Goal: Complete application form: Complete application form

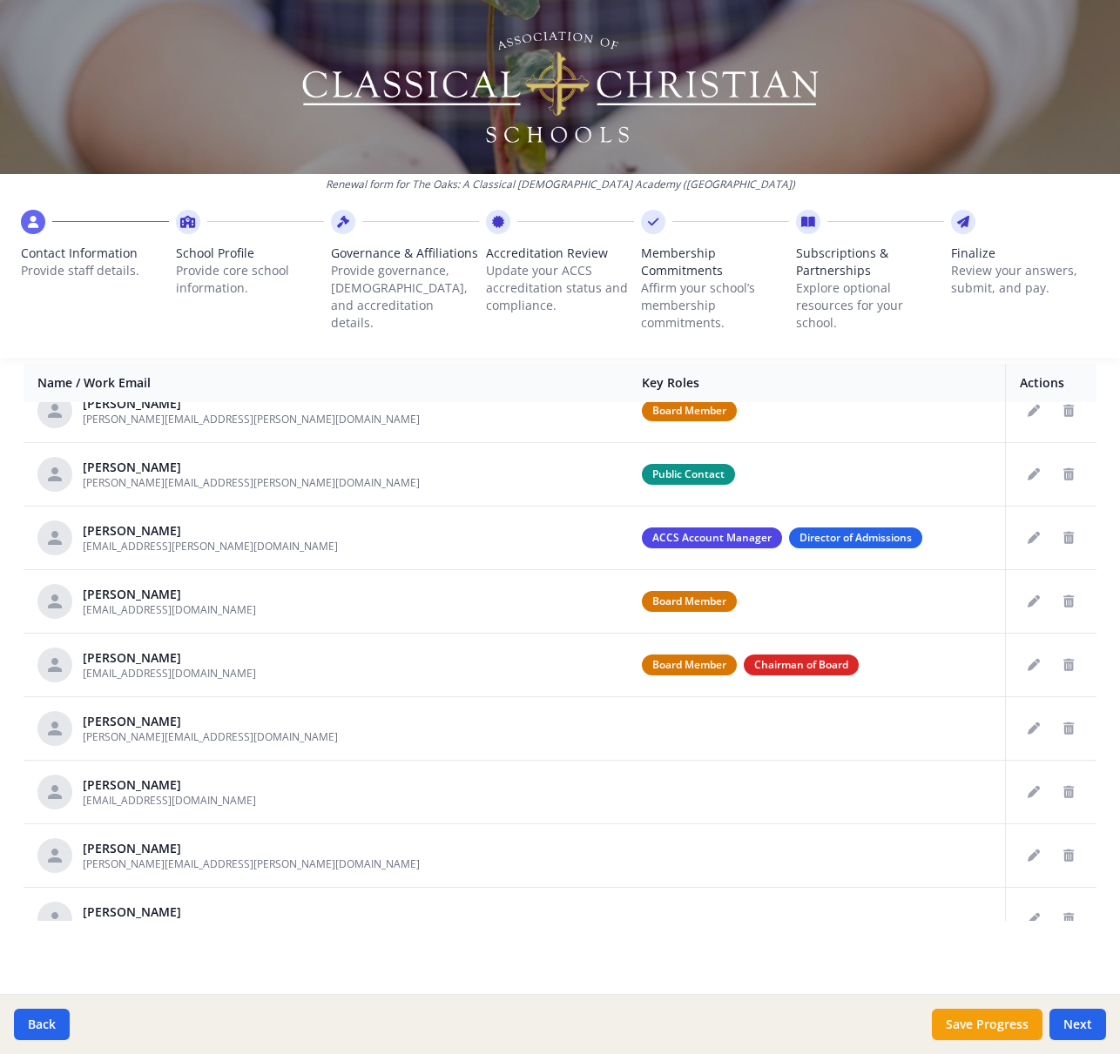
scroll to position [153, 0]
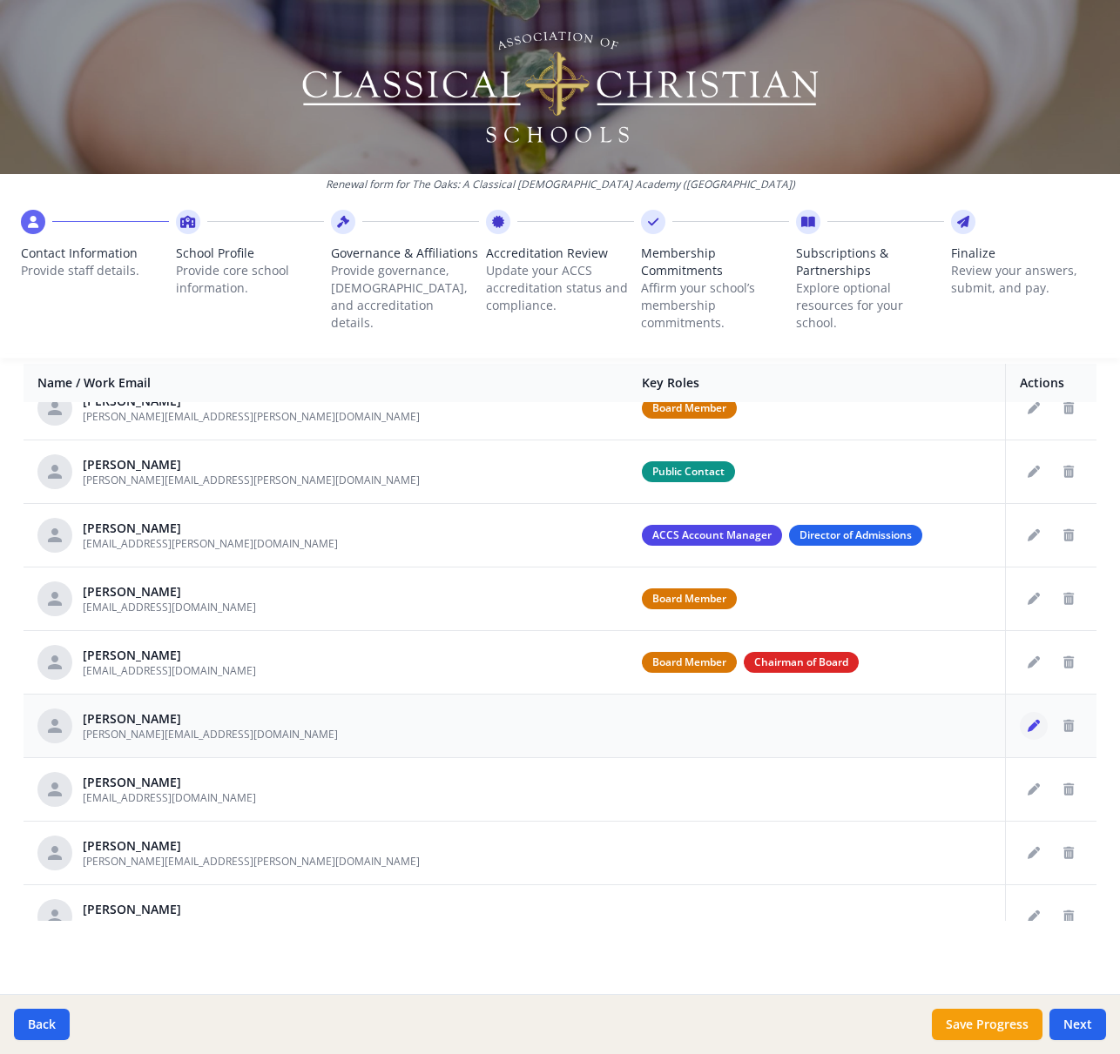
click at [1034, 724] on icon "Edit staff" at bounding box center [1033, 726] width 12 height 12
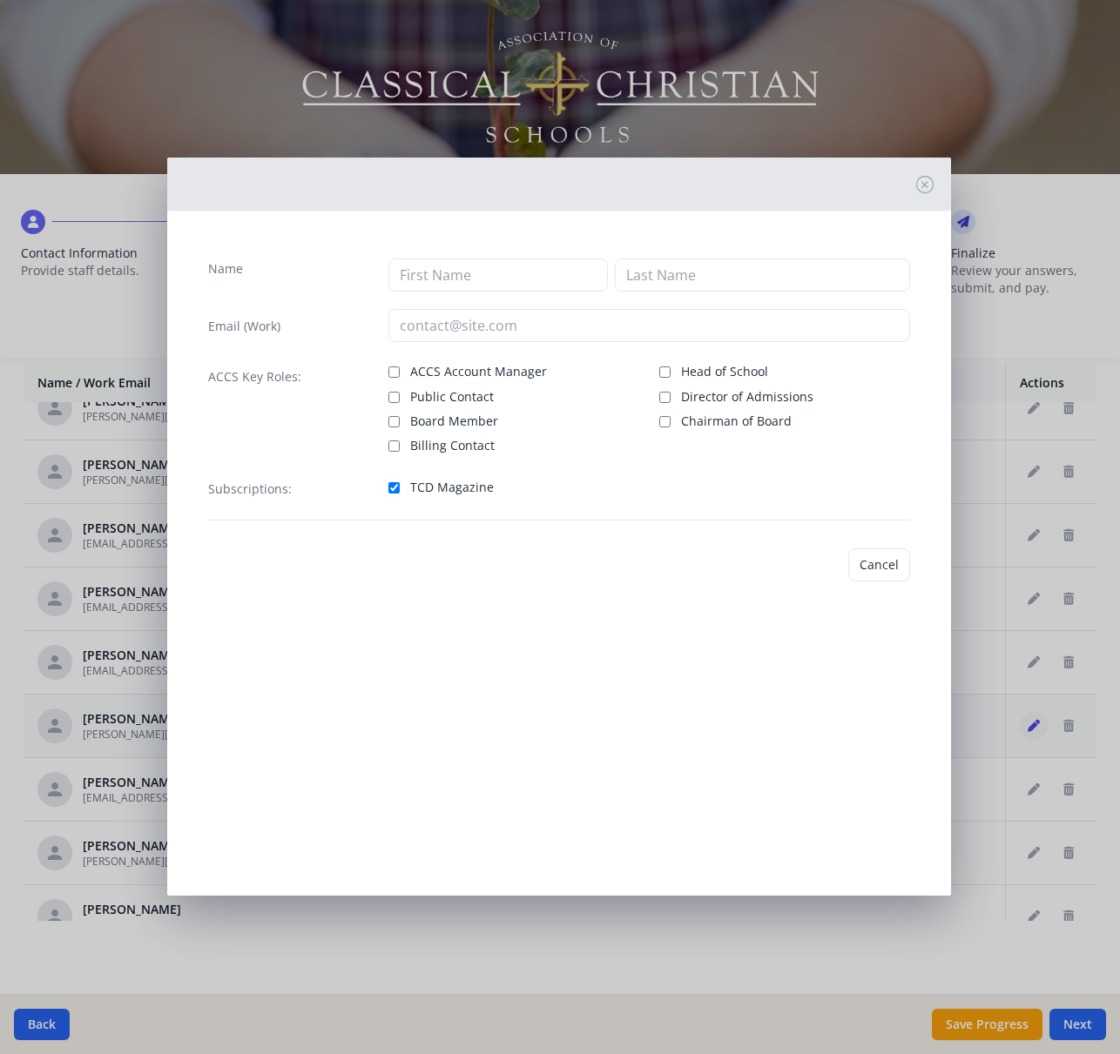
type input "[PERSON_NAME]"
type input "[PERSON_NAME][EMAIL_ADDRESS][DOMAIN_NAME]"
checkbox input "true"
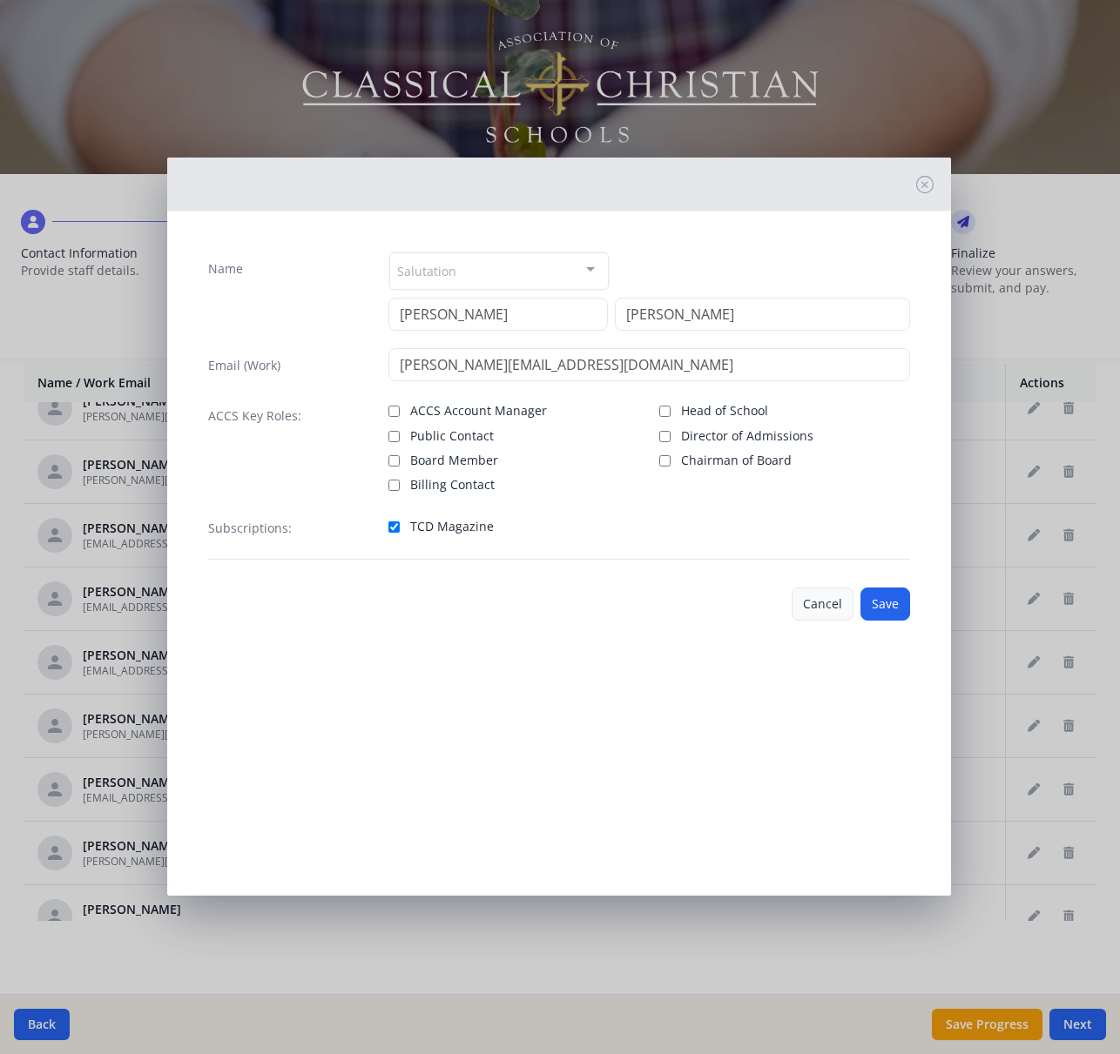
click at [820, 606] on button "Cancel" at bounding box center [822, 604] width 62 height 33
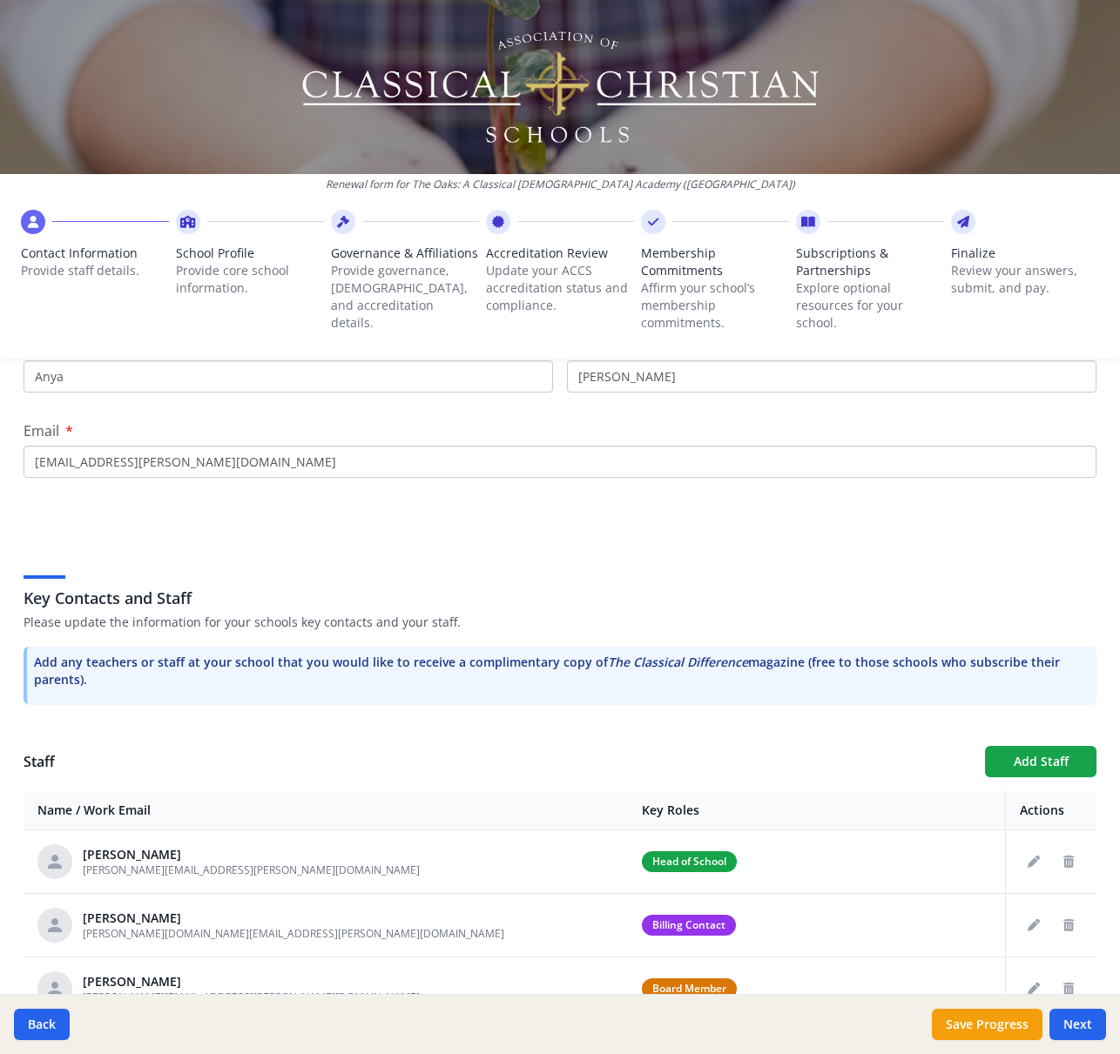
scroll to position [256, 0]
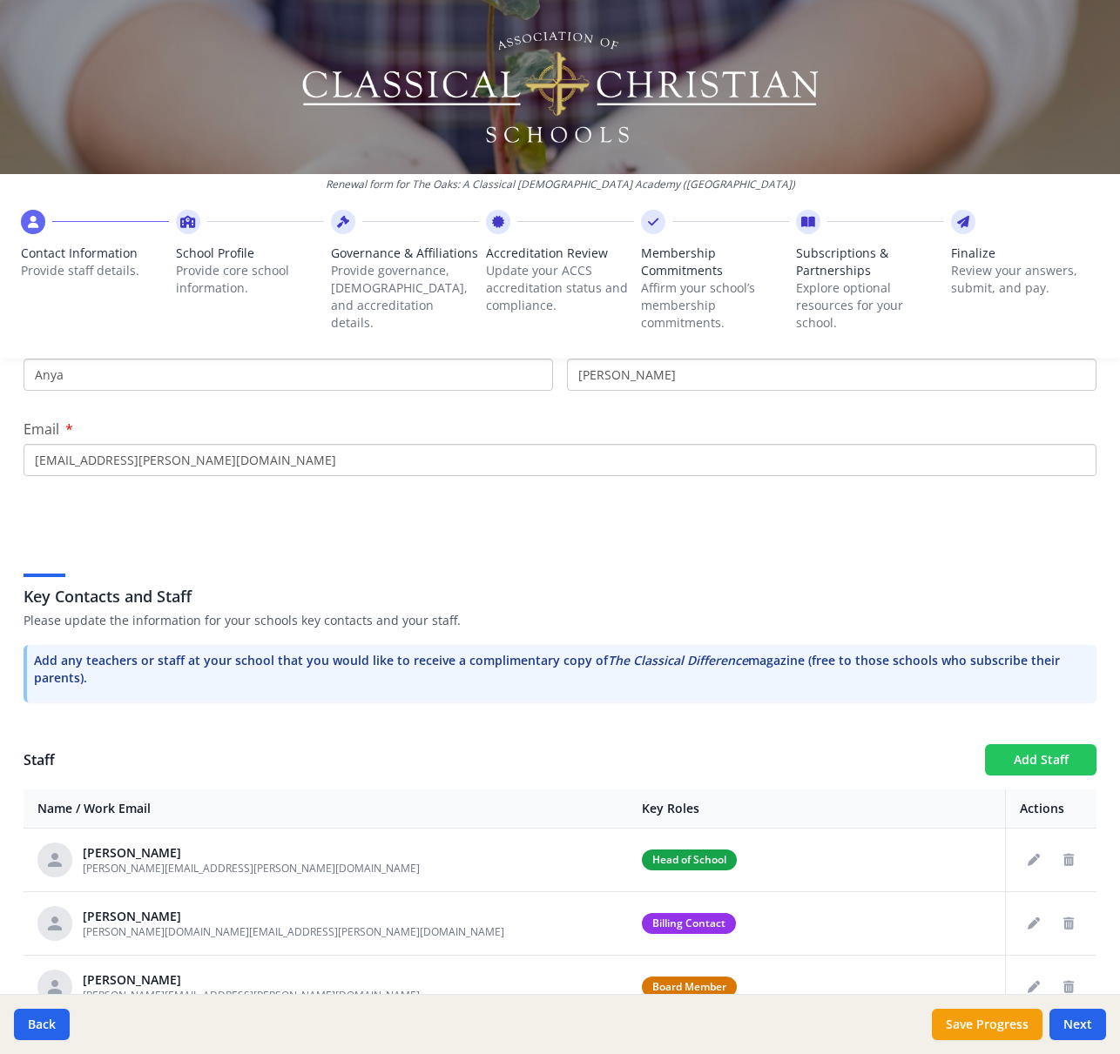
click at [1056, 757] on button "Add Staff" at bounding box center [1040, 759] width 111 height 31
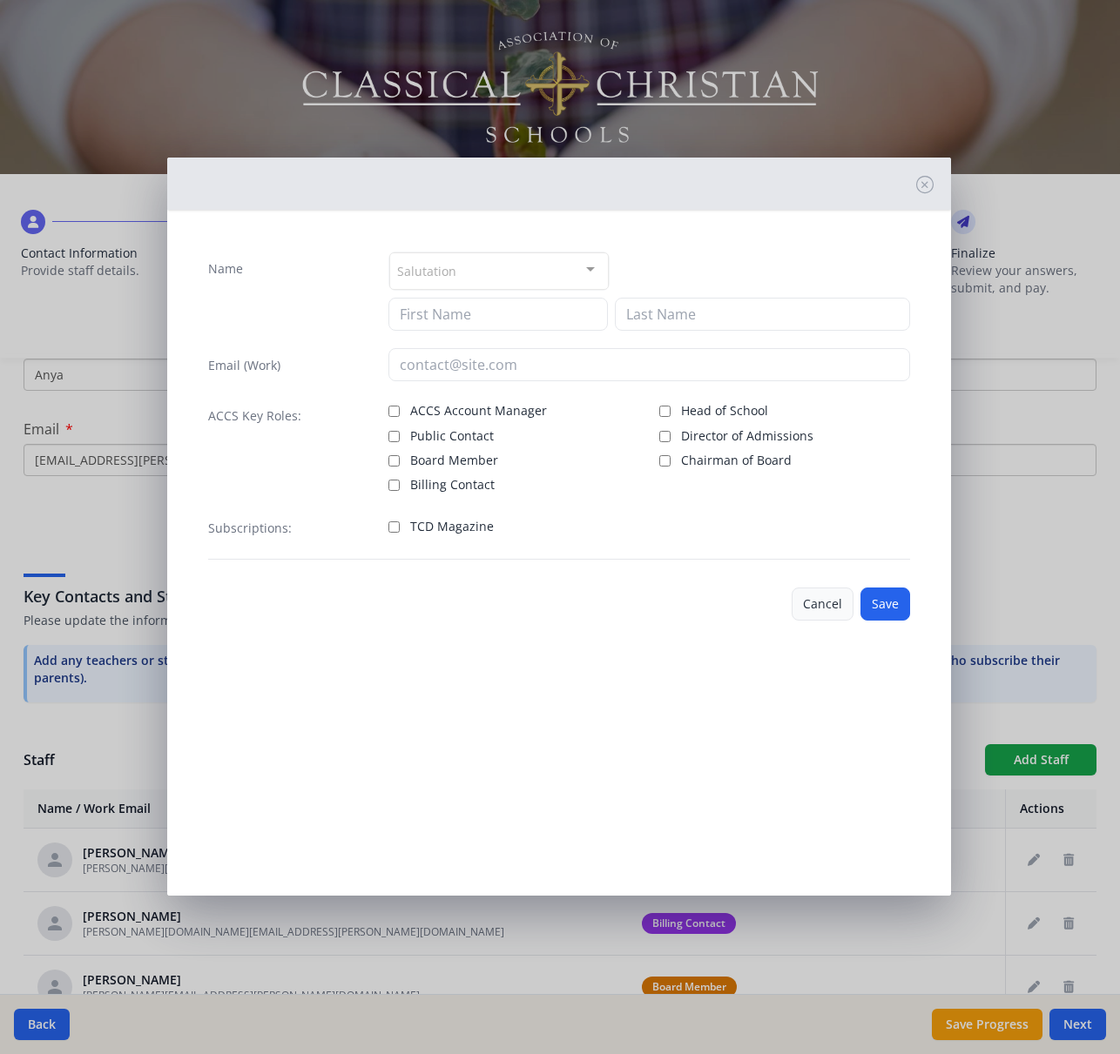
click at [823, 602] on button "Cancel" at bounding box center [822, 604] width 62 height 33
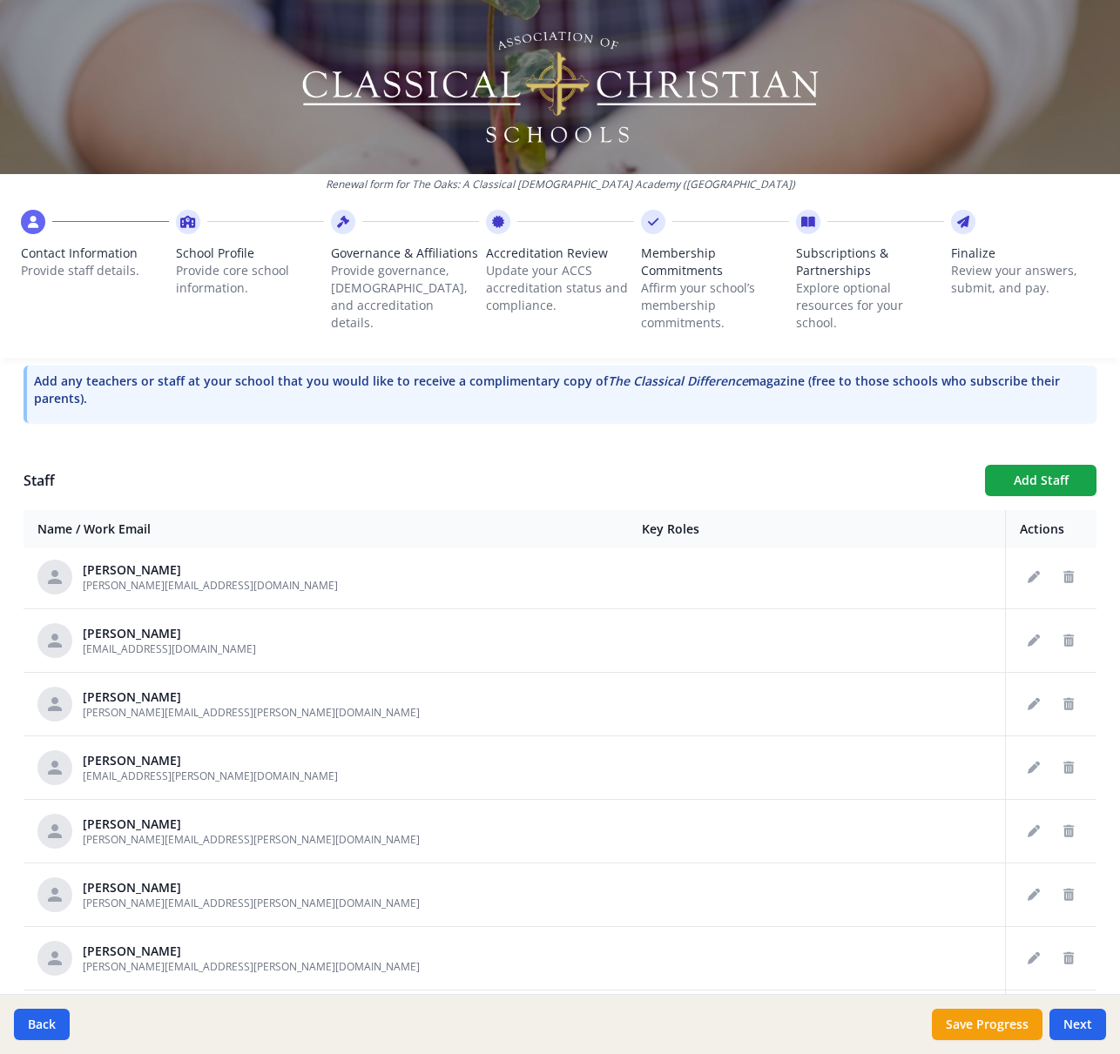
scroll to position [449, 0]
click at [1050, 482] on button "Add Staff" at bounding box center [1040, 480] width 111 height 31
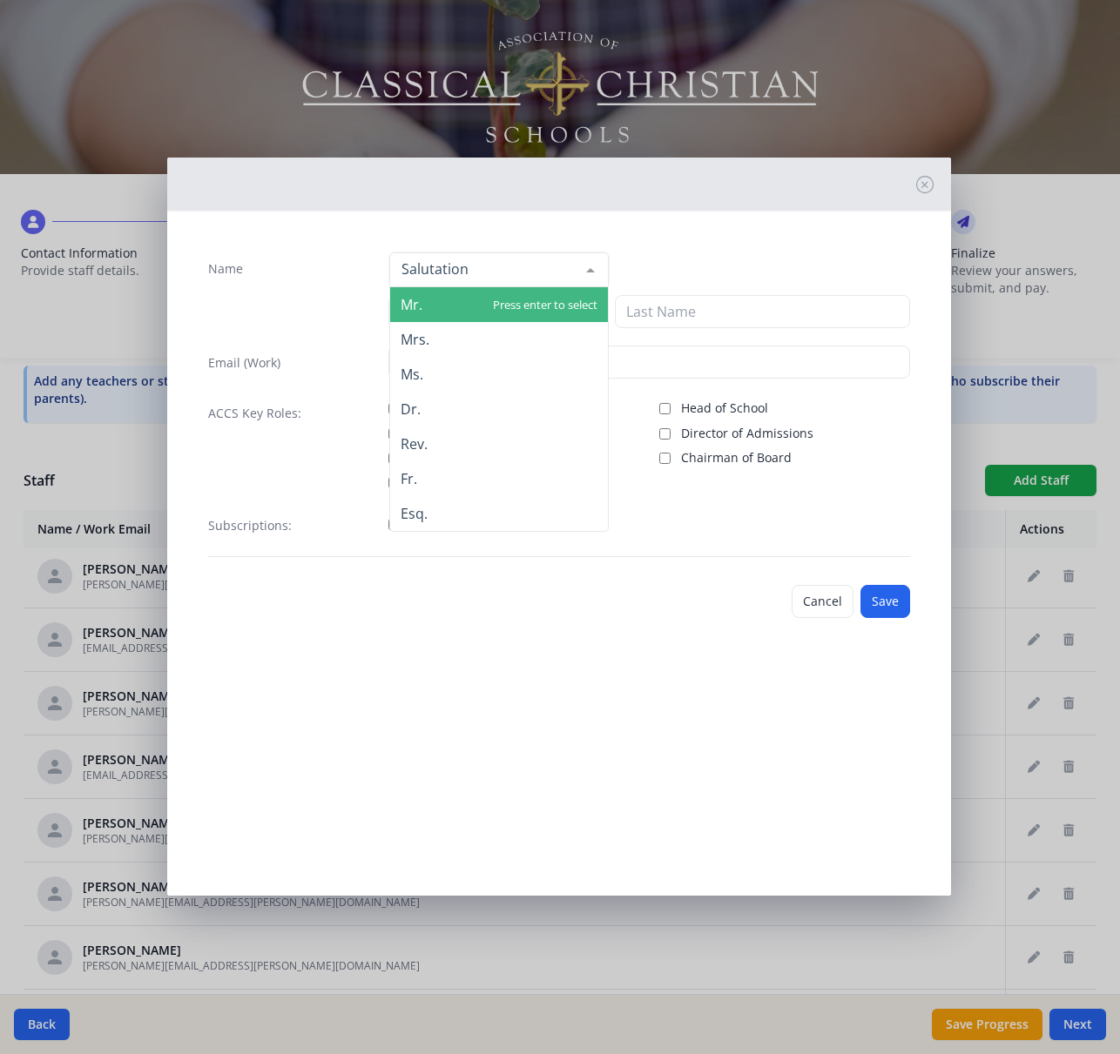
click at [446, 309] on span "Mr." at bounding box center [499, 304] width 218 height 35
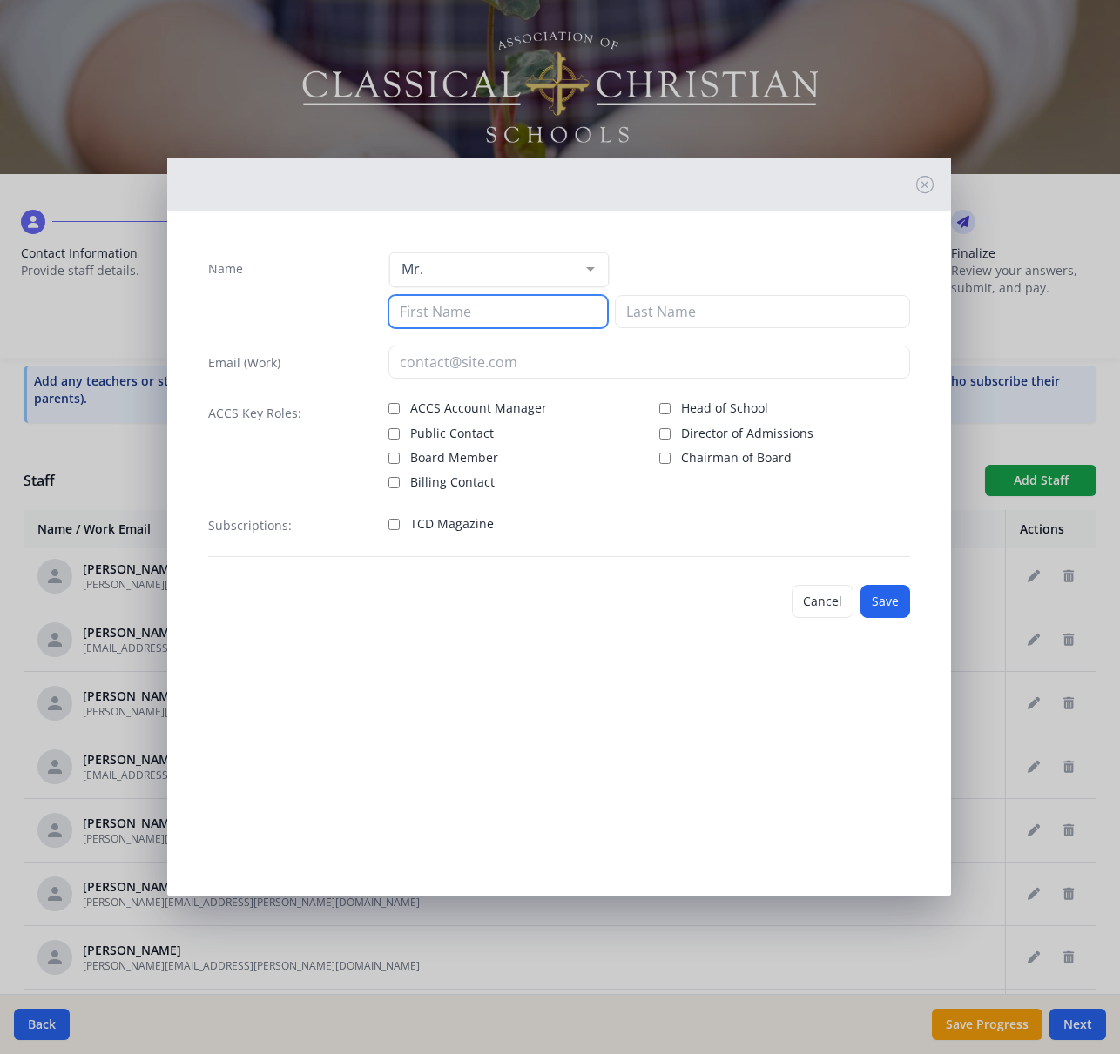
click at [454, 321] on input at bounding box center [497, 311] width 219 height 33
type input "[PERSON_NAME]"
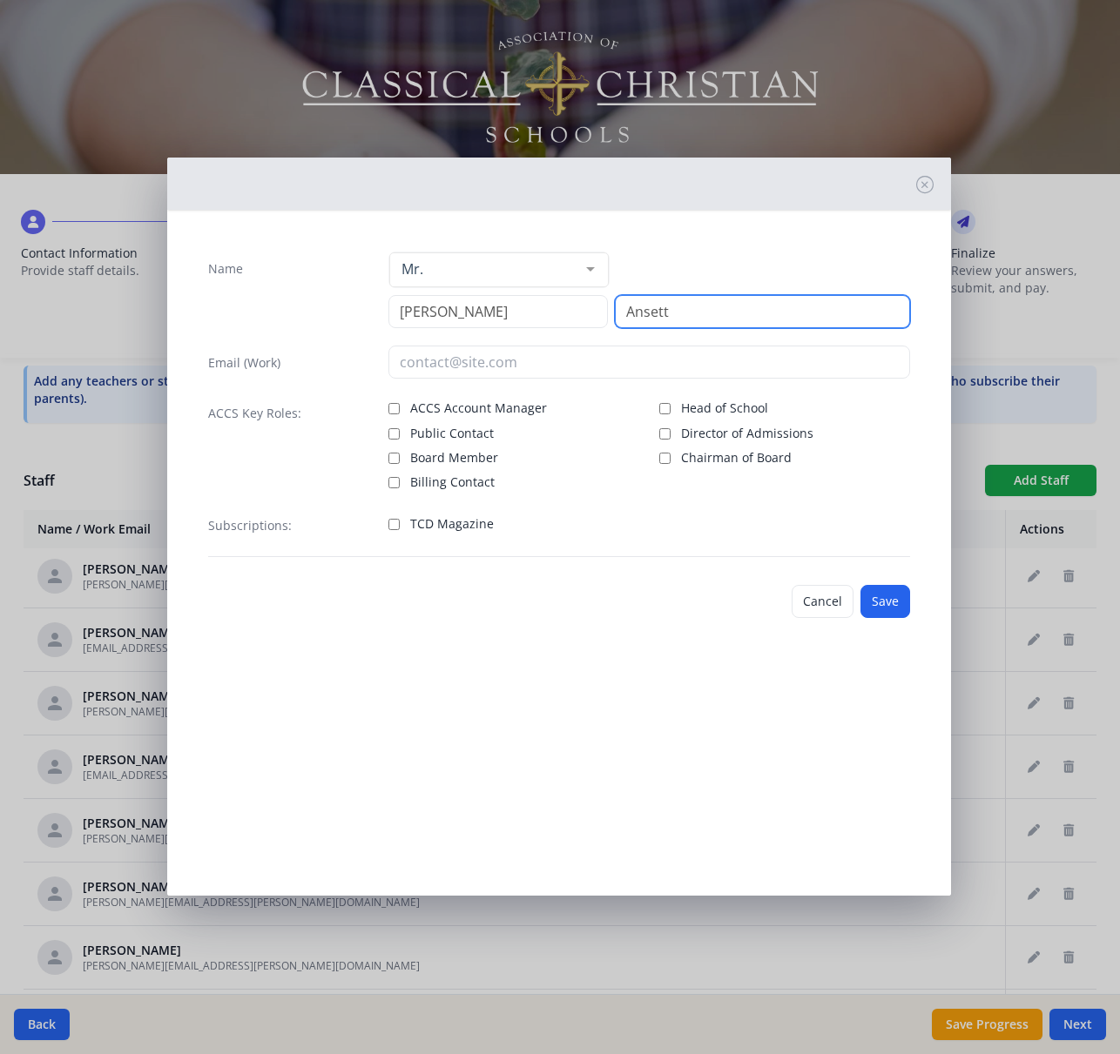
type input "Ansett"
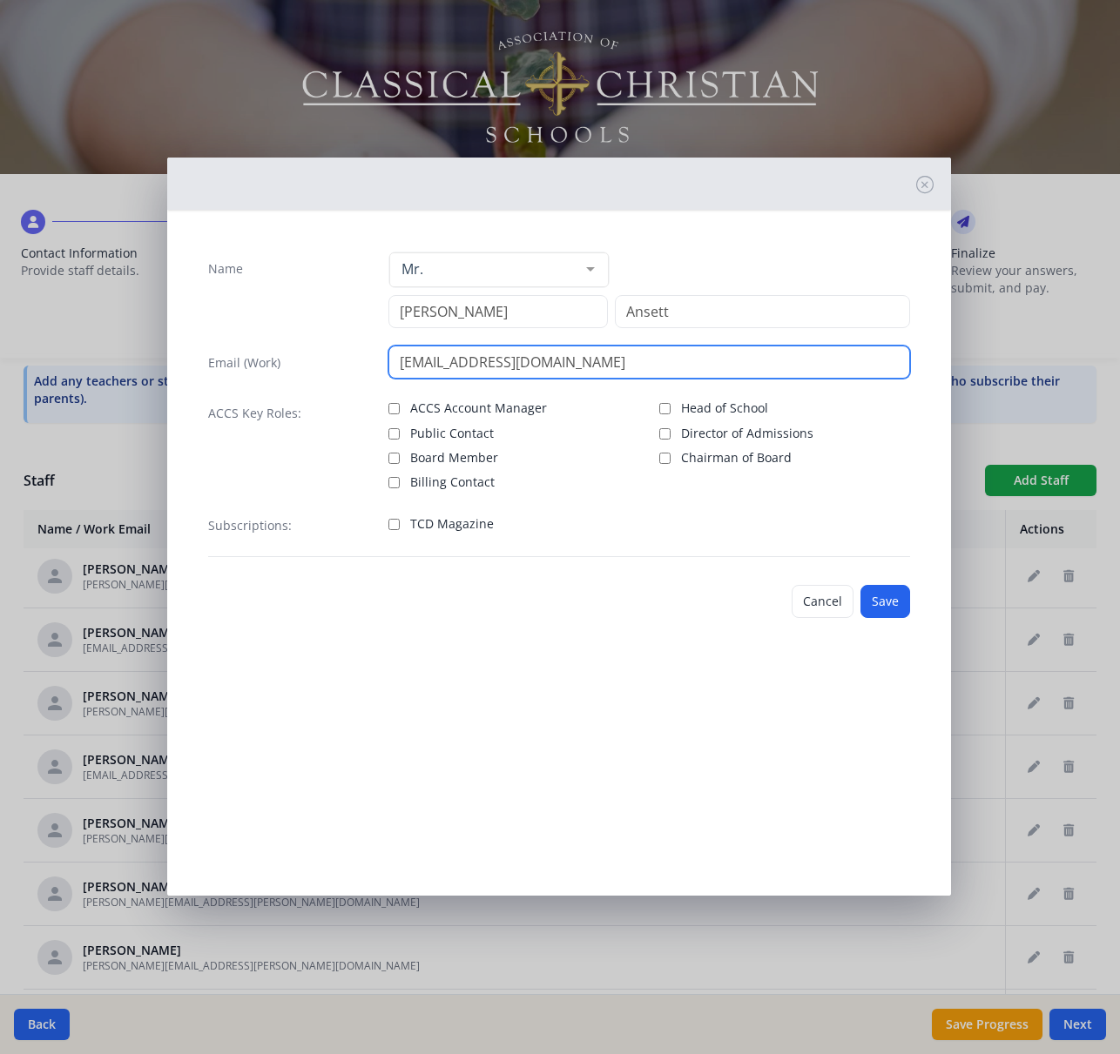
type input "[EMAIL_ADDRESS][DOMAIN_NAME]"
click at [471, 527] on span "TCD Magazine" at bounding box center [452, 523] width 84 height 17
click at [400, 527] on input "TCD Magazine" at bounding box center [393, 524] width 11 height 11
checkbox input "true"
click at [882, 602] on button "Save" at bounding box center [885, 601] width 50 height 33
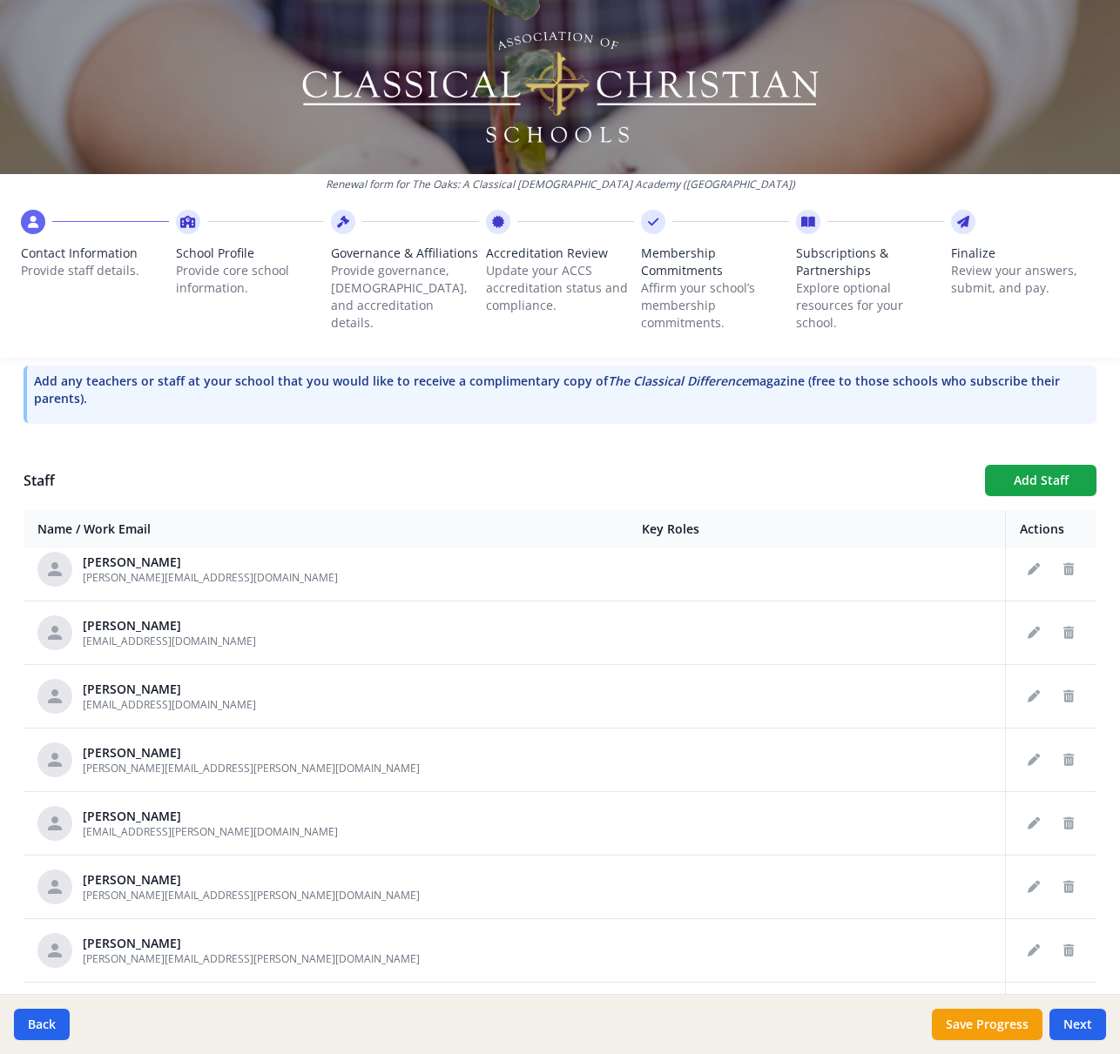
scroll to position [458, 0]
click at [1042, 481] on button "Add Staff" at bounding box center [1040, 480] width 111 height 31
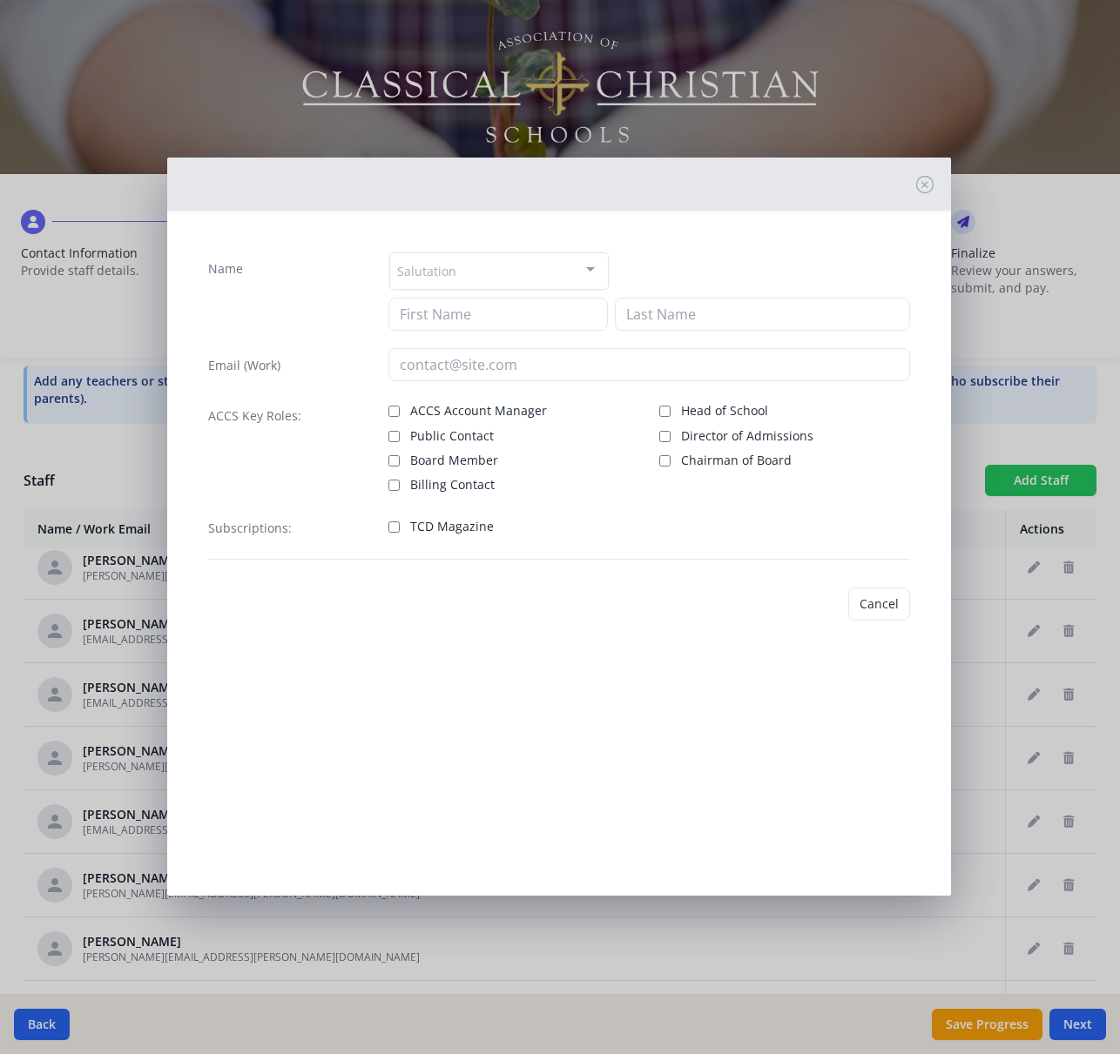
checkbox input "false"
click at [465, 310] on input at bounding box center [497, 314] width 219 height 33
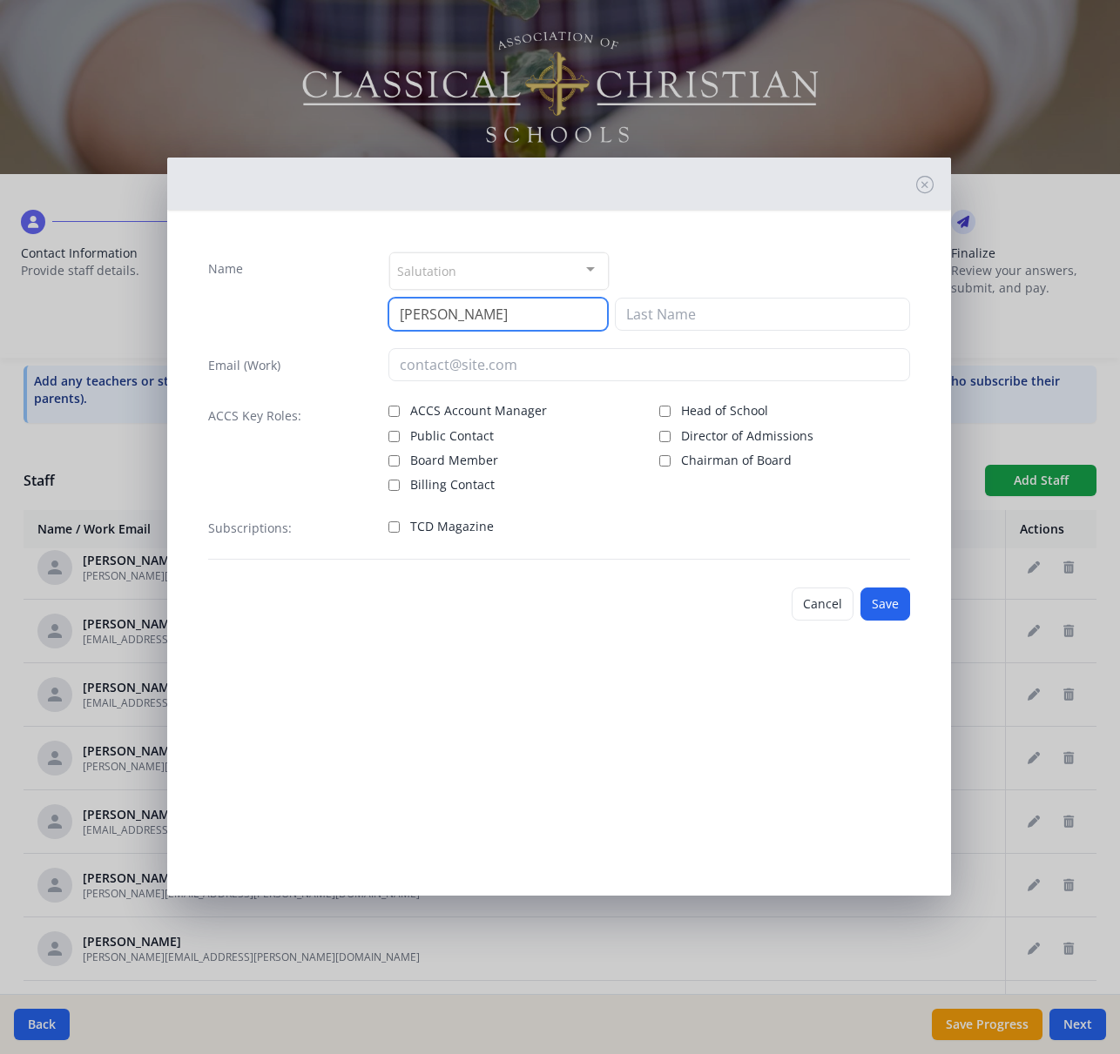
type input "[PERSON_NAME]"
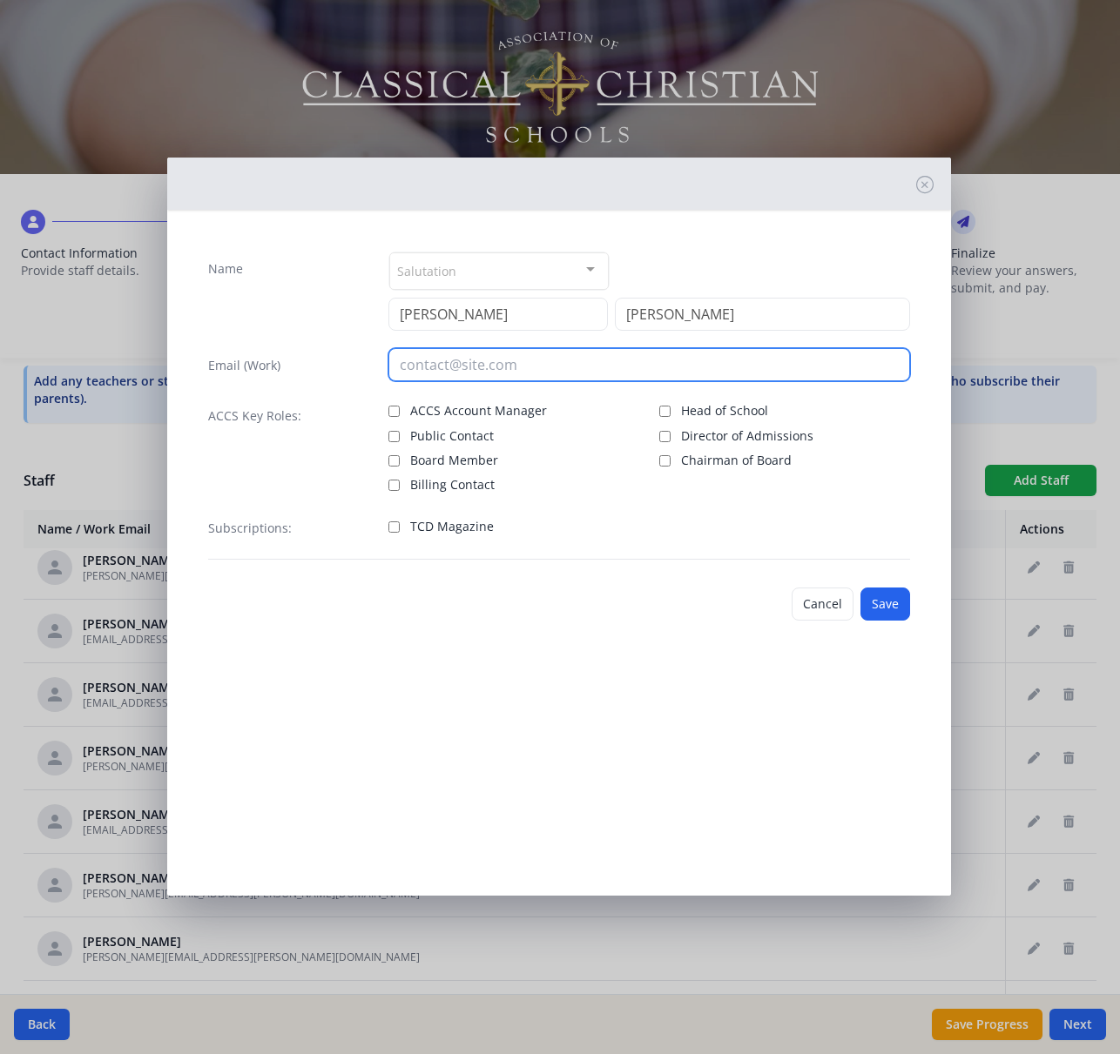
paste input "[EMAIL_ADDRESS][DOMAIN_NAME]"
type input "[EMAIL_ADDRESS][DOMAIN_NAME]"
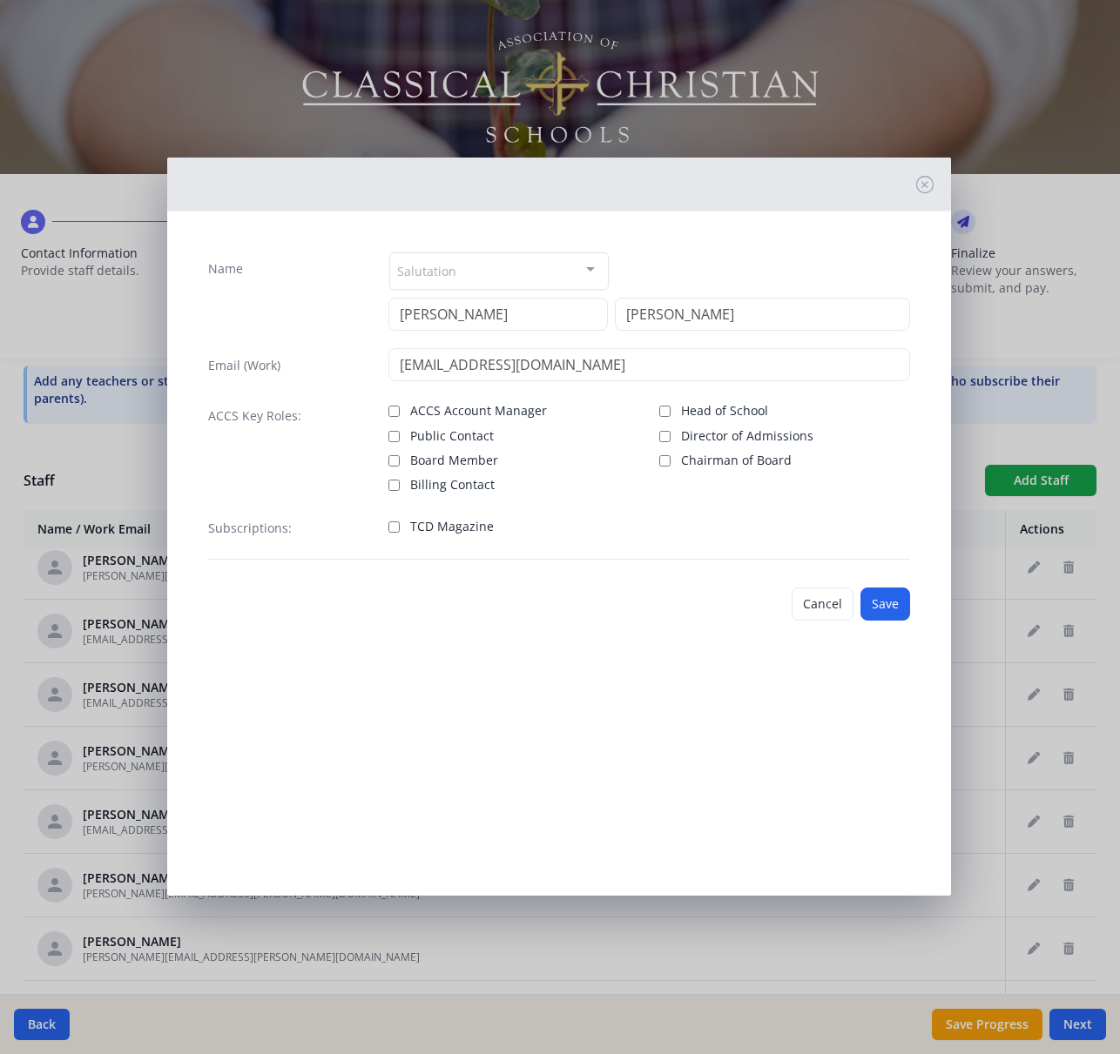
click at [437, 523] on span "TCD Magazine" at bounding box center [452, 526] width 84 height 17
click at [400, 523] on input "TCD Magazine" at bounding box center [393, 526] width 11 height 11
checkbox input "true"
click at [888, 604] on button "Save" at bounding box center [885, 604] width 50 height 33
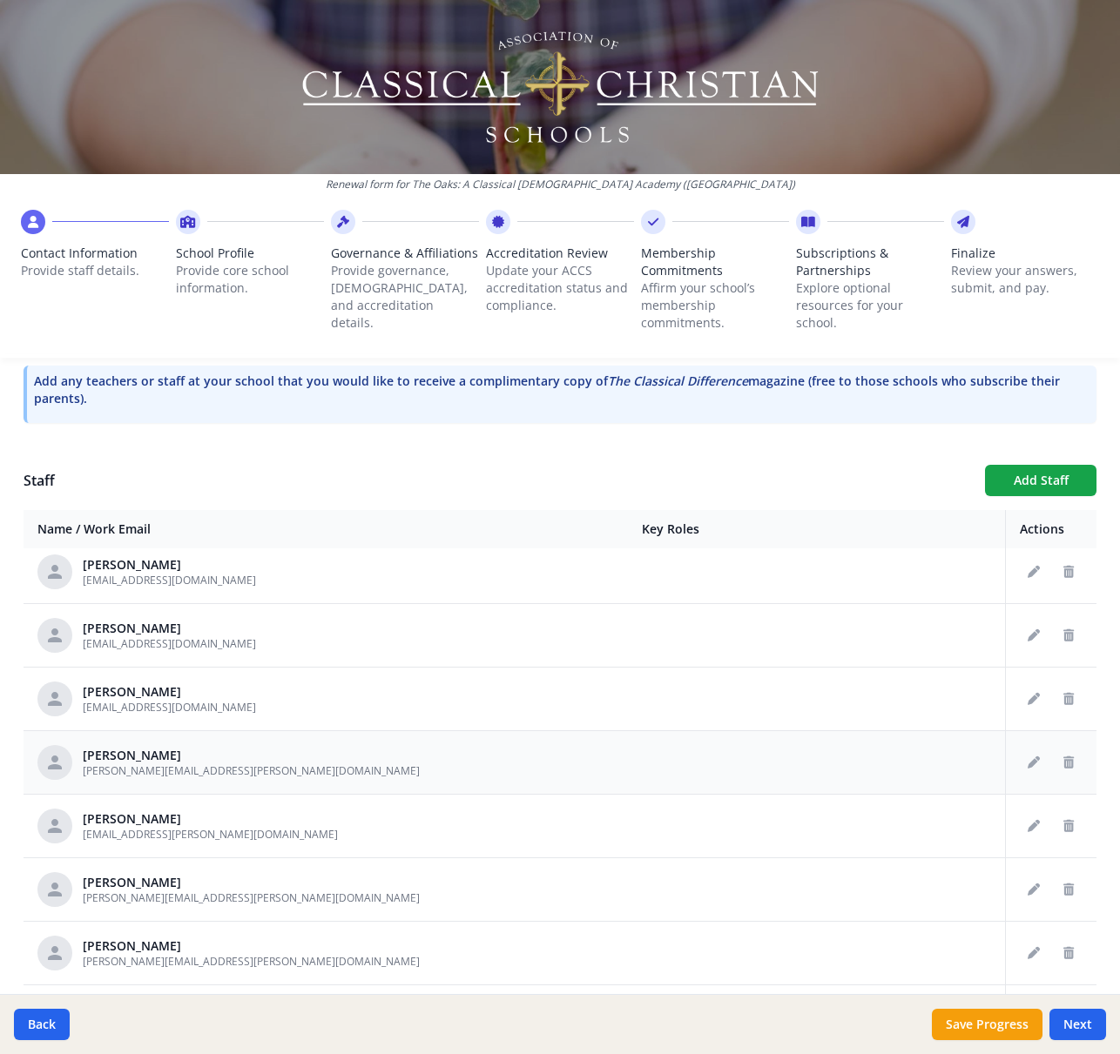
scroll to position [508, 0]
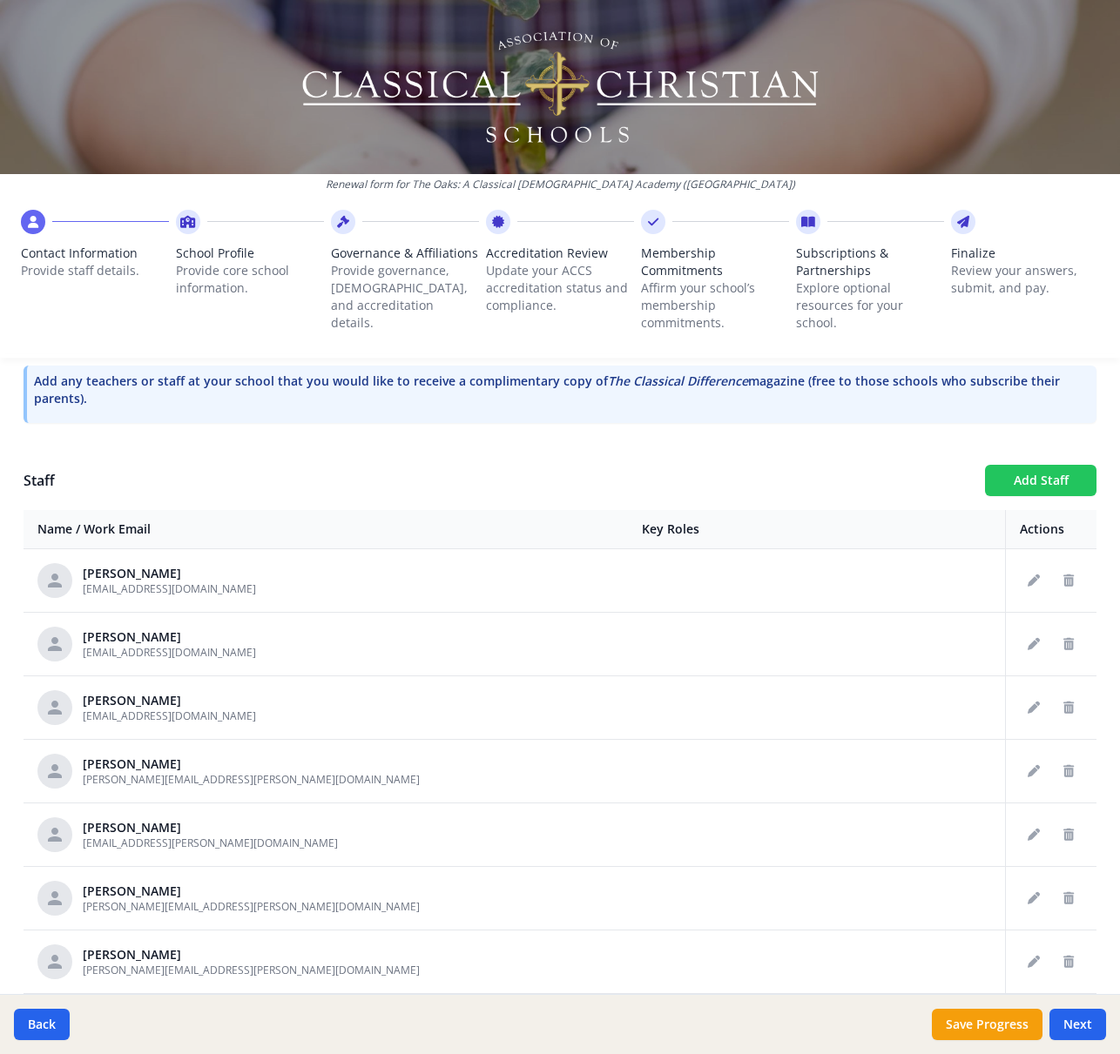
click at [1051, 480] on button "Add Staff" at bounding box center [1040, 480] width 111 height 31
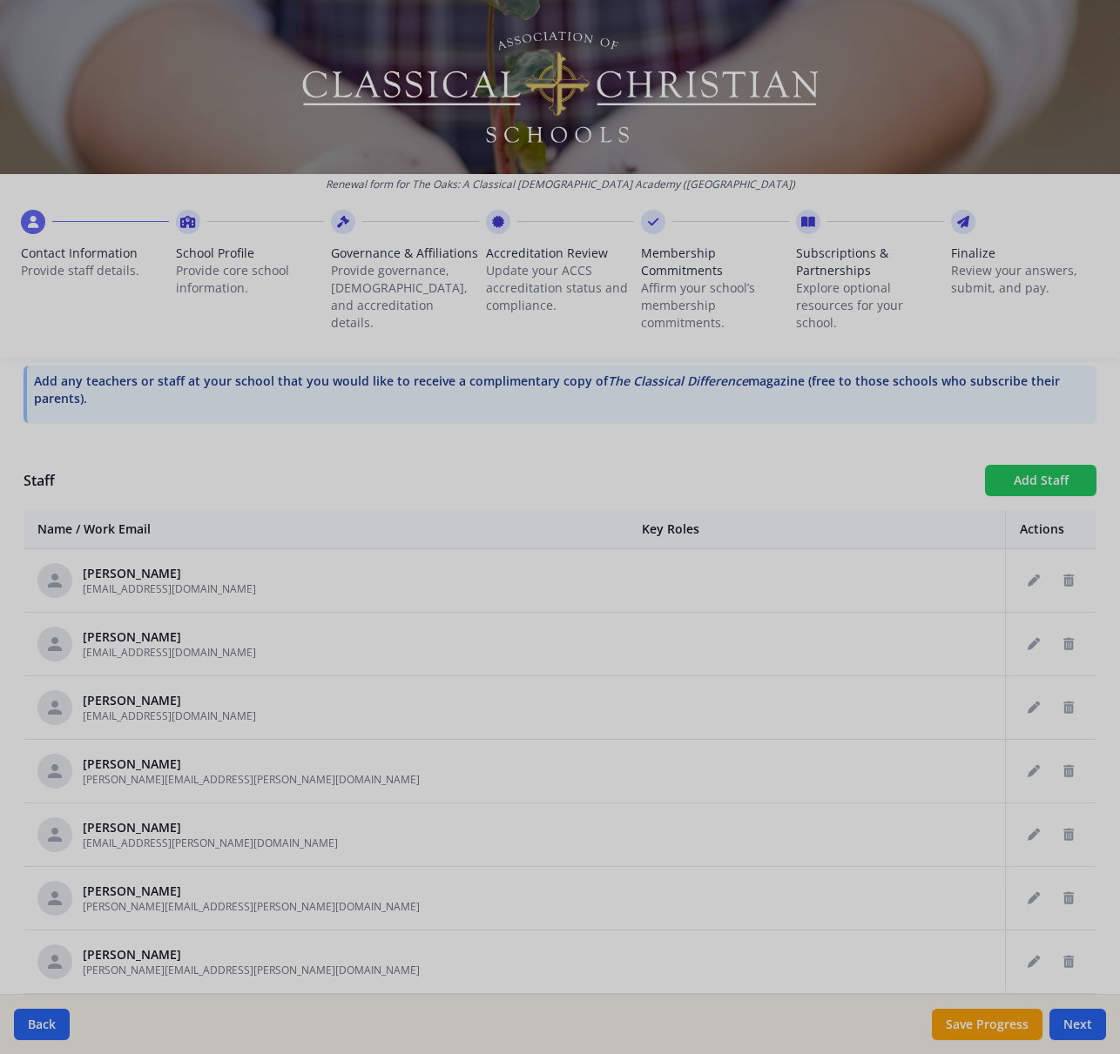
checkbox input "false"
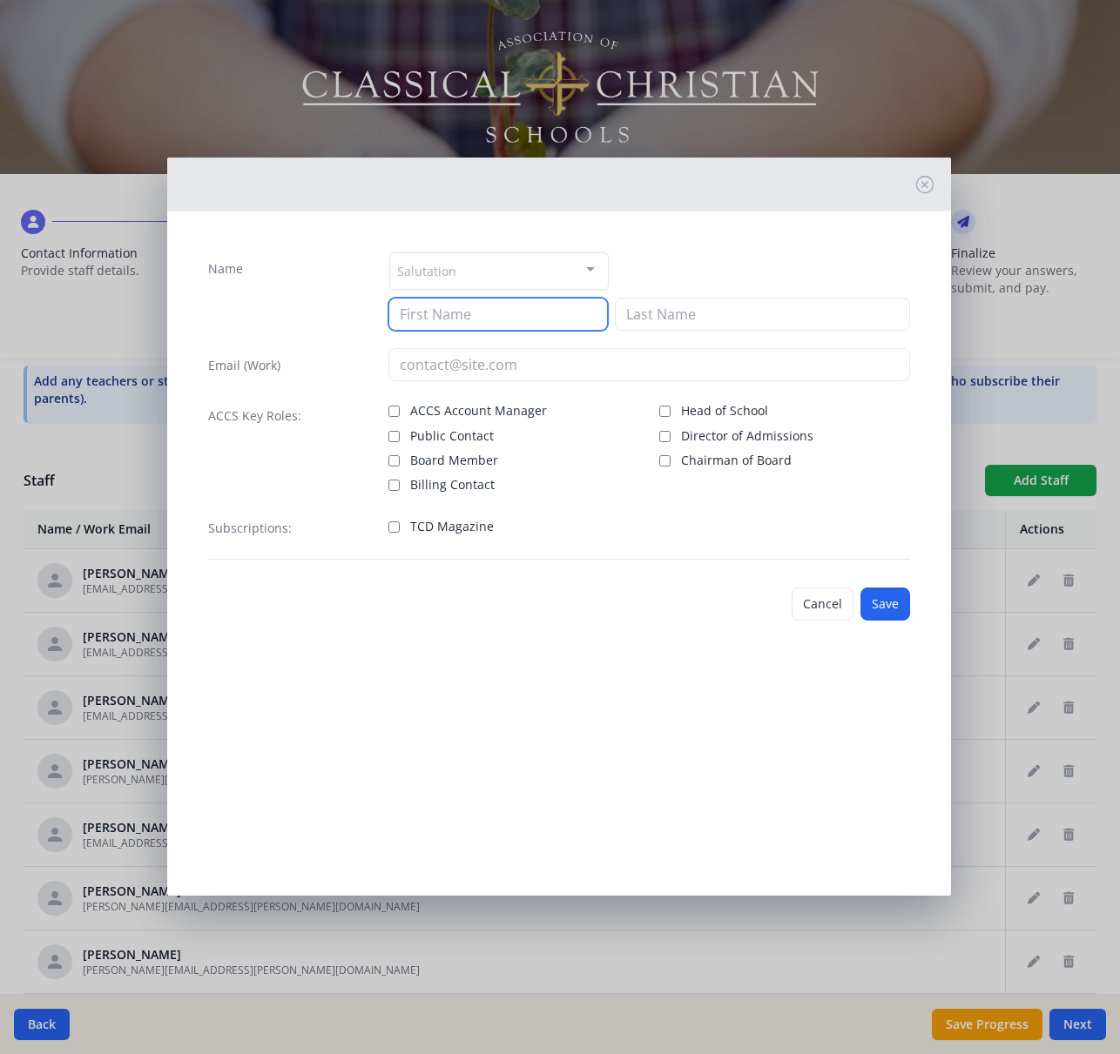
click at [489, 311] on input at bounding box center [497, 314] width 219 height 33
type input "[PERSON_NAME]"
type input "Card"
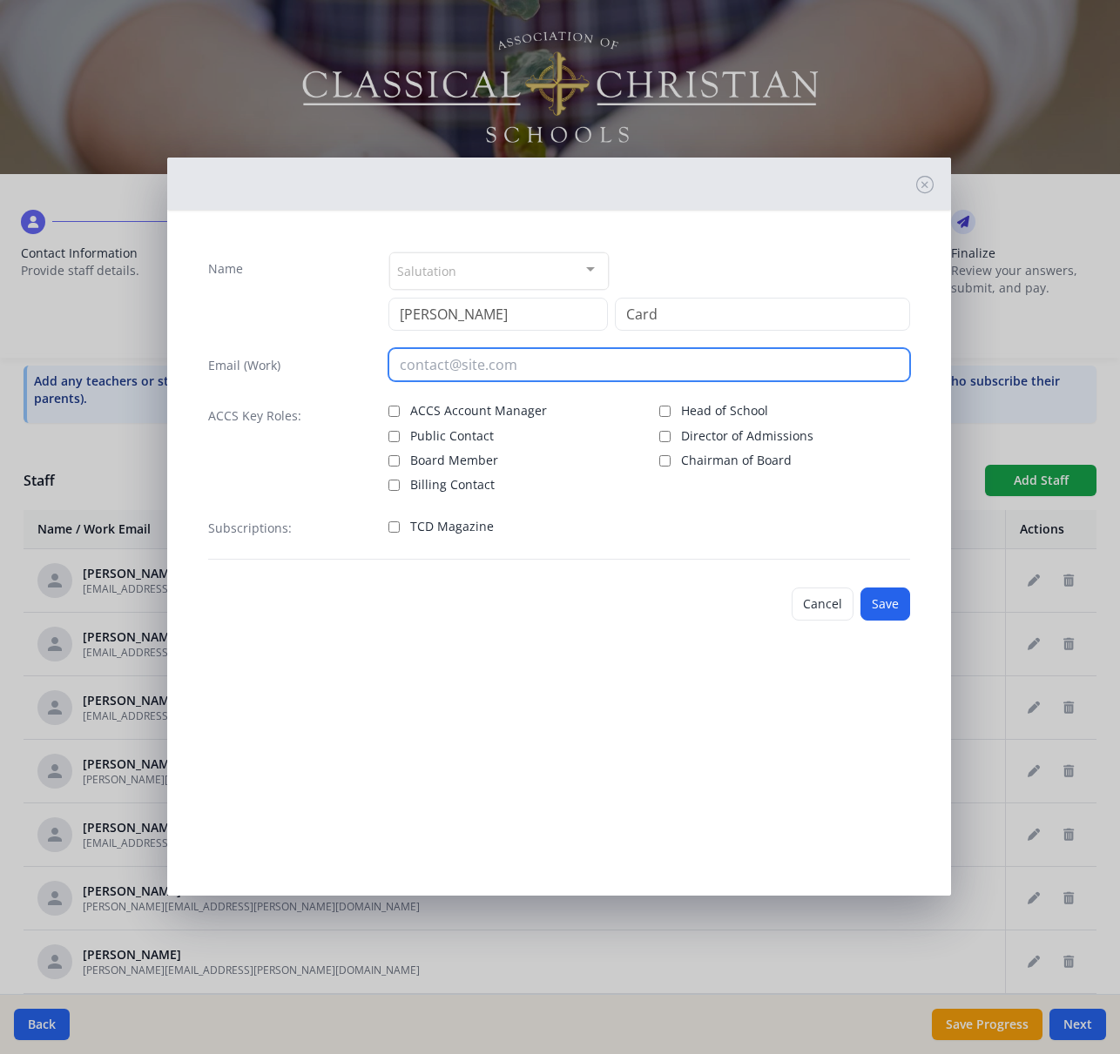
click at [463, 379] on input "email" at bounding box center [649, 364] width 522 height 33
type input "[PERSON_NAME][EMAIL_ADDRESS][DOMAIN_NAME]"
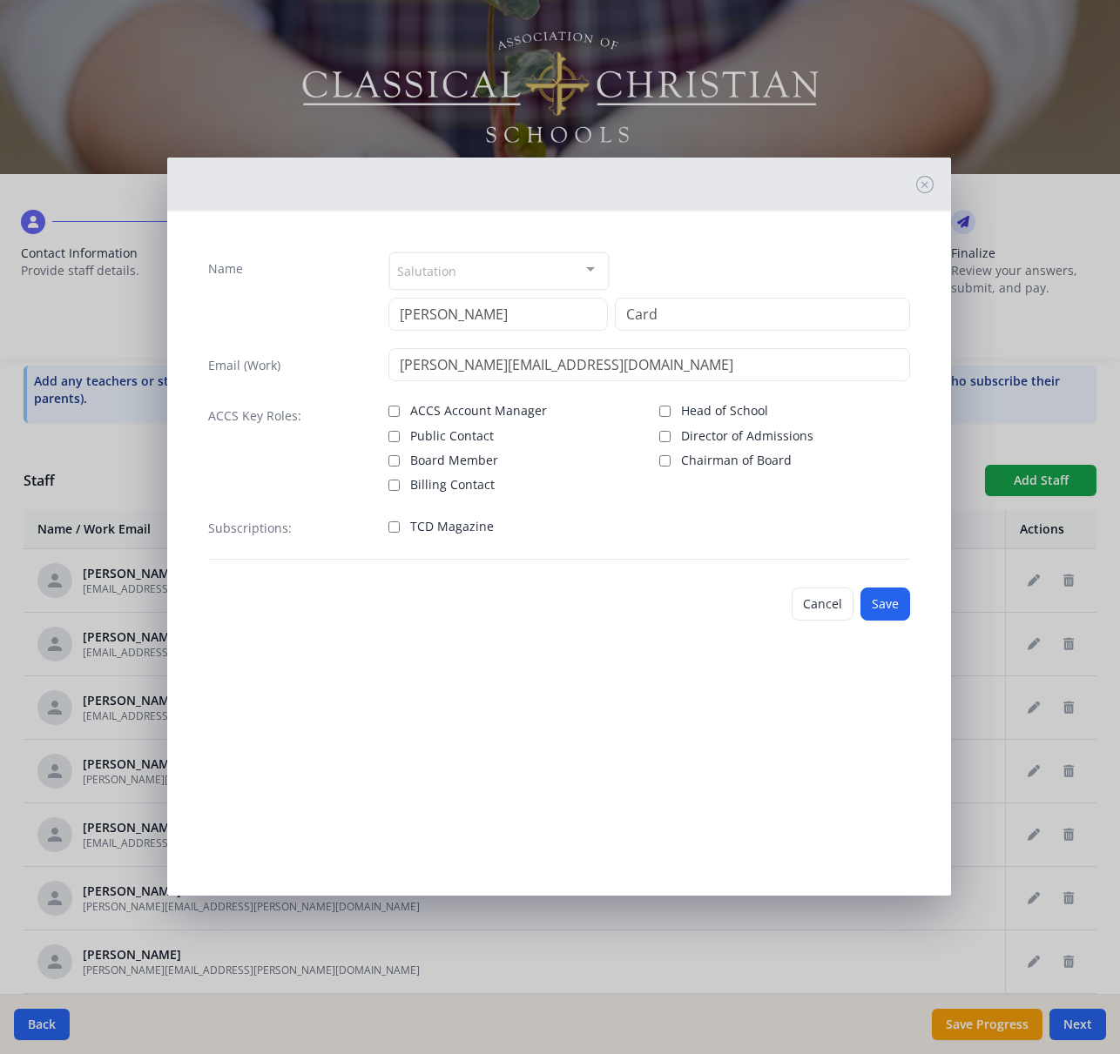
click at [420, 519] on span "TCD Magazine" at bounding box center [452, 526] width 84 height 17
click at [400, 521] on input "TCD Magazine" at bounding box center [393, 526] width 11 height 11
checkbox input "true"
click at [901, 608] on button "Save" at bounding box center [885, 604] width 50 height 33
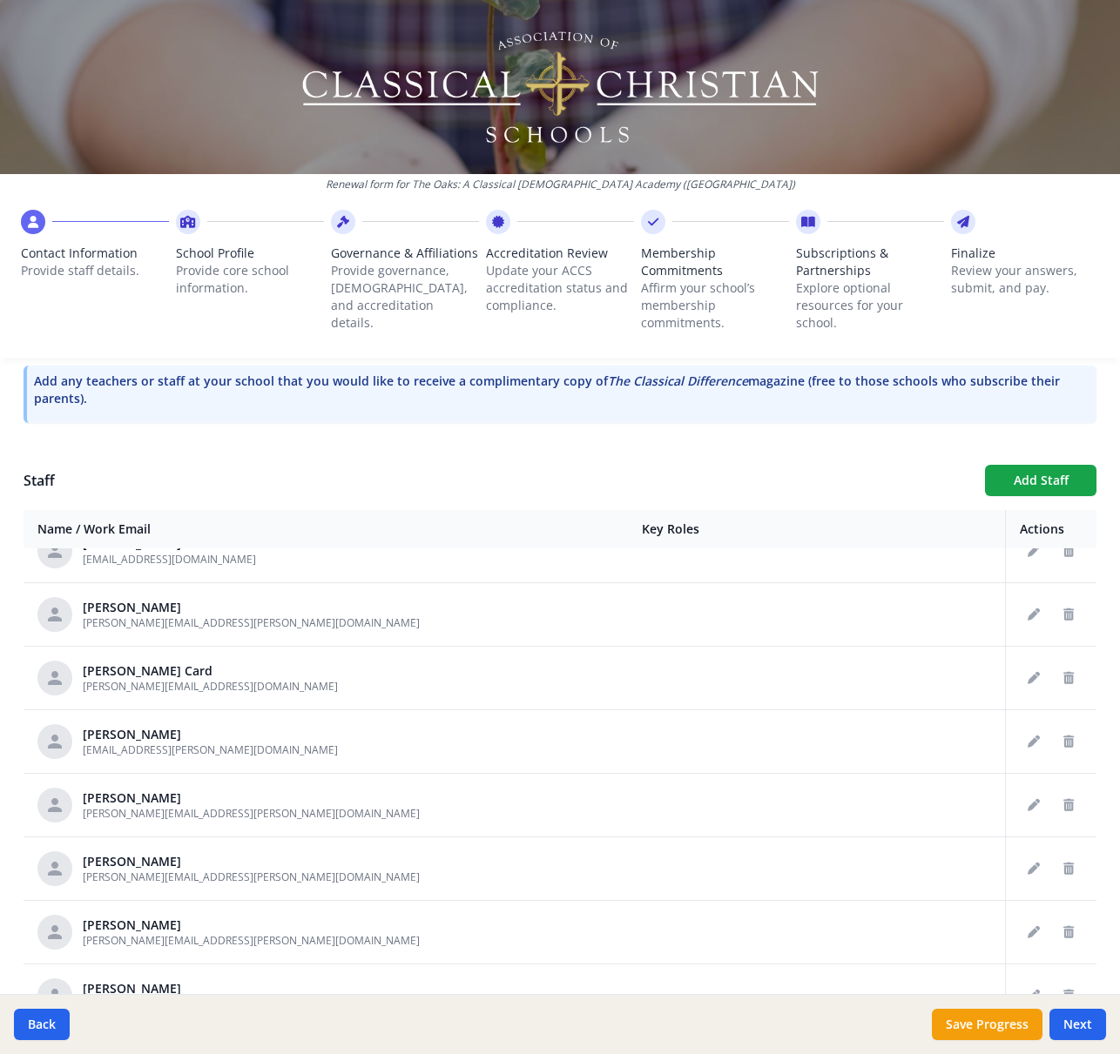
scroll to position [667, 0]
click at [1029, 480] on button "Add Staff" at bounding box center [1040, 480] width 111 height 31
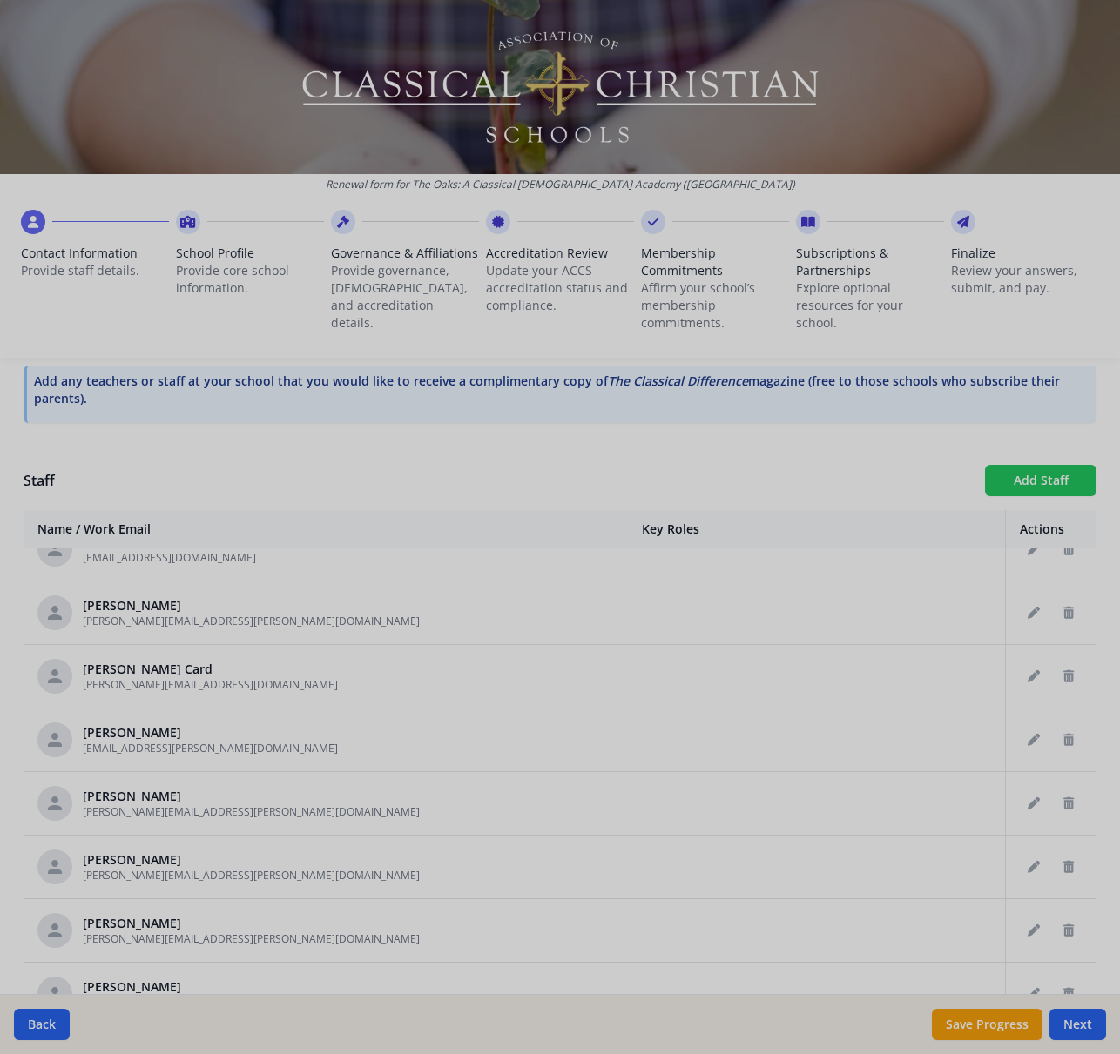
checkbox input "false"
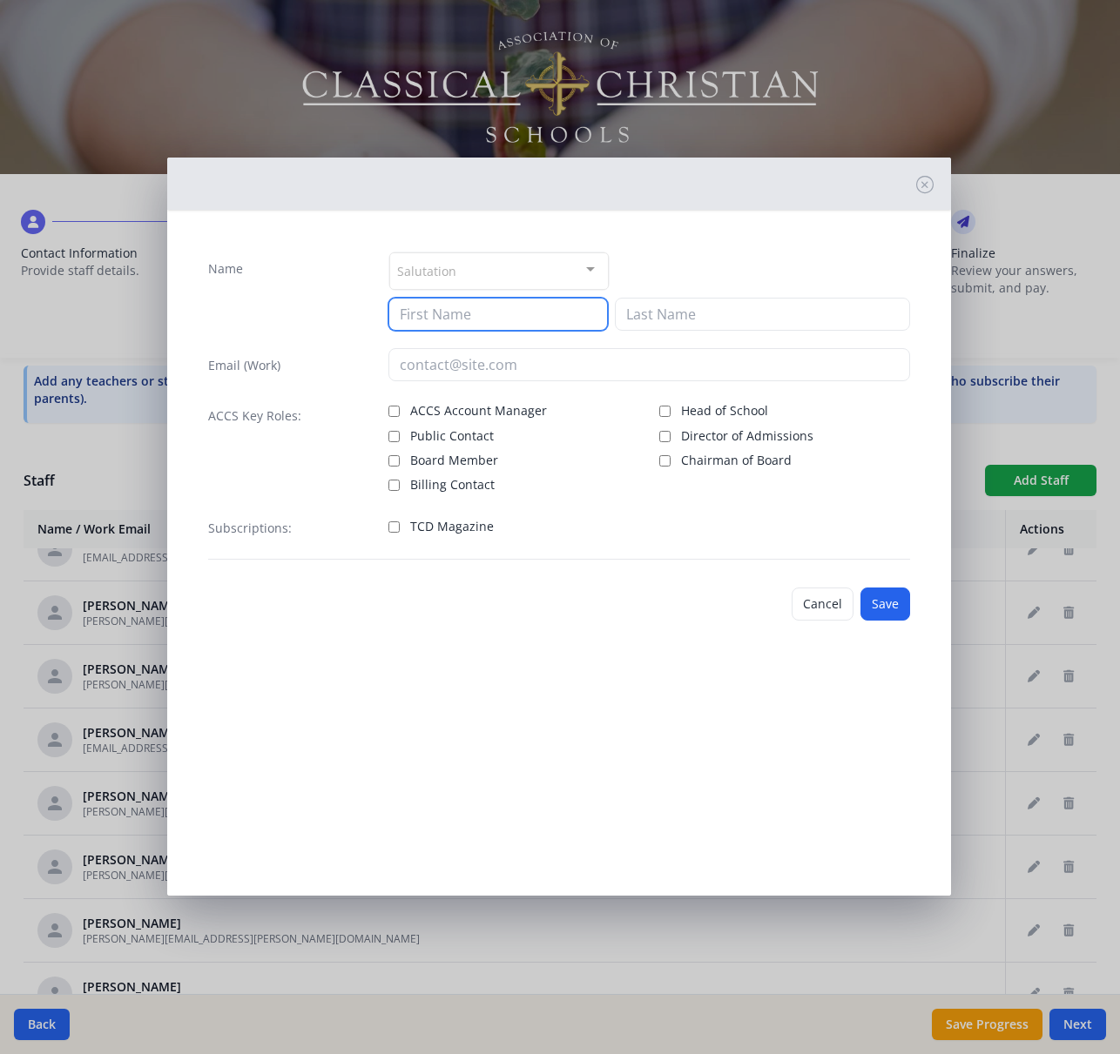
click at [424, 311] on input at bounding box center [497, 314] width 219 height 33
type input "[PERSON_NAME]"
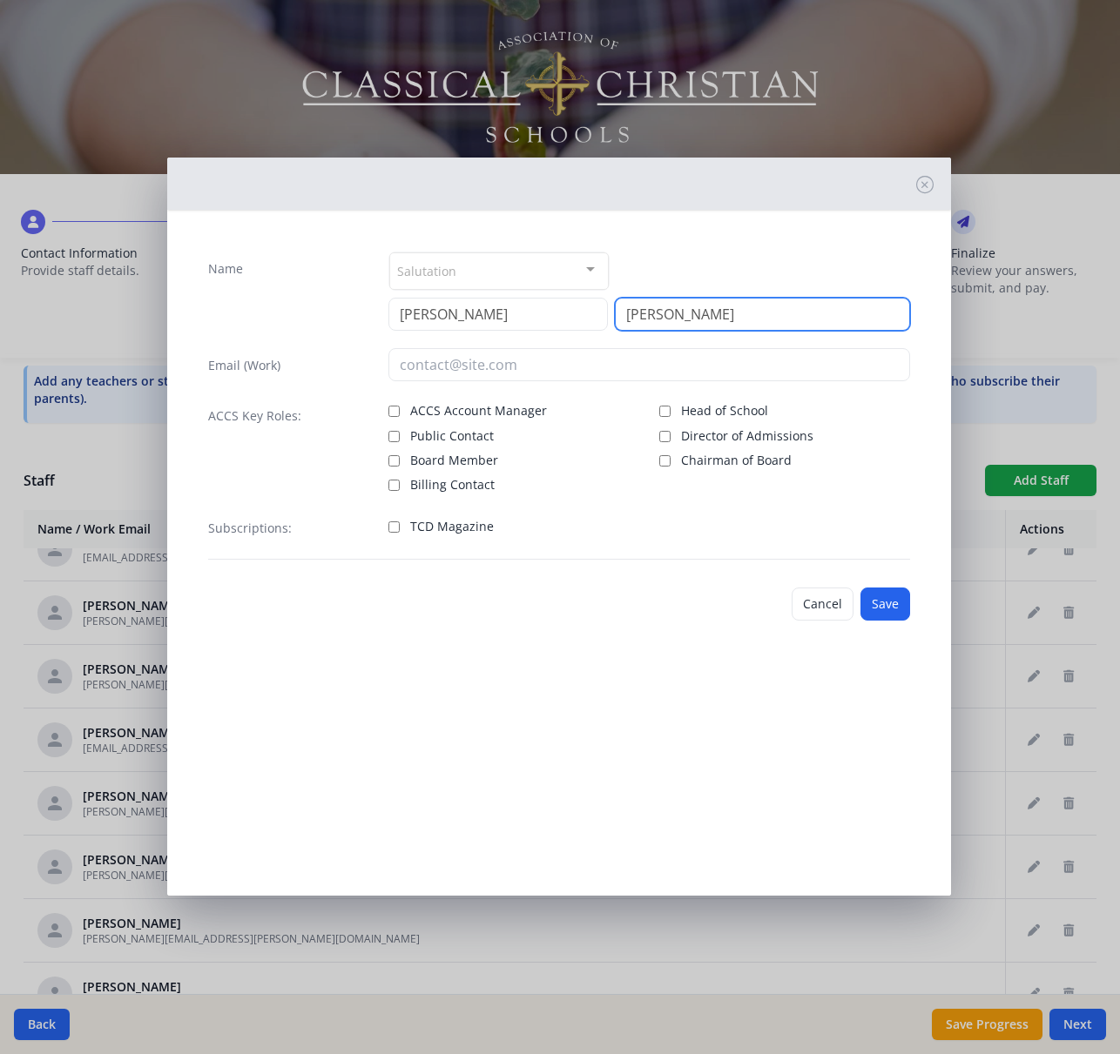
type input "[PERSON_NAME]"
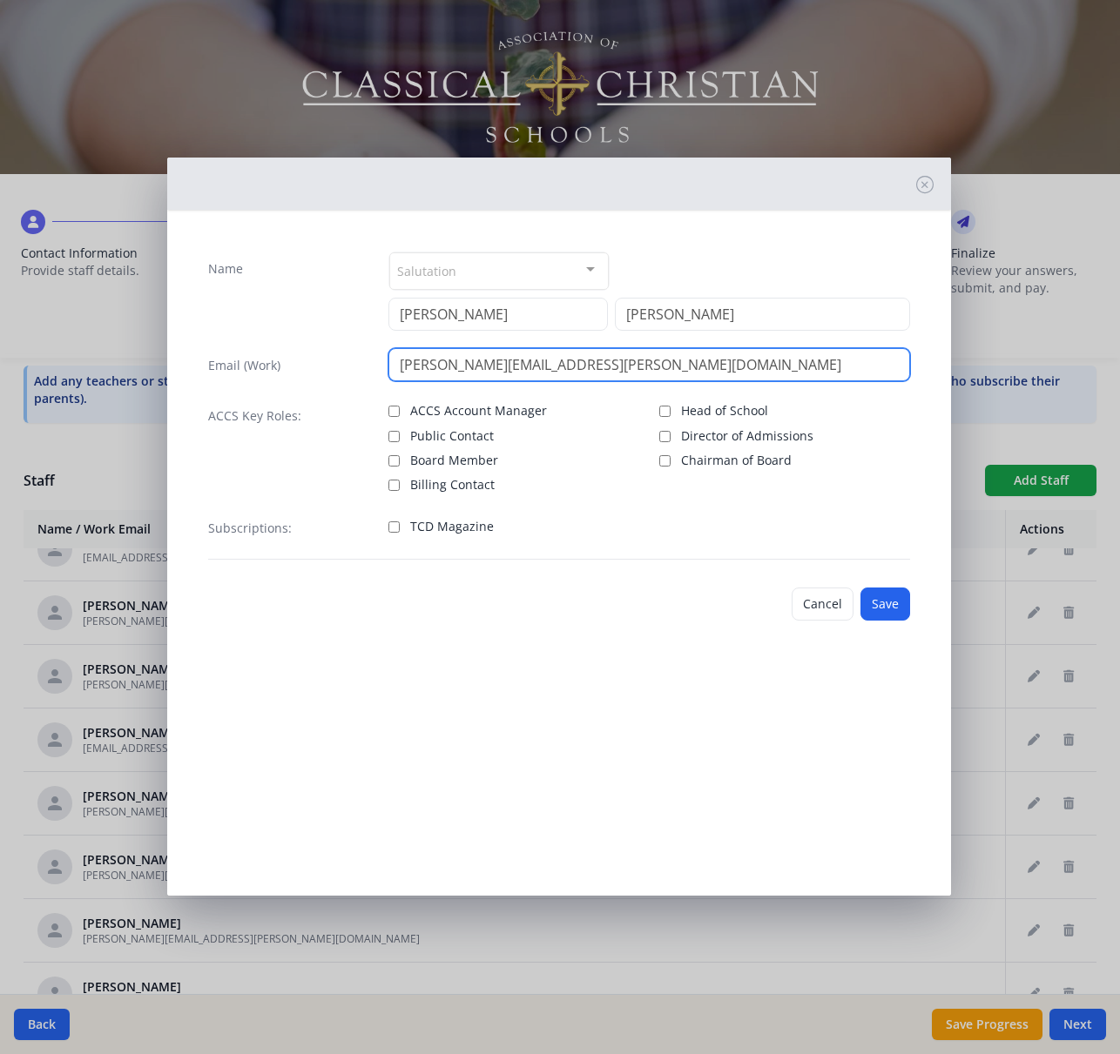
type input "[PERSON_NAME][EMAIL_ADDRESS][PERSON_NAME][DOMAIN_NAME]"
click at [427, 521] on span "TCD Magazine" at bounding box center [452, 526] width 84 height 17
click at [400, 521] on input "TCD Magazine" at bounding box center [393, 526] width 11 height 11
checkbox input "true"
click at [882, 602] on button "Save" at bounding box center [885, 604] width 50 height 33
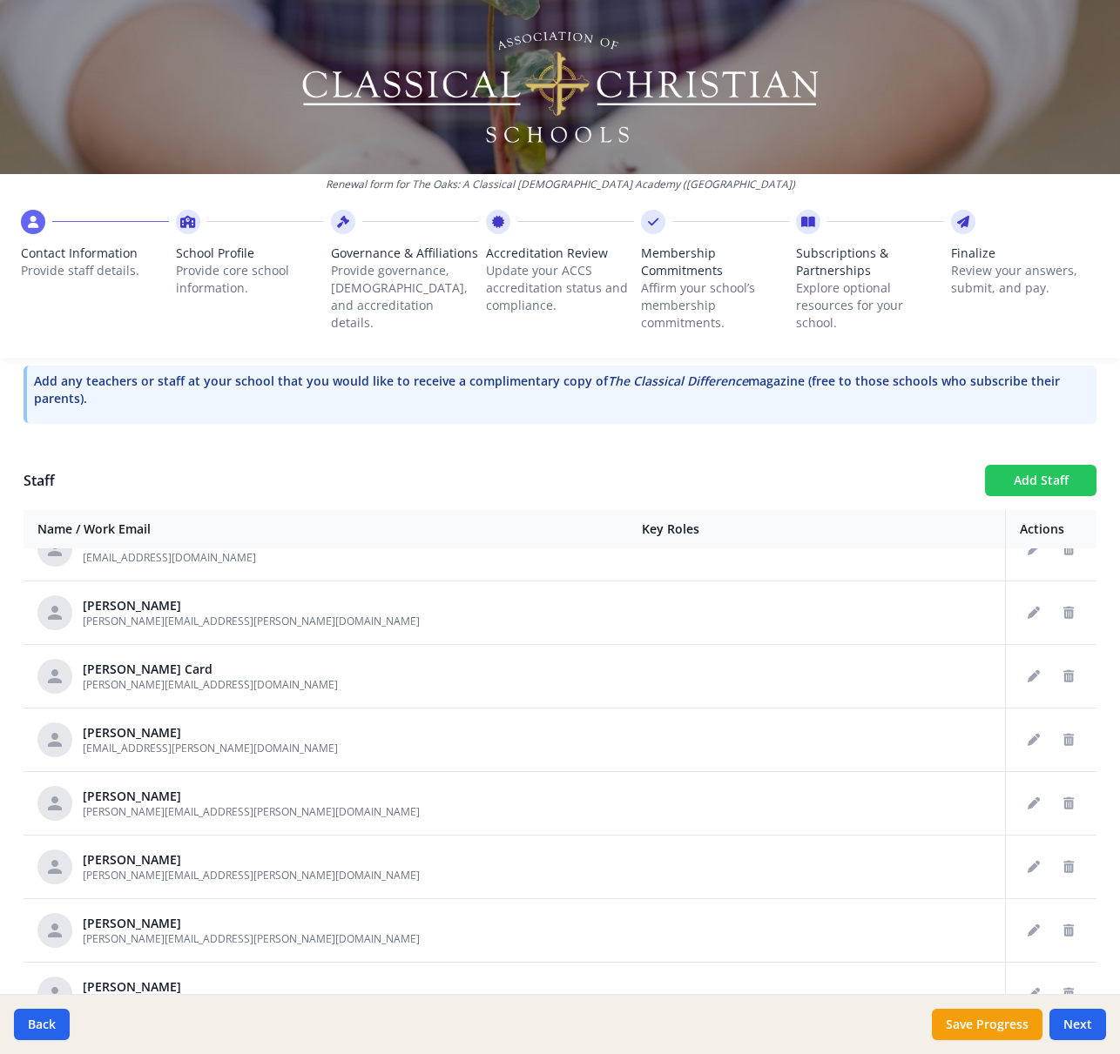
click at [1035, 482] on button "Add Staff" at bounding box center [1040, 480] width 111 height 31
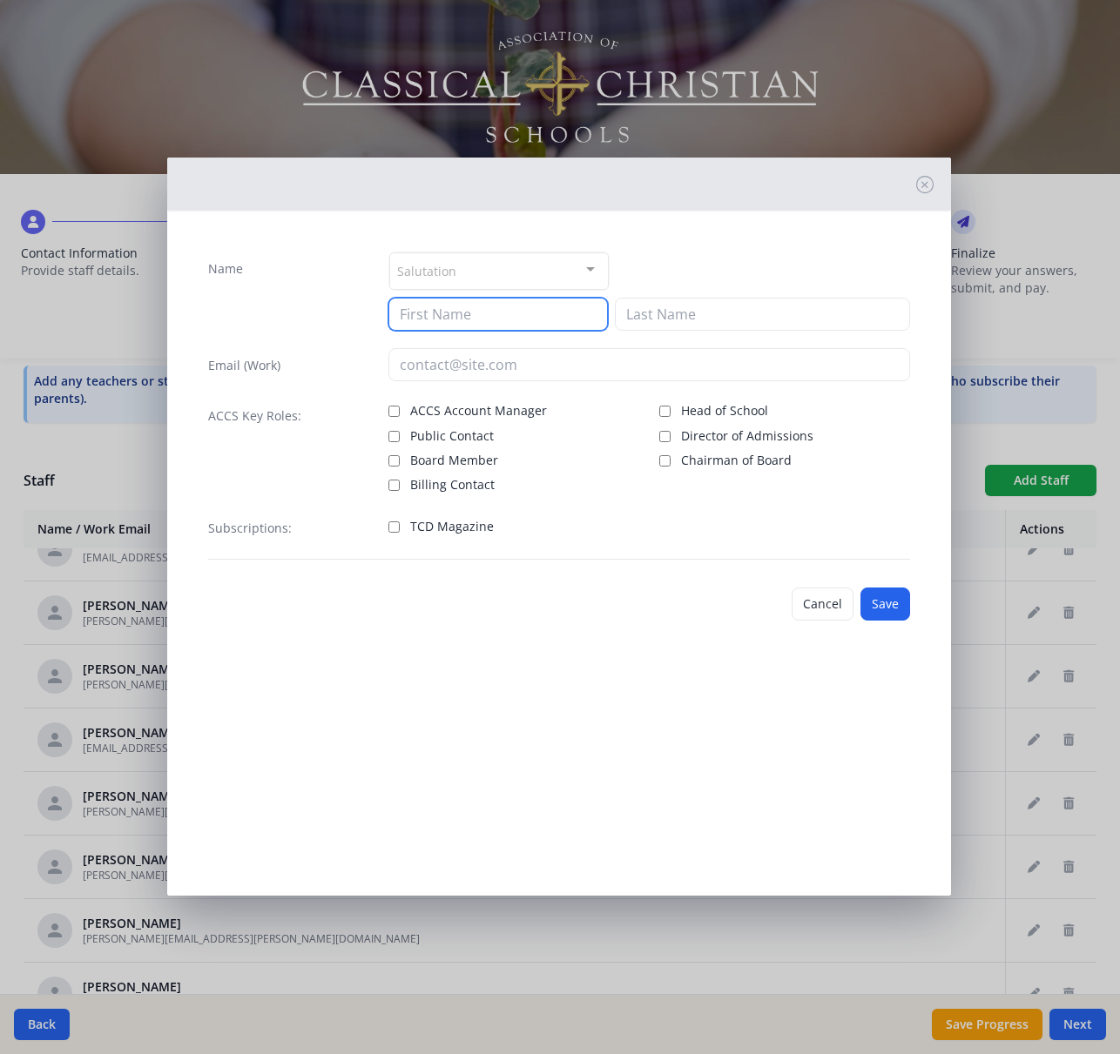
click at [446, 308] on input at bounding box center [497, 314] width 219 height 33
type input "[PERSON_NAME]"
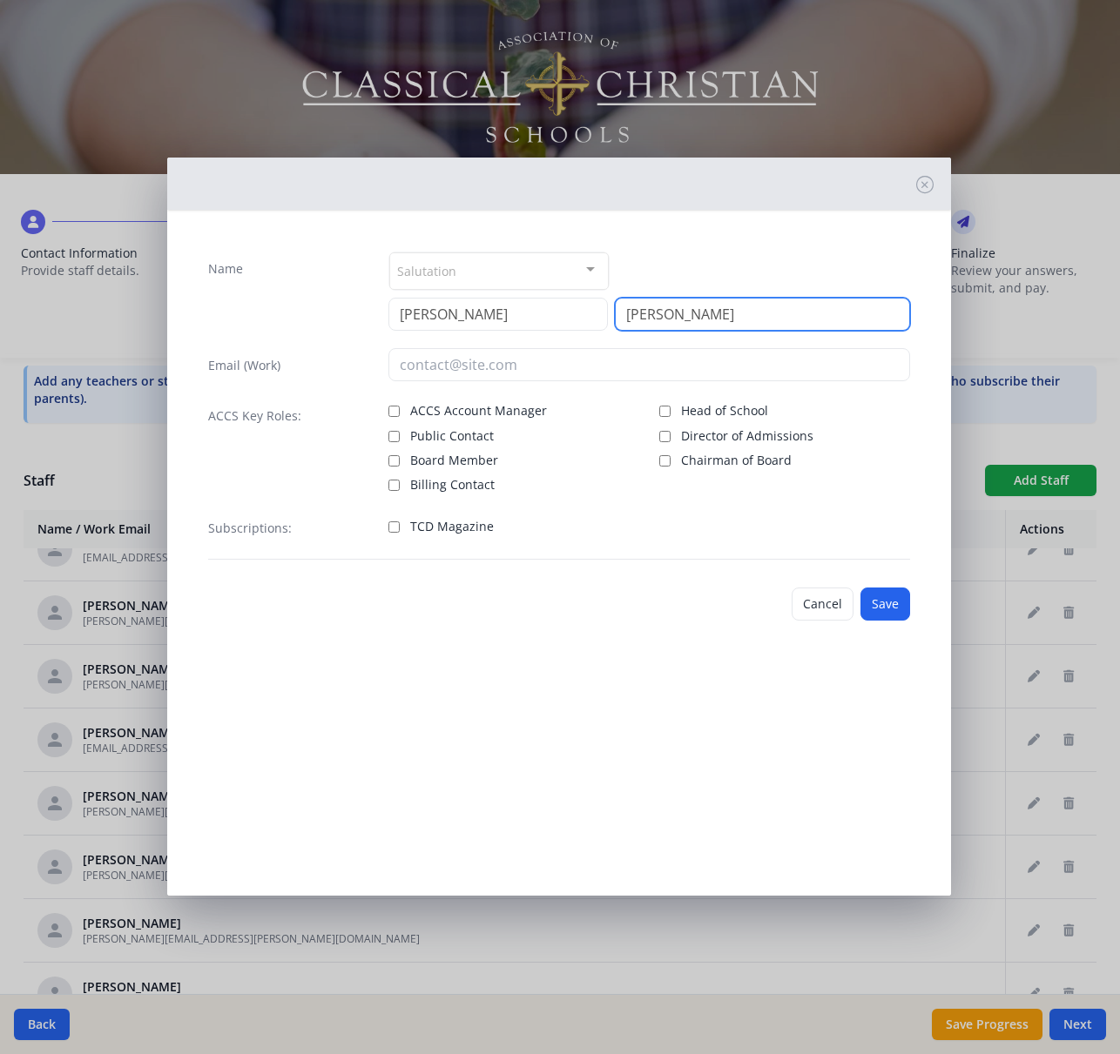
type input "[PERSON_NAME]"
drag, startPoint x: 411, startPoint y: 313, endPoint x: 434, endPoint y: 321, distance: 24.0
click at [412, 313] on input "[PERSON_NAME]" at bounding box center [497, 314] width 219 height 33
type input "Kaitie"
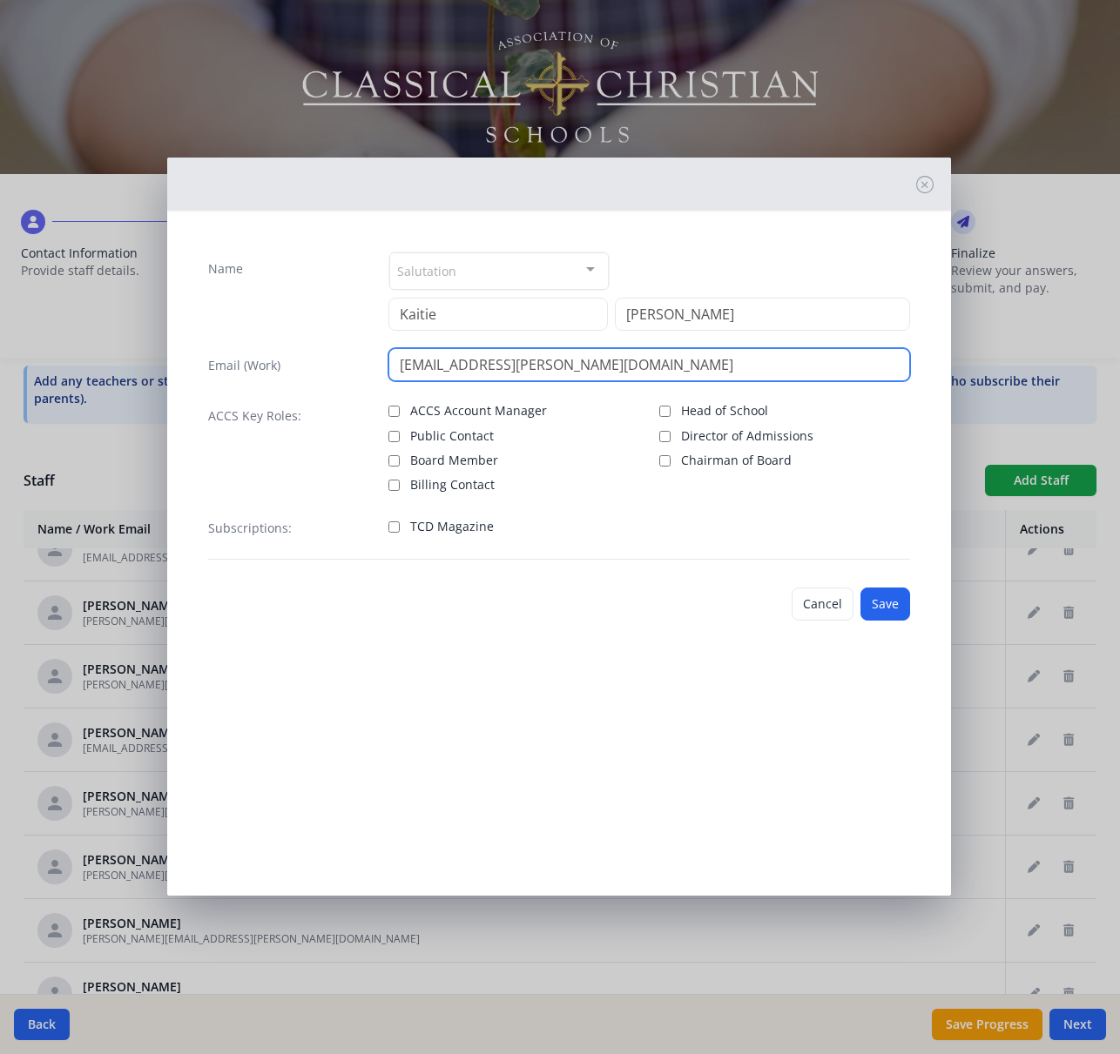
type input "[EMAIL_ADDRESS][PERSON_NAME][DOMAIN_NAME]"
click at [481, 522] on span "TCD Magazine" at bounding box center [452, 526] width 84 height 17
click at [400, 522] on input "TCD Magazine" at bounding box center [393, 526] width 11 height 11
checkbox input "true"
click at [880, 601] on button "Save" at bounding box center [885, 604] width 50 height 33
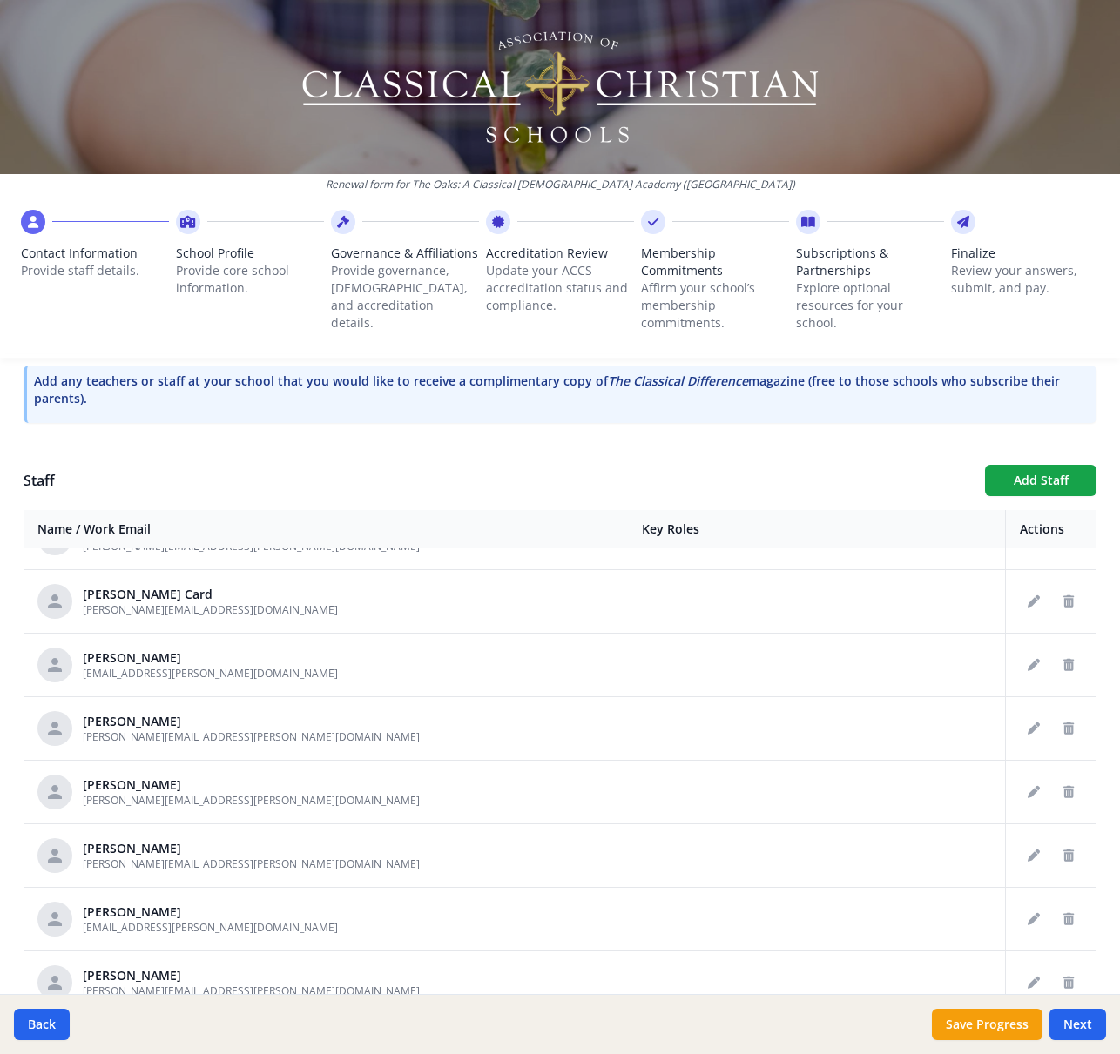
scroll to position [745, 0]
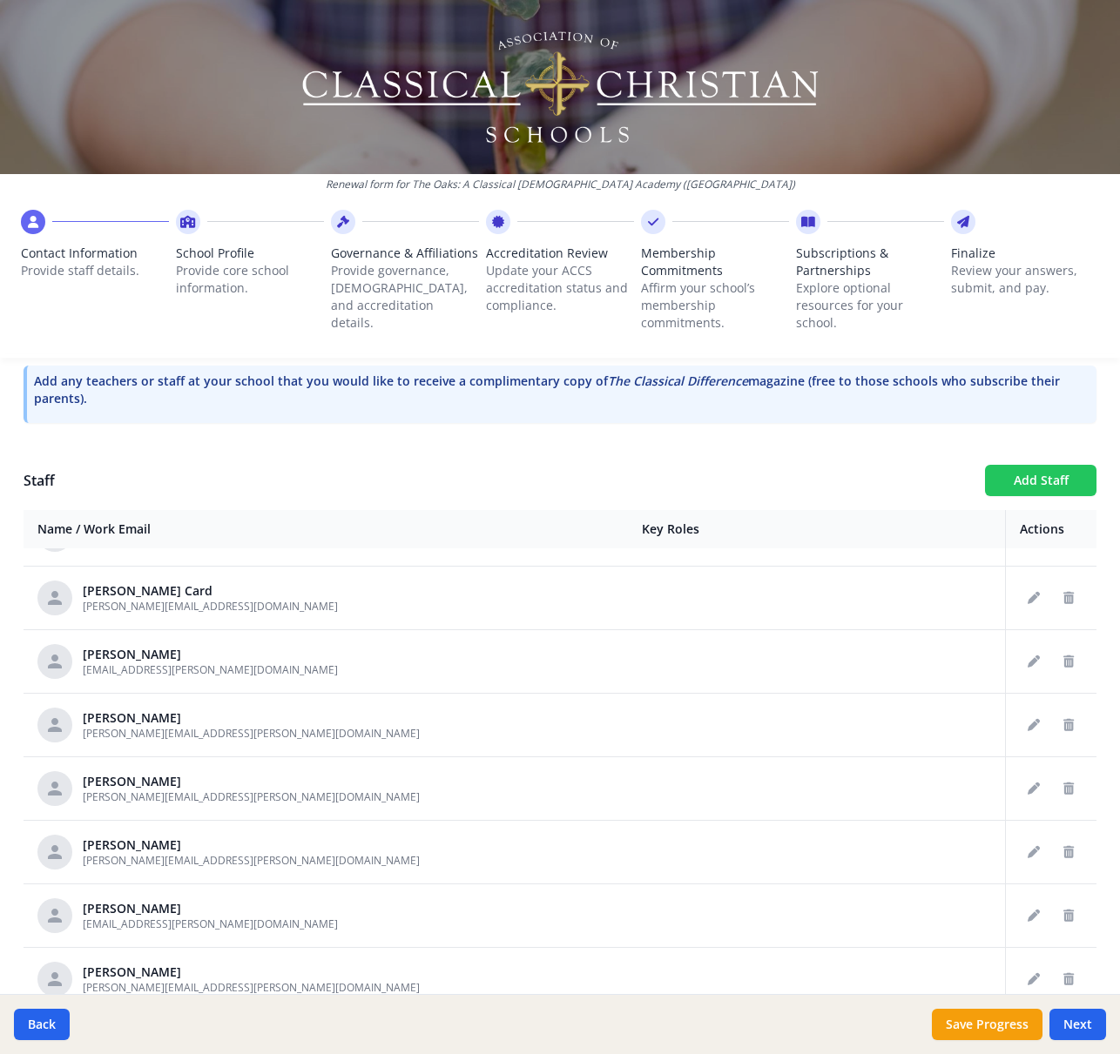
click at [1042, 487] on button "Add Staff" at bounding box center [1040, 480] width 111 height 31
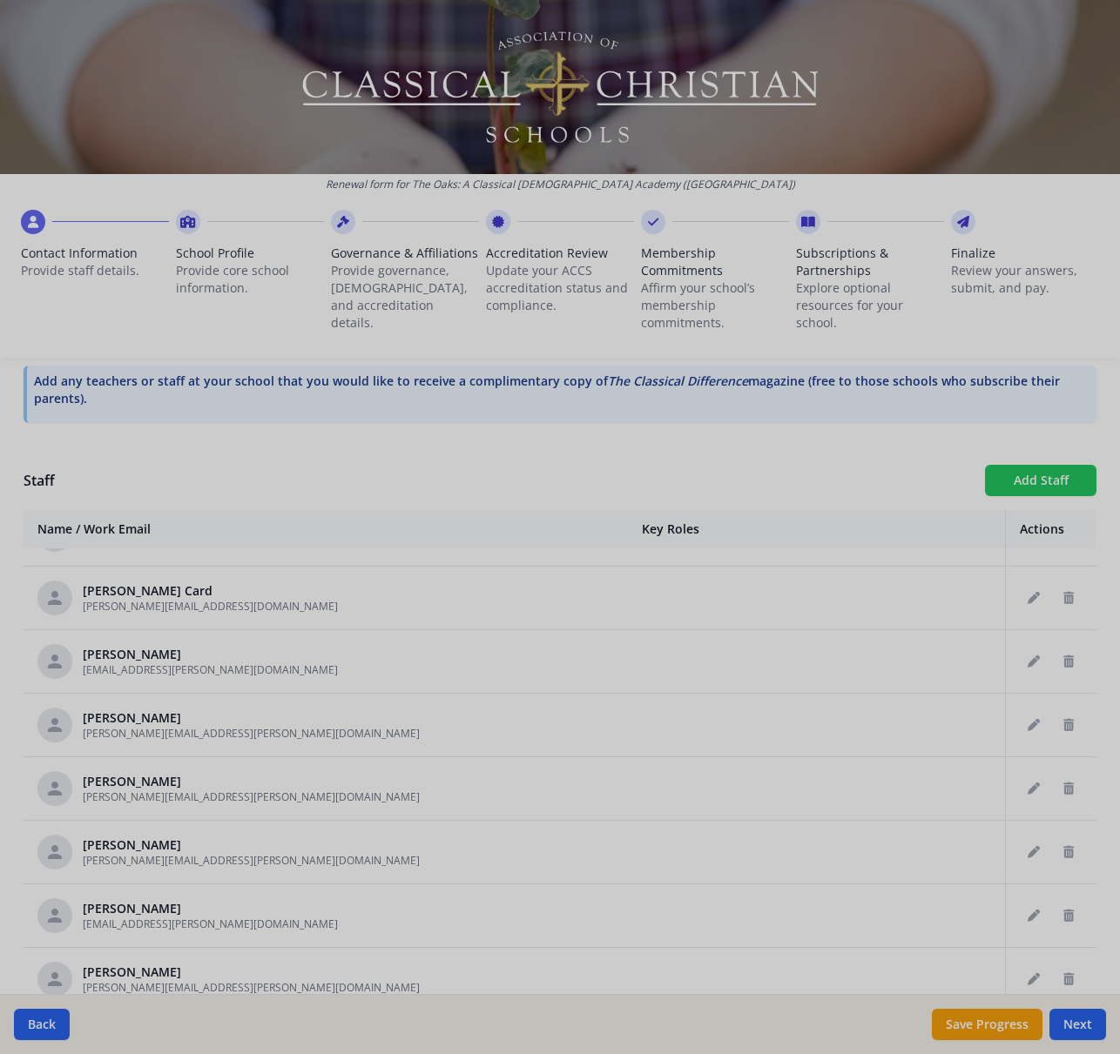
checkbox input "false"
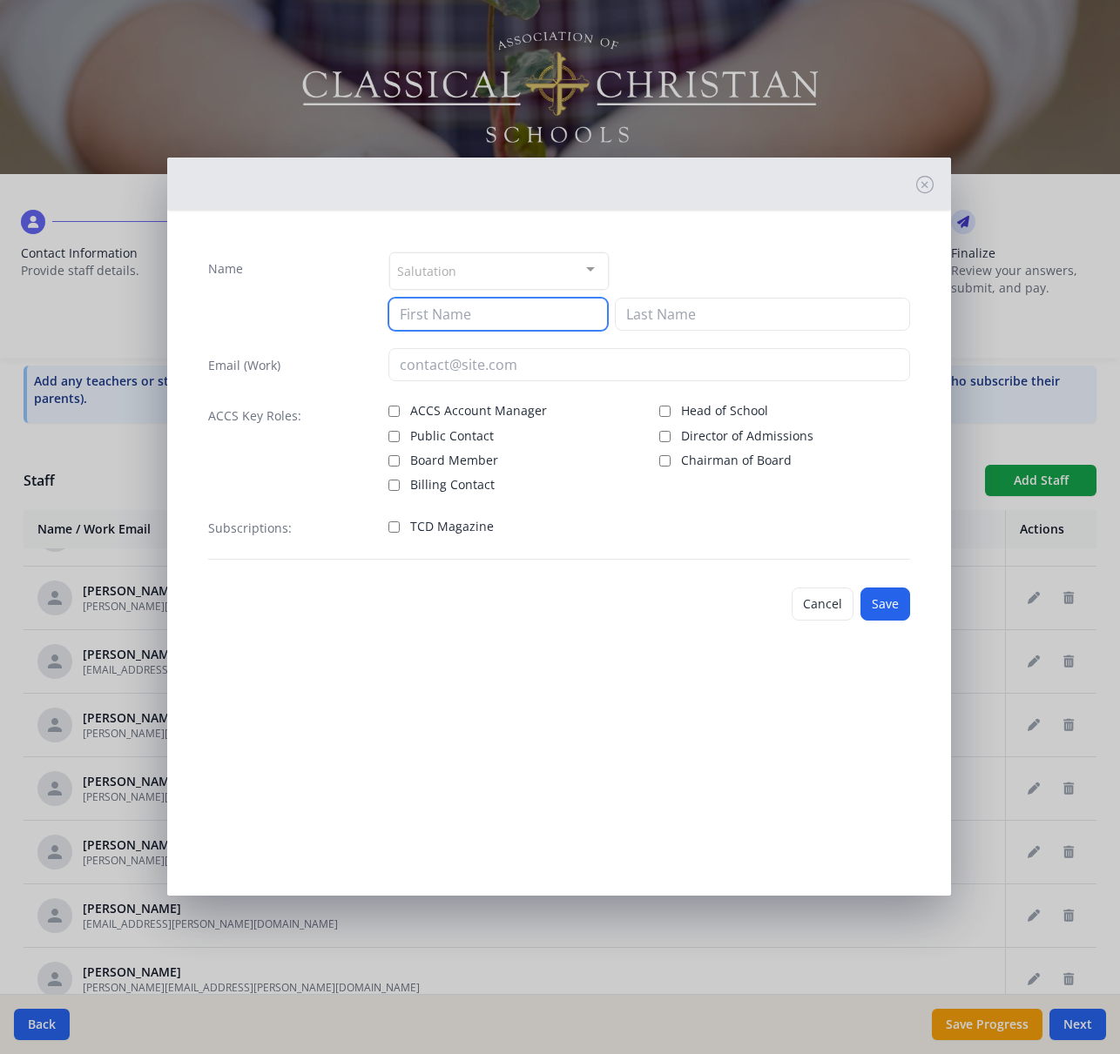
click at [481, 306] on input at bounding box center [497, 314] width 219 height 33
type input "[PERSON_NAME]"
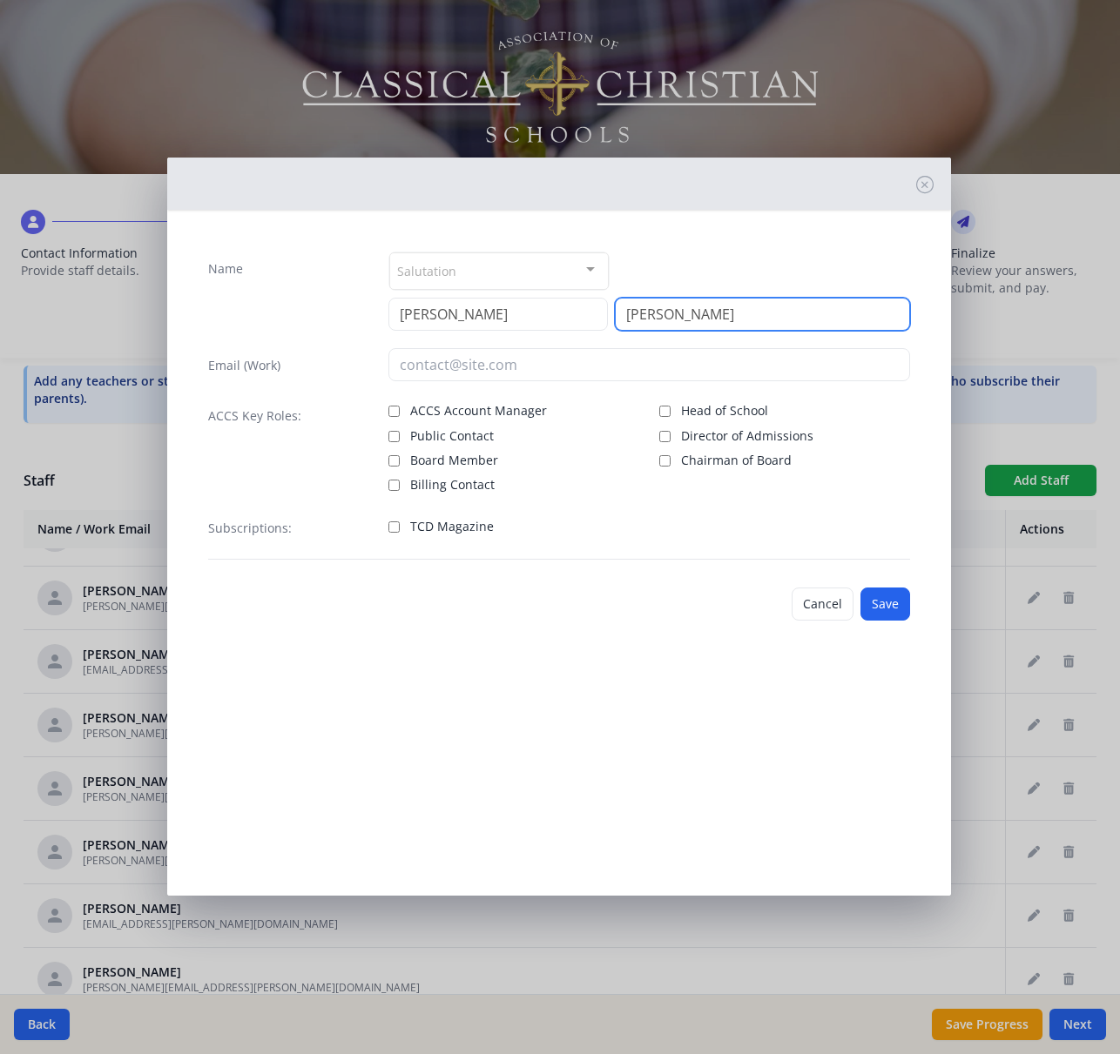
type input "[PERSON_NAME]"
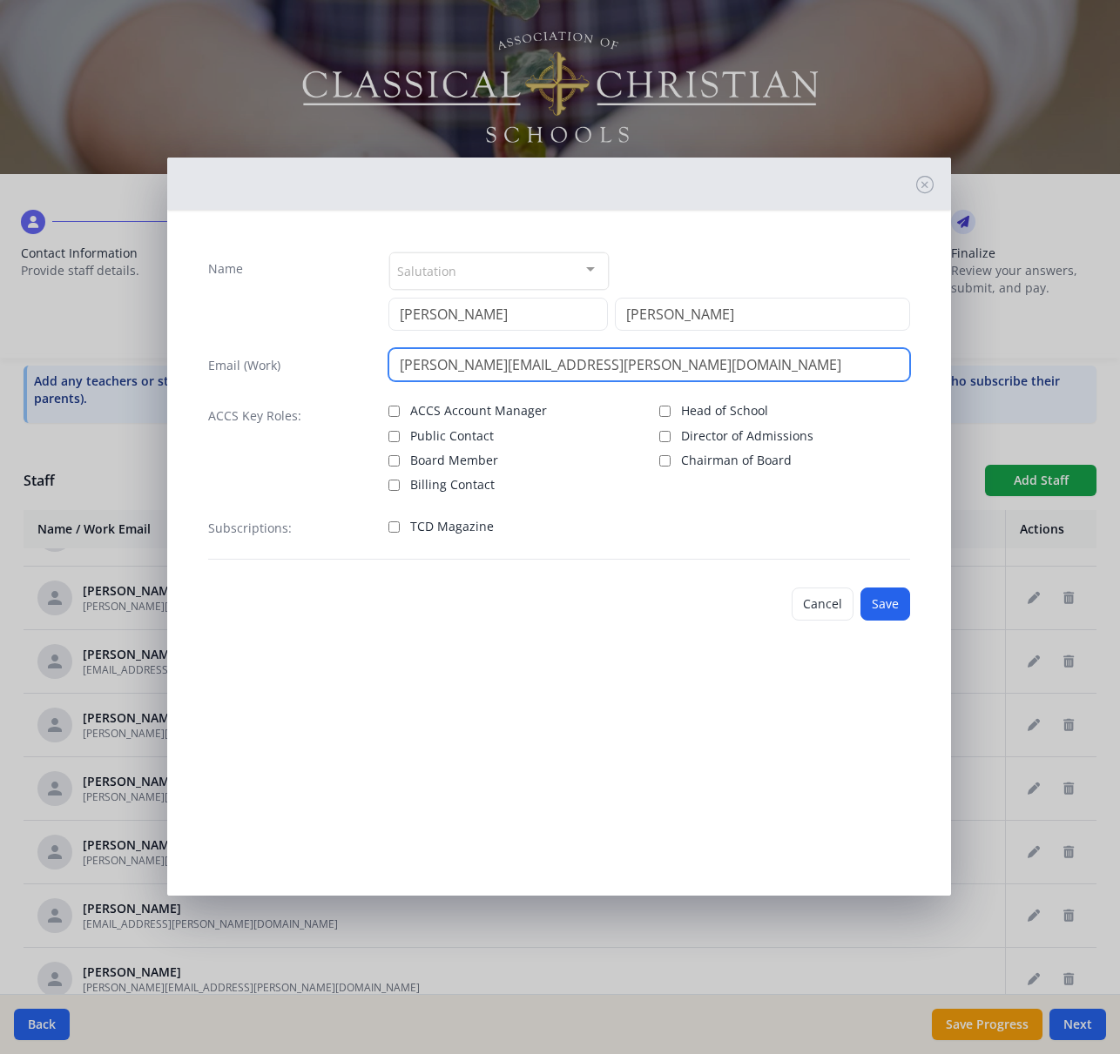
type input "[PERSON_NAME][EMAIL_ADDRESS][PERSON_NAME][DOMAIN_NAME]"
click at [466, 523] on span "TCD Magazine" at bounding box center [452, 526] width 84 height 17
click at [400, 523] on input "TCD Magazine" at bounding box center [393, 526] width 11 height 11
checkbox input "true"
click at [871, 605] on button "Save" at bounding box center [885, 604] width 50 height 33
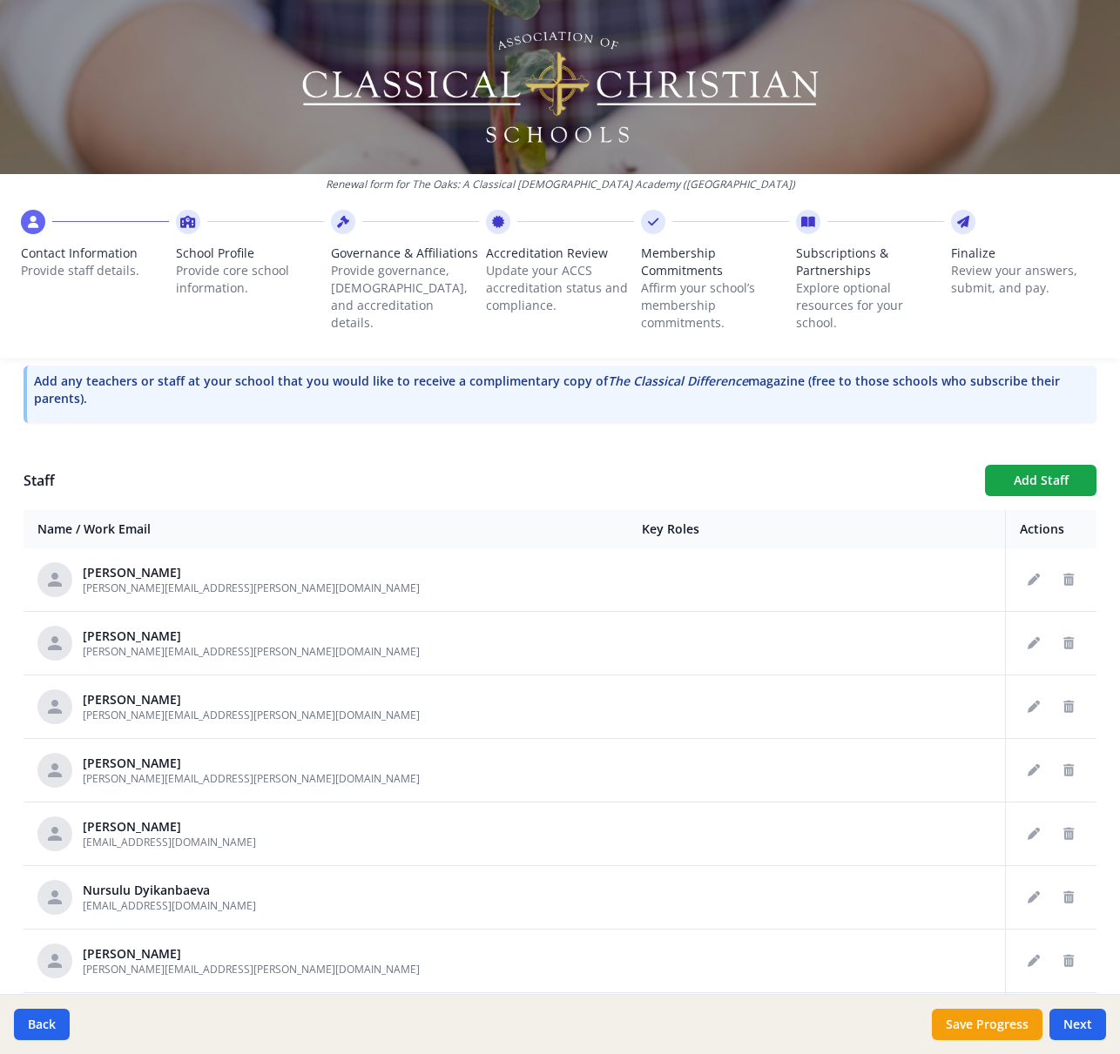
scroll to position [1143, 0]
click at [1031, 477] on button "Add Staff" at bounding box center [1040, 480] width 111 height 31
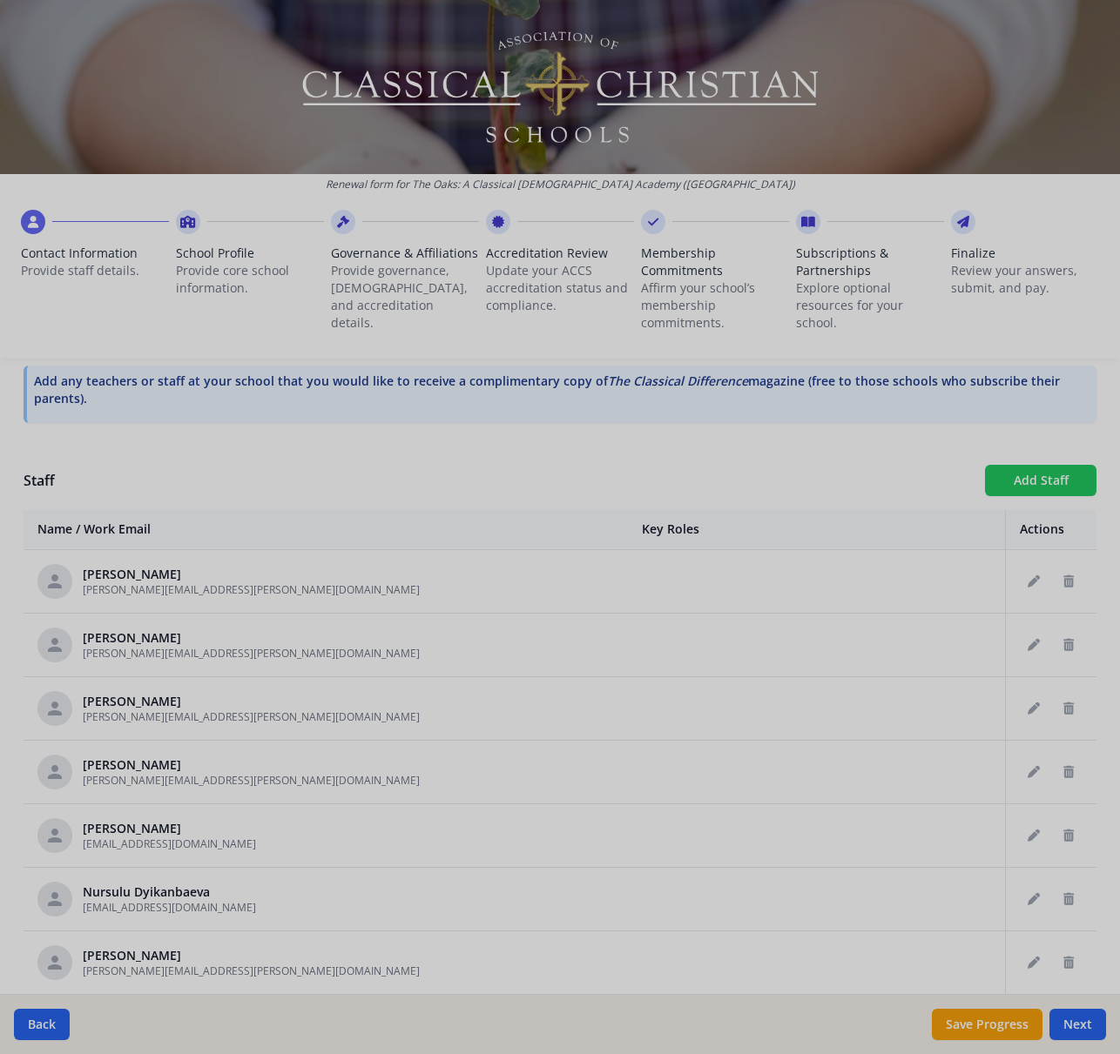
checkbox input "false"
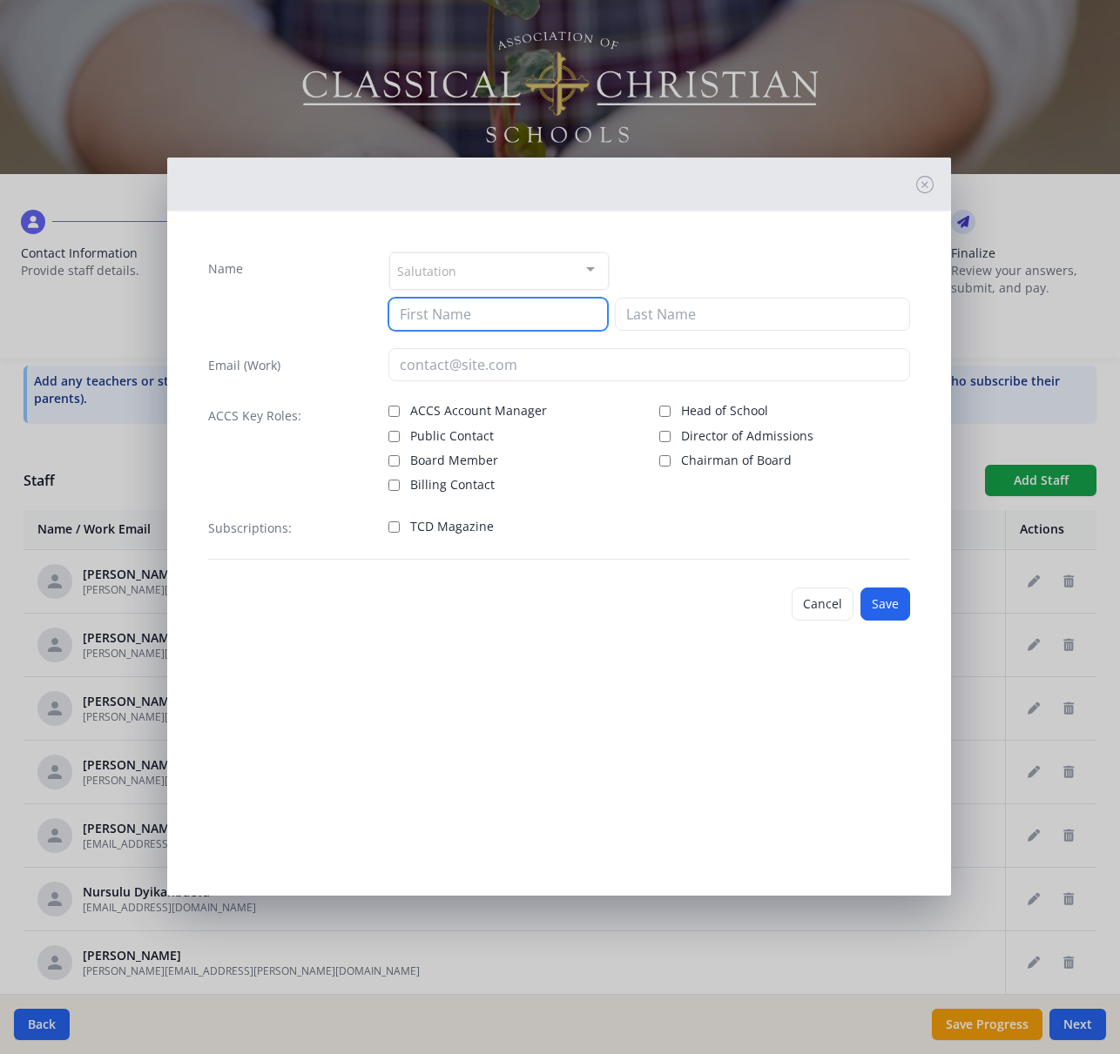
click at [434, 311] on input at bounding box center [497, 314] width 219 height 33
type input "[PERSON_NAME]"
type input "Dungey"
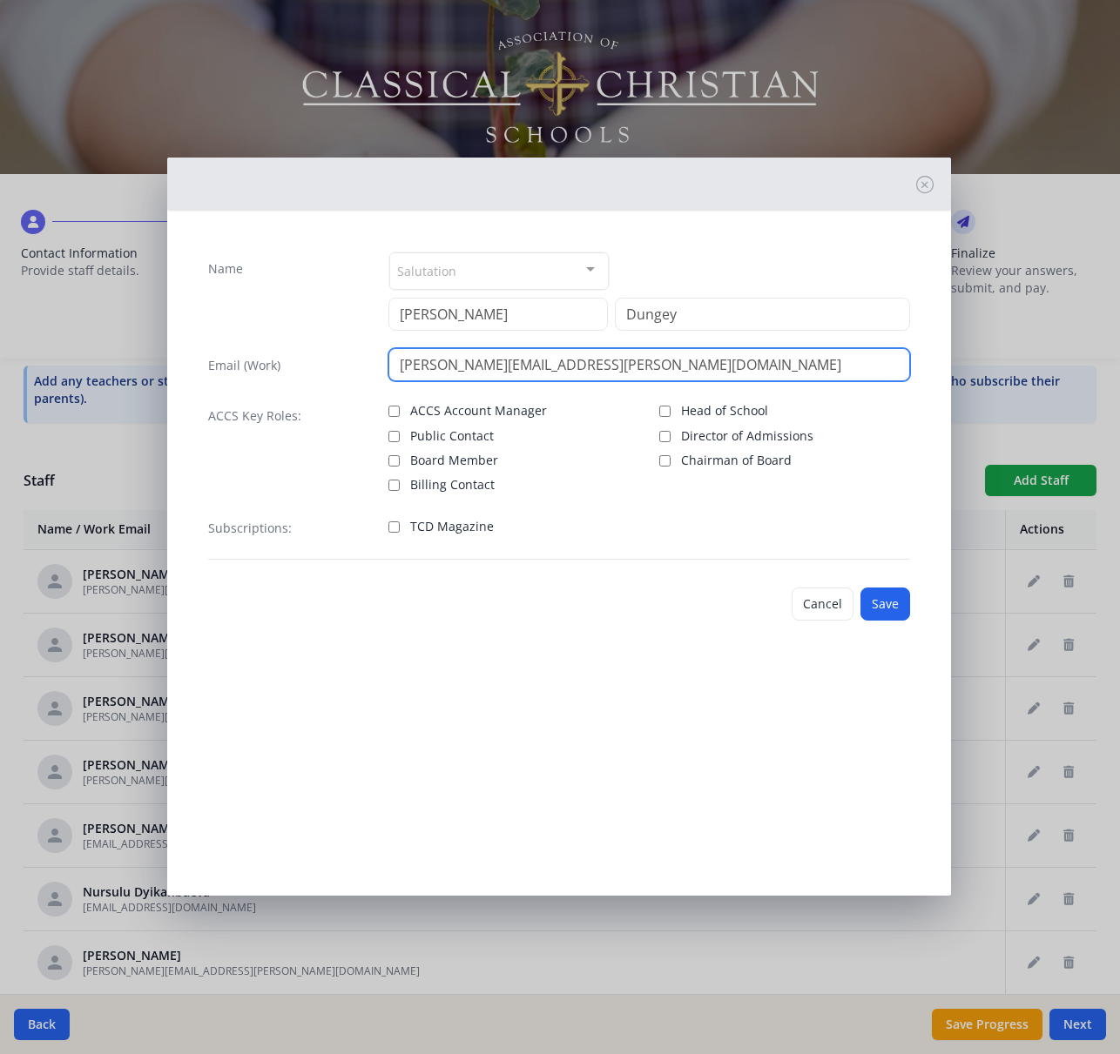
type input "[PERSON_NAME][EMAIL_ADDRESS][PERSON_NAME][DOMAIN_NAME]"
click at [449, 523] on span "TCD Magazine" at bounding box center [452, 526] width 84 height 17
click at [400, 523] on input "TCD Magazine" at bounding box center [393, 526] width 11 height 11
checkbox input "true"
click at [882, 603] on button "Save" at bounding box center [885, 604] width 50 height 33
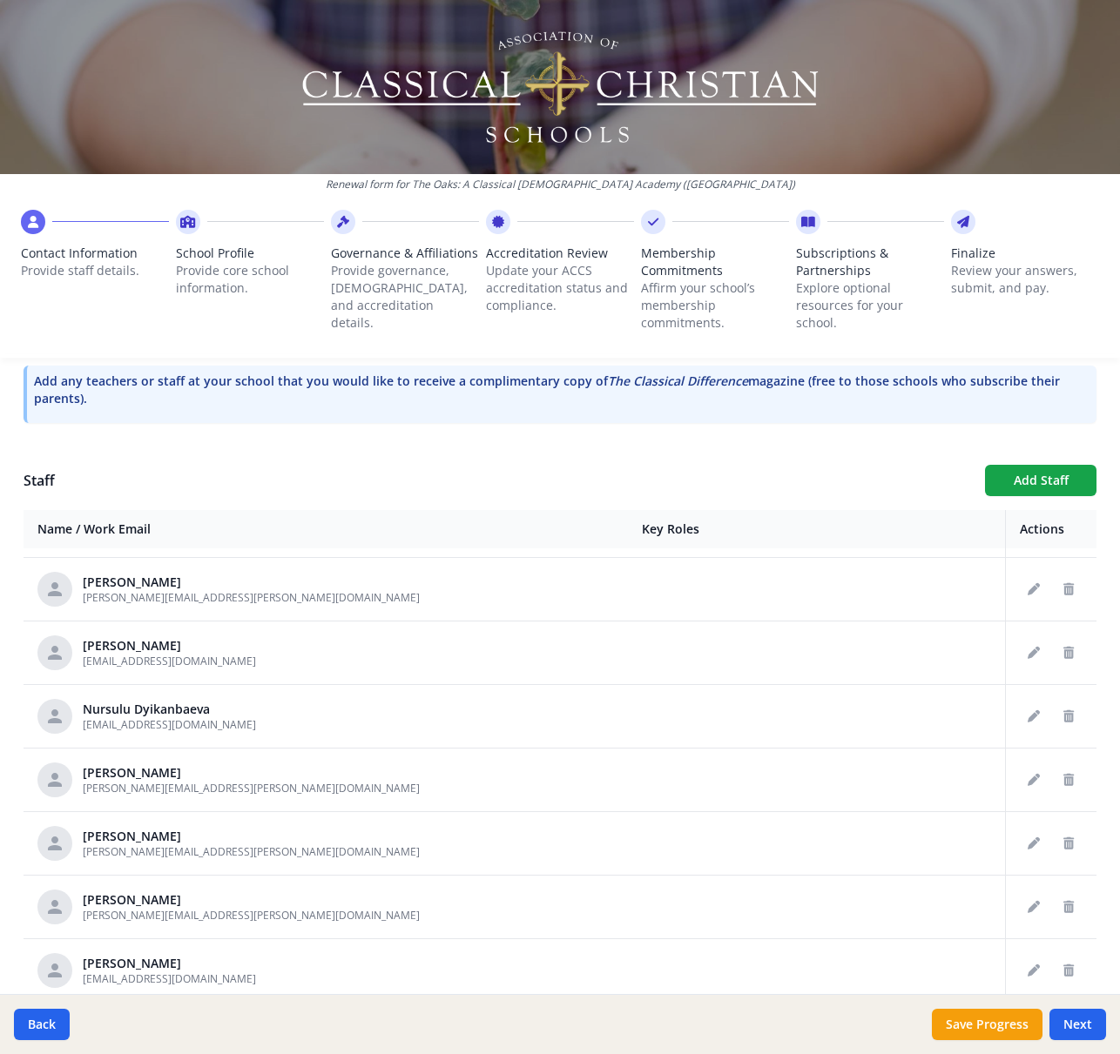
scroll to position [1395, 0]
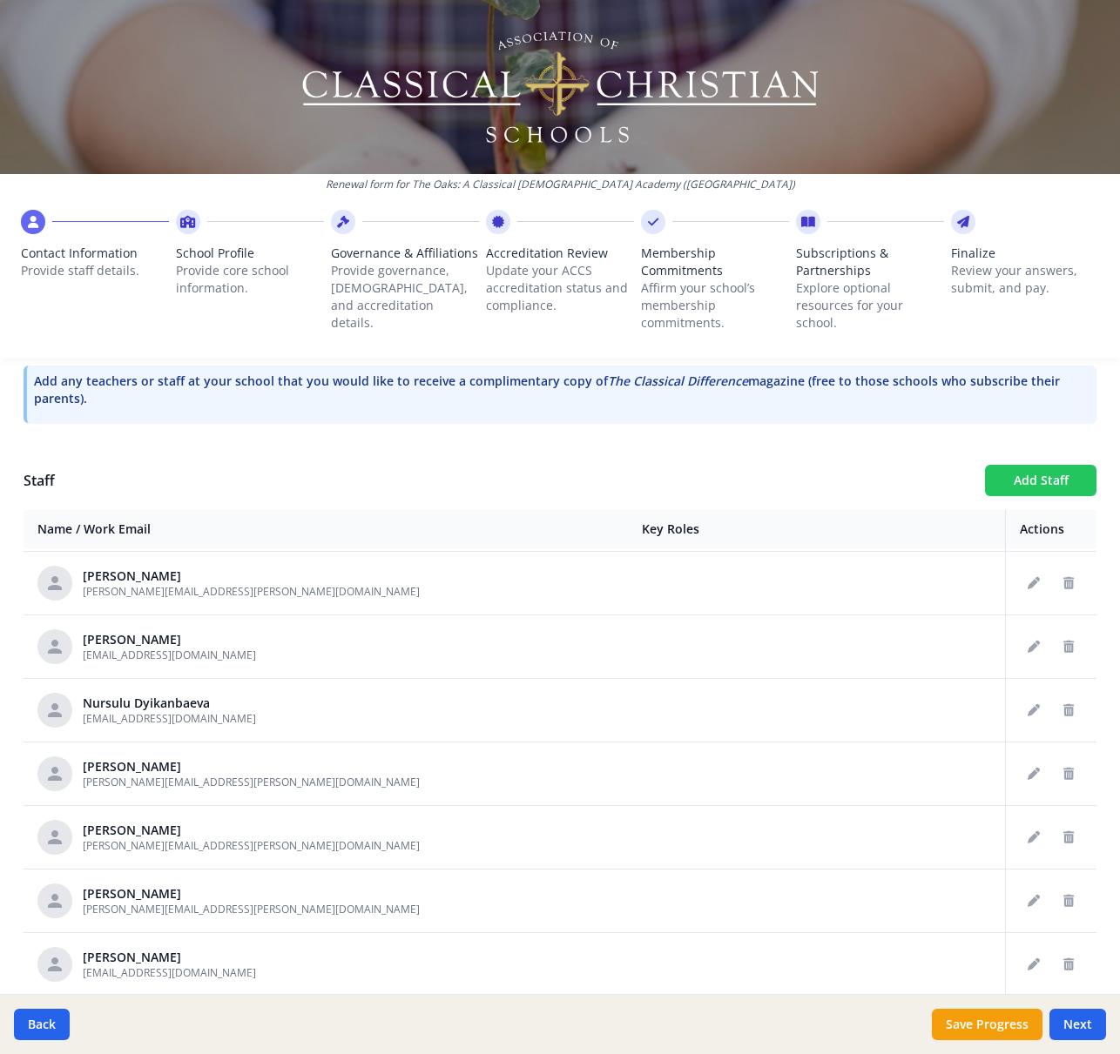
click at [1052, 481] on button "Add Staff" at bounding box center [1040, 480] width 111 height 31
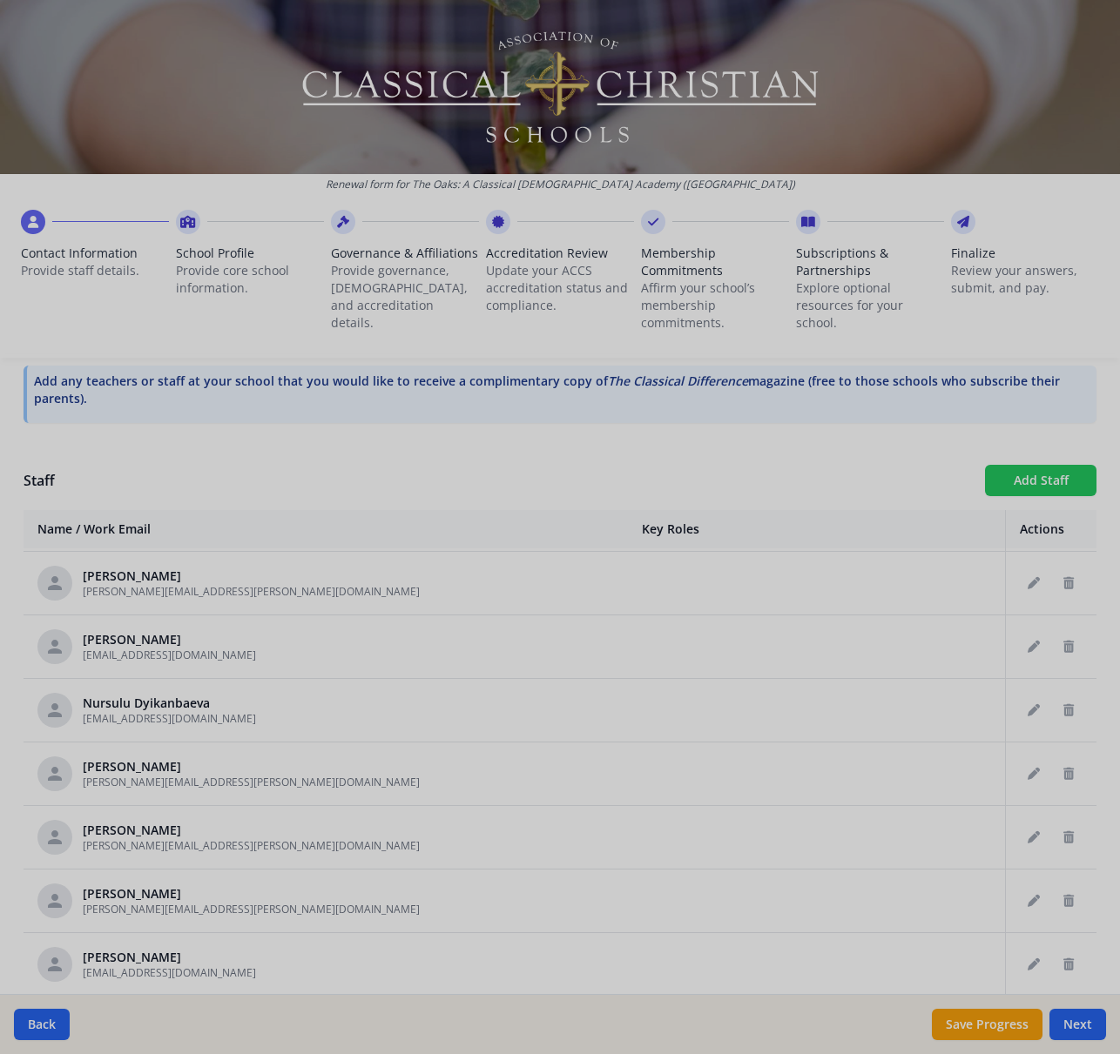
checkbox input "false"
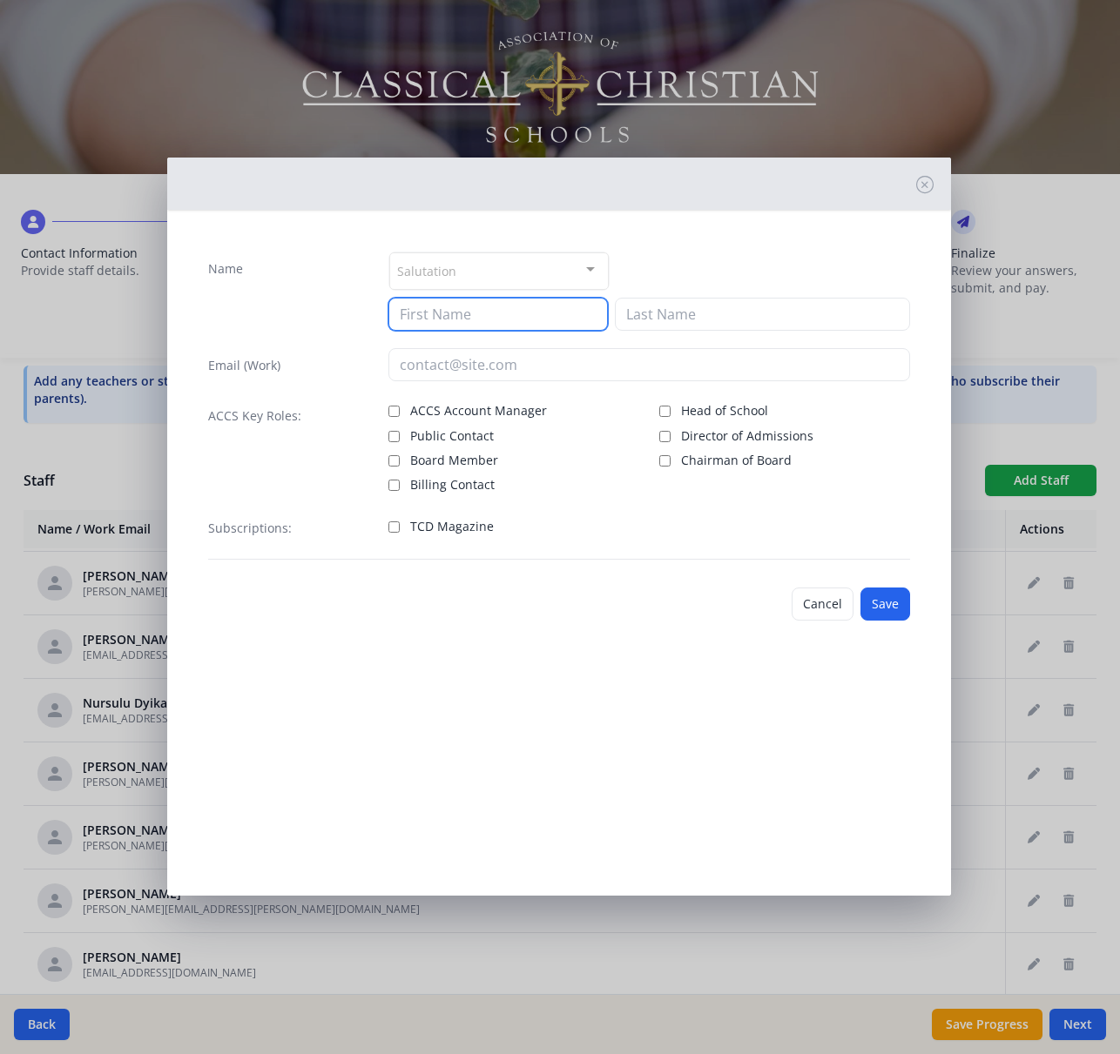
click at [520, 321] on input at bounding box center [497, 314] width 219 height 33
type input "[PERSON_NAME]"
type input "G"
type input "Fosbert"
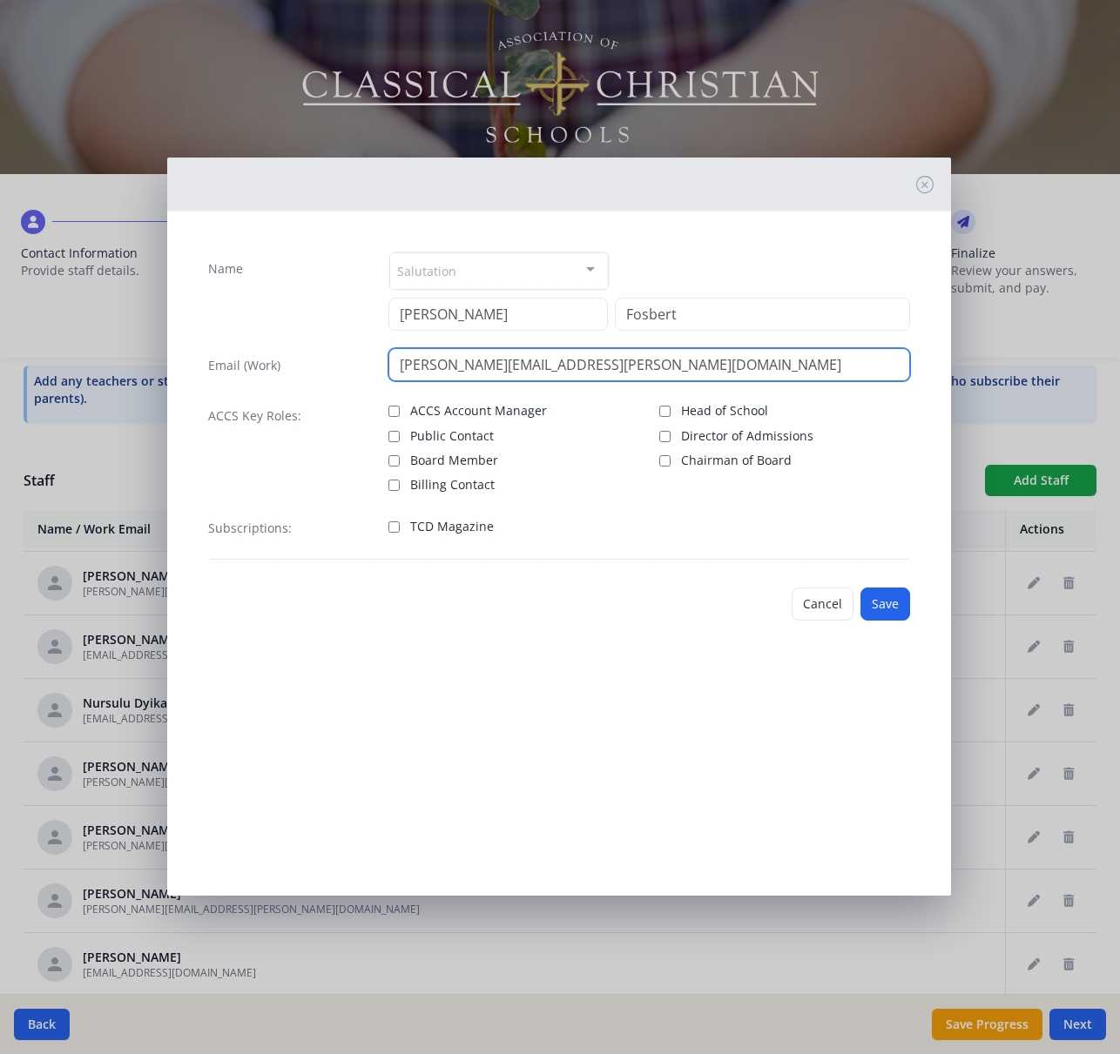
type input "[PERSON_NAME][EMAIL_ADDRESS][PERSON_NAME][DOMAIN_NAME]"
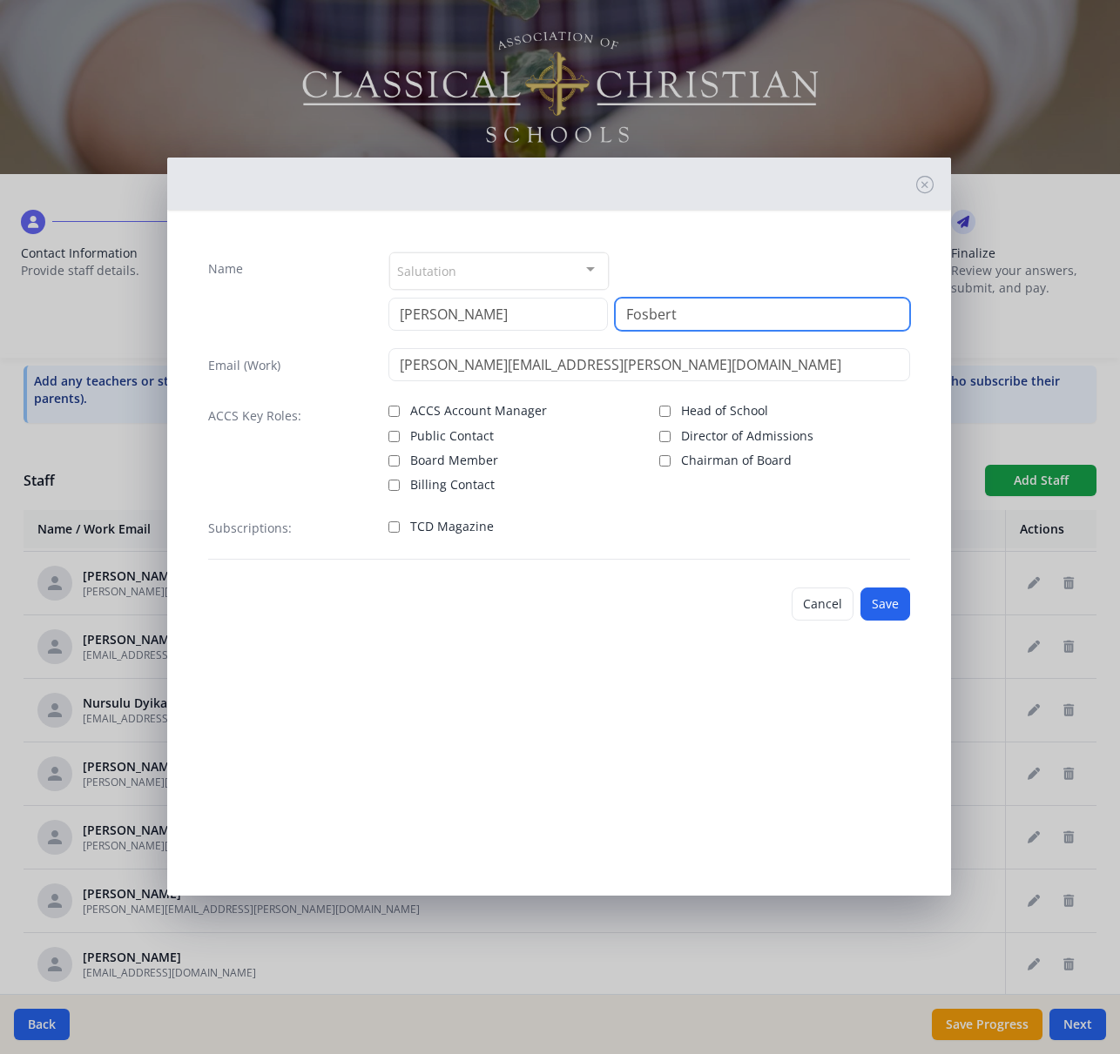
click at [696, 321] on input "Fosbert" at bounding box center [762, 314] width 295 height 33
type input "[PERSON_NAME]"
click at [467, 526] on span "TCD Magazine" at bounding box center [452, 526] width 84 height 17
click at [400, 526] on input "TCD Magazine" at bounding box center [393, 526] width 11 height 11
checkbox input "true"
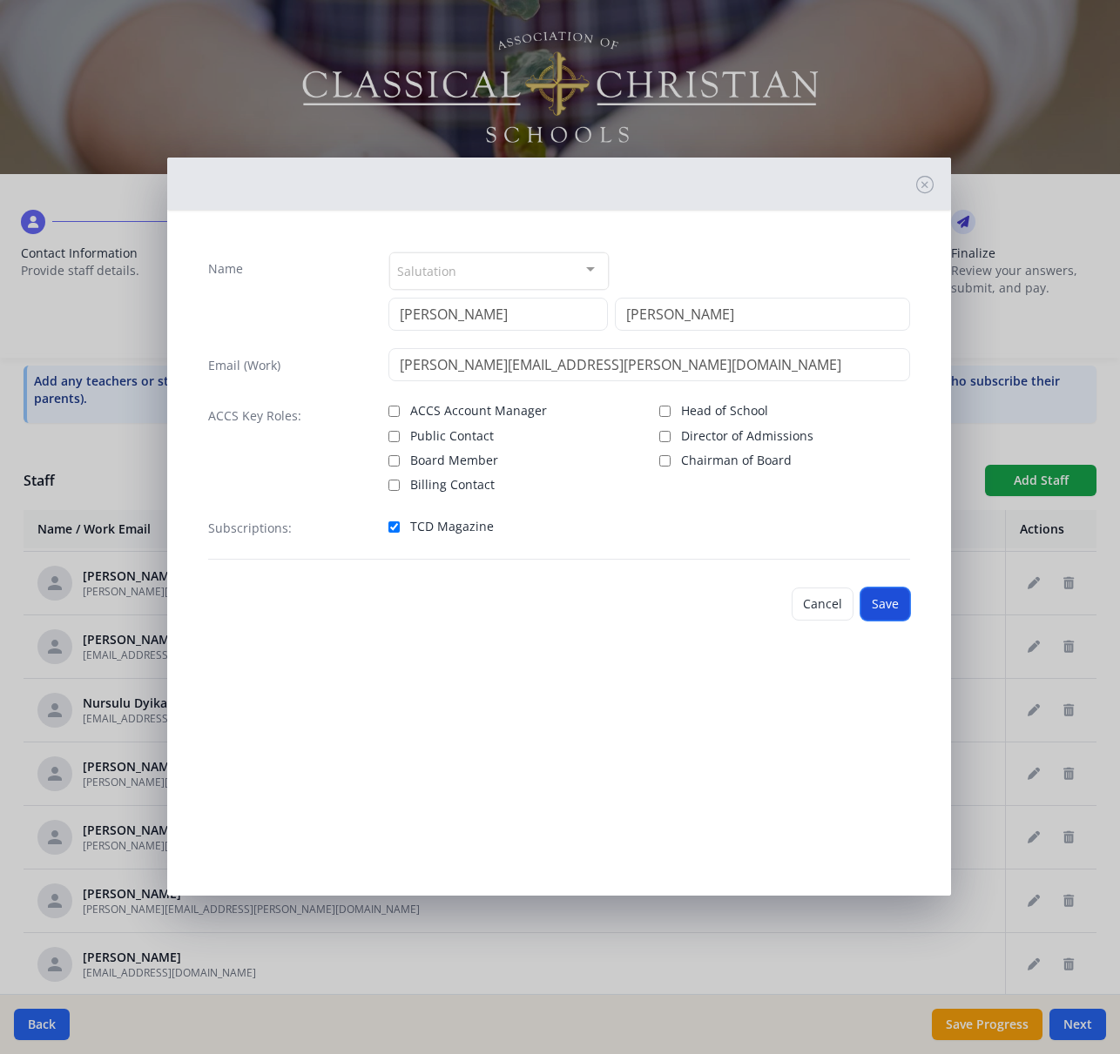
click at [881, 618] on button "Save" at bounding box center [885, 604] width 50 height 33
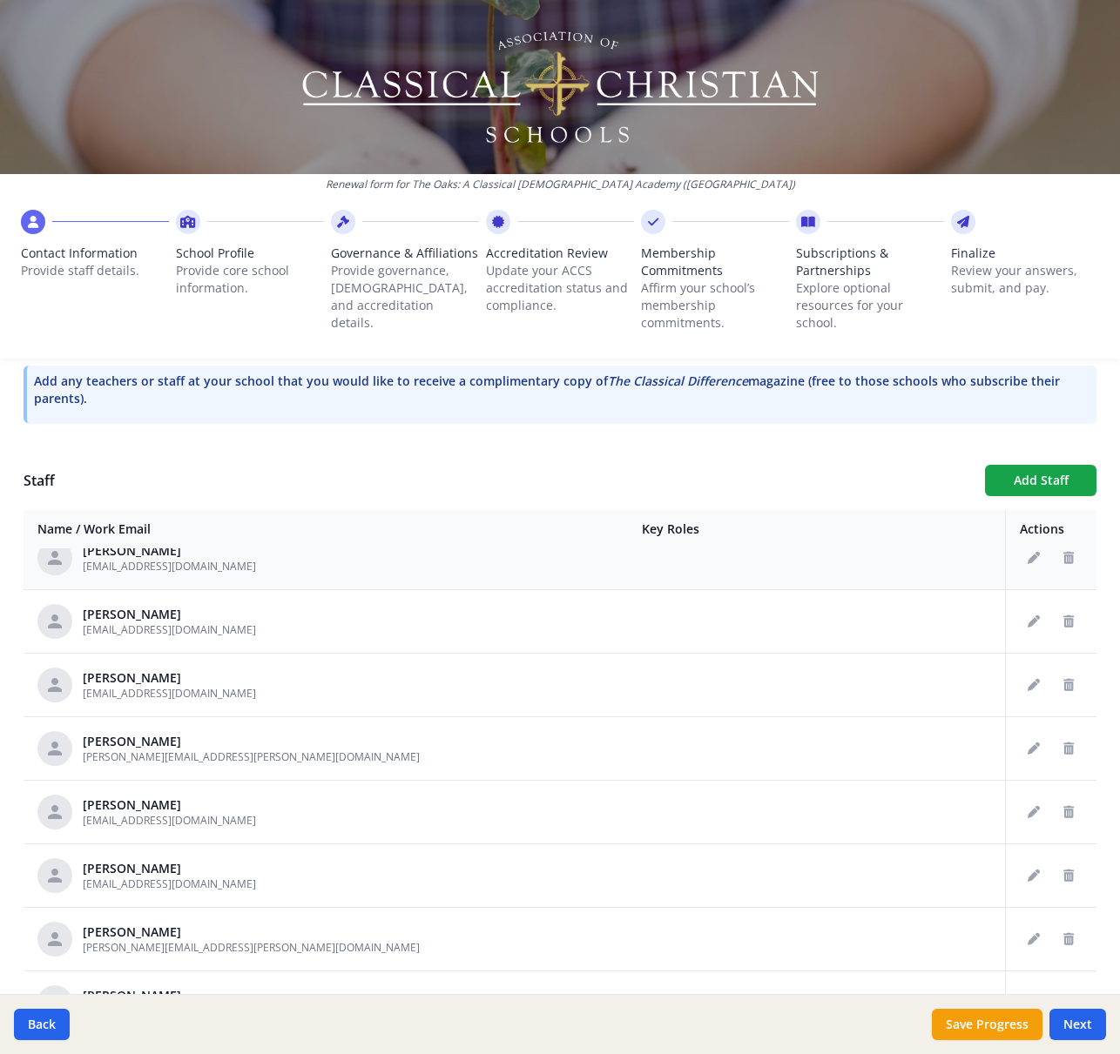
scroll to position [1871, 0]
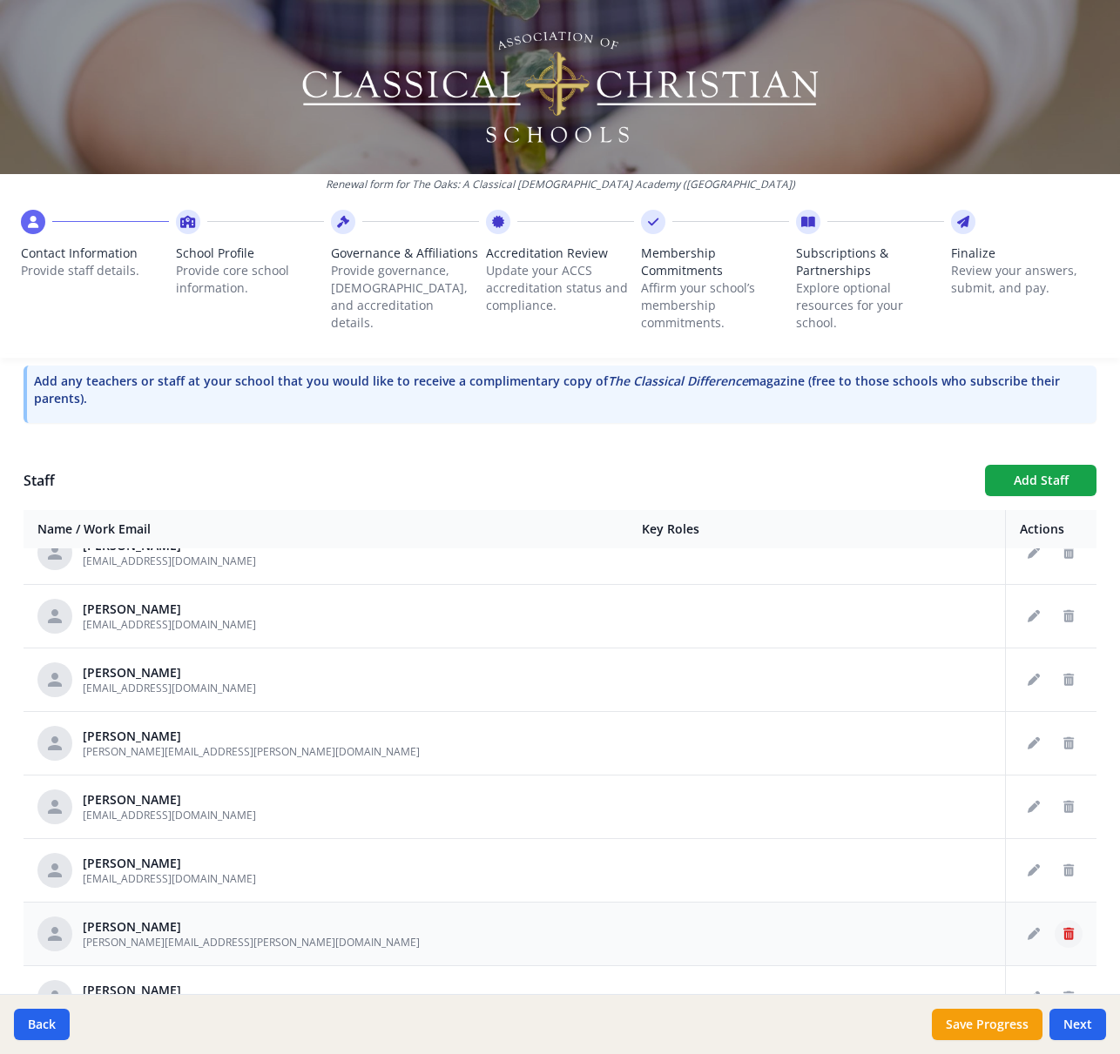
click at [1068, 936] on icon "Delete staff" at bounding box center [1068, 934] width 10 height 12
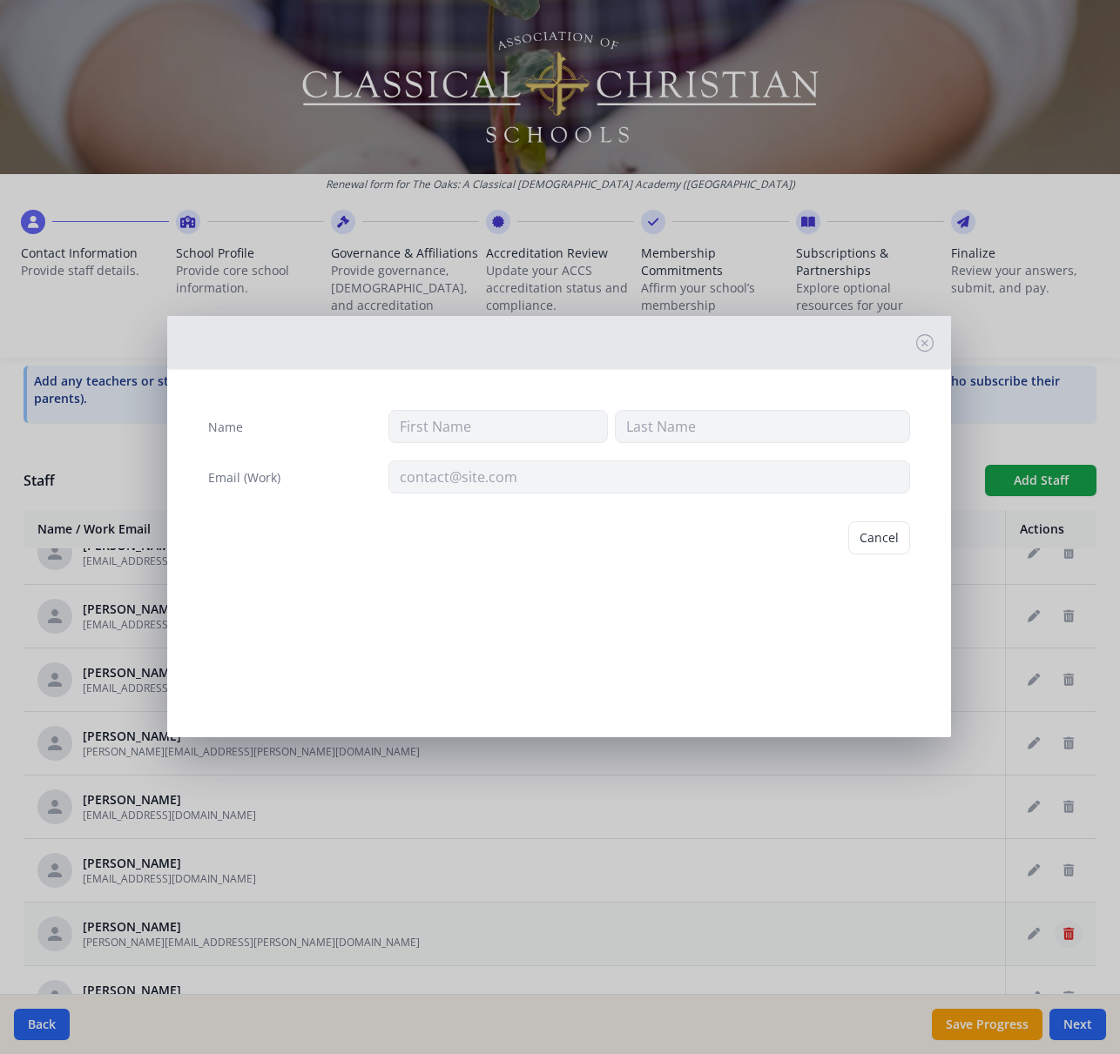
type input "[PERSON_NAME]"
type input "[PERSON_NAME][EMAIL_ADDRESS][PERSON_NAME][DOMAIN_NAME]"
click at [878, 535] on button "Delete" at bounding box center [880, 537] width 60 height 33
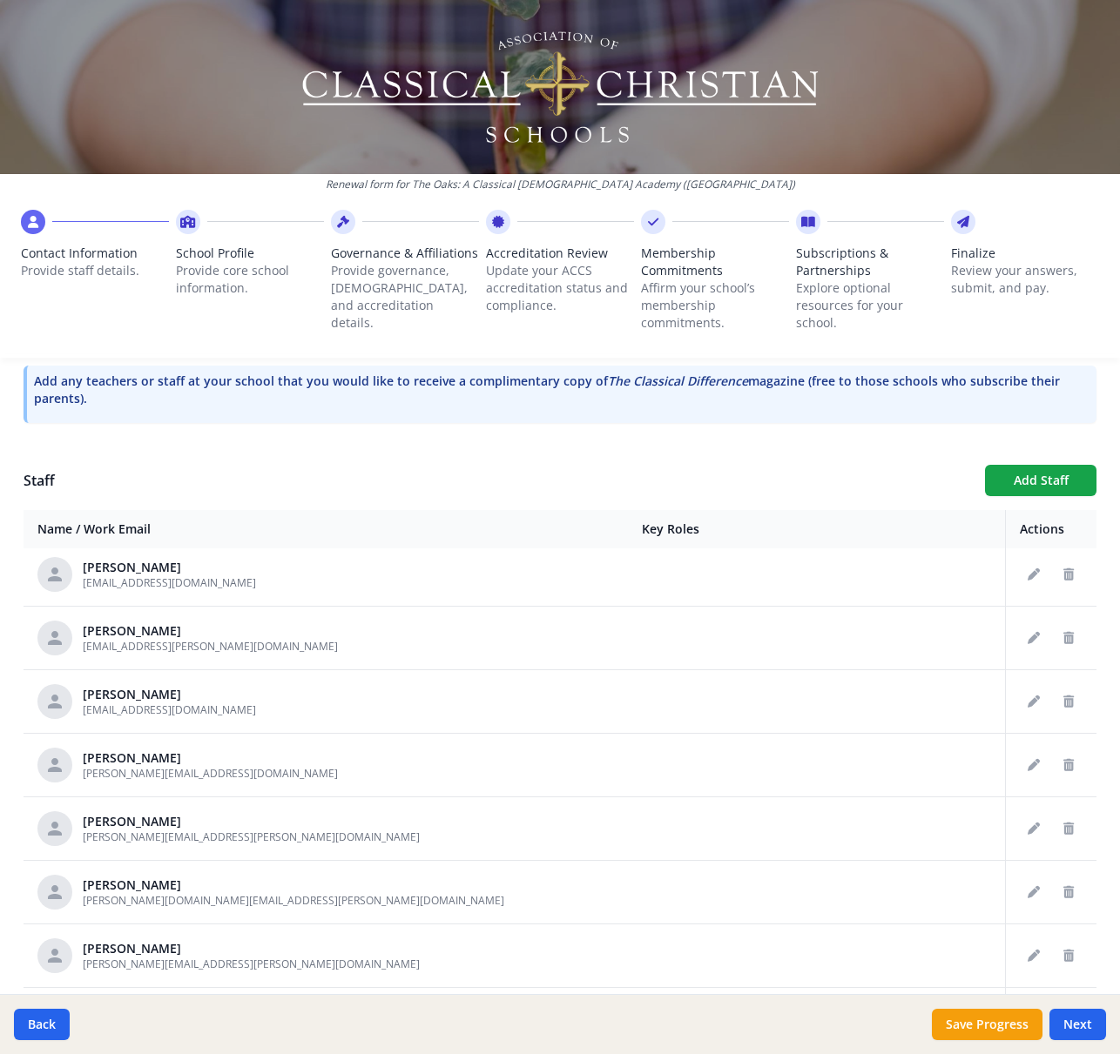
scroll to position [2168, 0]
click at [1046, 482] on button "Add Staff" at bounding box center [1040, 480] width 111 height 31
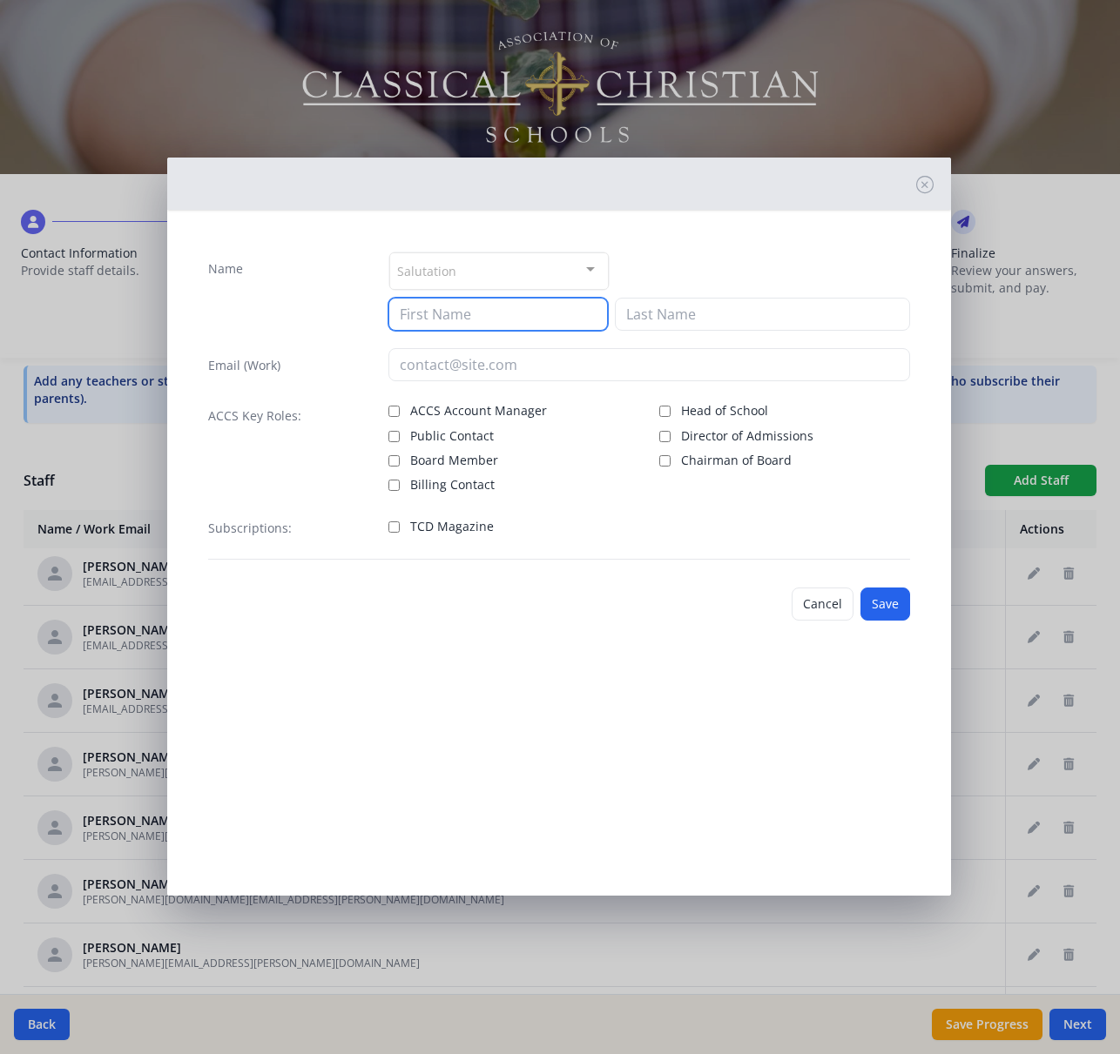
click at [482, 317] on input at bounding box center [497, 314] width 219 height 33
type input "Lacey"
type input "Hvattum"
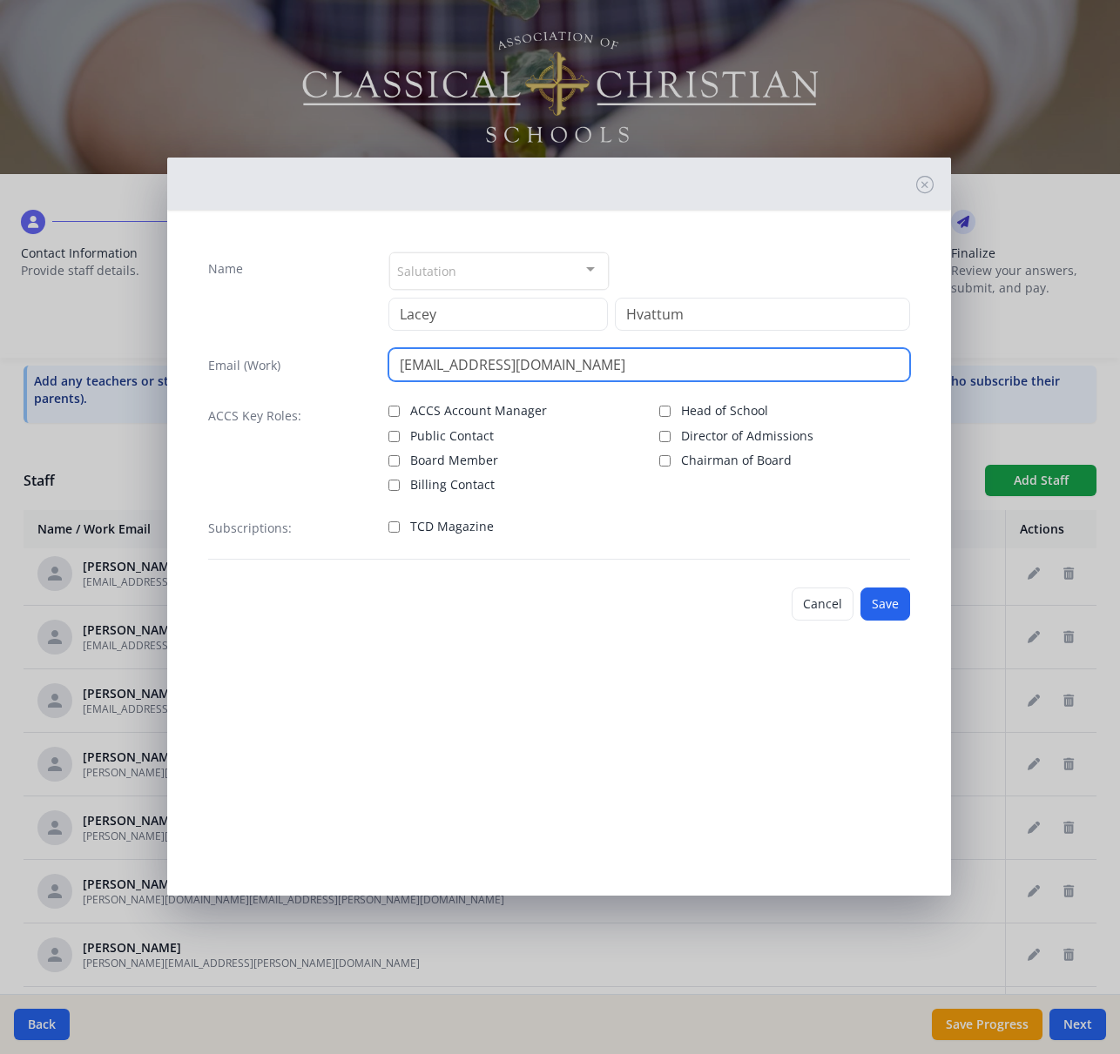
type input "[EMAIL_ADDRESS][DOMAIN_NAME]"
click at [486, 528] on span "TCD Magazine" at bounding box center [452, 526] width 84 height 17
click at [400, 528] on input "TCD Magazine" at bounding box center [393, 526] width 11 height 11
checkbox input "true"
click at [891, 603] on button "Save" at bounding box center [885, 604] width 50 height 33
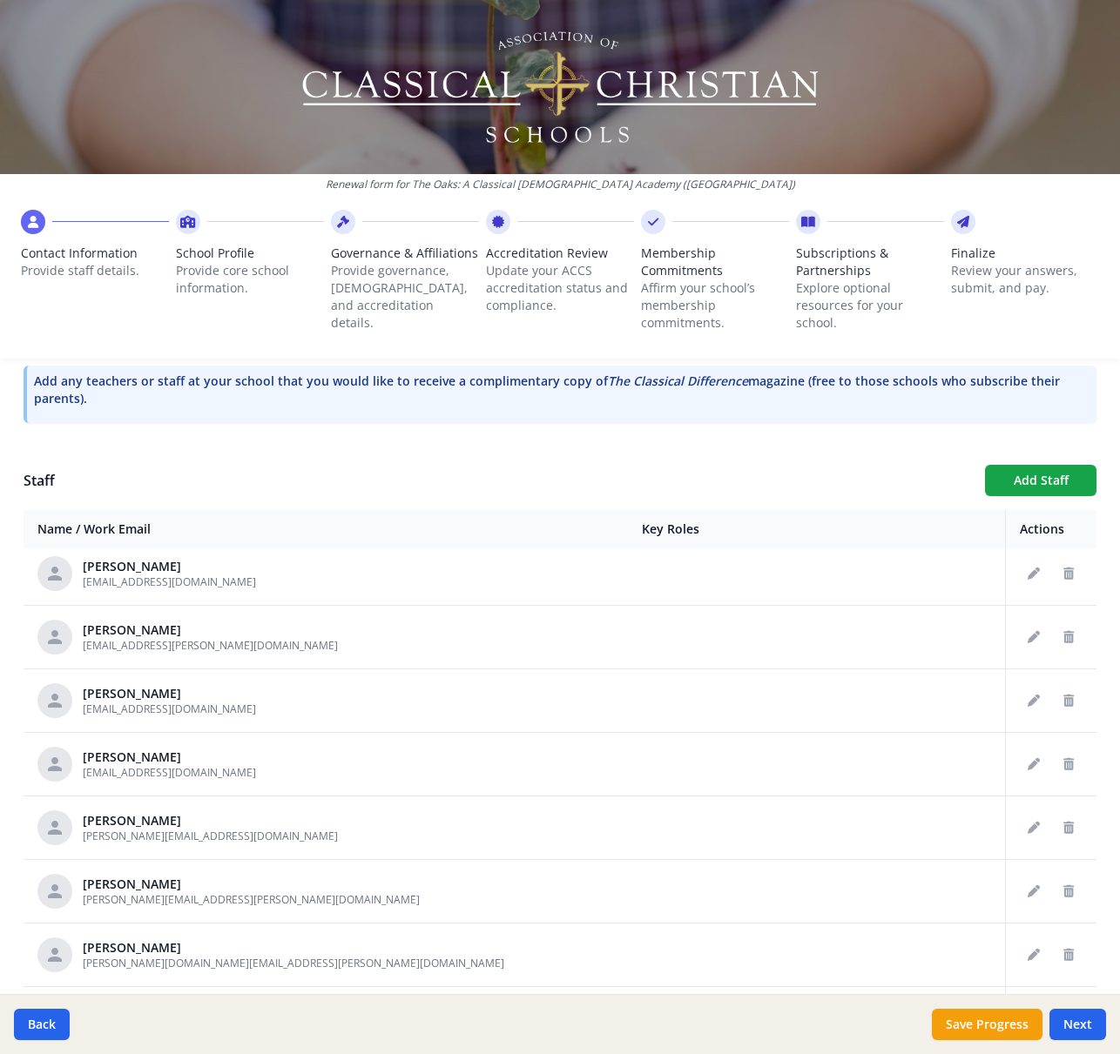
scroll to position [2172, 0]
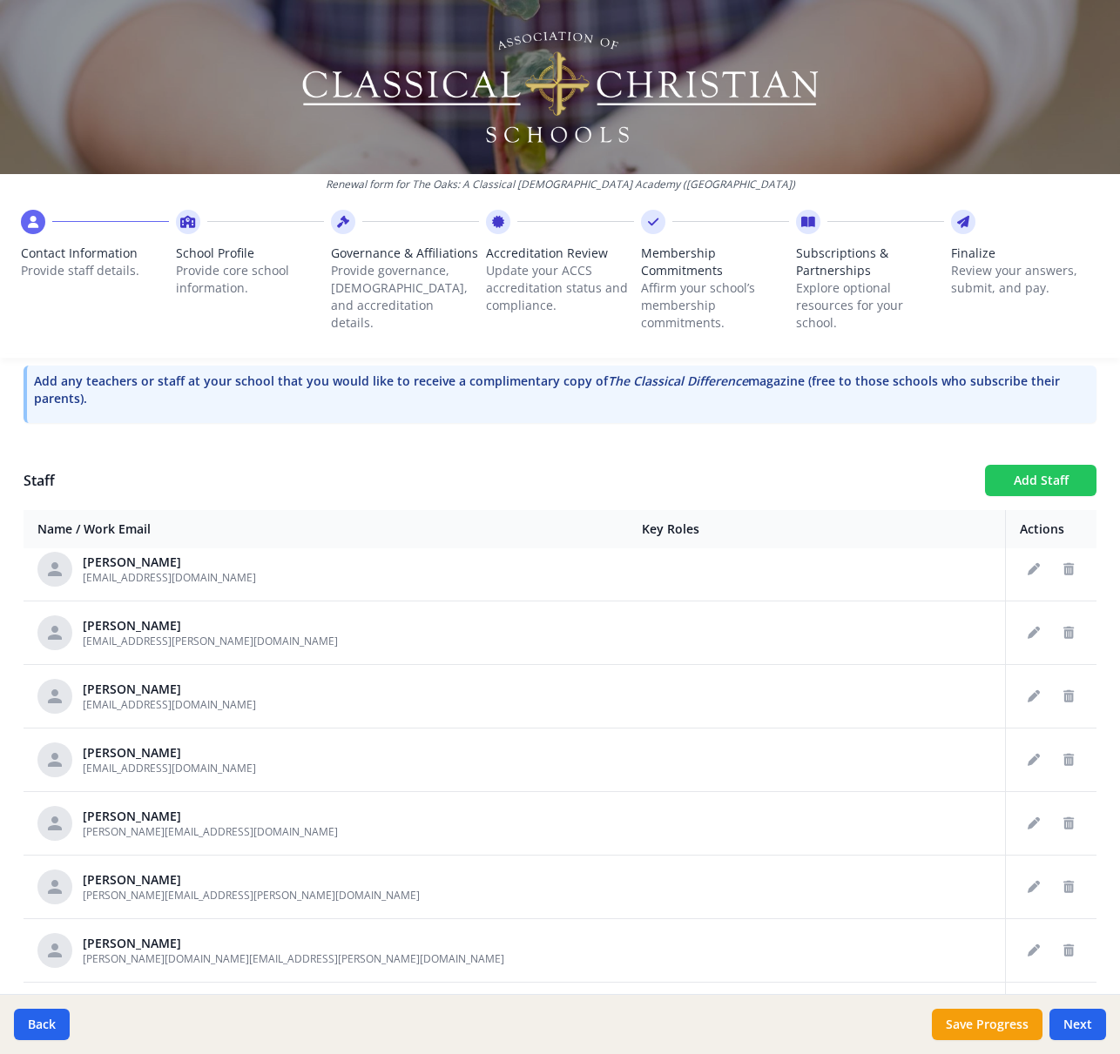
click at [1041, 466] on button "Add Staff" at bounding box center [1040, 480] width 111 height 31
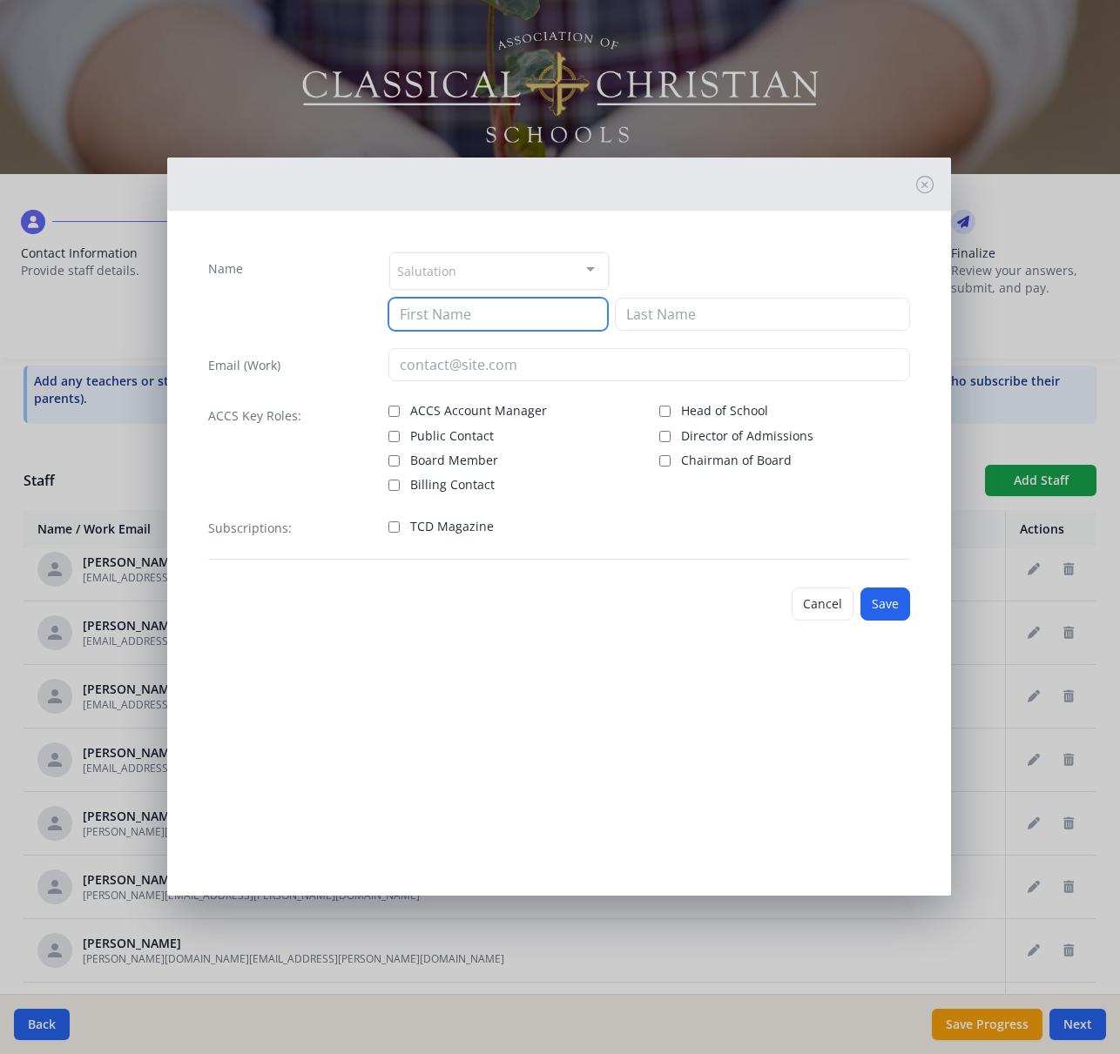
click at [491, 312] on input at bounding box center [497, 314] width 219 height 33
type input "[PERSON_NAME]"
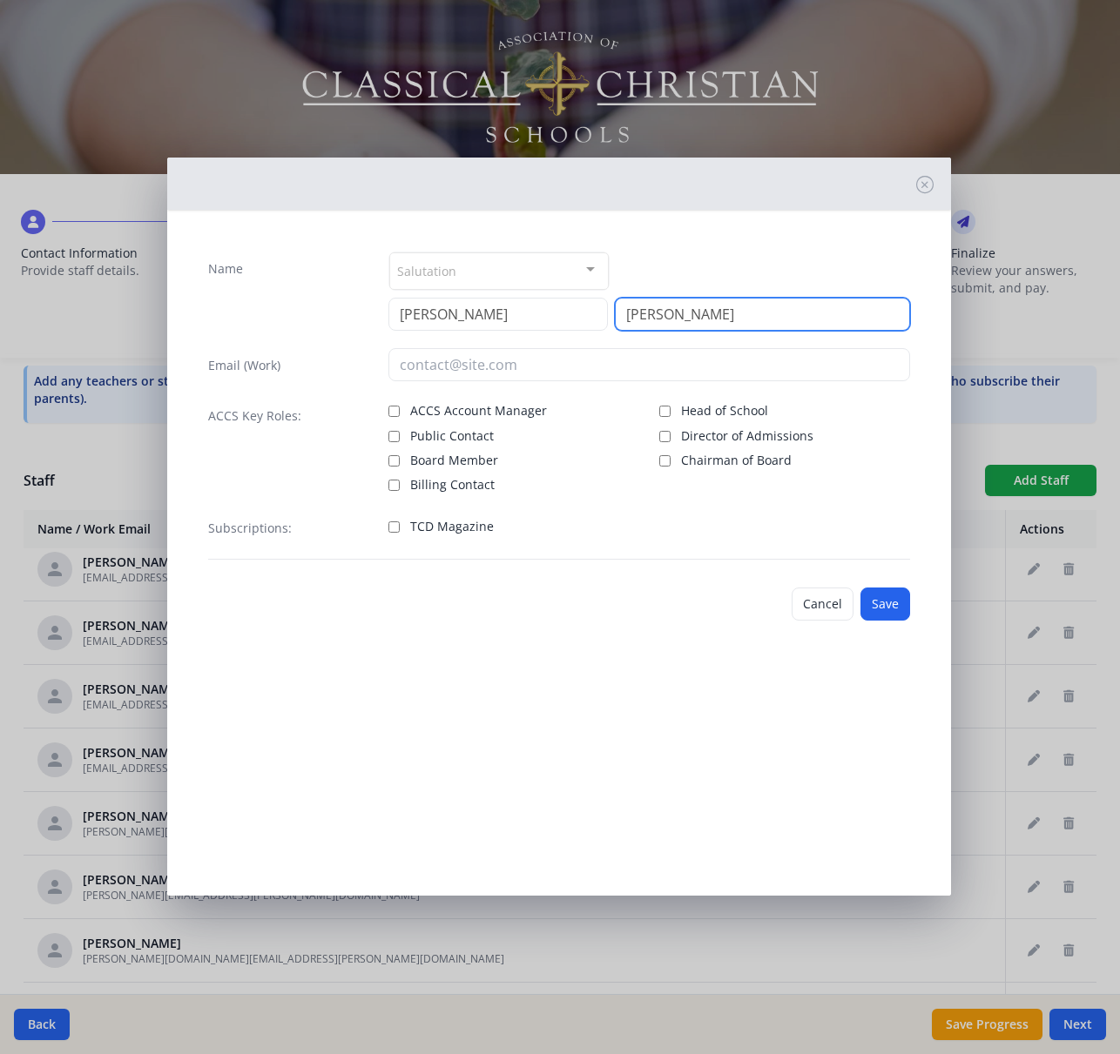
type input "[PERSON_NAME]"
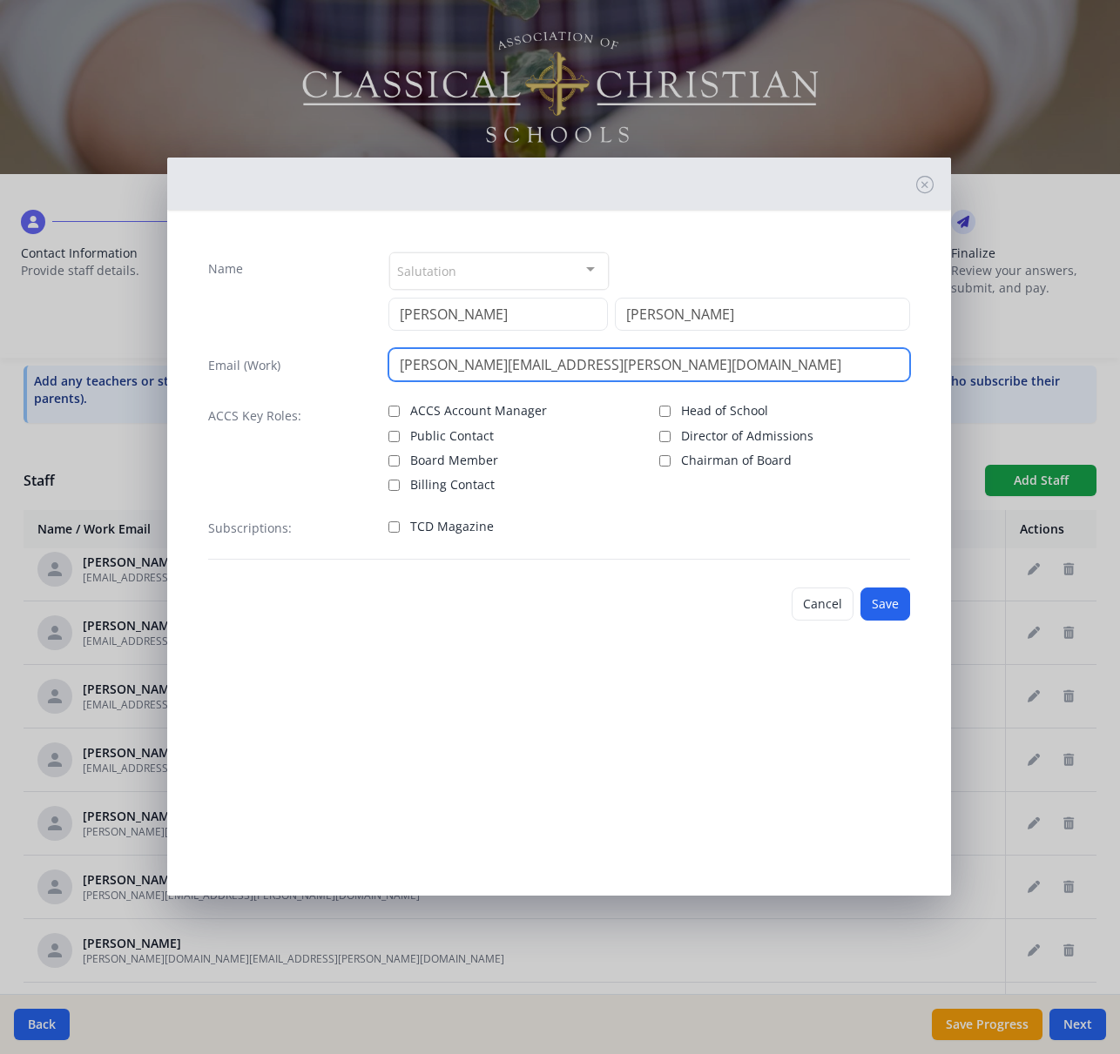
type input "[PERSON_NAME][EMAIL_ADDRESS][PERSON_NAME][DOMAIN_NAME]"
click at [455, 527] on span "TCD Magazine" at bounding box center [452, 526] width 84 height 17
click at [400, 527] on input "TCD Magazine" at bounding box center [393, 526] width 11 height 11
checkbox input "true"
click at [885, 607] on button "Save" at bounding box center [885, 604] width 50 height 33
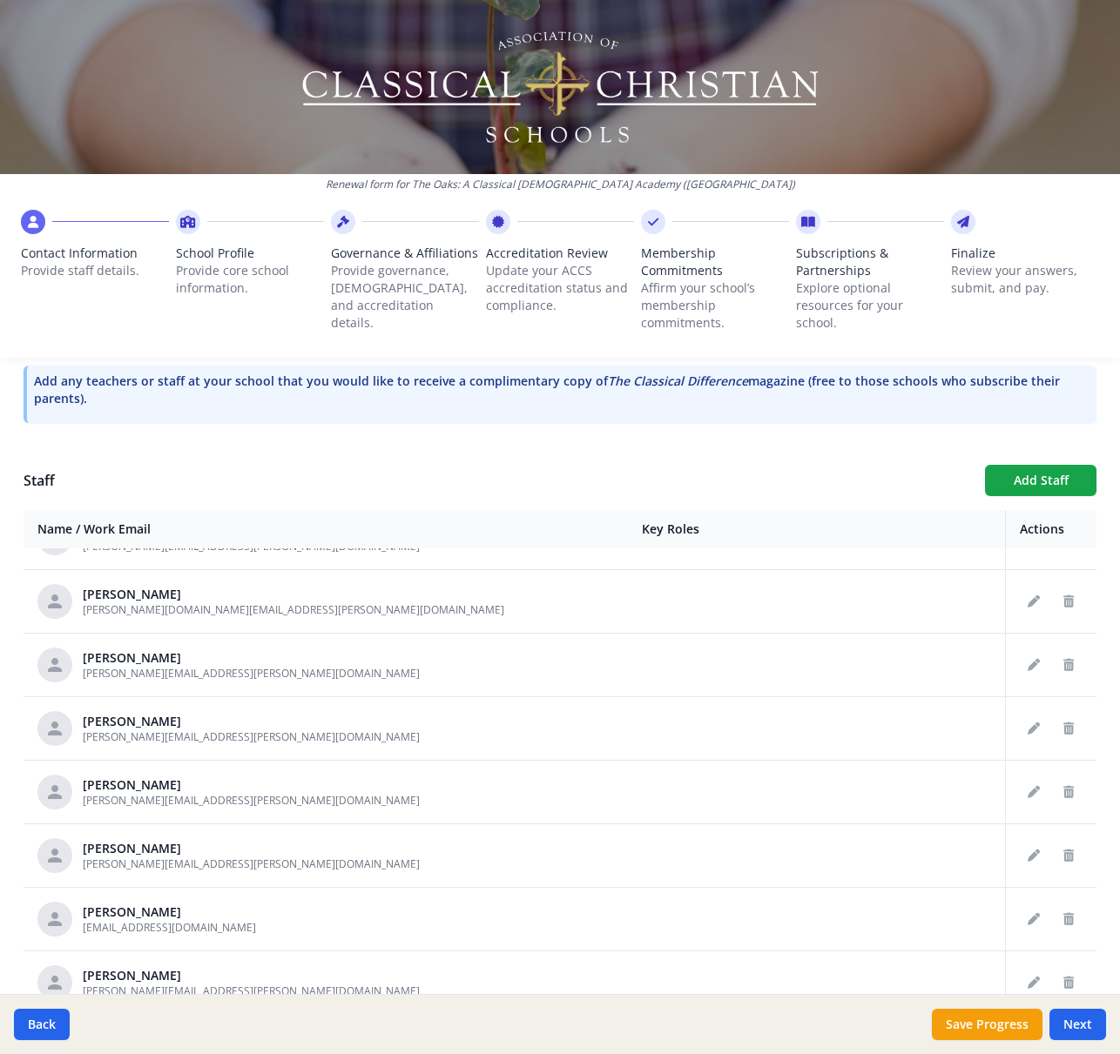
scroll to position [2586, 0]
click at [1032, 479] on button "Add Staff" at bounding box center [1040, 480] width 111 height 31
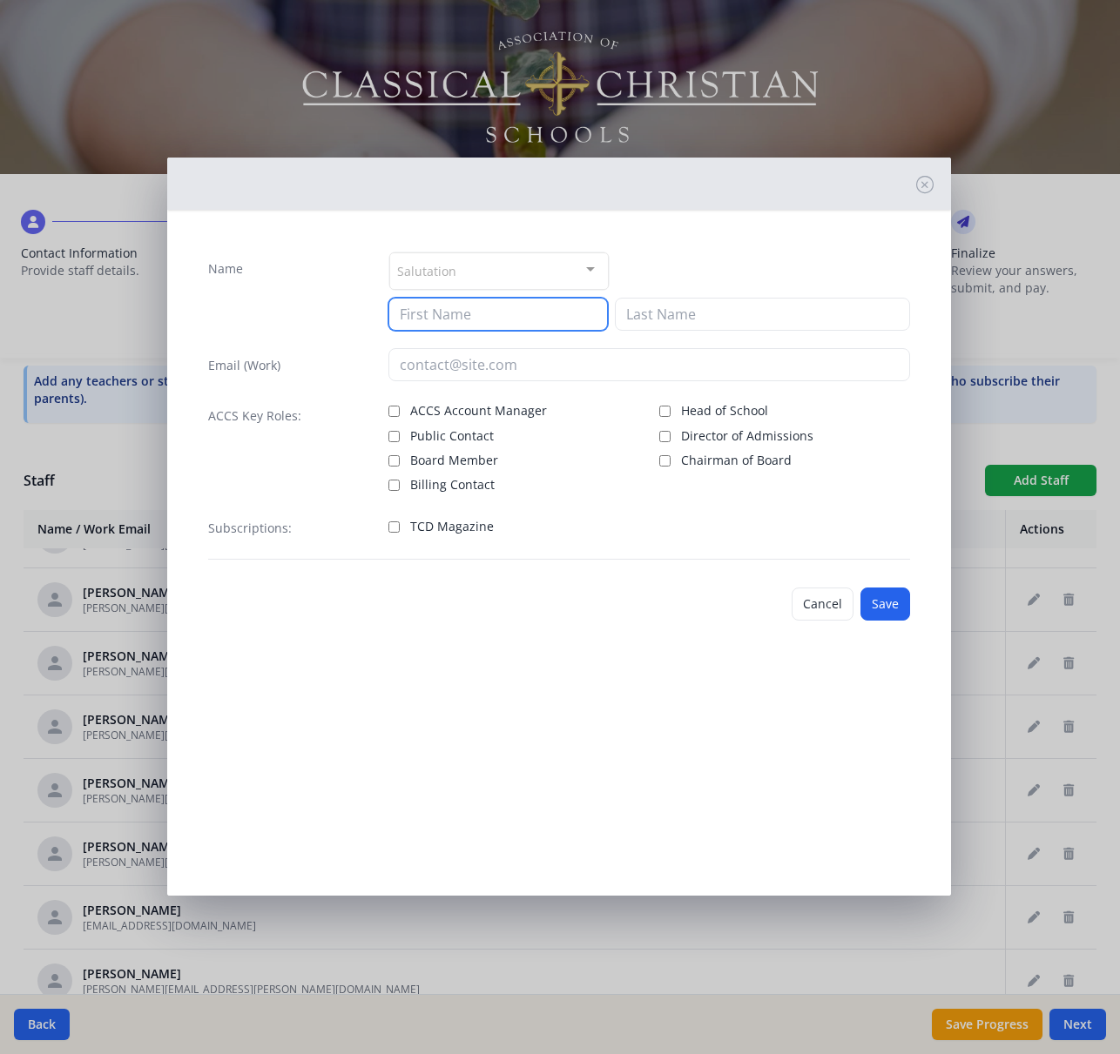
click at [502, 311] on input at bounding box center [497, 314] width 219 height 33
type input "[PERSON_NAME]"
type input "Kondrszyn"
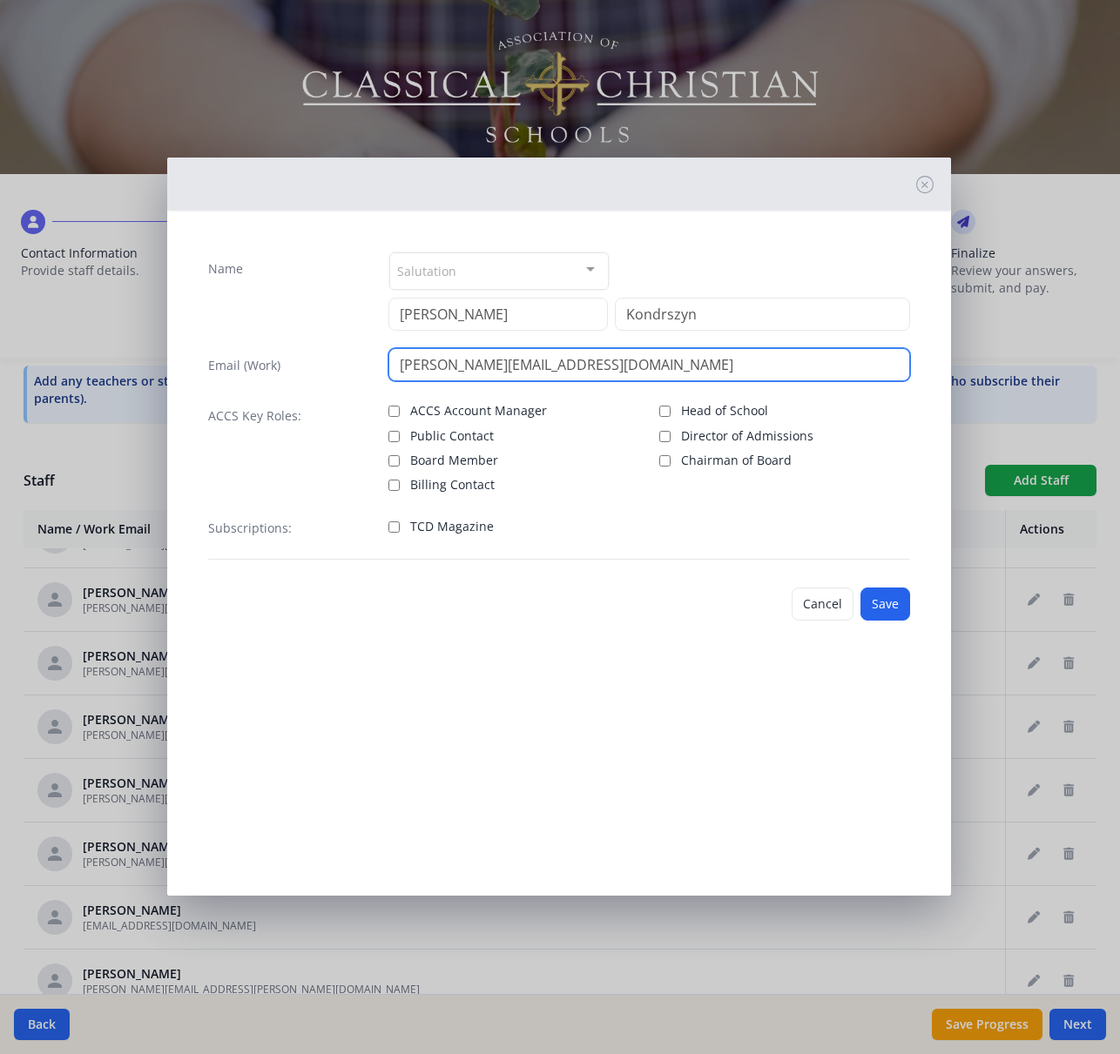
type input "[PERSON_NAME][EMAIL_ADDRESS][DOMAIN_NAME]"
click at [474, 526] on span "TCD Magazine" at bounding box center [452, 526] width 84 height 17
click at [400, 526] on input "TCD Magazine" at bounding box center [393, 526] width 11 height 11
checkbox input "true"
click at [879, 602] on button "Save" at bounding box center [885, 604] width 50 height 33
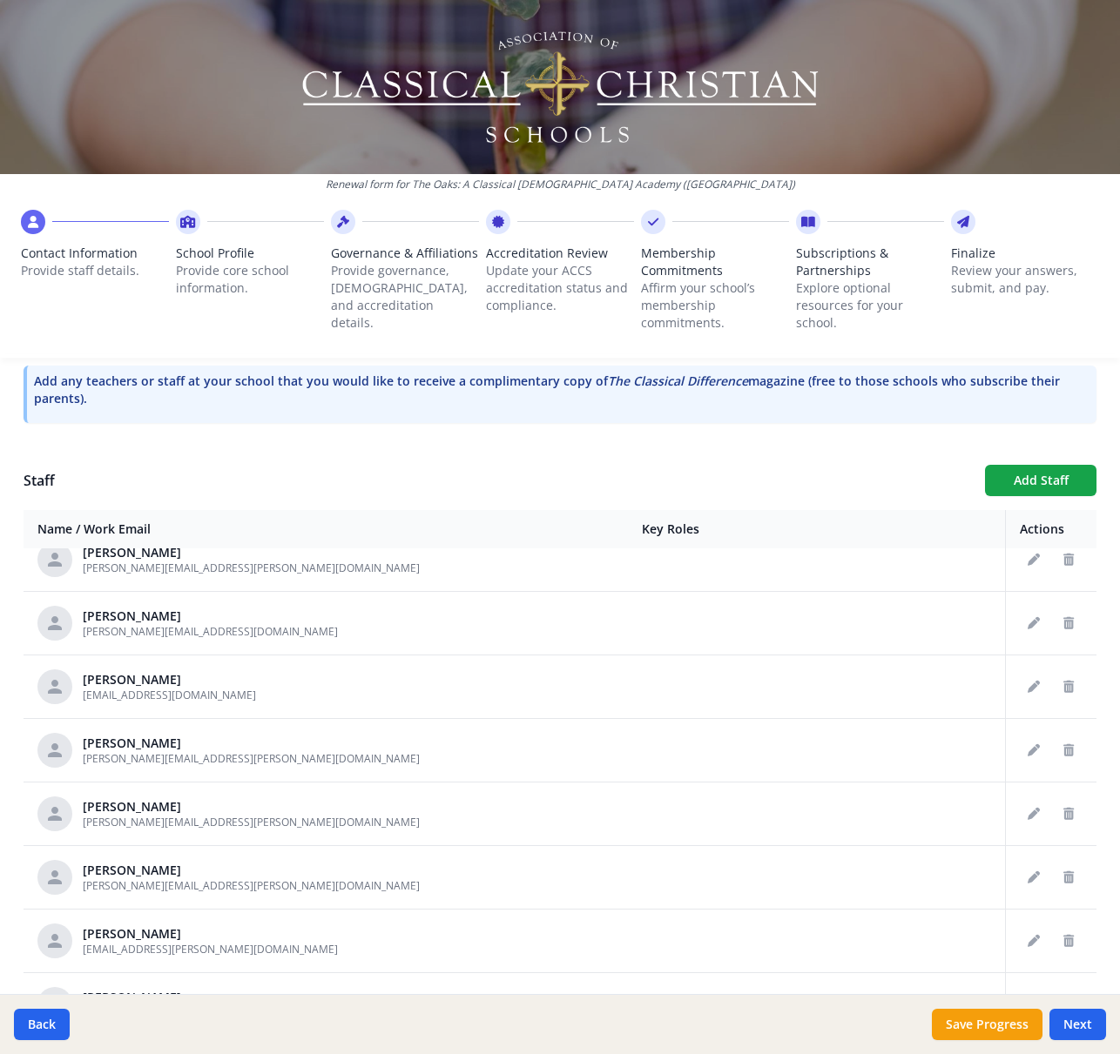
scroll to position [2887, 0]
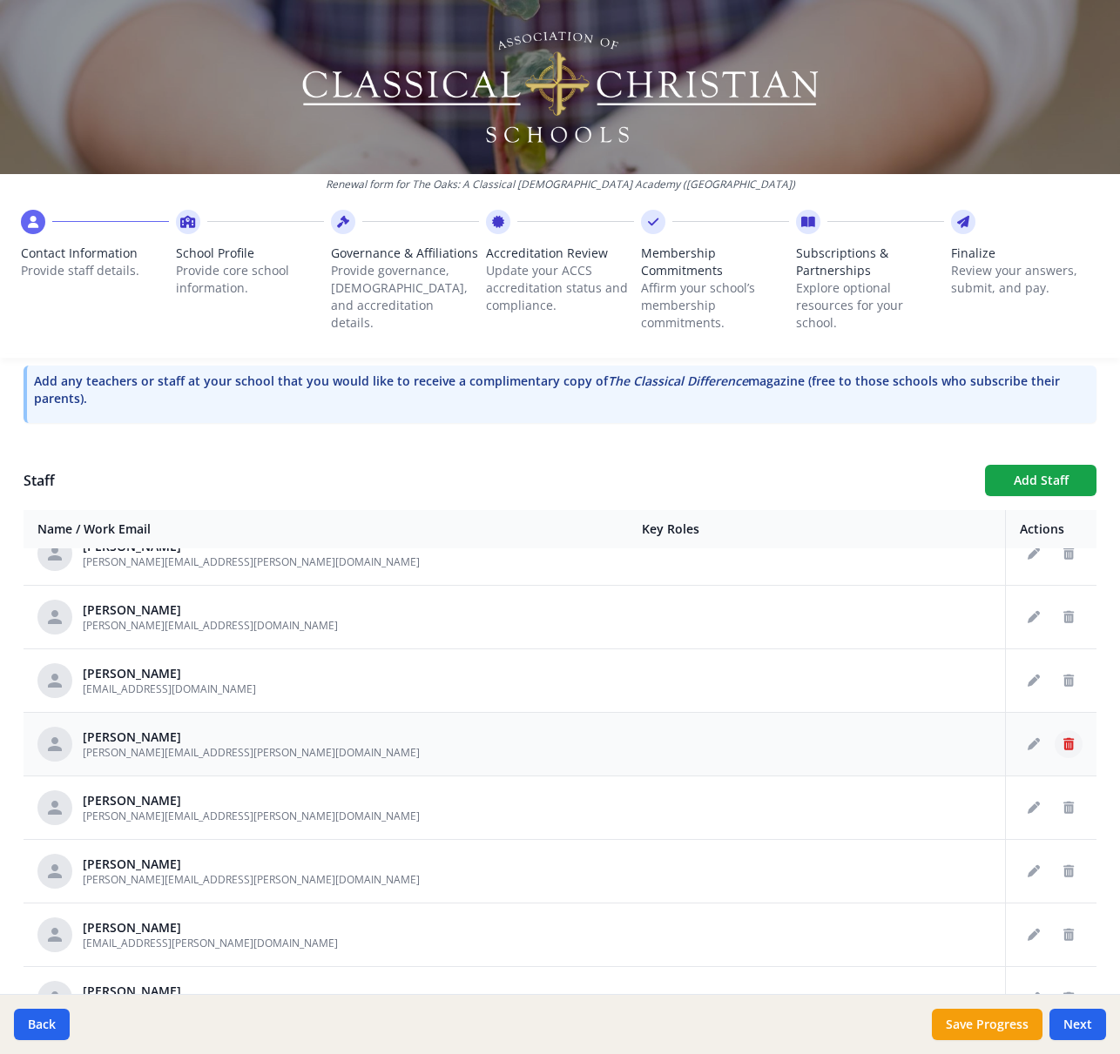
click at [1067, 743] on icon "Delete staff" at bounding box center [1068, 744] width 10 height 12
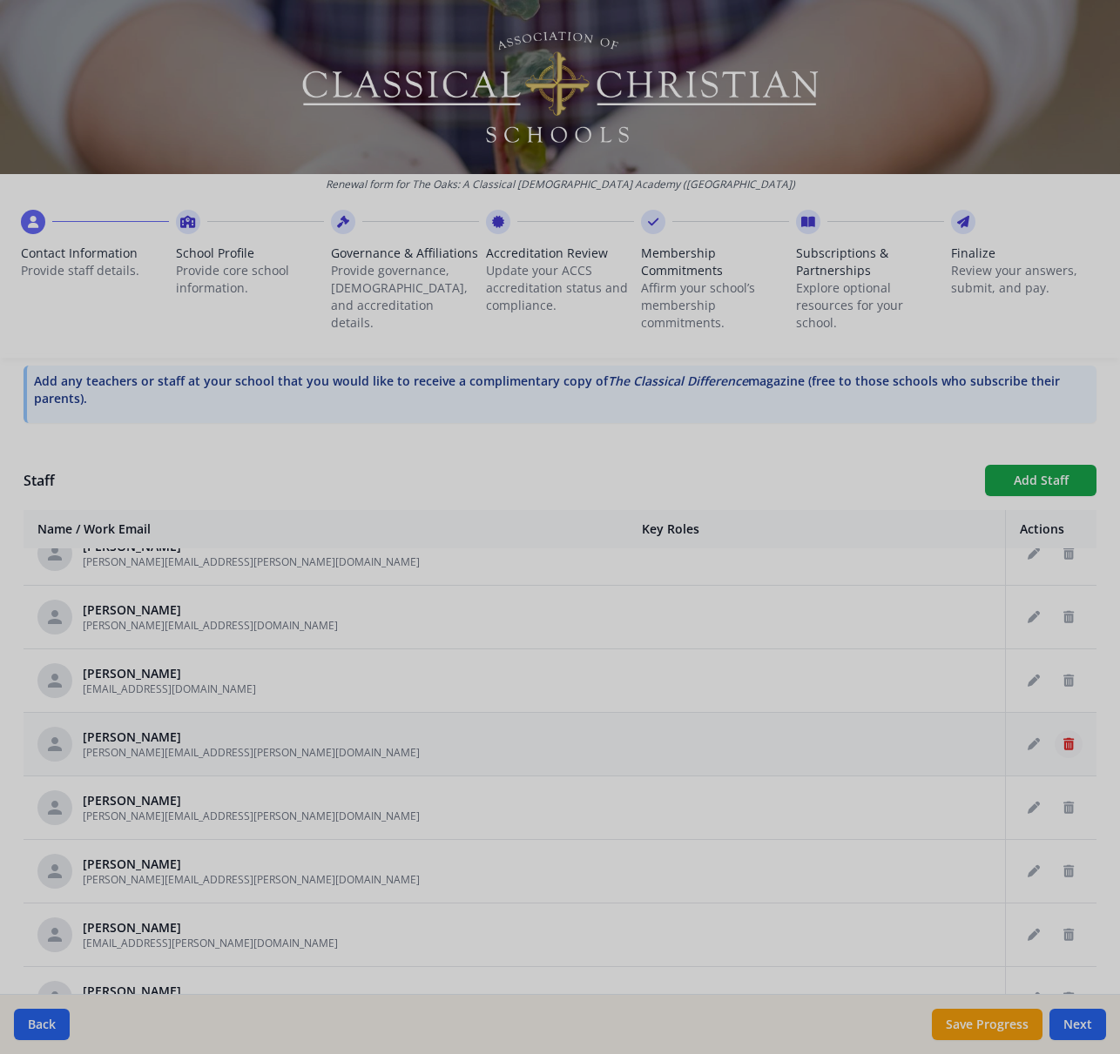
type input "[PERSON_NAME]"
type input "[PERSON_NAME][EMAIL_ADDRESS][PERSON_NAME][DOMAIN_NAME]"
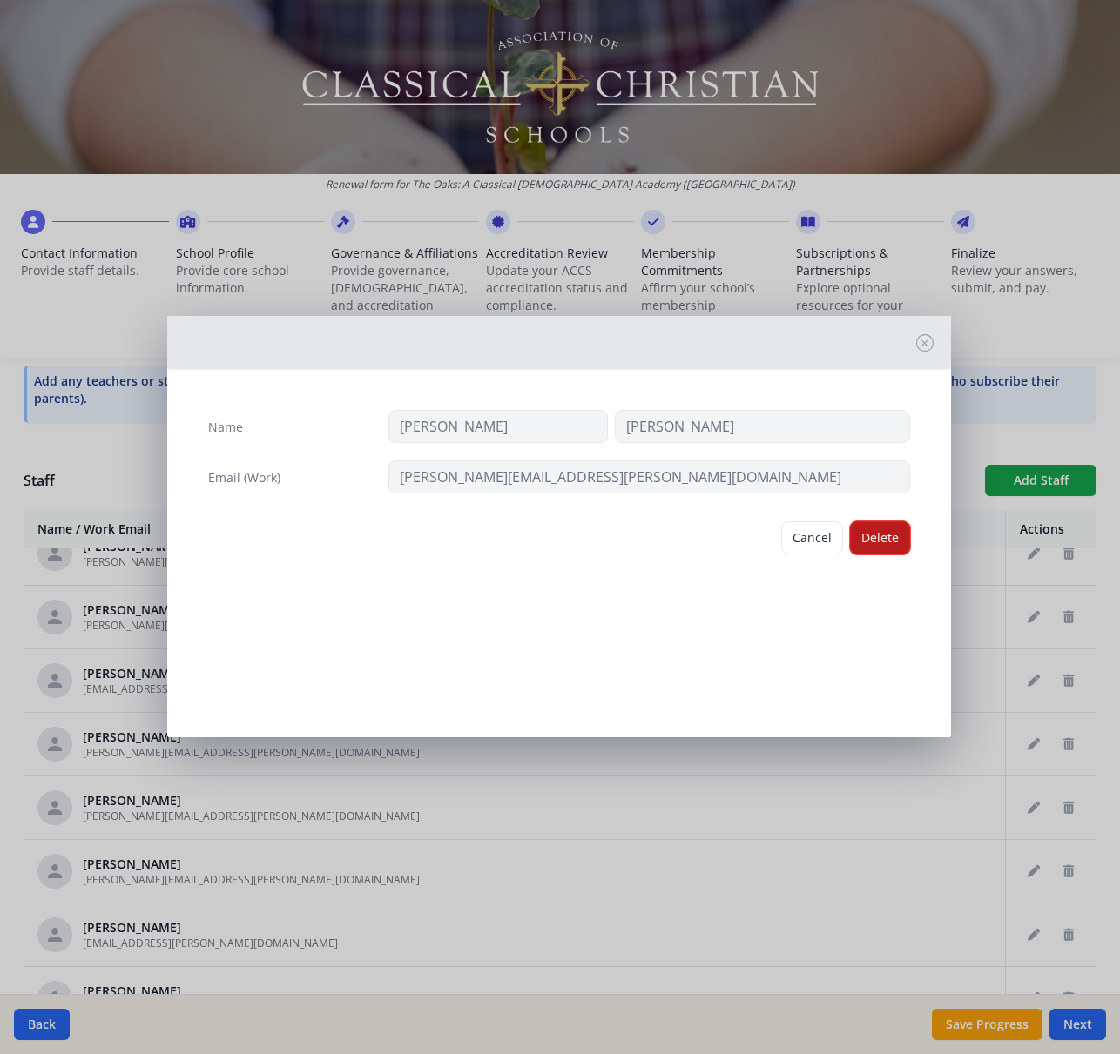
click at [890, 538] on button "Delete" at bounding box center [880, 537] width 60 height 33
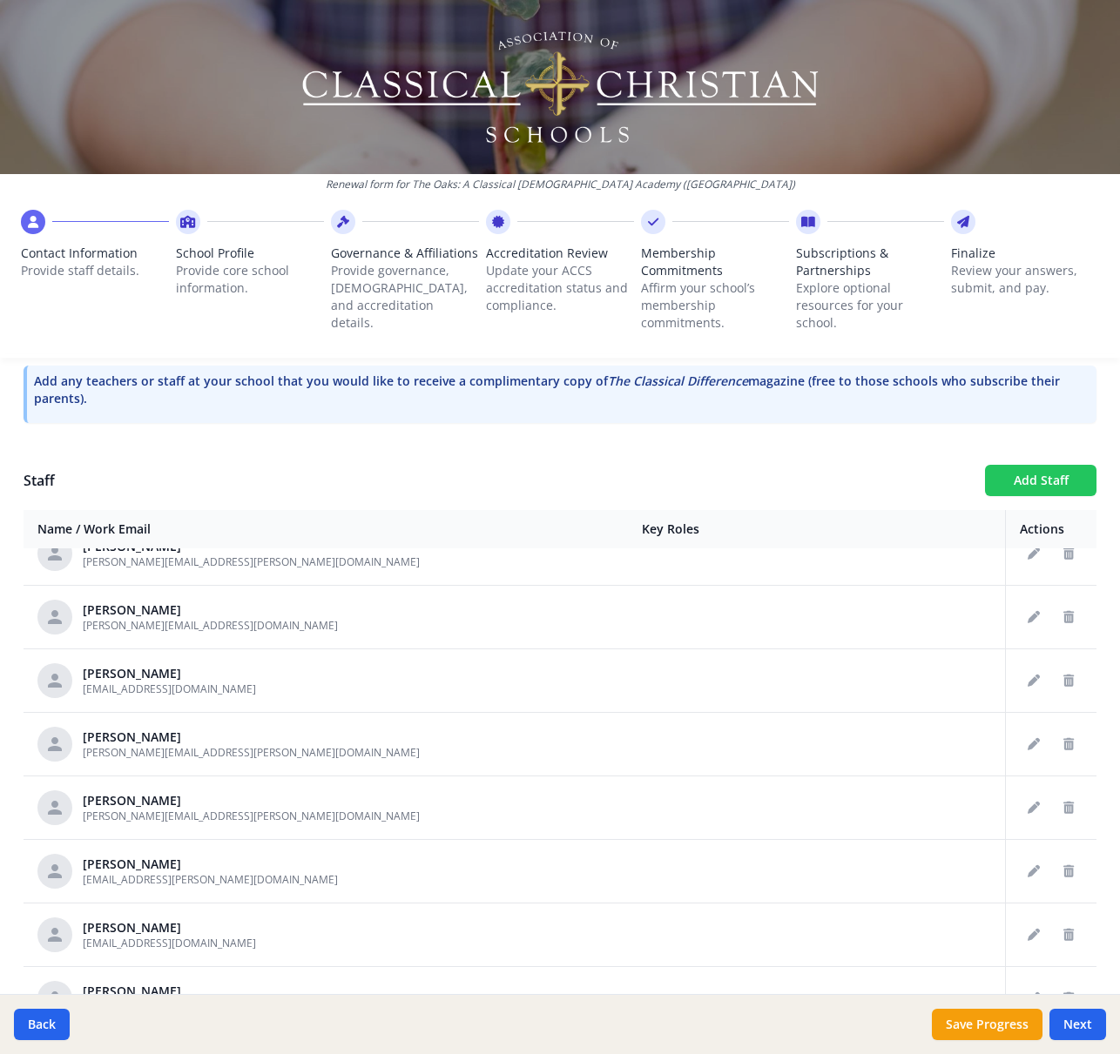
click at [1026, 488] on button "Add Staff" at bounding box center [1040, 480] width 111 height 31
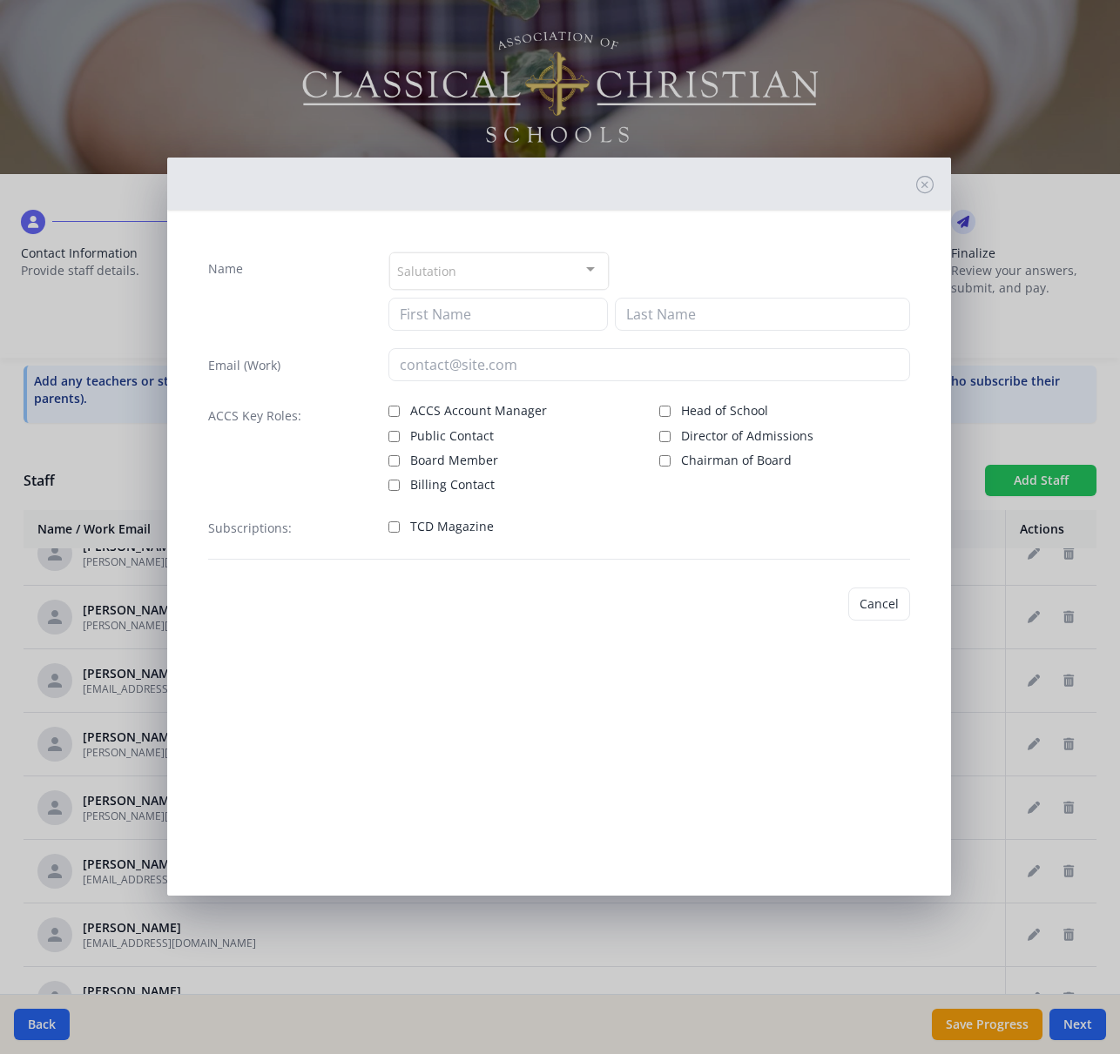
checkbox input "false"
click at [436, 313] on input at bounding box center [497, 314] width 219 height 33
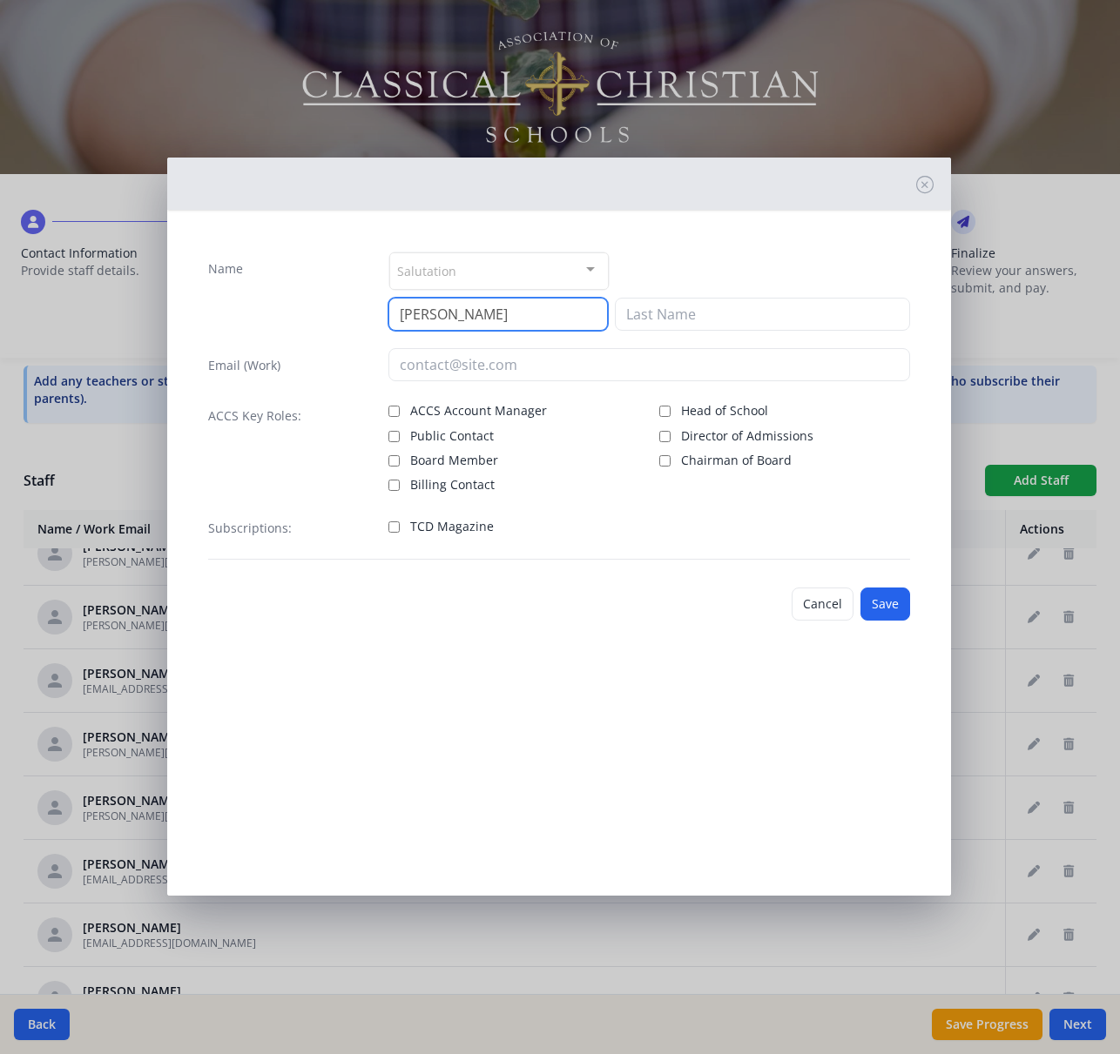
type input "[PERSON_NAME]"
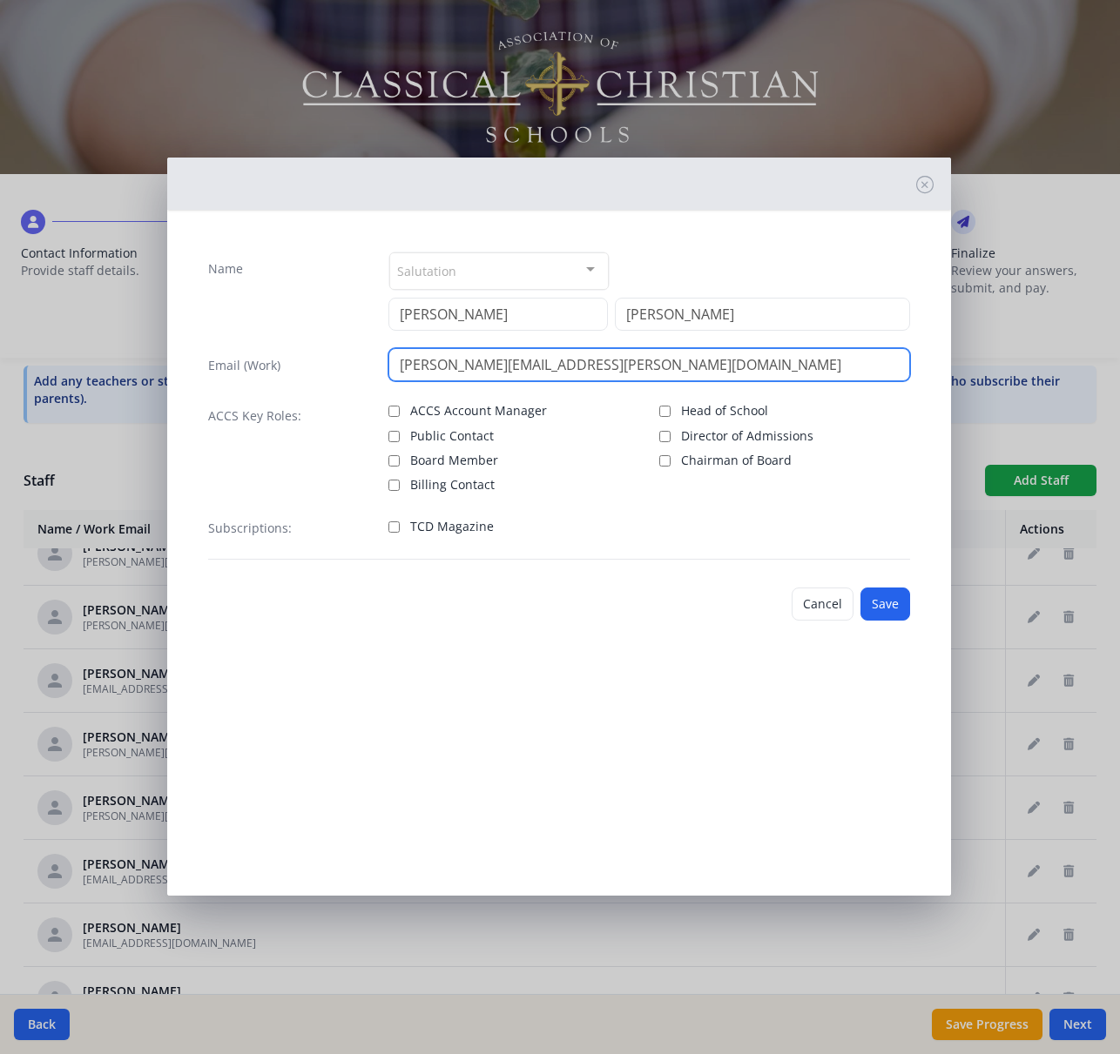
type input "[PERSON_NAME][EMAIL_ADDRESS][PERSON_NAME][DOMAIN_NAME]"
click at [435, 515] on label "TCD Magazine" at bounding box center [513, 524] width 251 height 21
click at [400, 521] on input "TCD Magazine" at bounding box center [393, 526] width 11 height 11
checkbox input "true"
click at [904, 606] on button "Save" at bounding box center [885, 604] width 50 height 33
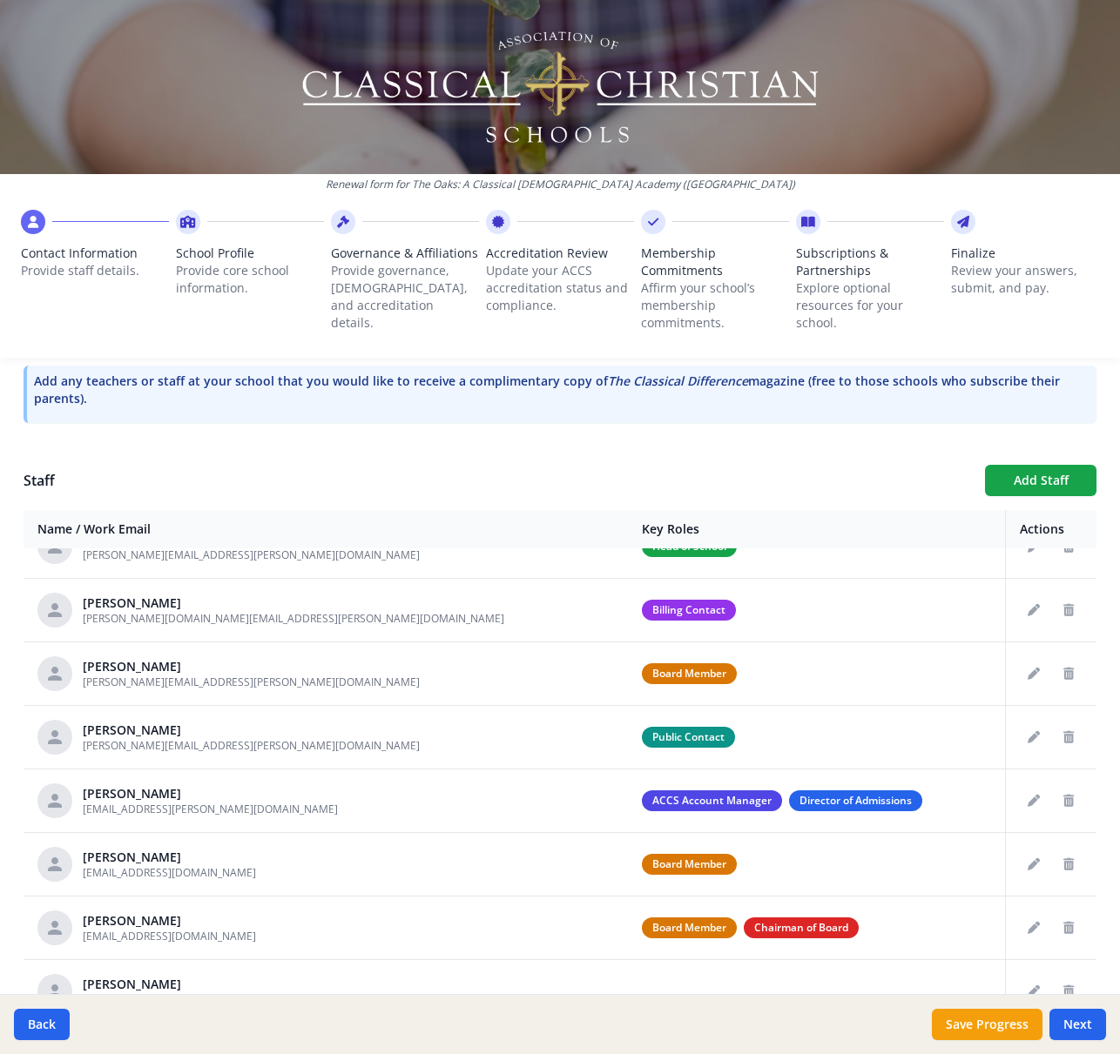
scroll to position [0, 0]
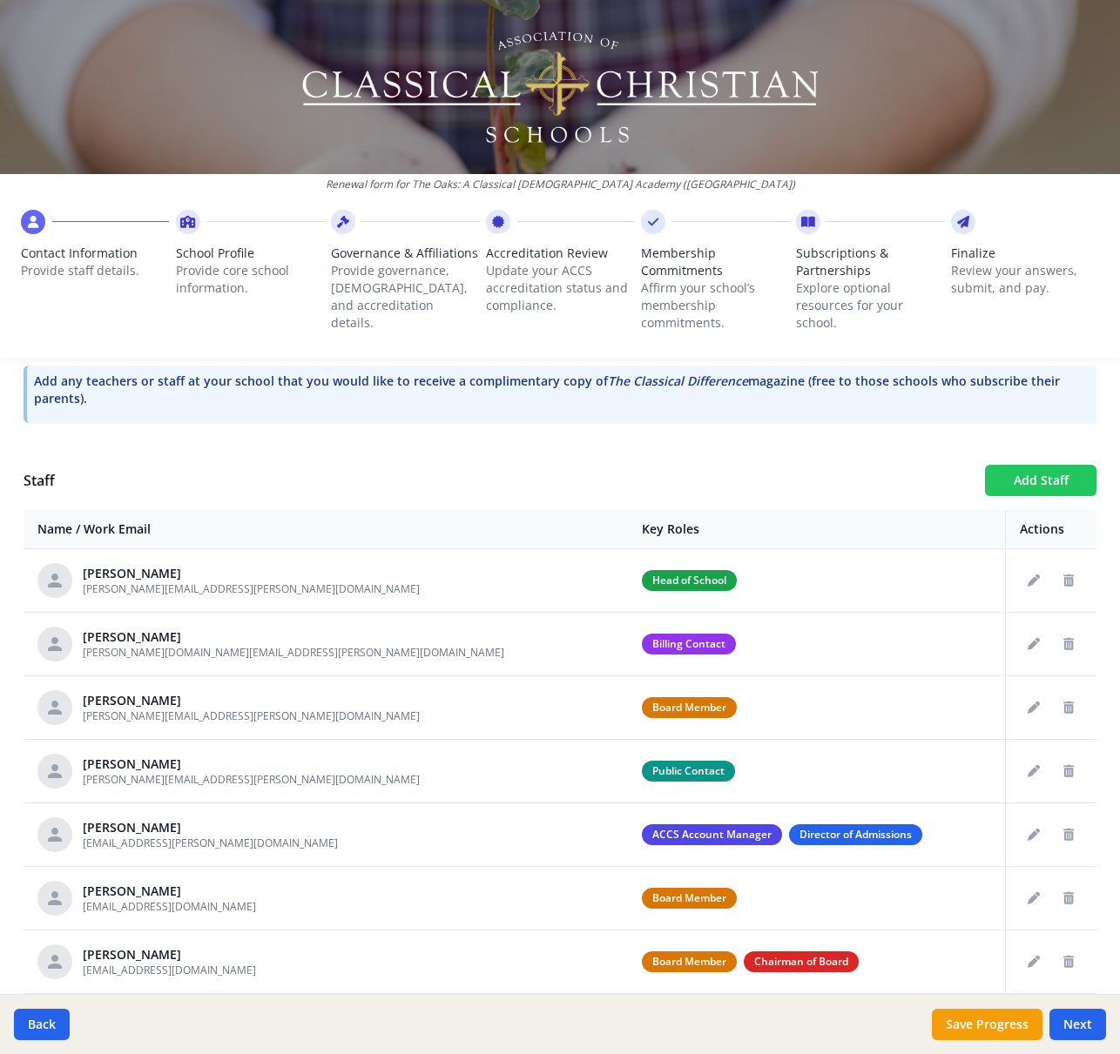
click at [1026, 474] on button "Add Staff" at bounding box center [1040, 480] width 111 height 31
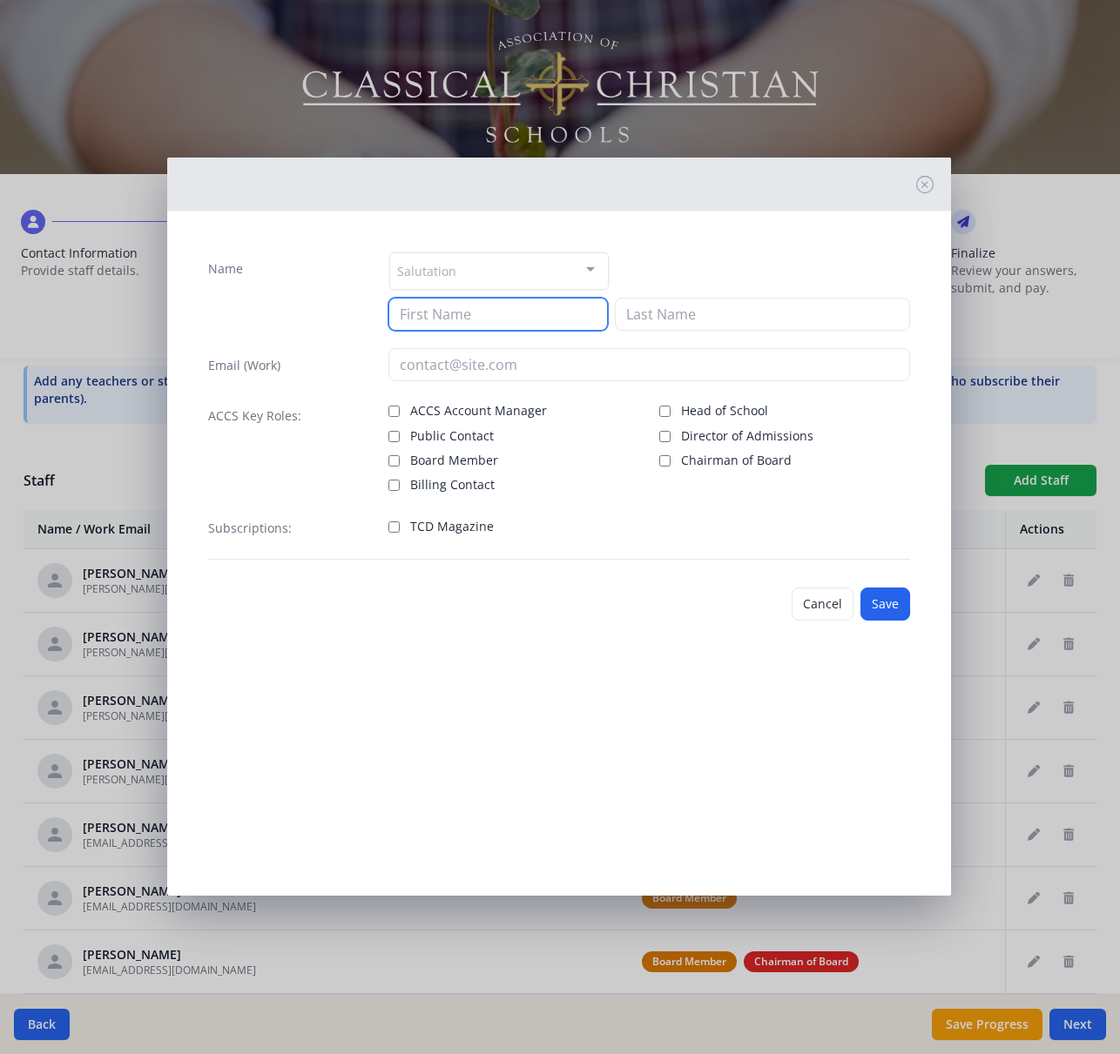
click at [481, 315] on input at bounding box center [497, 314] width 219 height 33
type input "[PERSON_NAME]"
type input "Mosback"
click at [425, 523] on span "TCD Magazine" at bounding box center [452, 526] width 84 height 17
click at [400, 523] on input "TCD Magazine" at bounding box center [393, 526] width 11 height 11
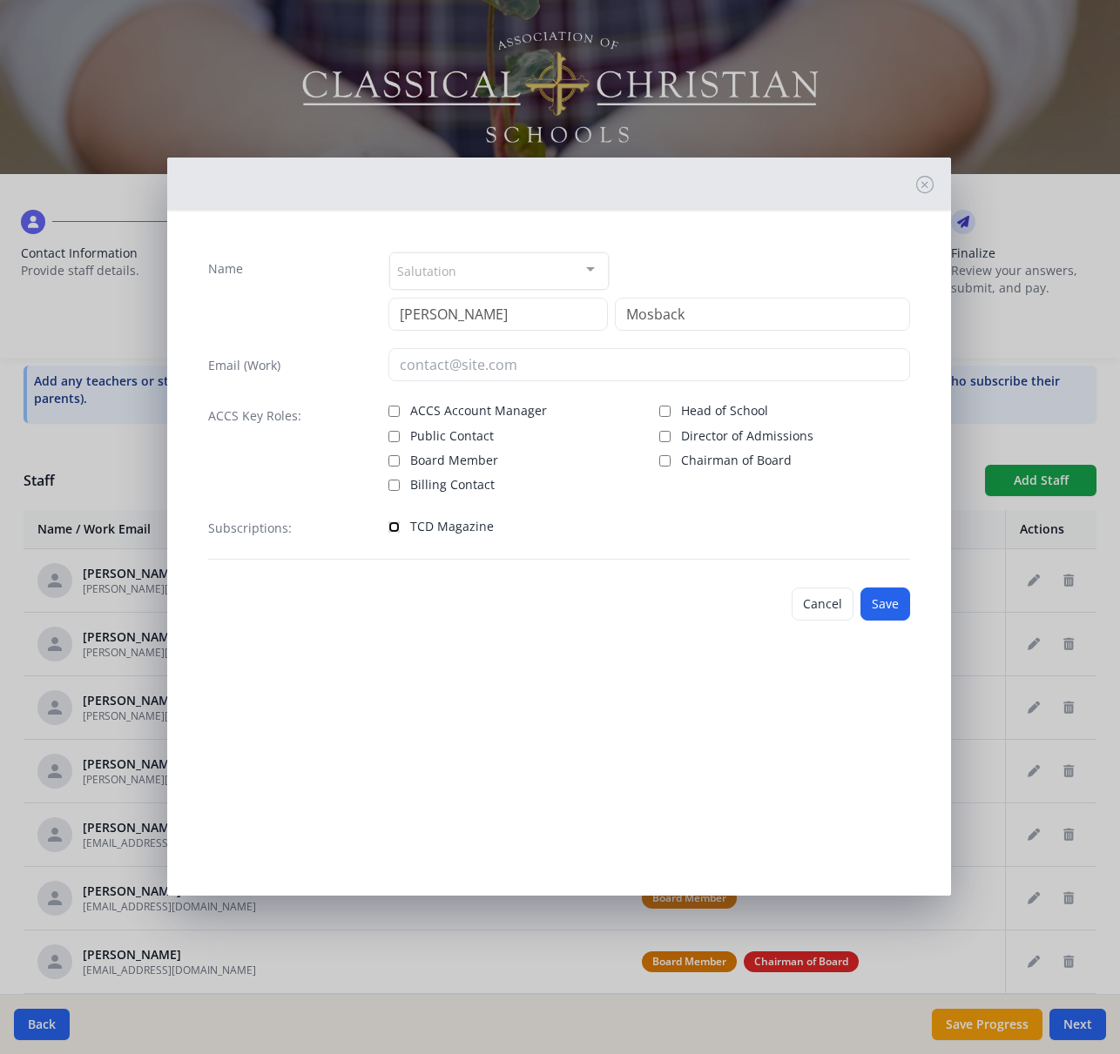
checkbox input "true"
click at [467, 366] on input "email" at bounding box center [649, 364] width 522 height 33
paste input "[PERSON_NAME][EMAIL_ADDRESS][DOMAIN_NAME]"
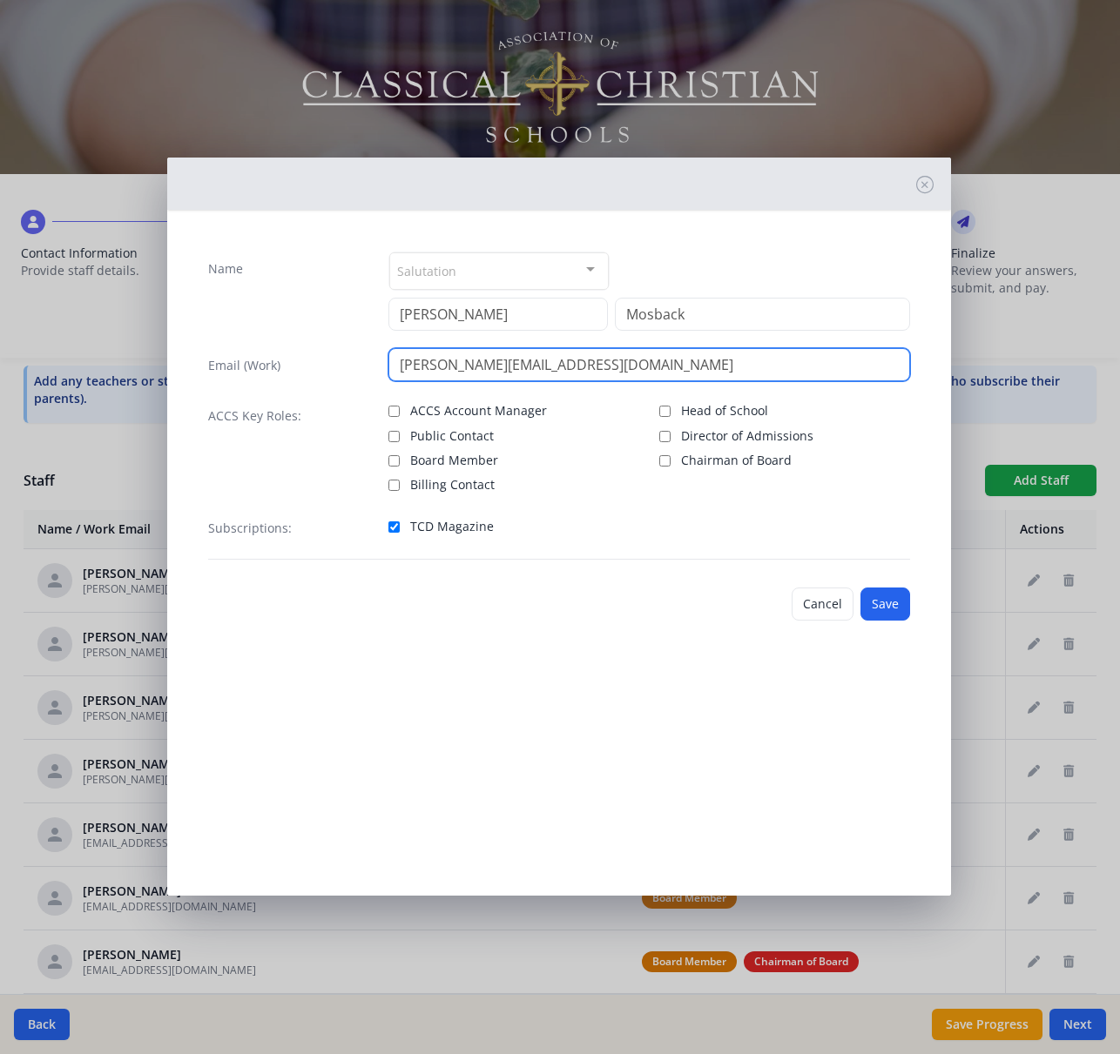
type input "[PERSON_NAME][EMAIL_ADDRESS][DOMAIN_NAME]"
click at [449, 467] on span "Board Member" at bounding box center [454, 460] width 88 height 17
click at [400, 467] on input "Board Member" at bounding box center [393, 460] width 11 height 11
checkbox input "true"
click at [891, 600] on button "Save" at bounding box center [885, 604] width 50 height 33
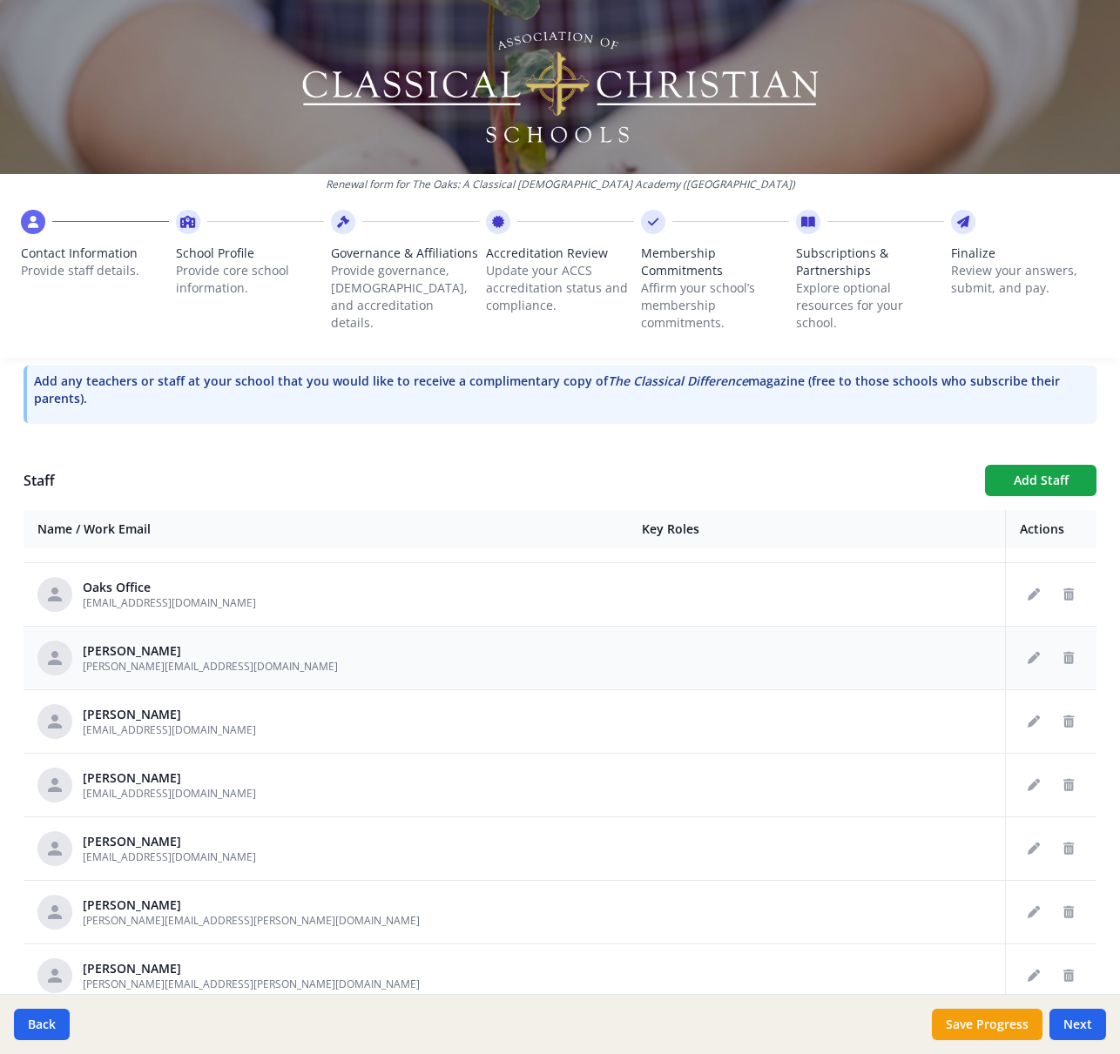
scroll to position [3617, 0]
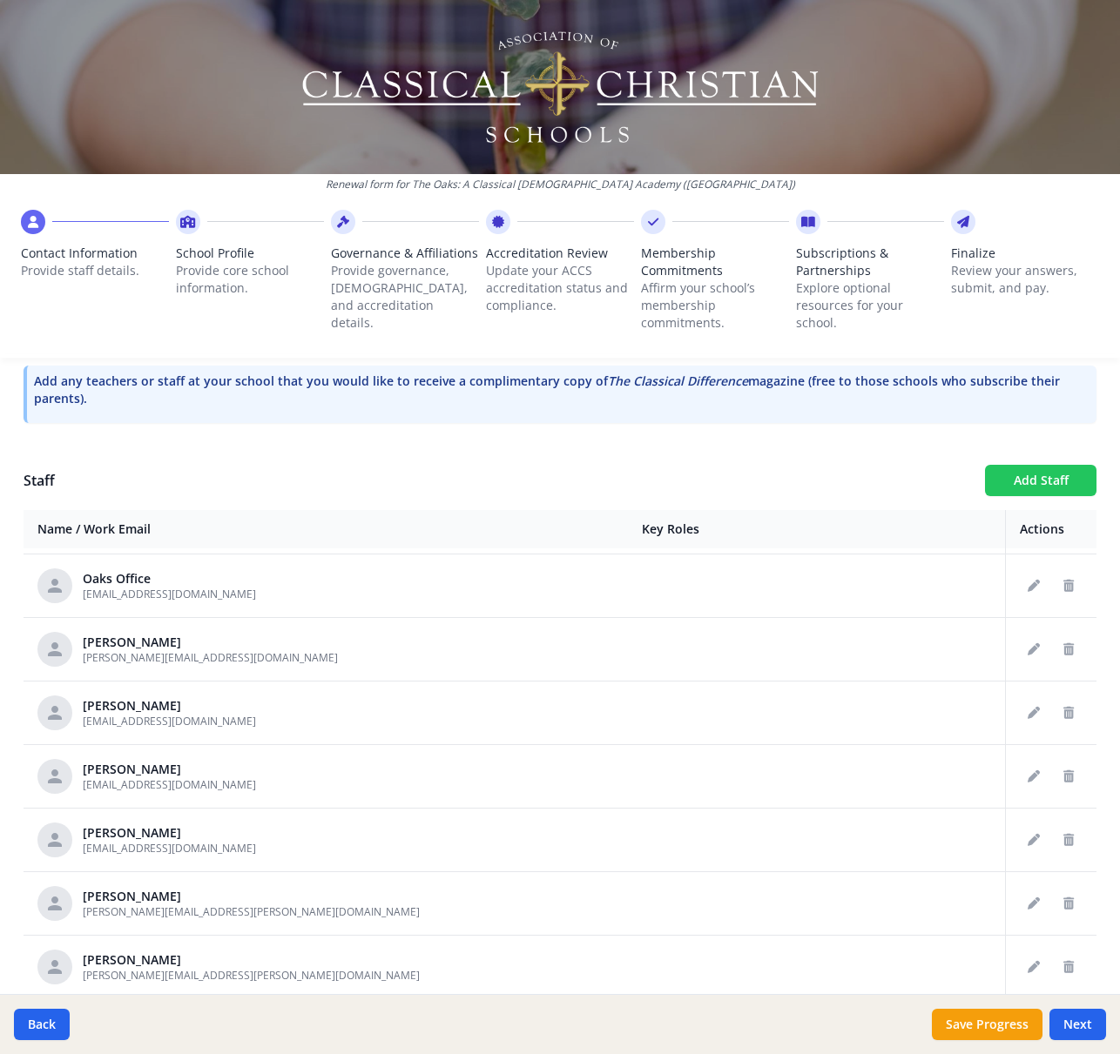
click at [1030, 477] on button "Add Staff" at bounding box center [1040, 480] width 111 height 31
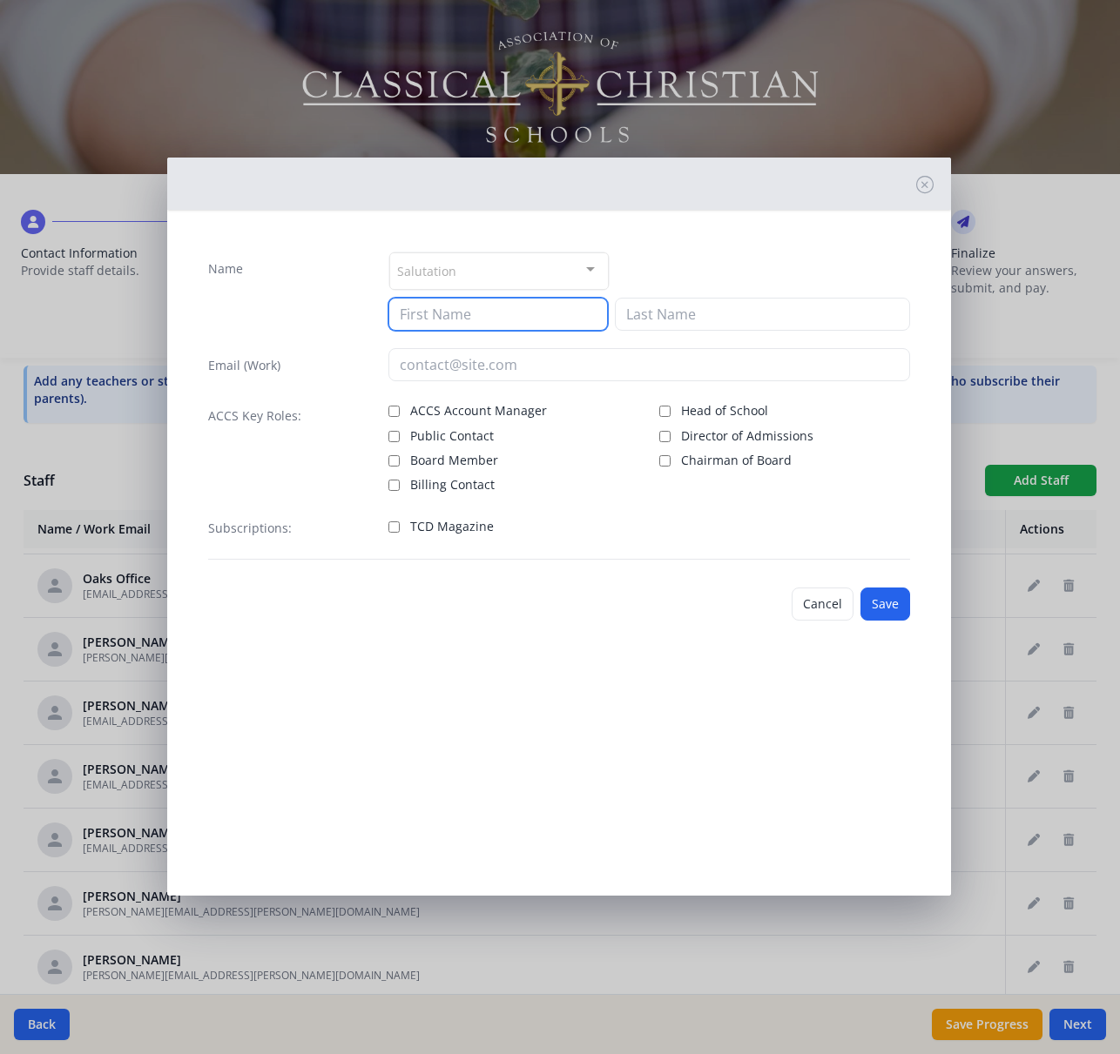
click at [445, 323] on input at bounding box center [497, 314] width 219 height 33
type input "Toph"
type input "[PERSON_NAME]"
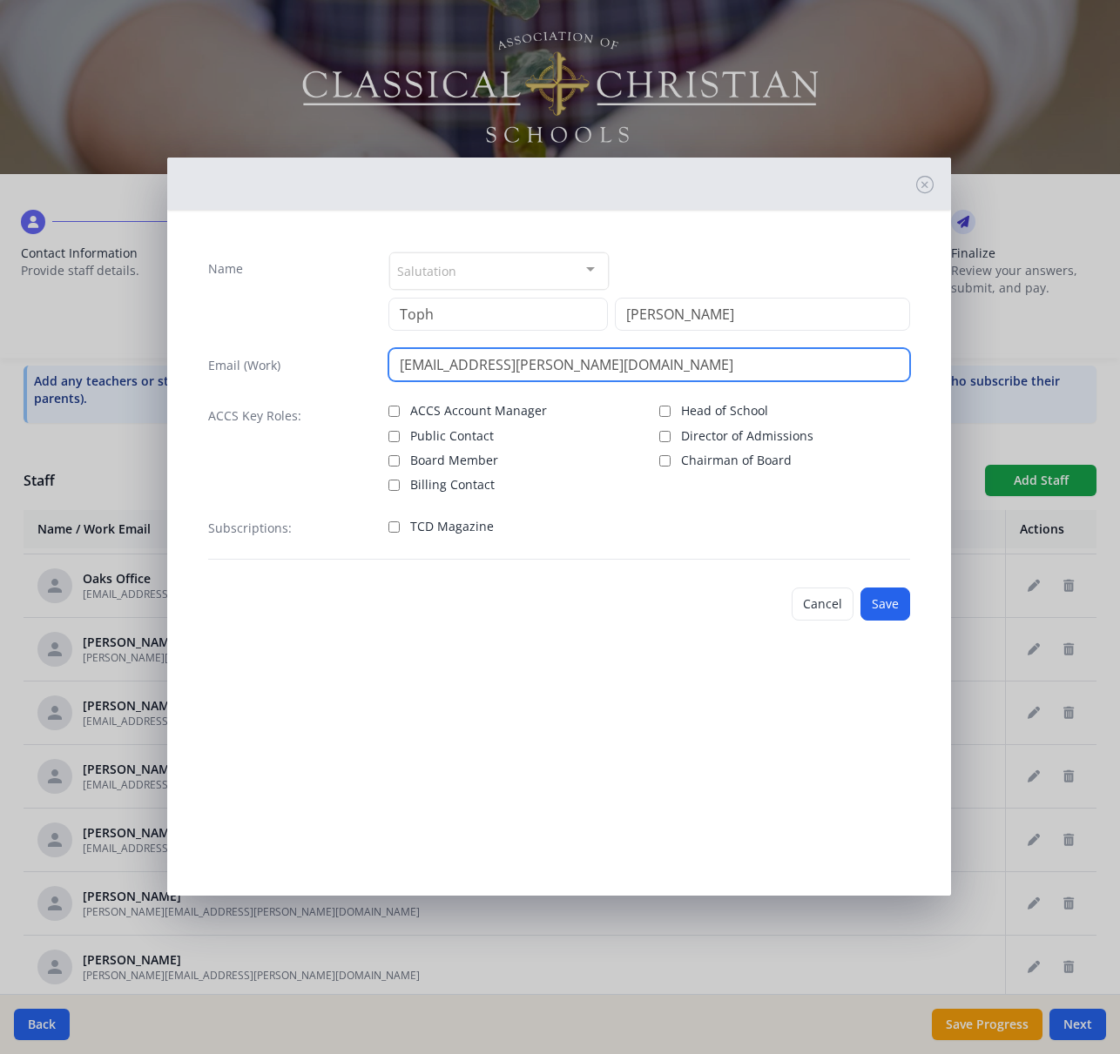
type input "[EMAIL_ADDRESS][PERSON_NAME][DOMAIN_NAME]"
click at [428, 534] on span "TCD Magazine" at bounding box center [452, 526] width 84 height 17
click at [400, 533] on input "TCD Magazine" at bounding box center [393, 526] width 11 height 11
checkbox input "true"
click at [894, 605] on button "Save" at bounding box center [885, 604] width 50 height 33
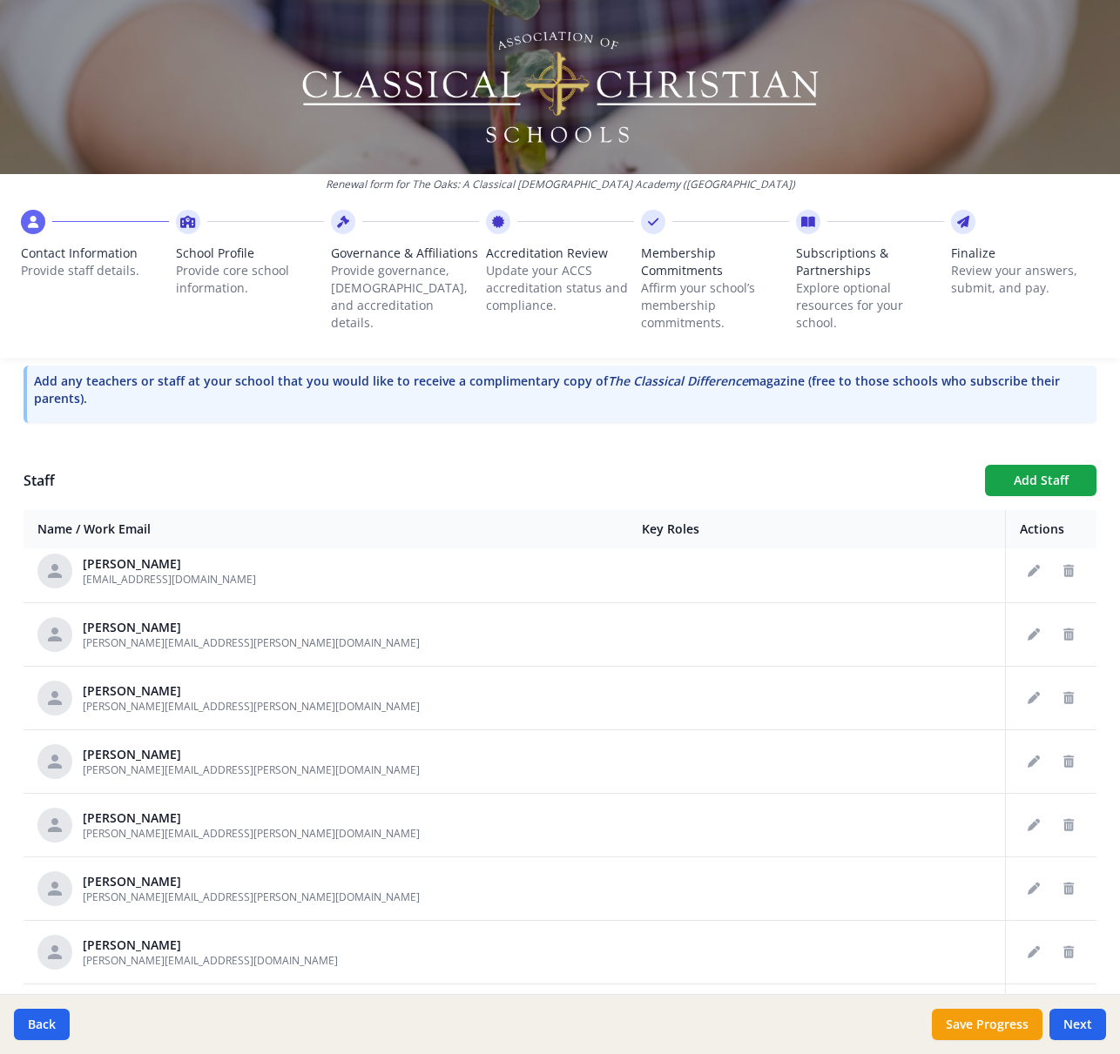
scroll to position [3977, 0]
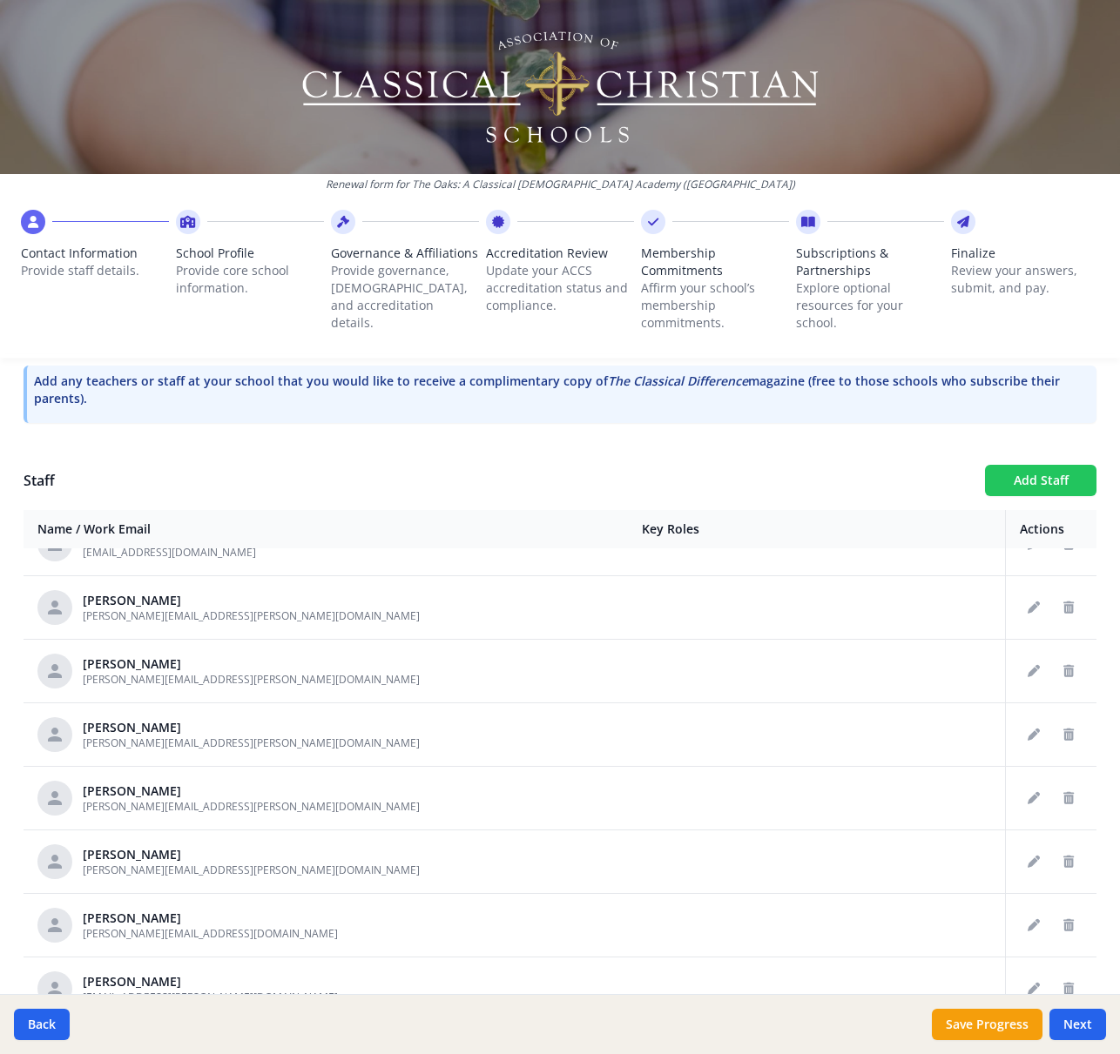
click at [1039, 483] on button "Add Staff" at bounding box center [1040, 480] width 111 height 31
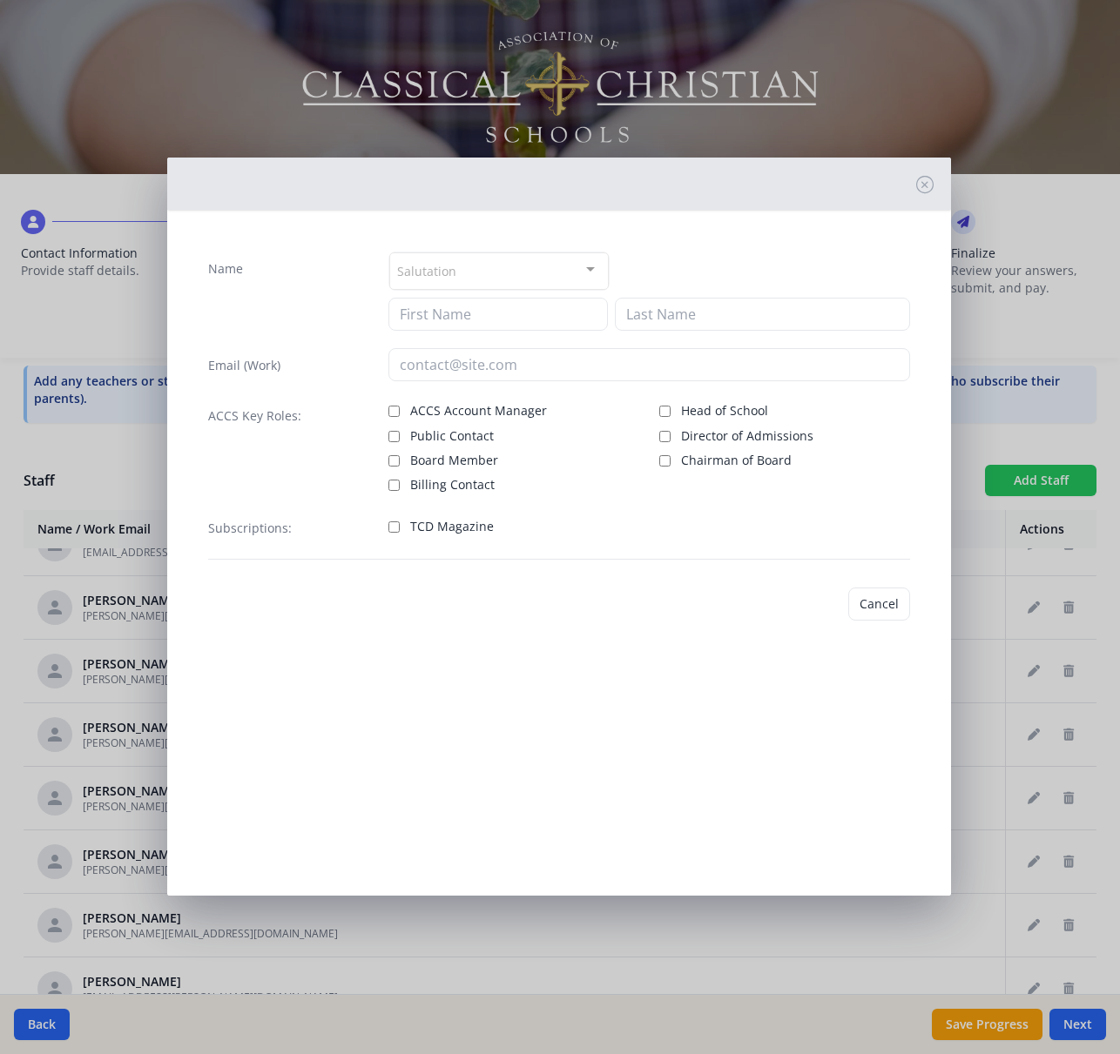
checkbox input "false"
click at [478, 319] on input at bounding box center [497, 314] width 219 height 33
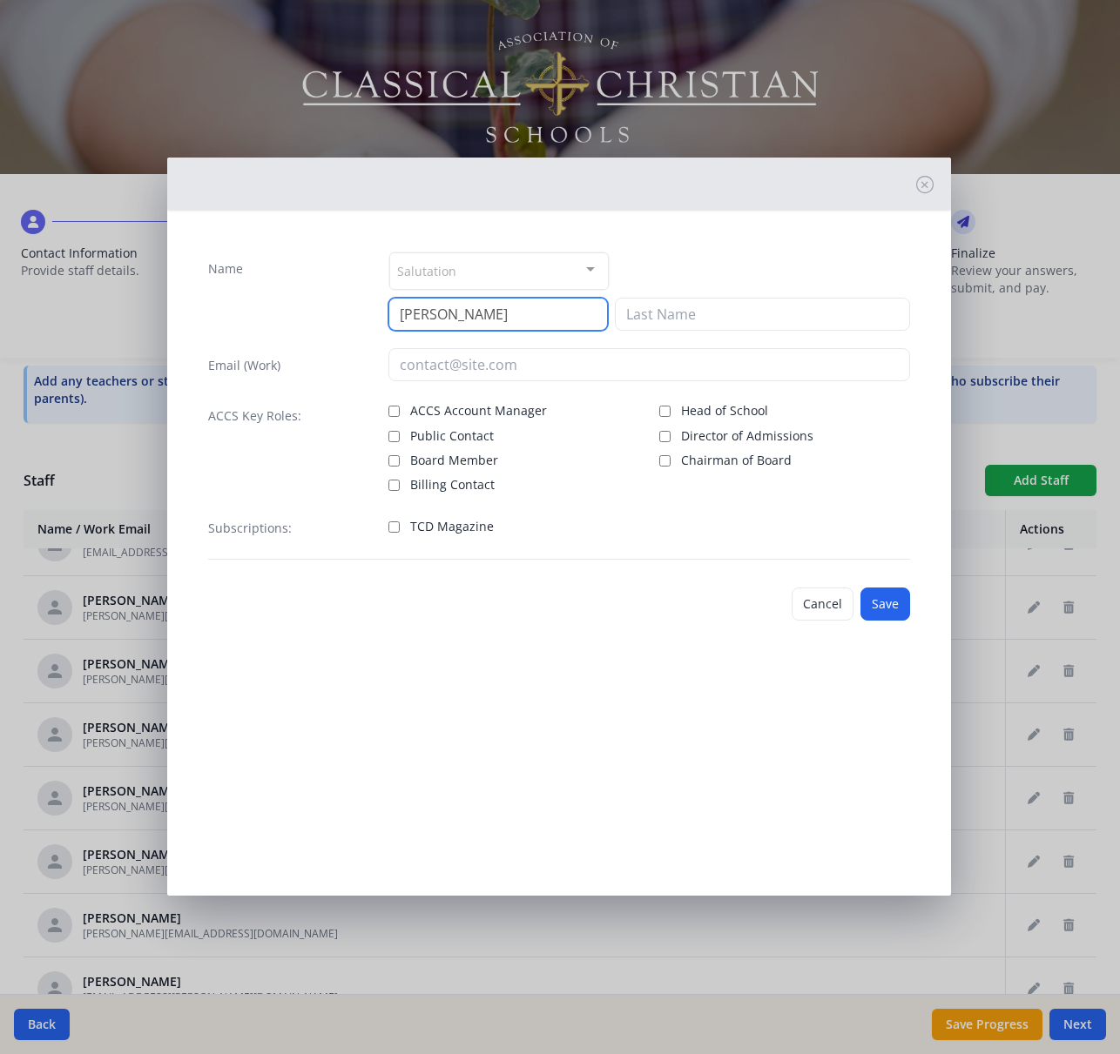
type input "[PERSON_NAME]"
click at [427, 315] on input "[PERSON_NAME]" at bounding box center [497, 314] width 219 height 33
type input "[PERSON_NAME]"
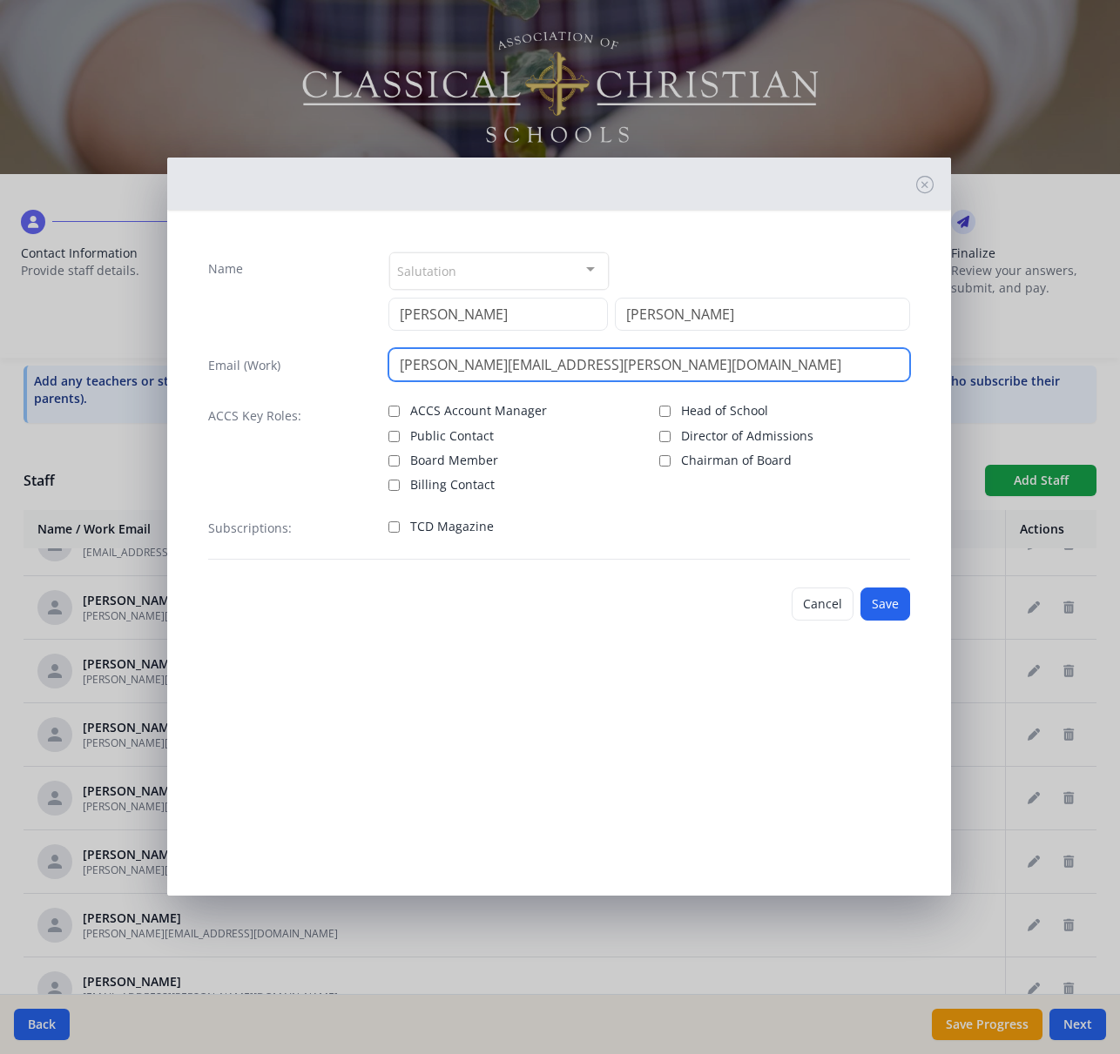
type input "[PERSON_NAME][EMAIL_ADDRESS][PERSON_NAME][DOMAIN_NAME]"
click at [457, 528] on span "TCD Magazine" at bounding box center [452, 526] width 84 height 17
click at [400, 528] on input "TCD Magazine" at bounding box center [393, 526] width 11 height 11
checkbox input "true"
click at [886, 610] on button "Save" at bounding box center [885, 604] width 50 height 33
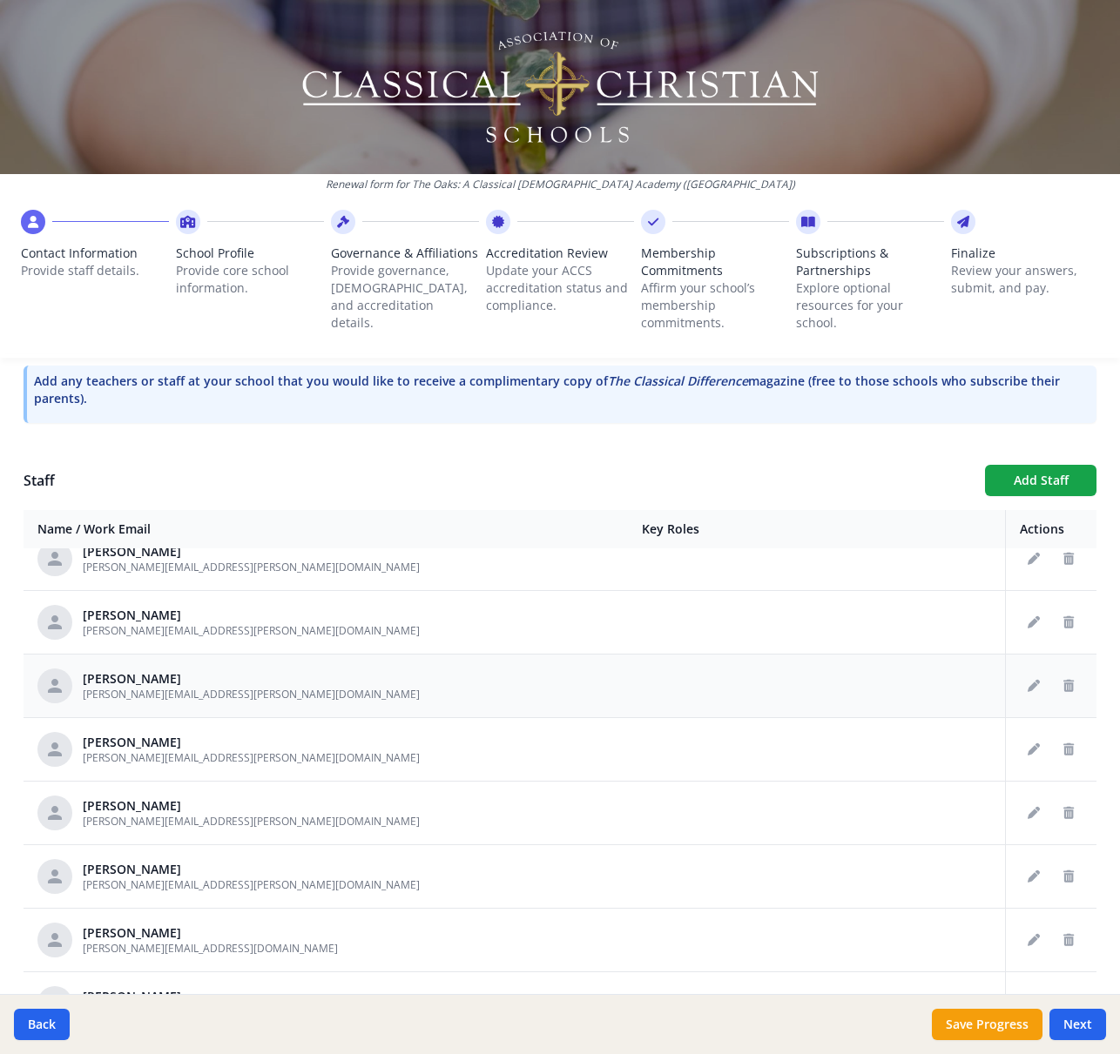
scroll to position [4025, 0]
click at [1007, 477] on button "Add Staff" at bounding box center [1040, 480] width 111 height 31
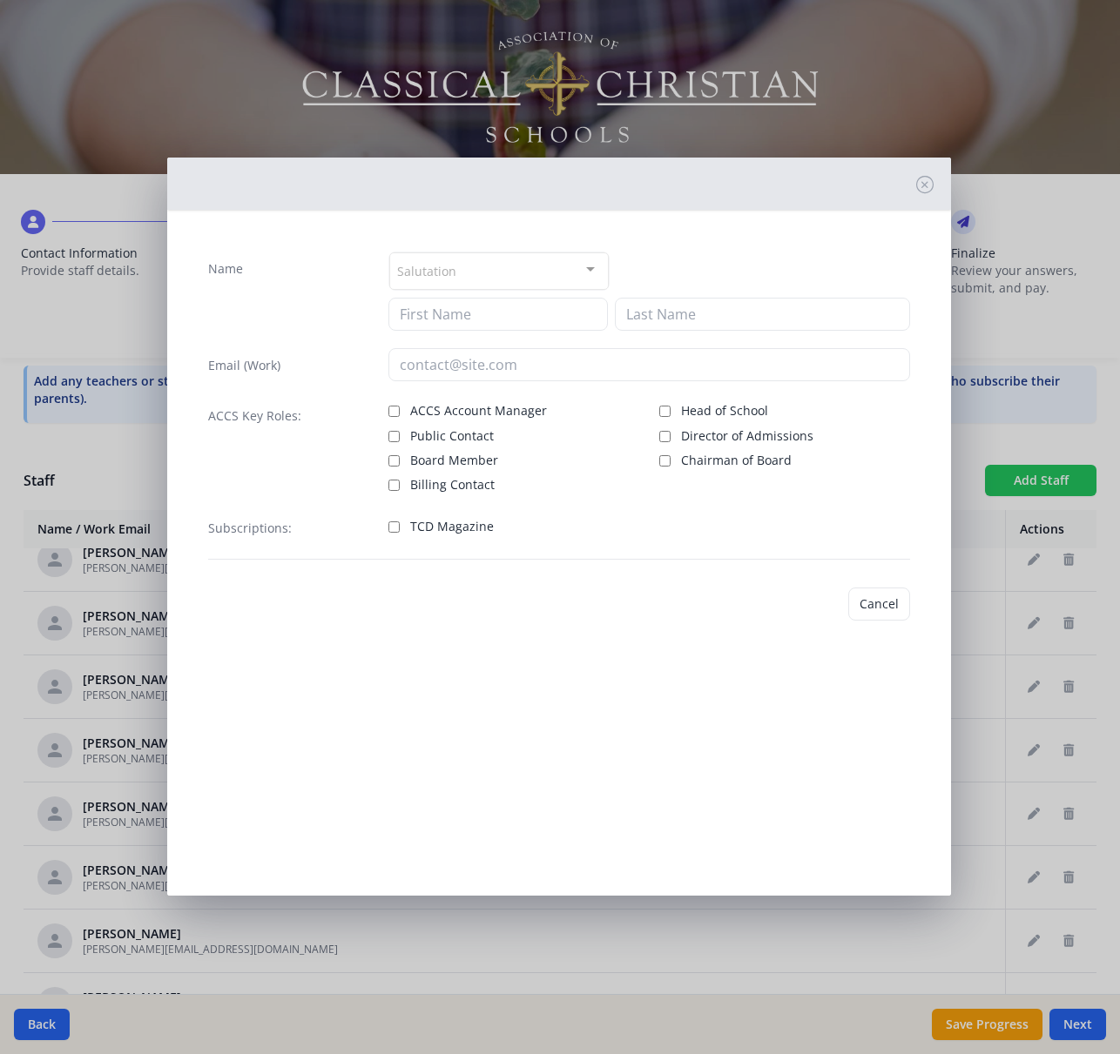
checkbox input "false"
click at [429, 319] on input at bounding box center [497, 314] width 219 height 33
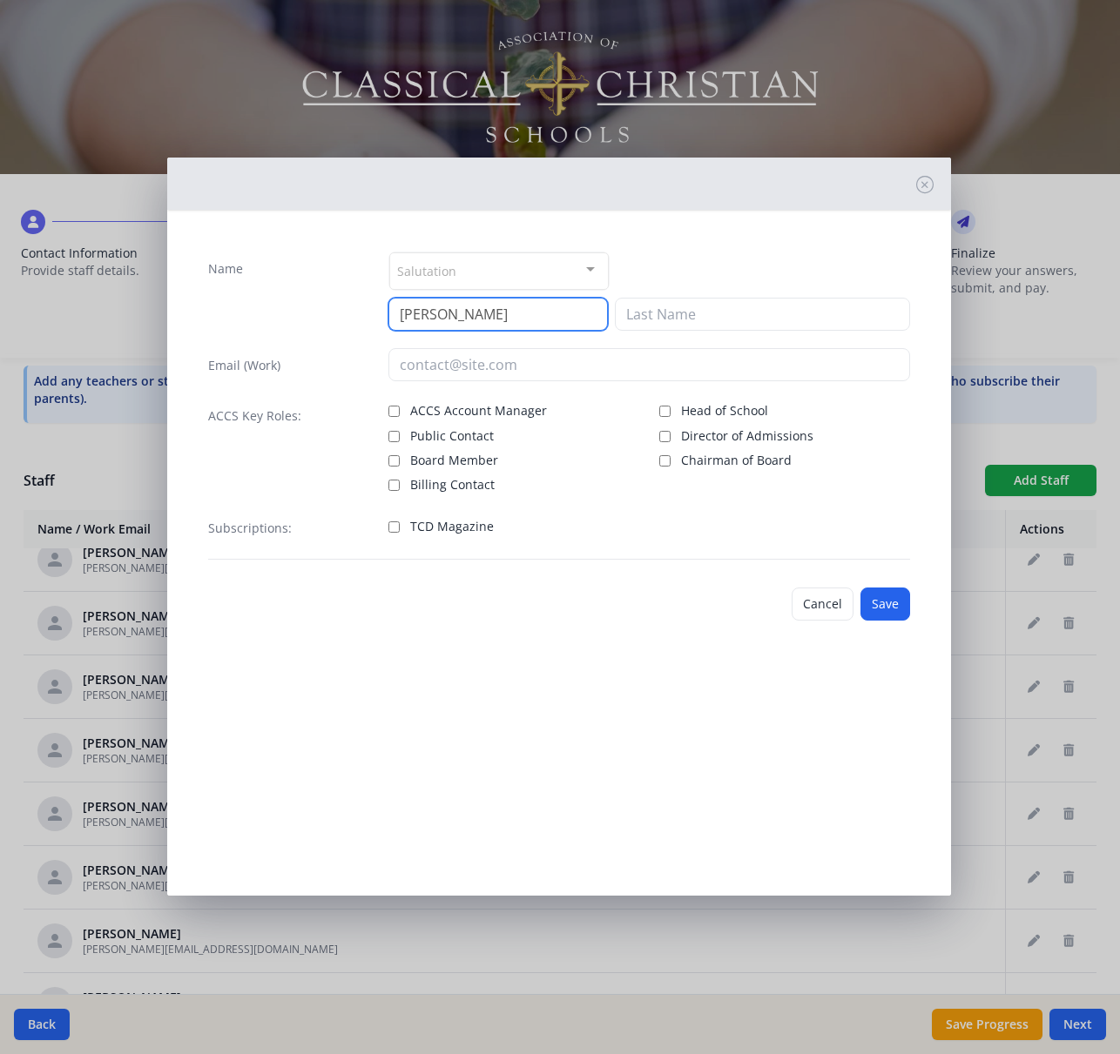
type input "[PERSON_NAME]"
type input "Singer"
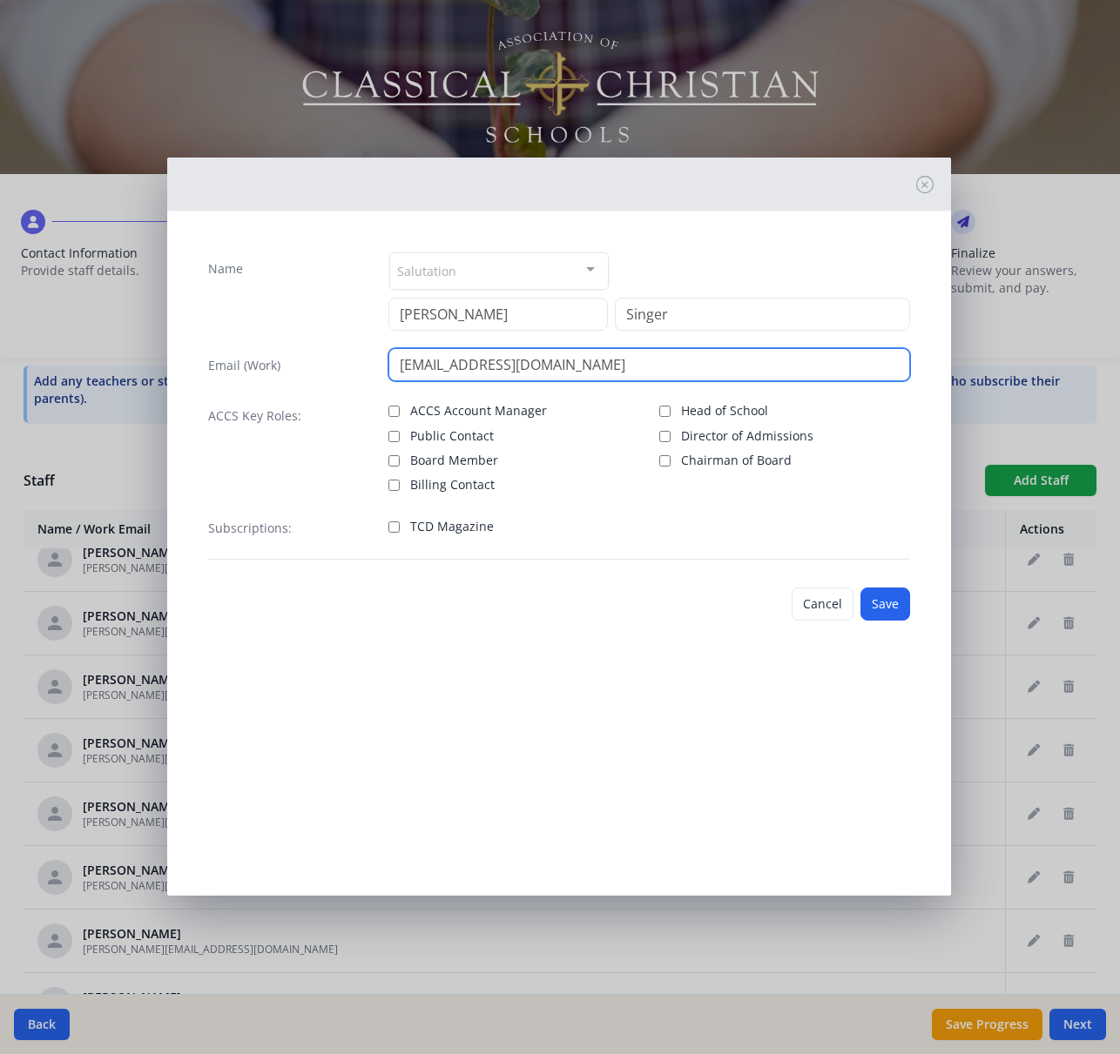
type input "[EMAIL_ADDRESS][DOMAIN_NAME]"
click at [450, 521] on span "TCD Magazine" at bounding box center [452, 526] width 84 height 17
click at [400, 521] on input "TCD Magazine" at bounding box center [393, 526] width 11 height 11
checkbox input "true"
click at [878, 602] on button "Save" at bounding box center [885, 604] width 50 height 33
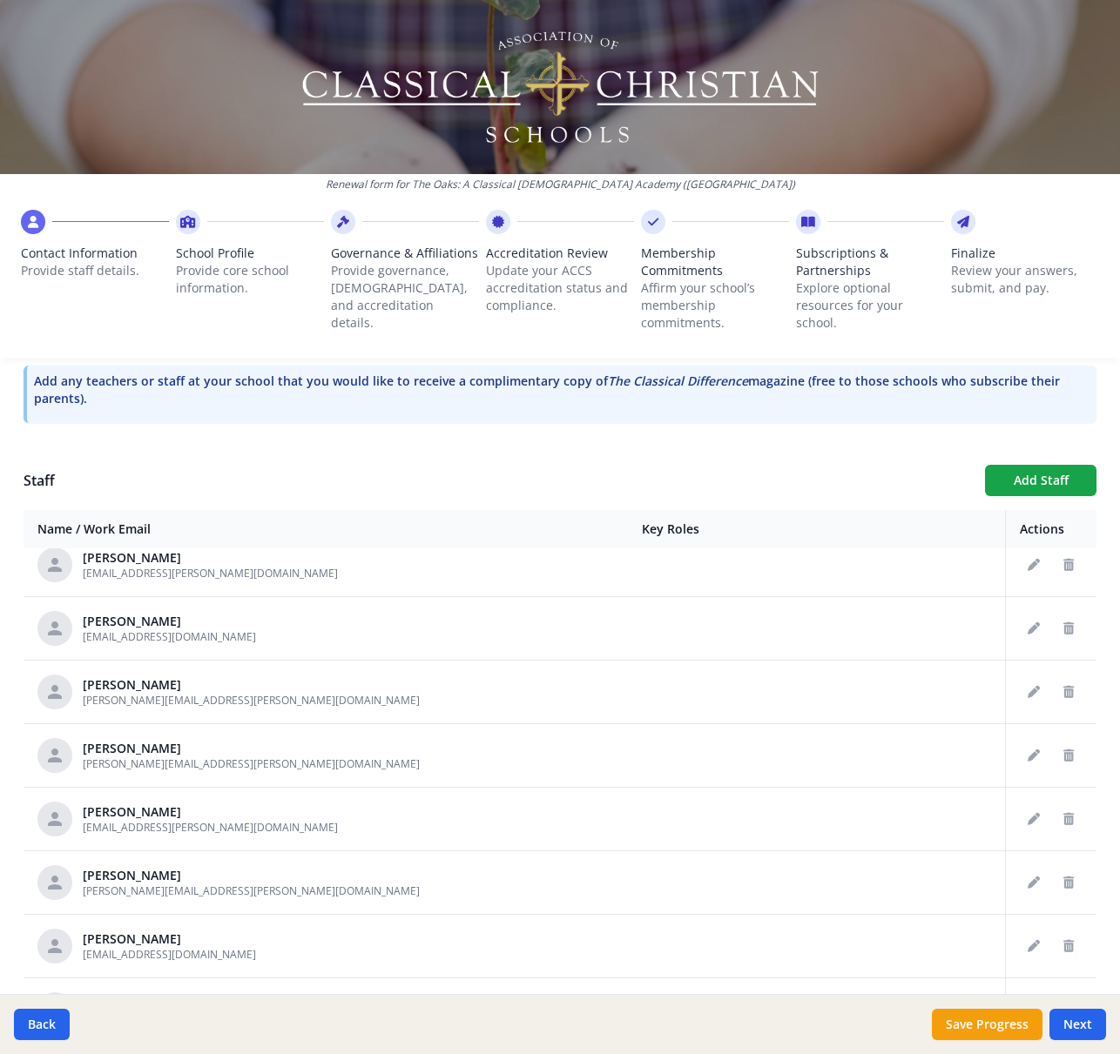
scroll to position [4527, 0]
click at [1057, 474] on button "Add Staff" at bounding box center [1040, 480] width 111 height 31
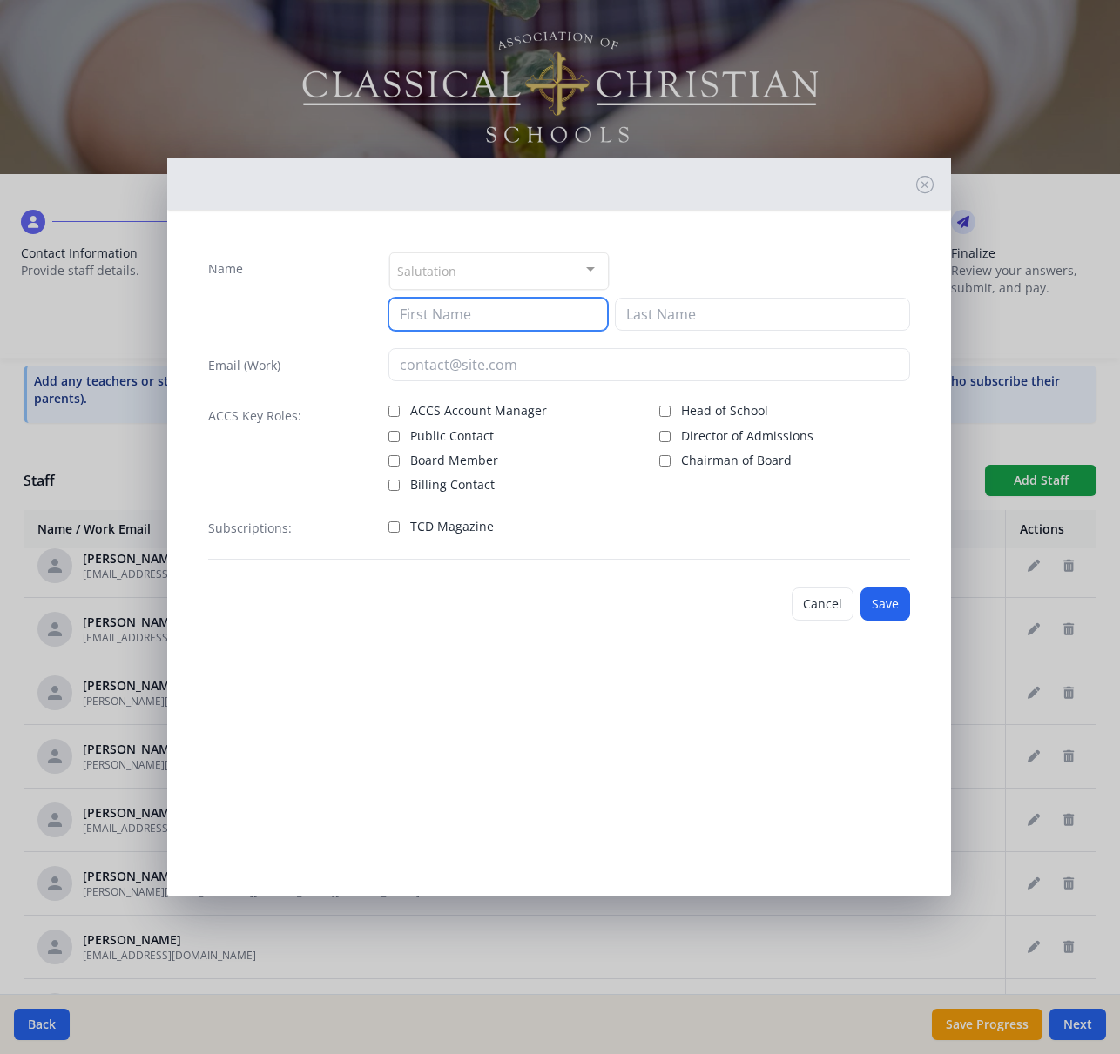
click at [472, 313] on input at bounding box center [497, 314] width 219 height 33
type input "[PERSON_NAME]"
type input "Towne"
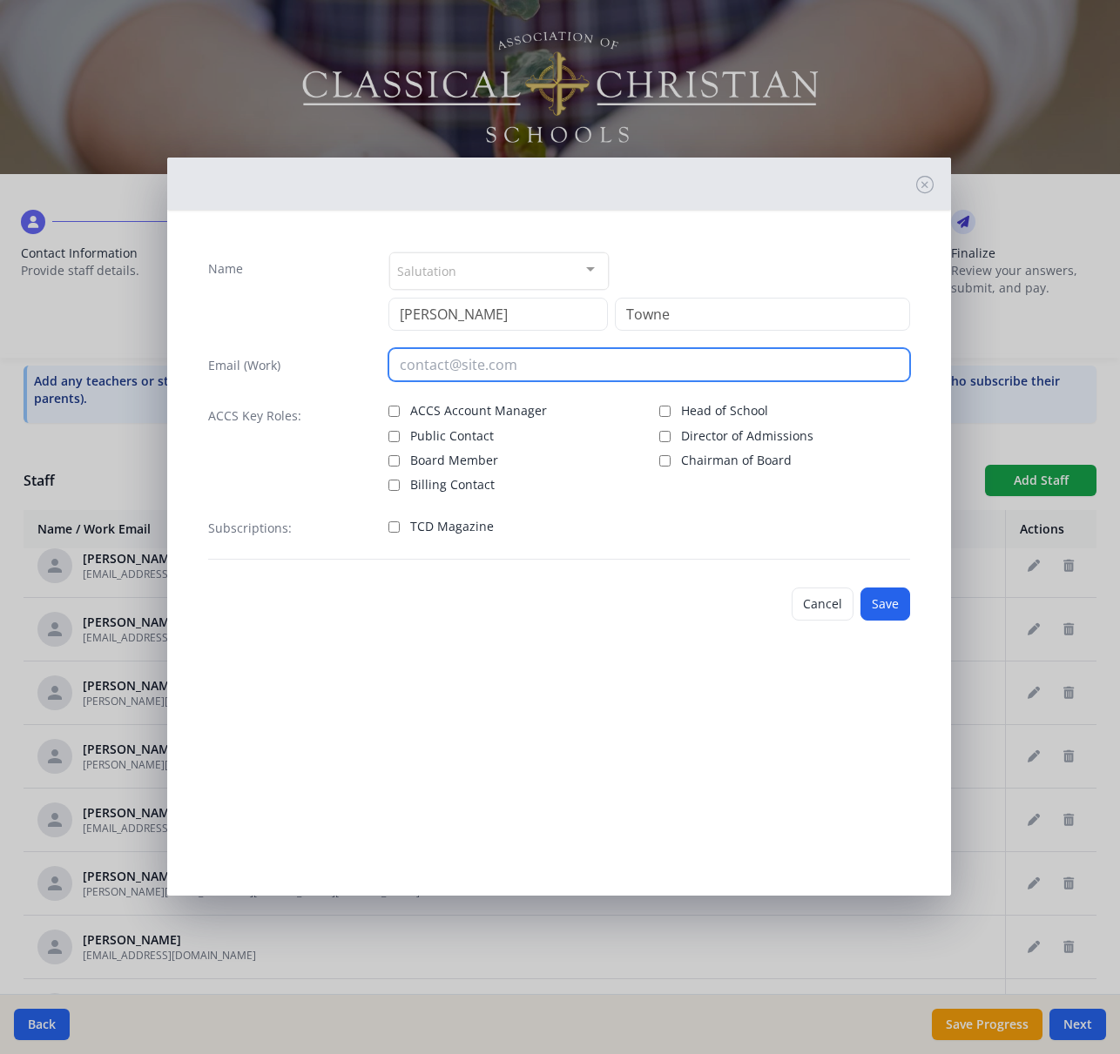
click at [511, 365] on input "email" at bounding box center [649, 364] width 522 height 33
type input "[EMAIL_ADDRESS][DOMAIN_NAME]"
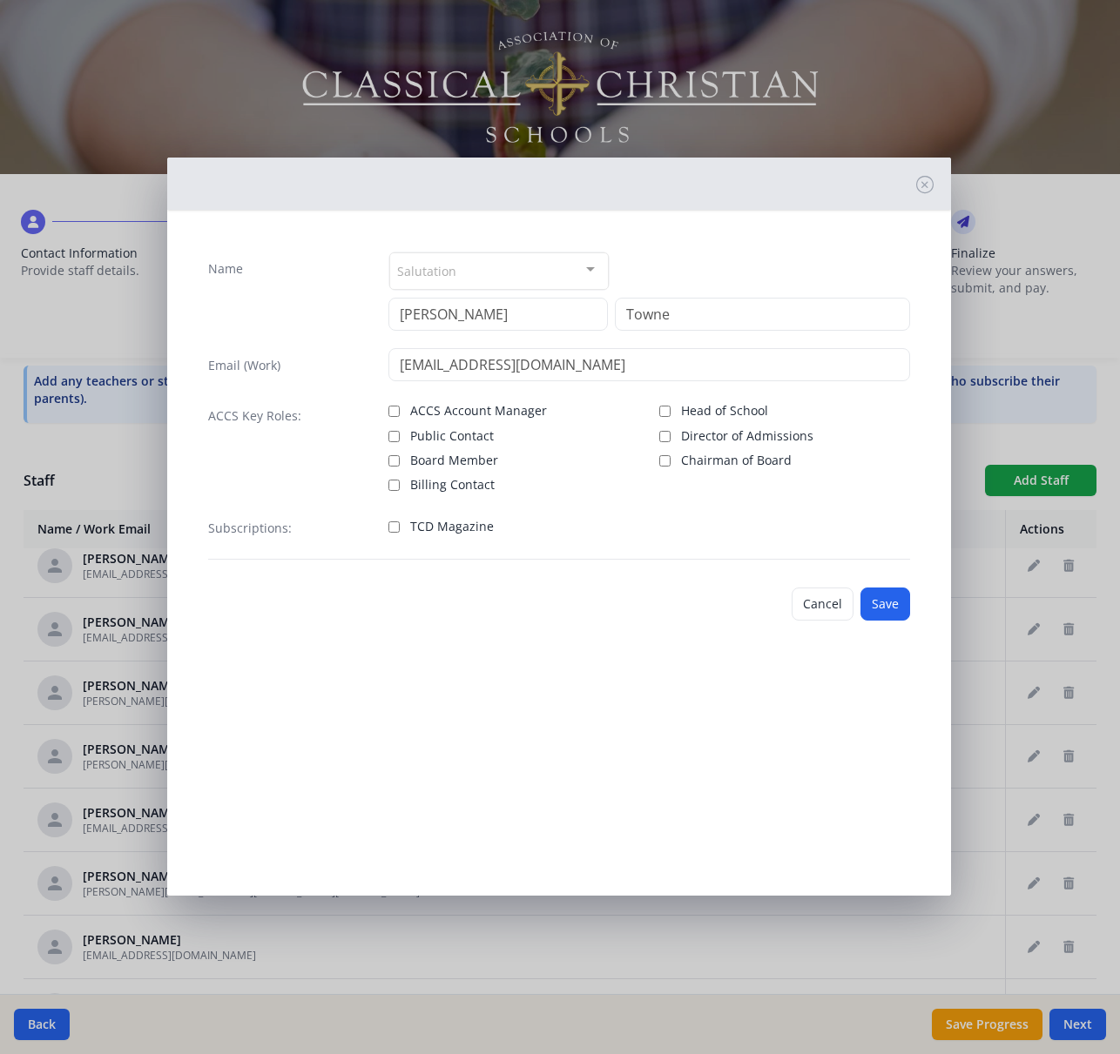
click at [464, 530] on span "TCD Magazine" at bounding box center [452, 526] width 84 height 17
click at [400, 530] on input "TCD Magazine" at bounding box center [393, 526] width 11 height 11
checkbox input "true"
click at [887, 602] on button "Save" at bounding box center [885, 604] width 50 height 33
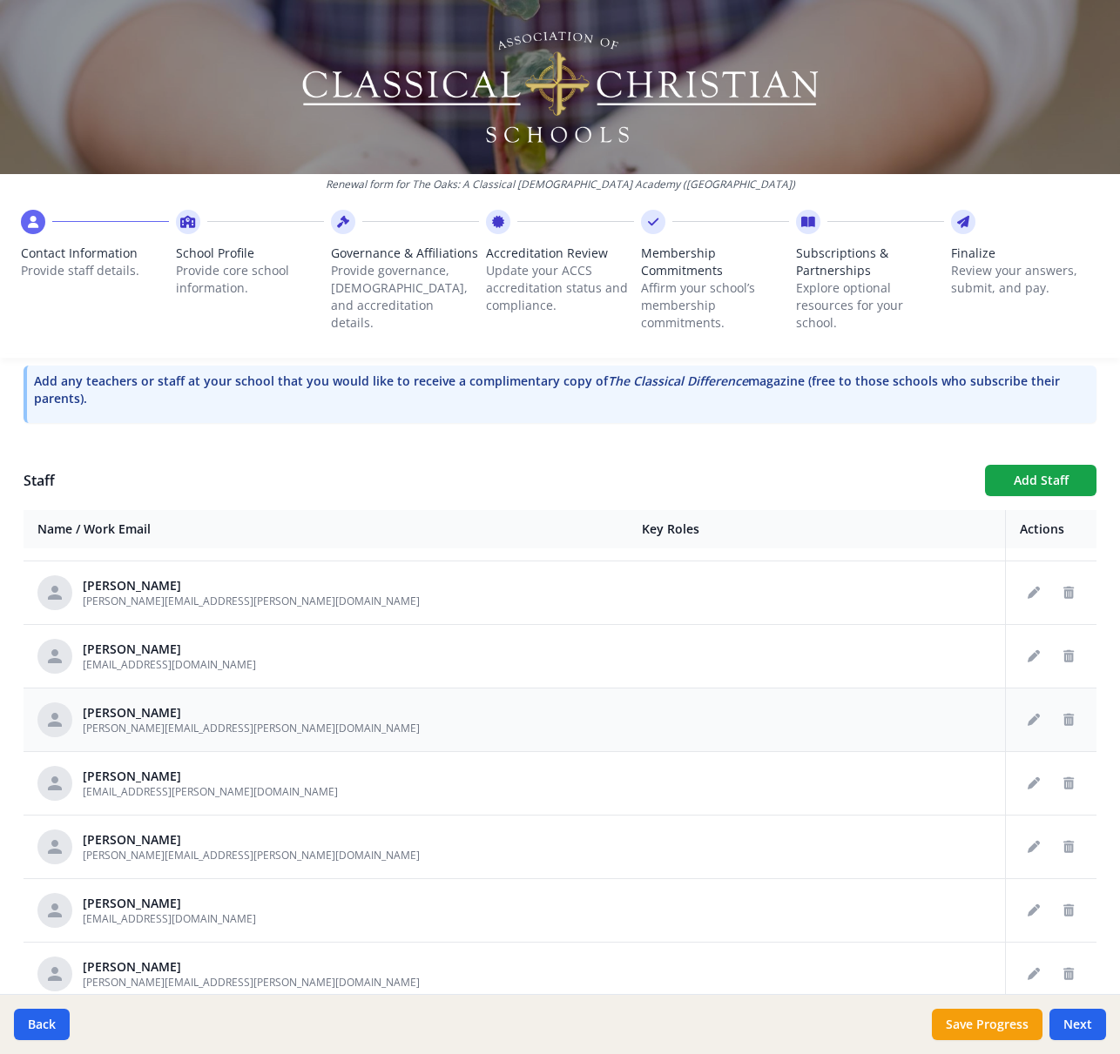
scroll to position [4642, 0]
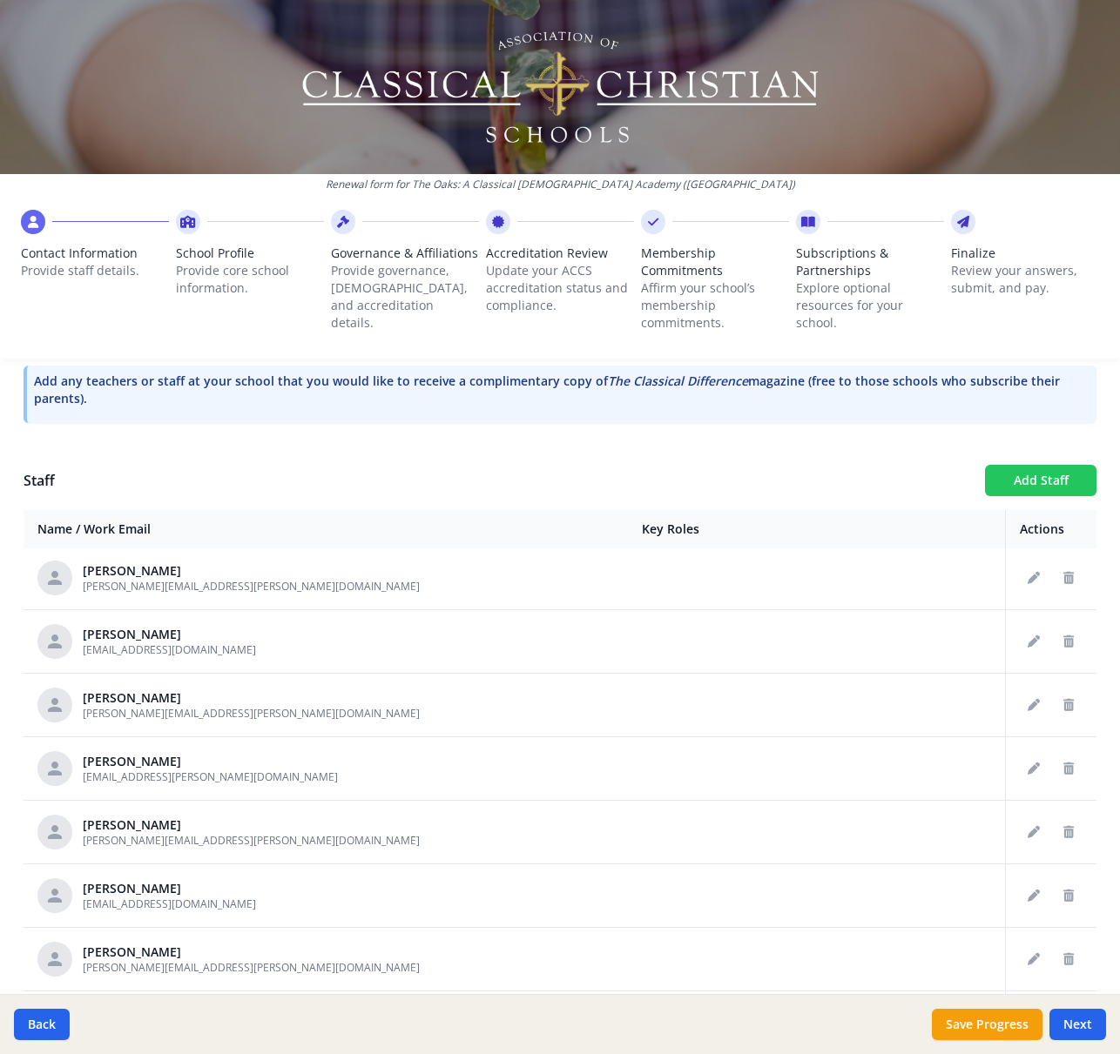
click at [1027, 484] on button "Add Staff" at bounding box center [1040, 480] width 111 height 31
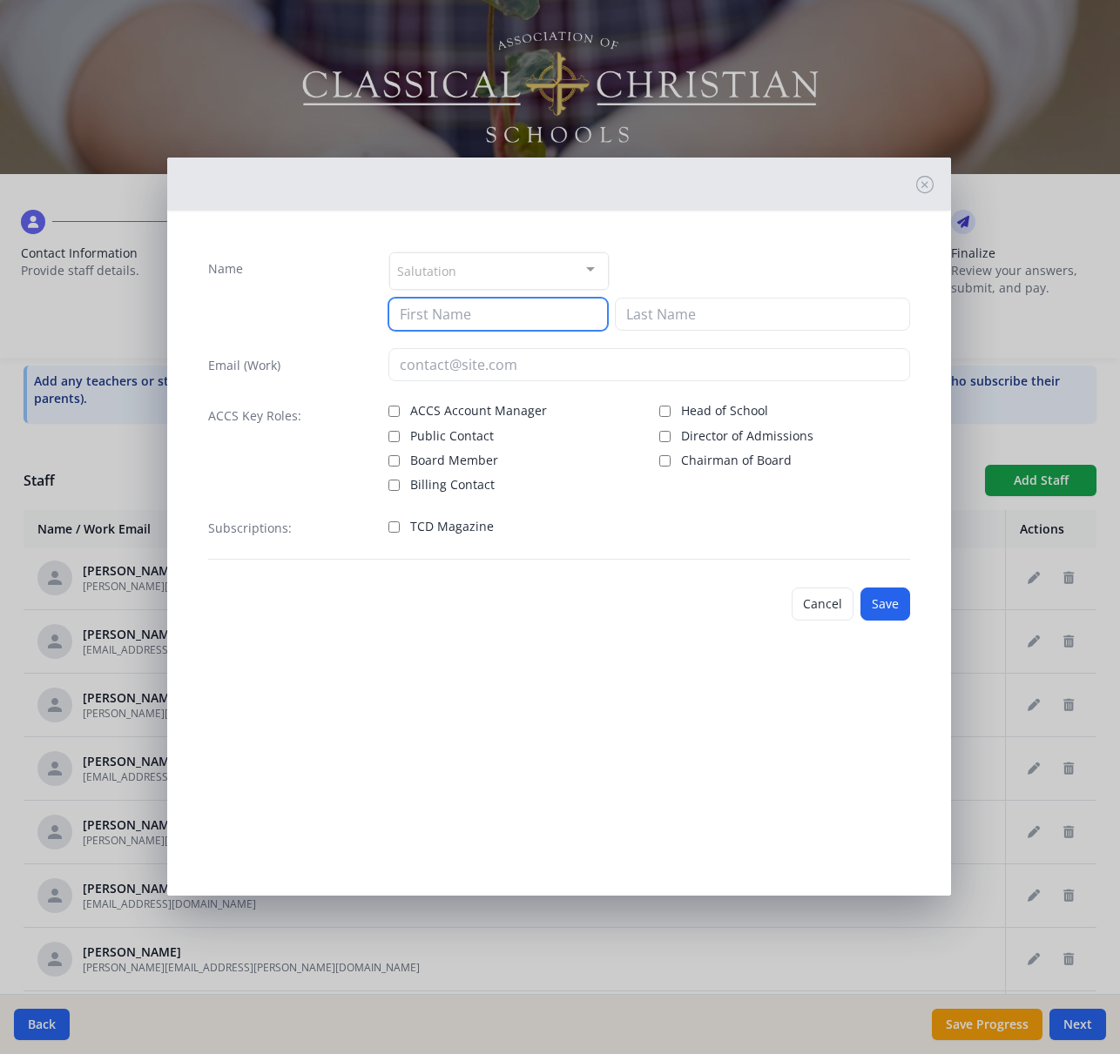
click at [437, 313] on input at bounding box center [497, 314] width 219 height 33
type input "Keele"
type input "[PERSON_NAME]"
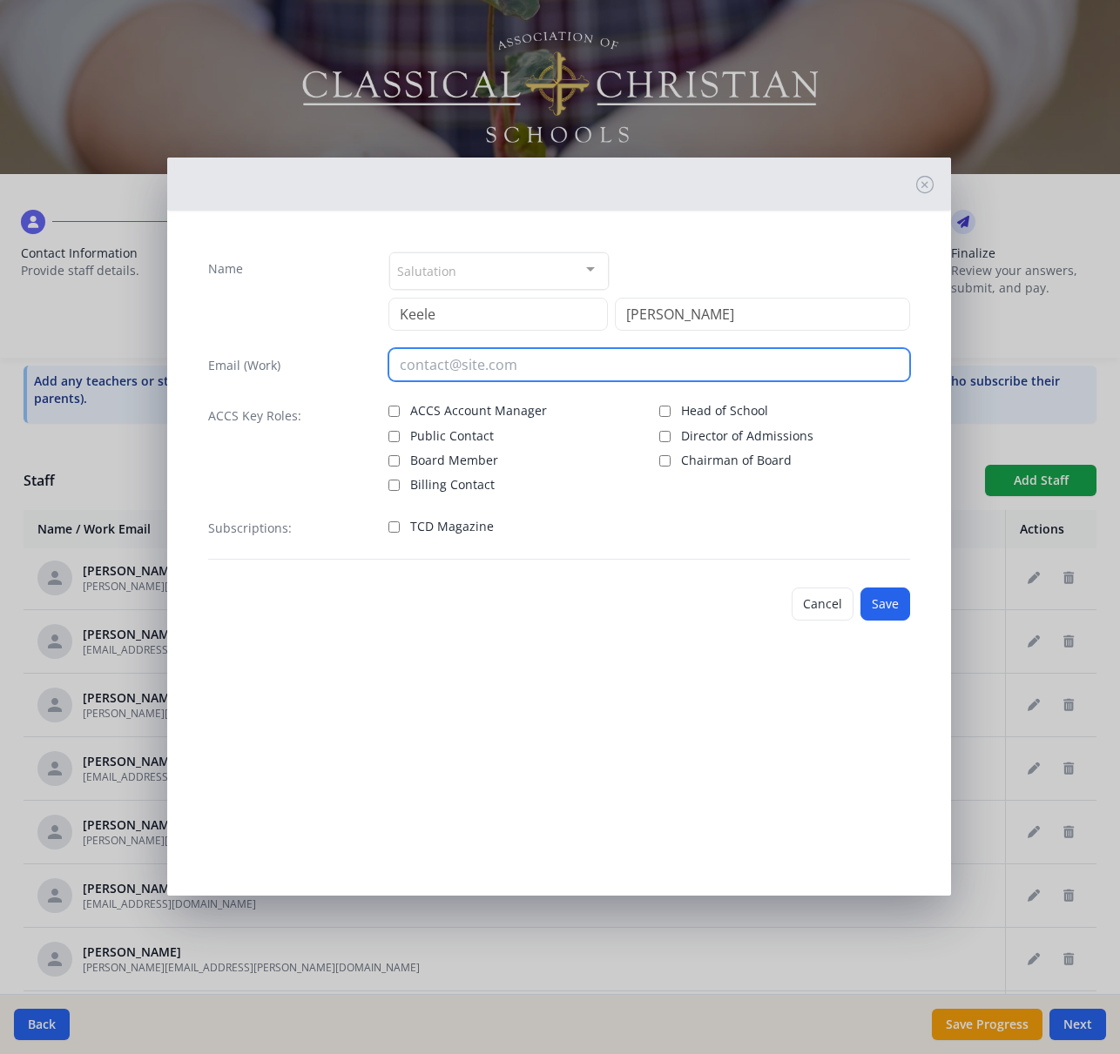
click at [449, 361] on input "email" at bounding box center [649, 364] width 522 height 33
paste input "[EMAIL_ADDRESS][PERSON_NAME][DOMAIN_NAME]"
type input "[EMAIL_ADDRESS][PERSON_NAME][DOMAIN_NAME]"
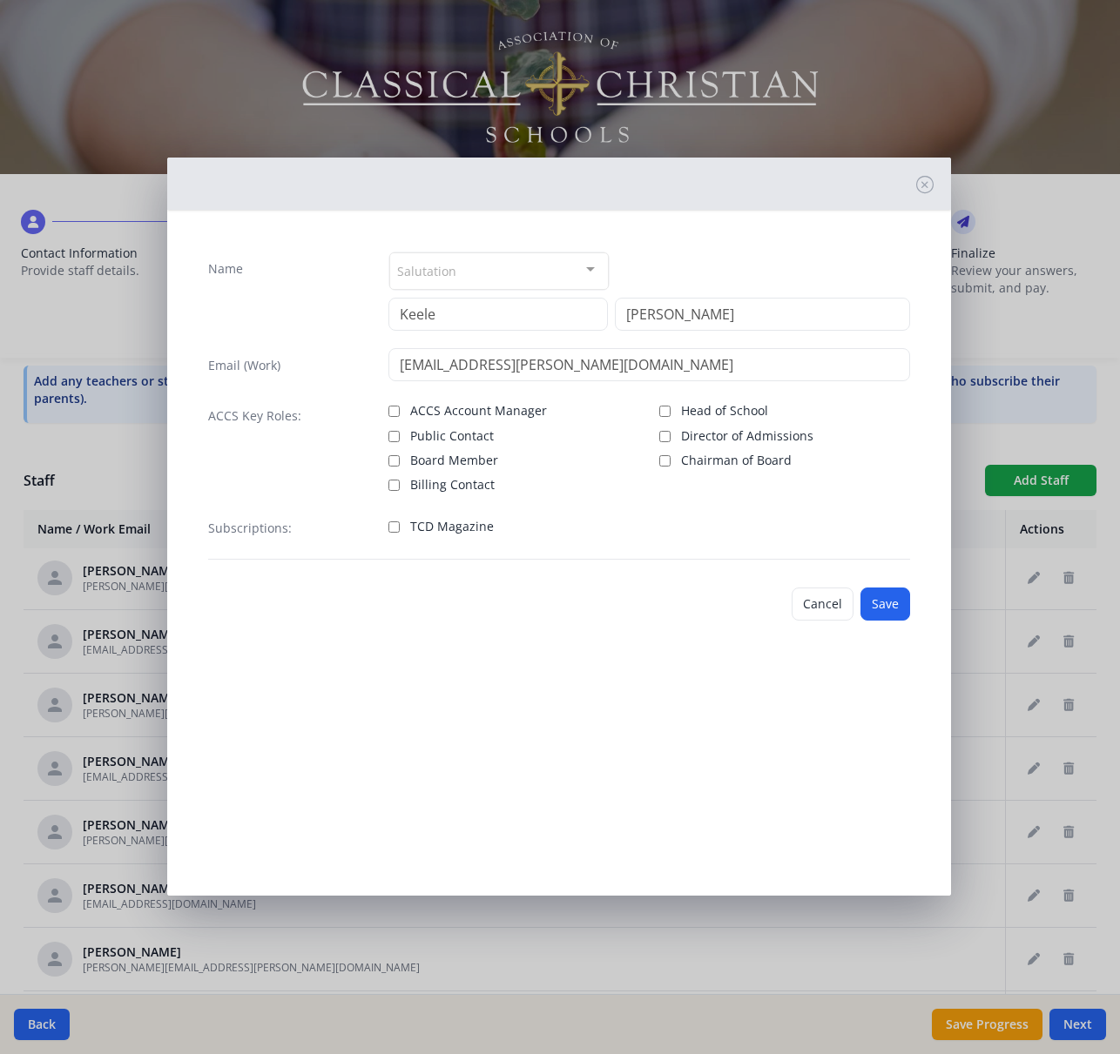
drag, startPoint x: 411, startPoint y: 528, endPoint x: 659, endPoint y: 576, distance: 252.9
click at [411, 528] on span "TCD Magazine" at bounding box center [452, 526] width 84 height 17
click at [400, 528] on input "TCD Magazine" at bounding box center [393, 526] width 11 height 11
checkbox input "true"
click at [878, 603] on button "Save" at bounding box center [885, 604] width 50 height 33
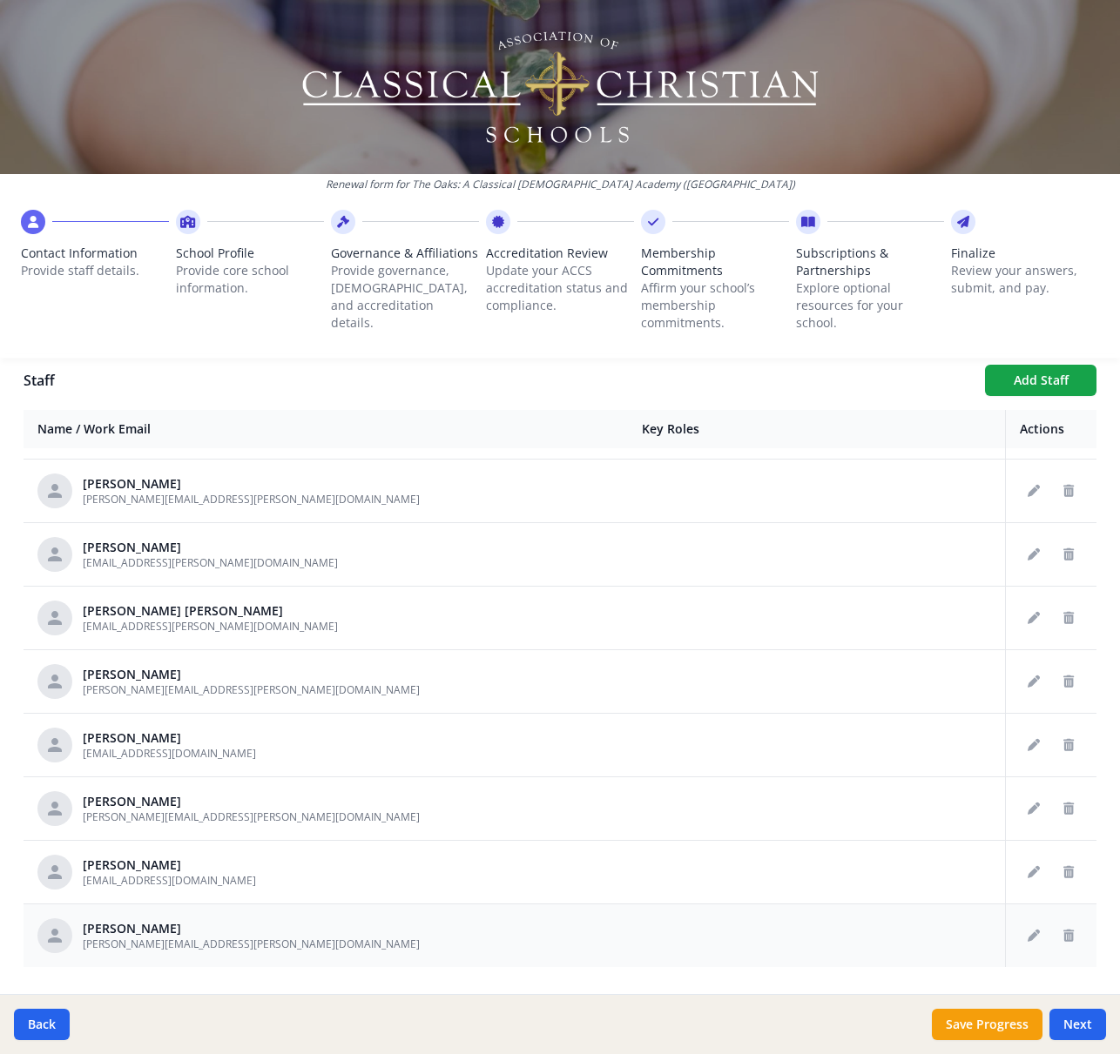
scroll to position [682, 0]
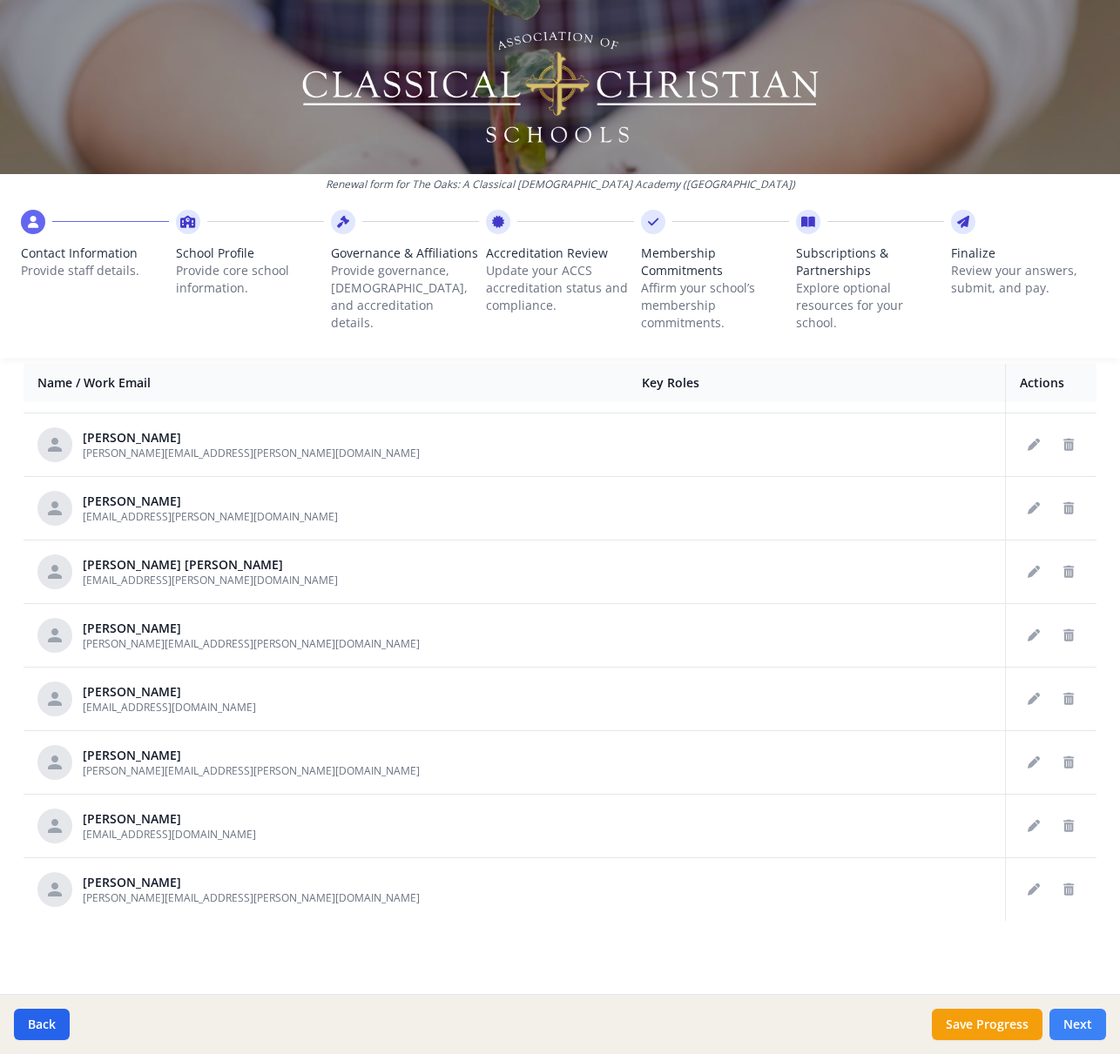
click at [1079, 1016] on button "Next" at bounding box center [1077, 1024] width 57 height 31
type input "[PHONE_NUMBER]"
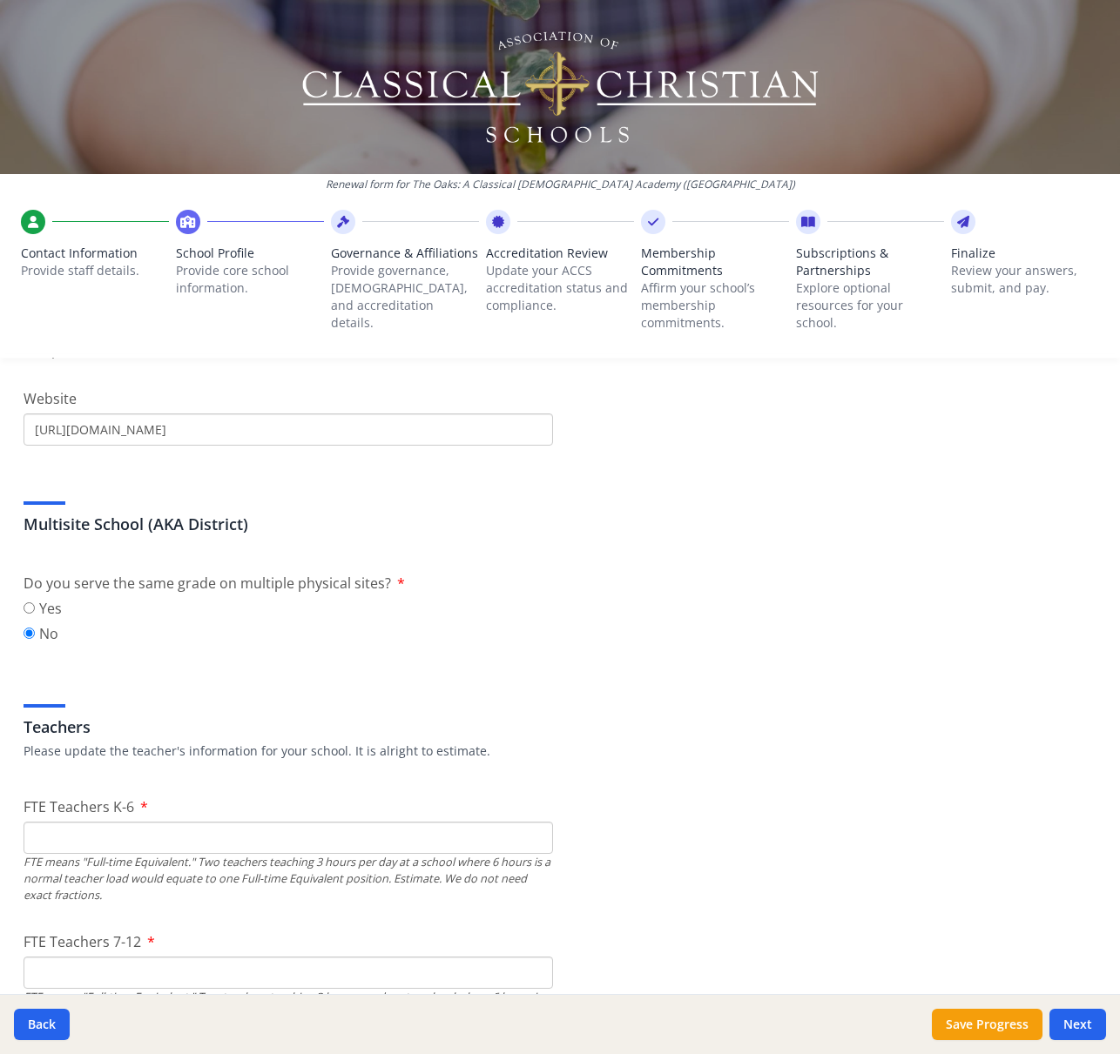
click at [135, 841] on input "FTE Teachers K-6" at bounding box center [288, 838] width 529 height 32
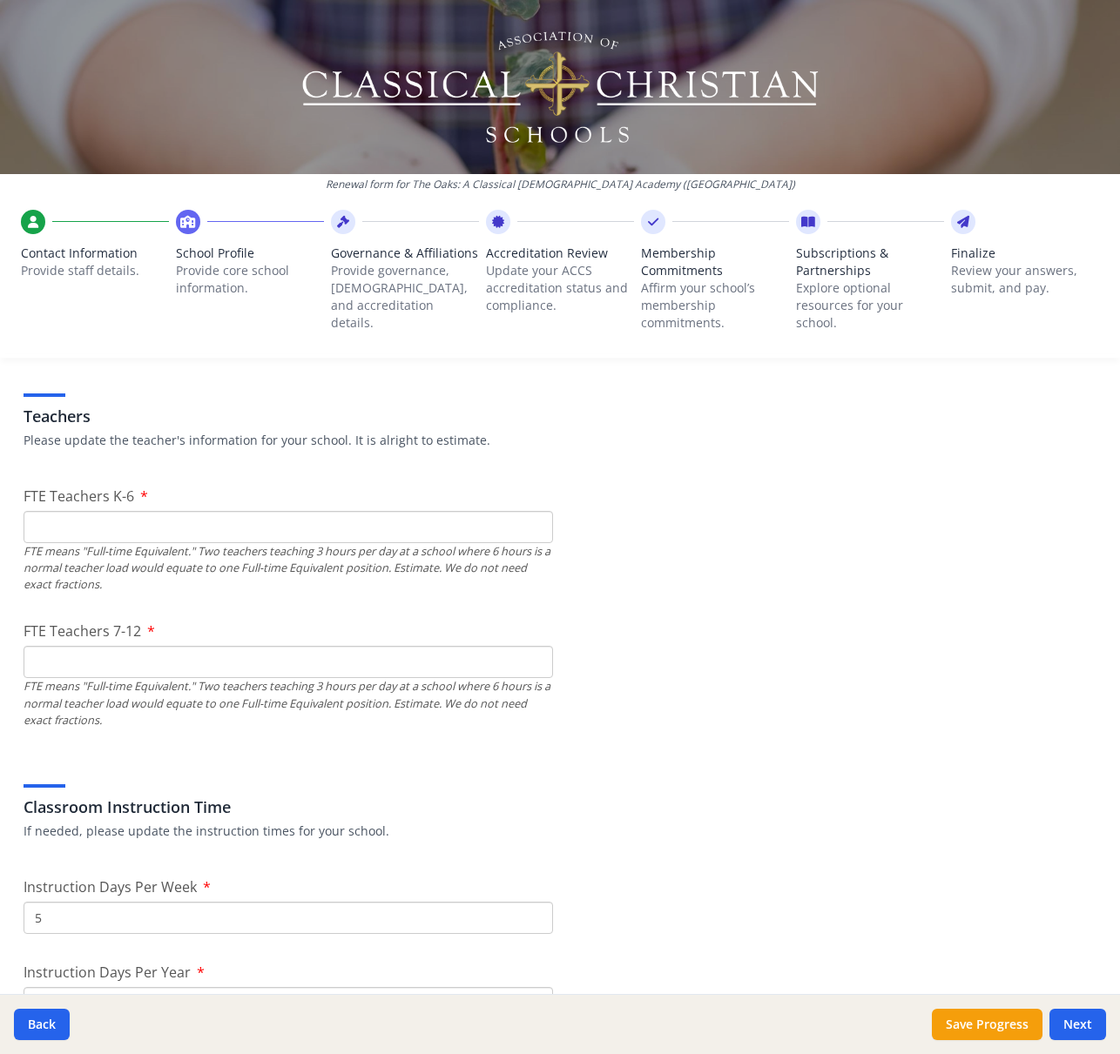
scroll to position [989, 0]
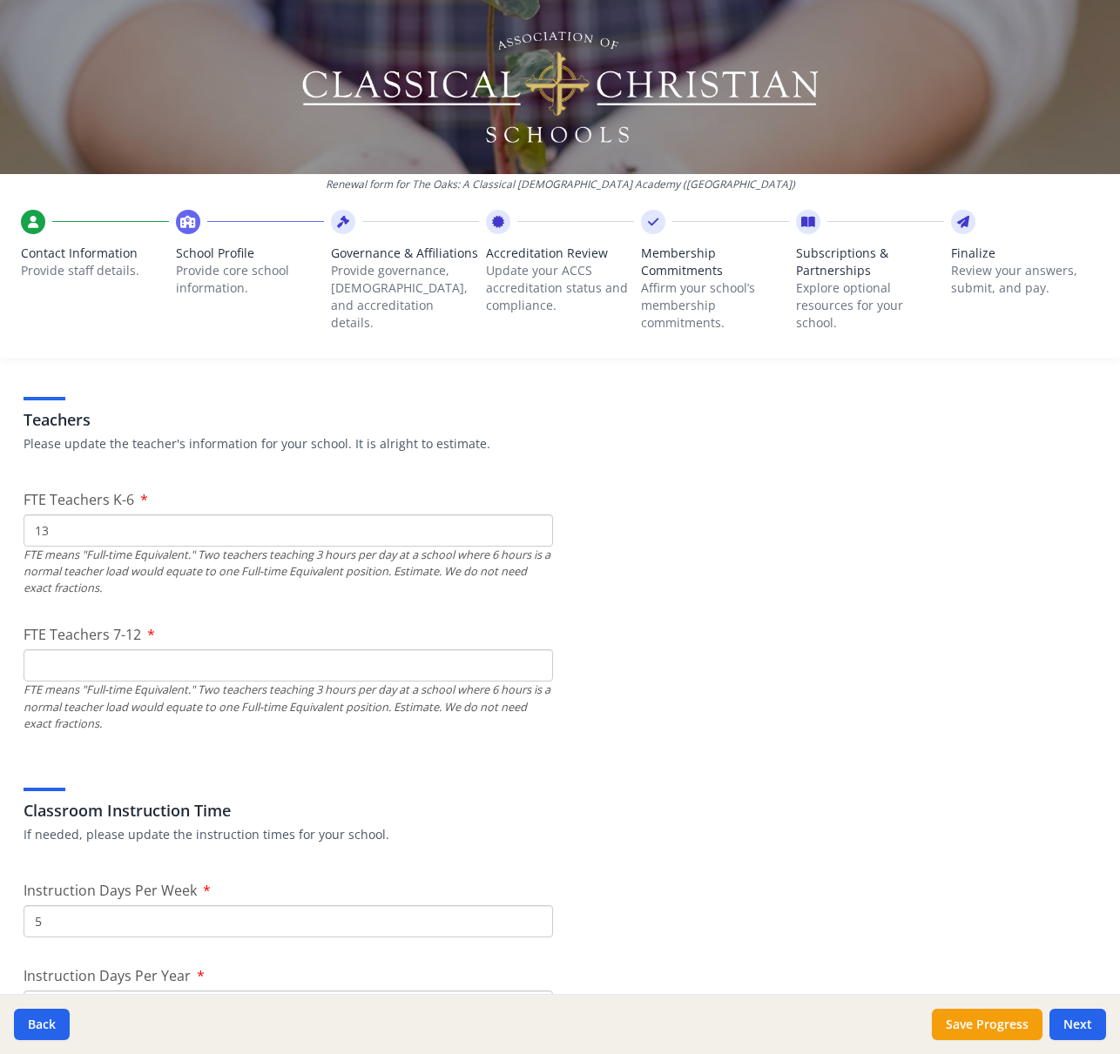
click at [321, 667] on input "FTE Teachers 7-12" at bounding box center [288, 665] width 529 height 32
click at [100, 530] on input "13" at bounding box center [288, 530] width 529 height 32
click at [120, 669] on input "FTE Teachers 7-12" at bounding box center [288, 665] width 529 height 32
drag, startPoint x: 69, startPoint y: 538, endPoint x: 21, endPoint y: 537, distance: 47.9
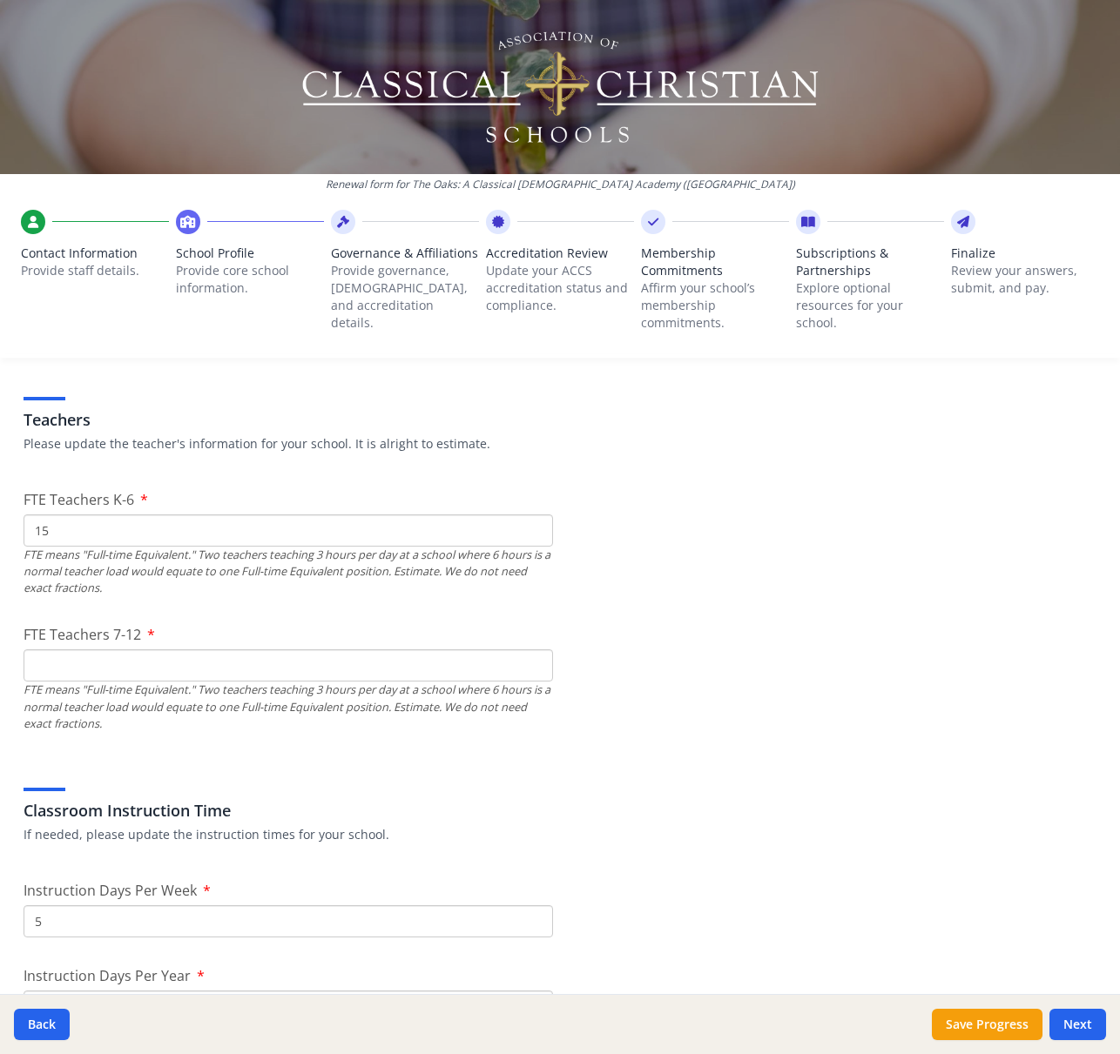
type input "15"
click at [140, 669] on input "FTE Teachers 7-12" at bounding box center [288, 665] width 529 height 32
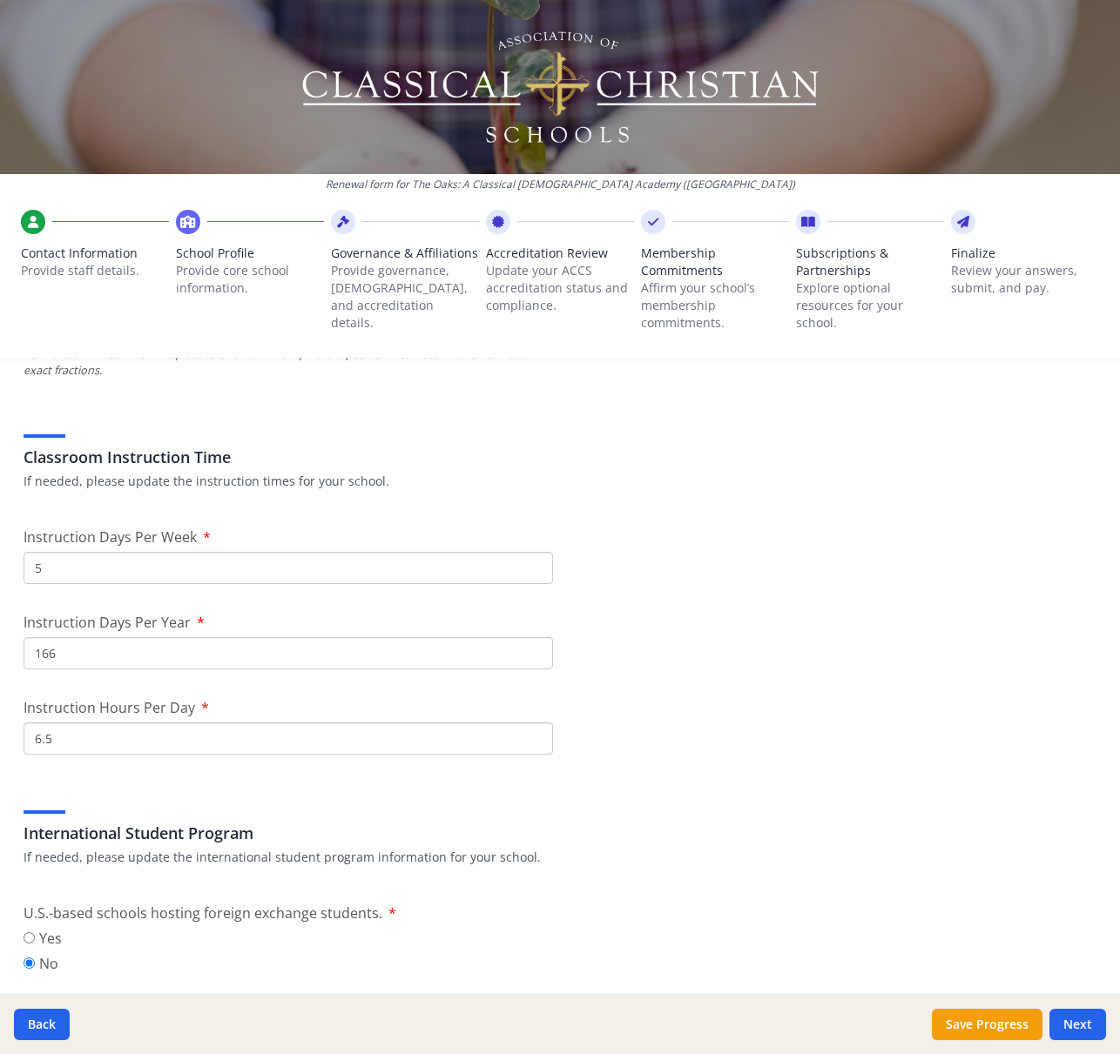
scroll to position [1354, 0]
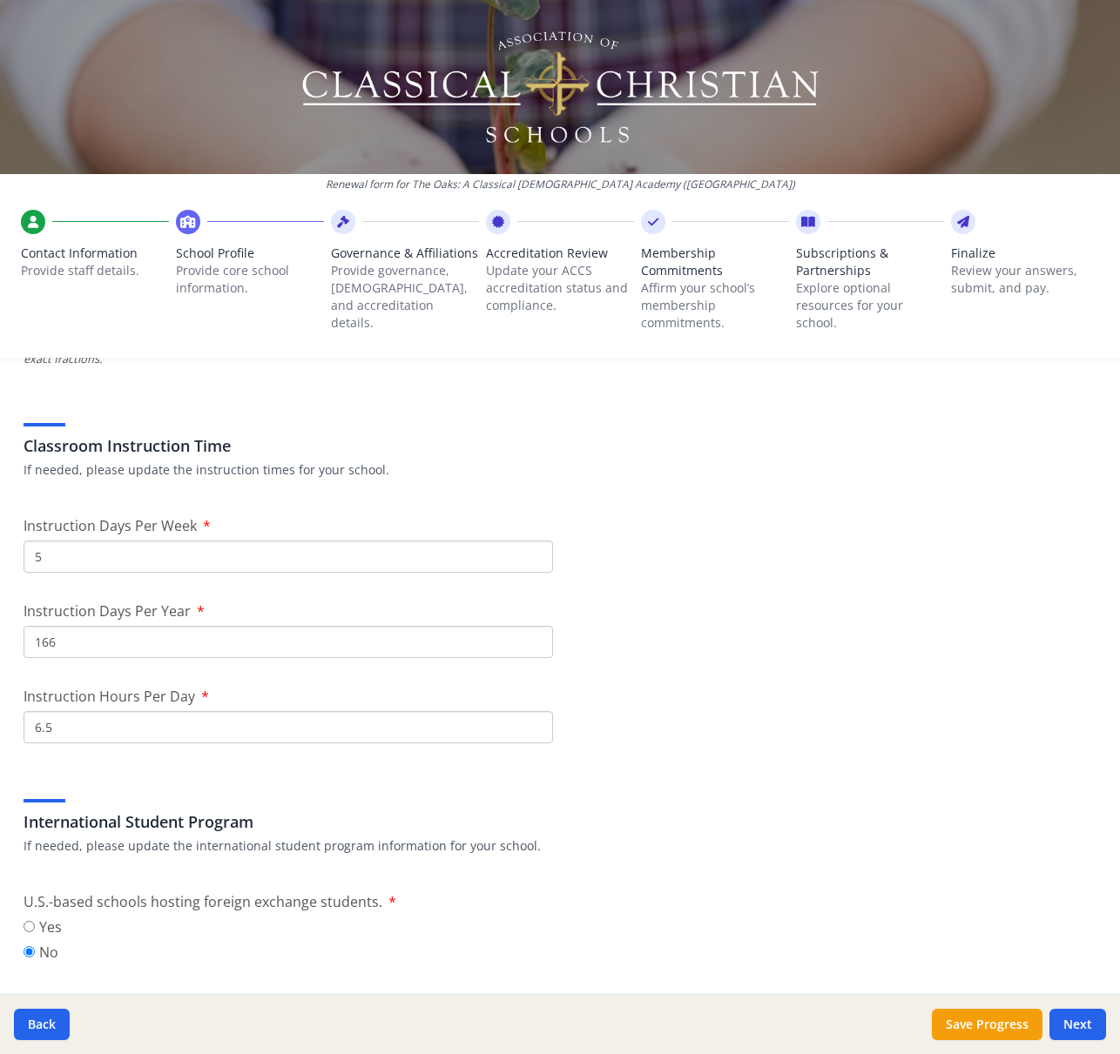
type input "15"
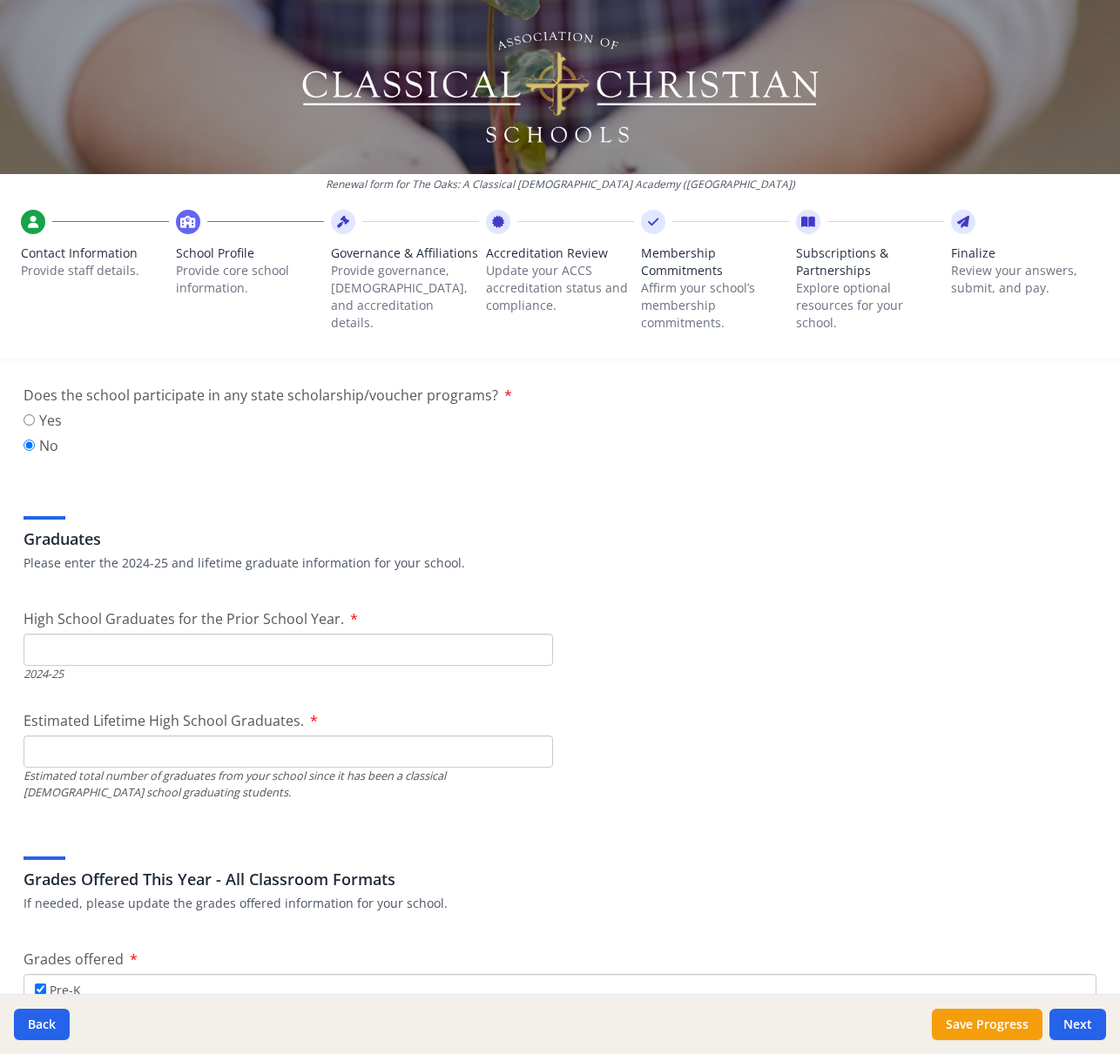
scroll to position [2330, 0]
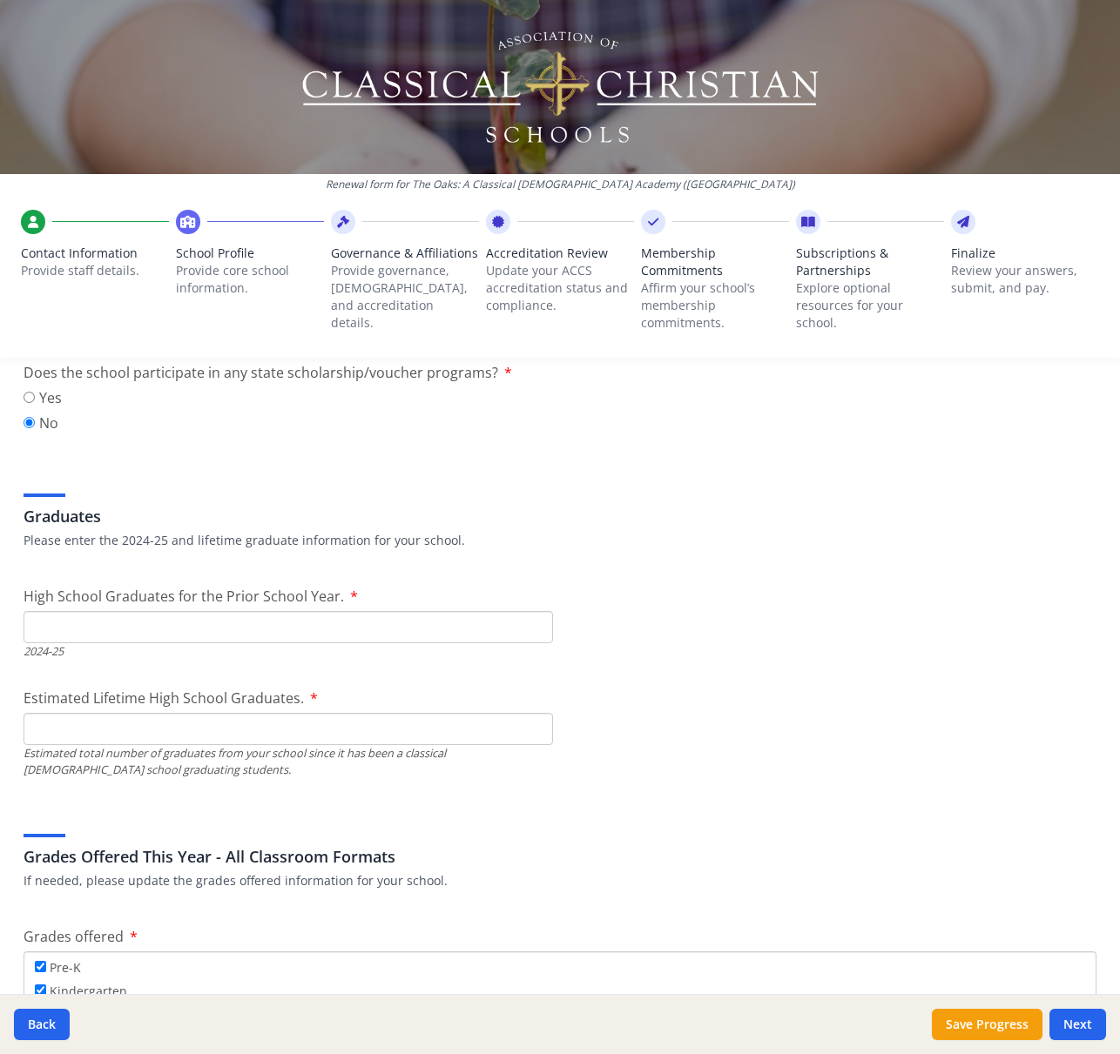
click at [93, 629] on input "High School Graduates for the Prior School Year." at bounding box center [288, 627] width 529 height 32
type input "14"
click at [154, 723] on input "Estimated Lifetime High School Graduates." at bounding box center [288, 729] width 529 height 32
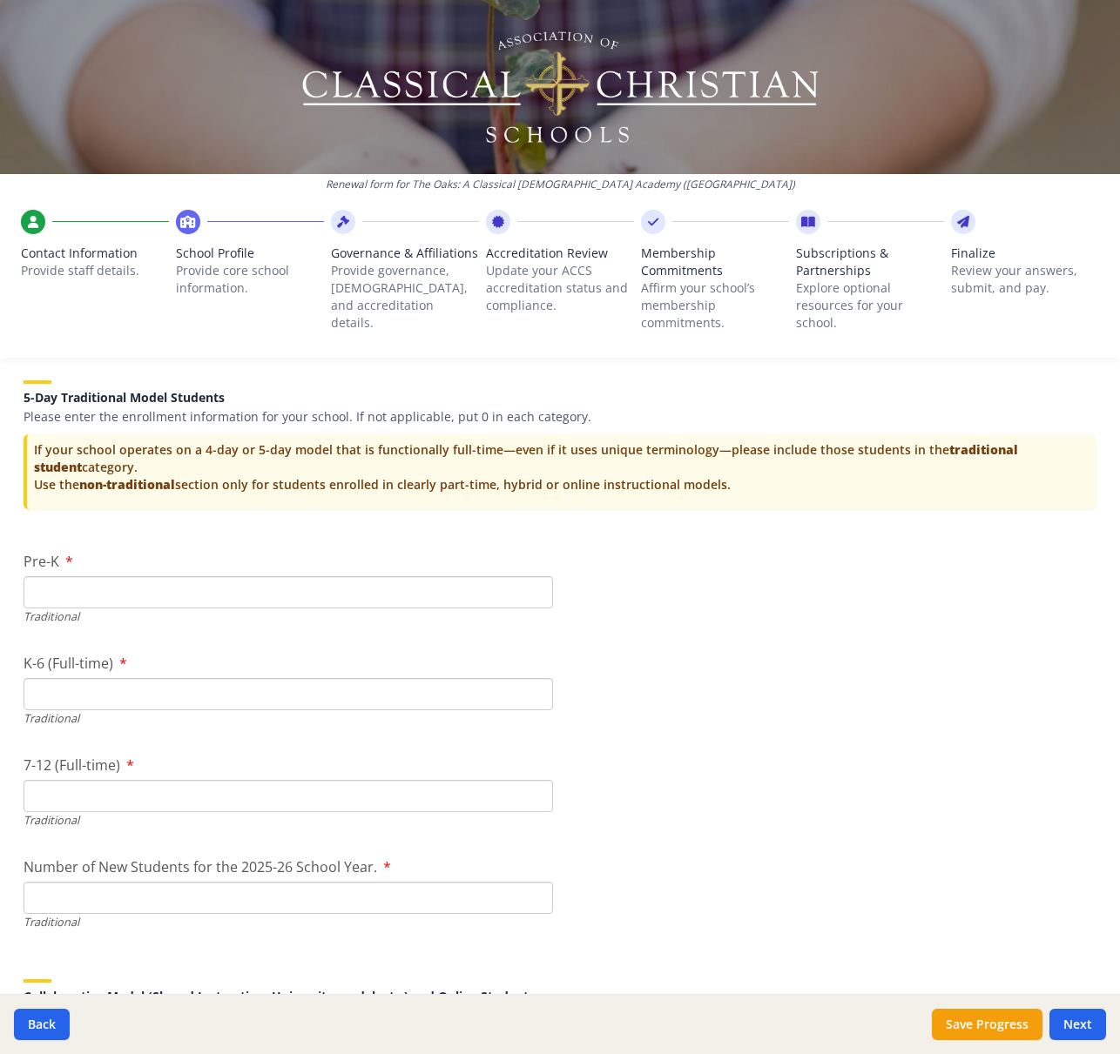
scroll to position [3468, 0]
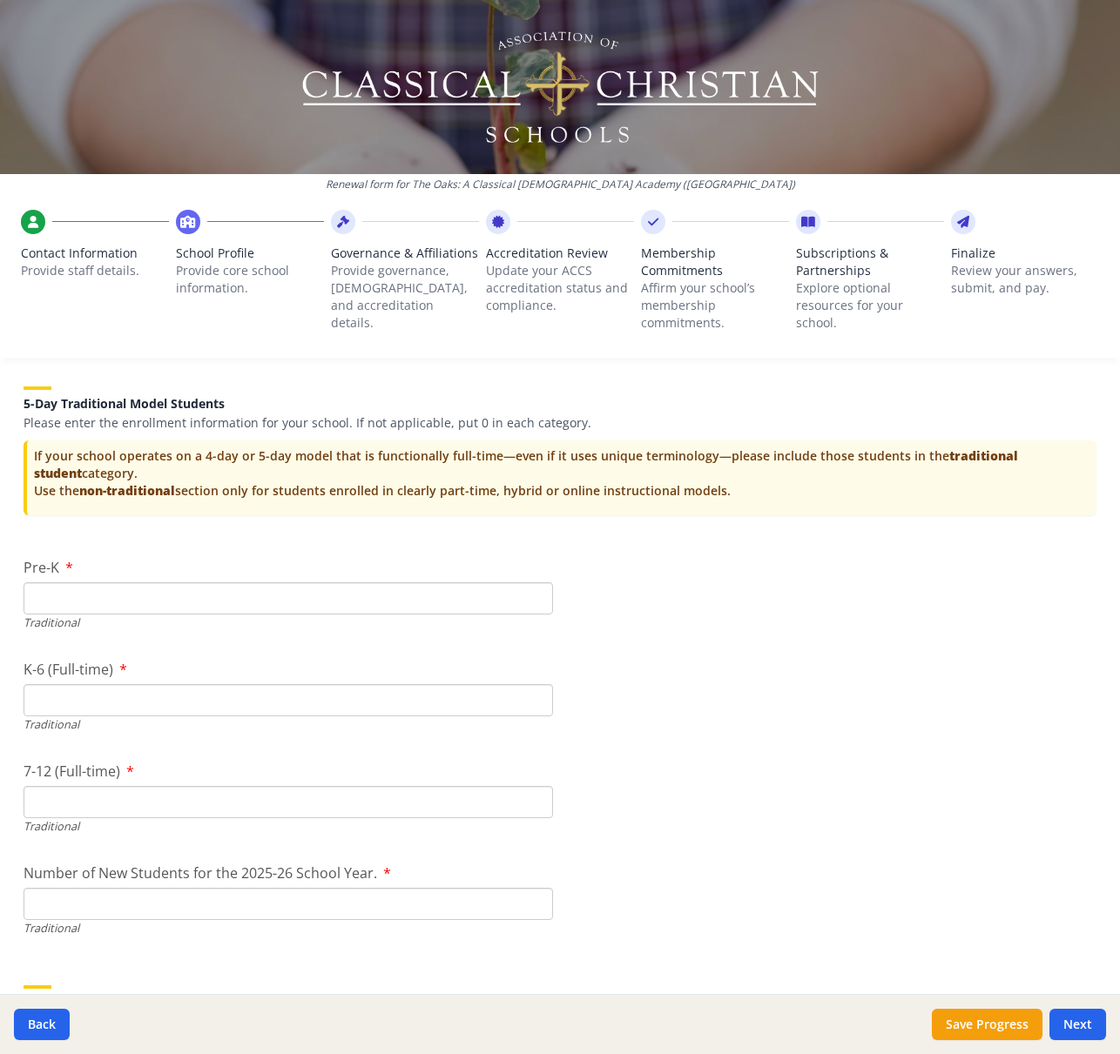
type input "349"
click at [102, 598] on input "Pre-K" at bounding box center [288, 598] width 529 height 32
type input "15"
type input "204"
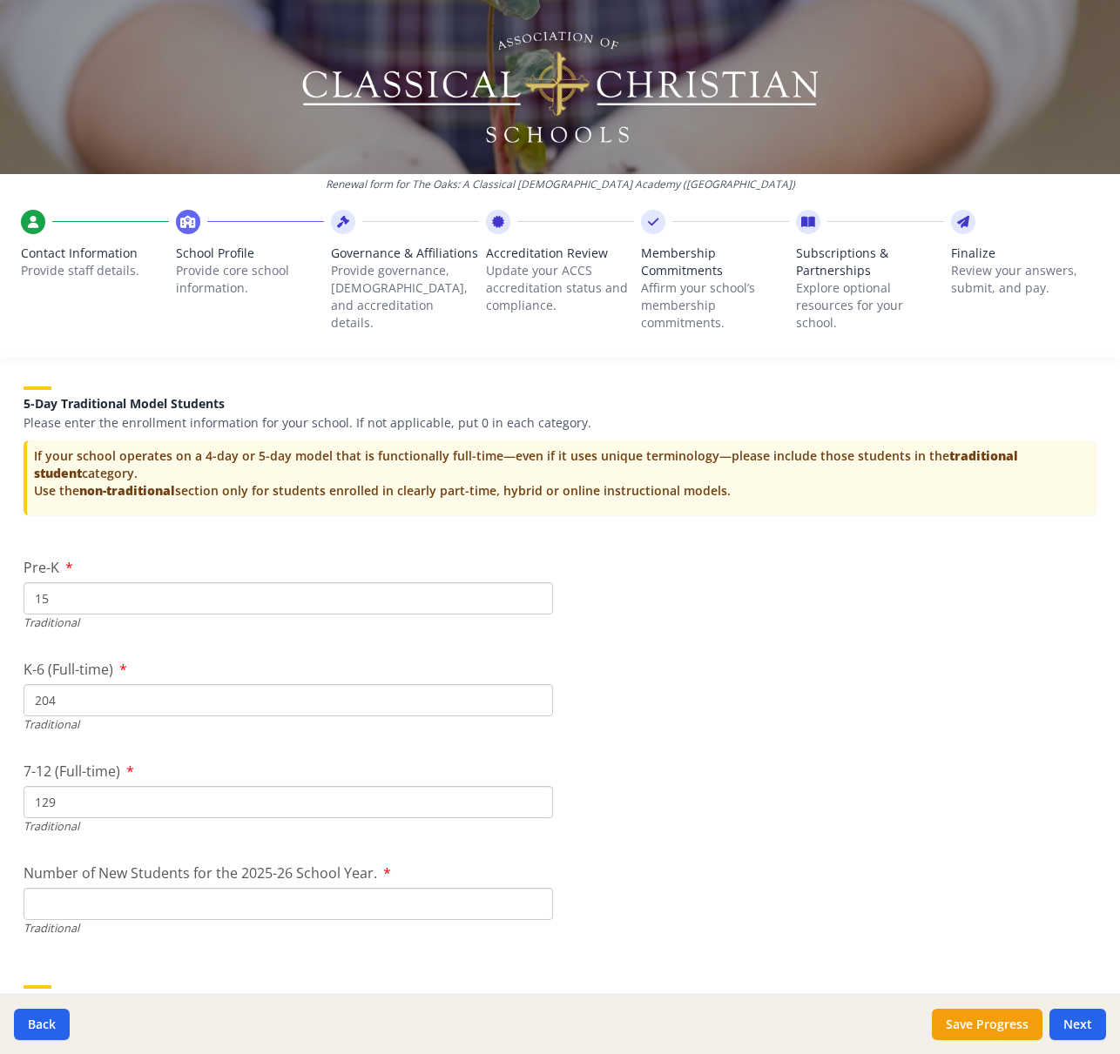
type input "129"
click at [310, 904] on input "Number of New Students for the 2025-26 School Year." at bounding box center [288, 904] width 529 height 32
click at [37, 699] on input "204" at bounding box center [288, 700] width 529 height 32
type input "210"
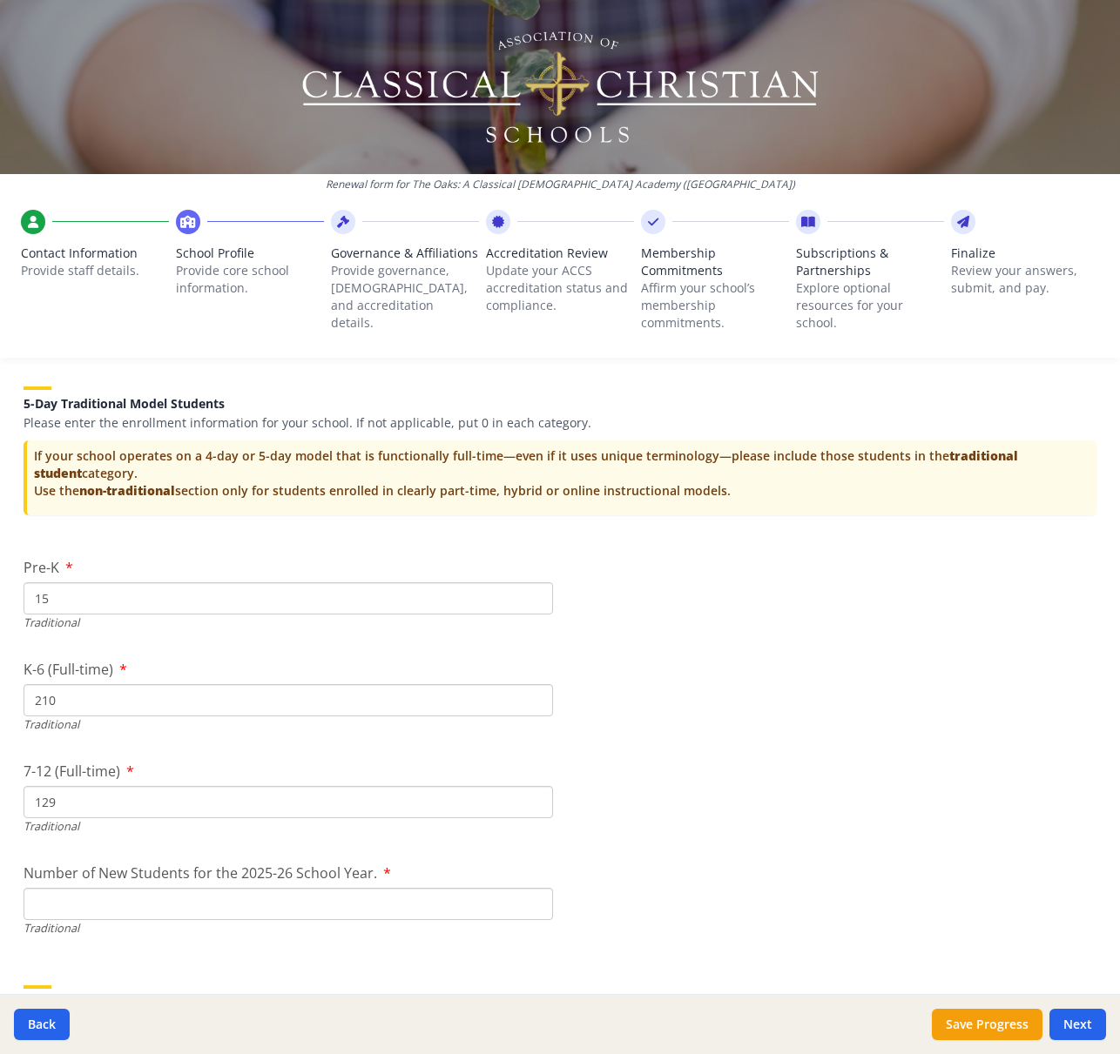
click at [73, 797] on input "129" at bounding box center [288, 802] width 529 height 32
click at [76, 800] on input "129" at bounding box center [288, 802] width 529 height 32
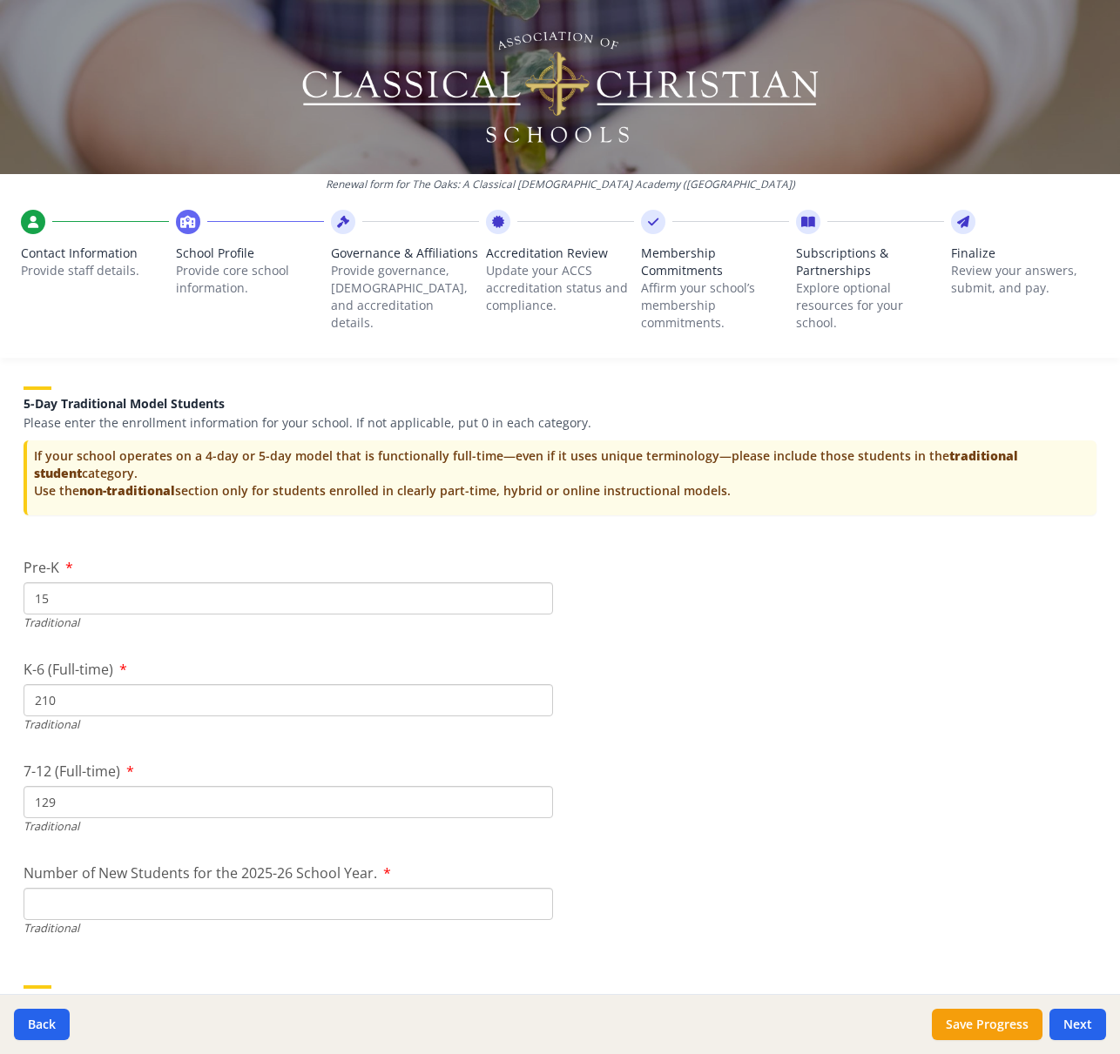
click at [46, 804] on input "129" at bounding box center [288, 802] width 529 height 32
type input "131"
click at [190, 900] on input "Number of New Students for the 2025-26 School Year." at bounding box center [288, 904] width 529 height 32
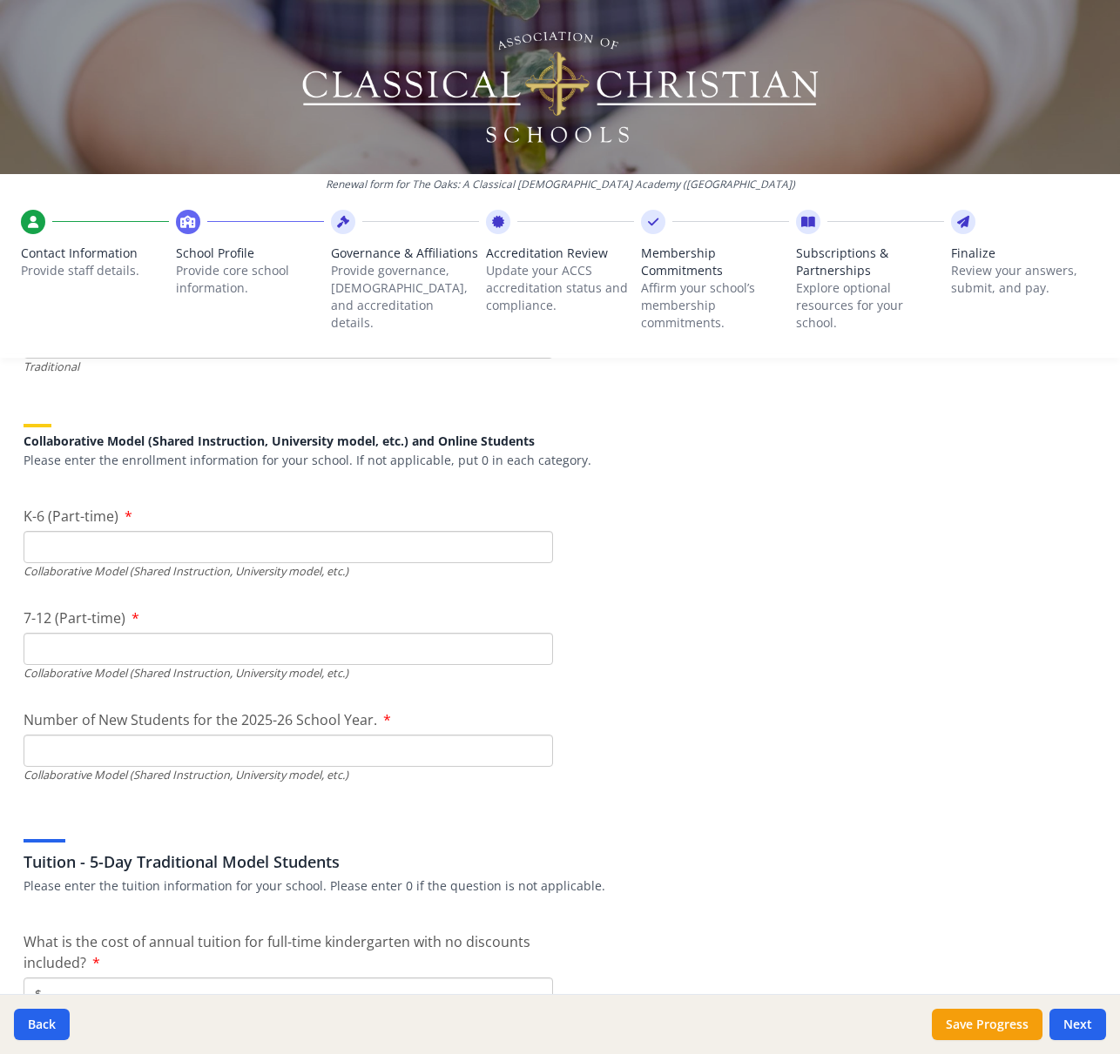
scroll to position [4027, 0]
type input "66"
click at [204, 555] on input "K-6 (Part-time)" at bounding box center [288, 550] width 529 height 32
type input "0"
click at [163, 650] on input "7-12 (Part-time)" at bounding box center [288, 652] width 529 height 32
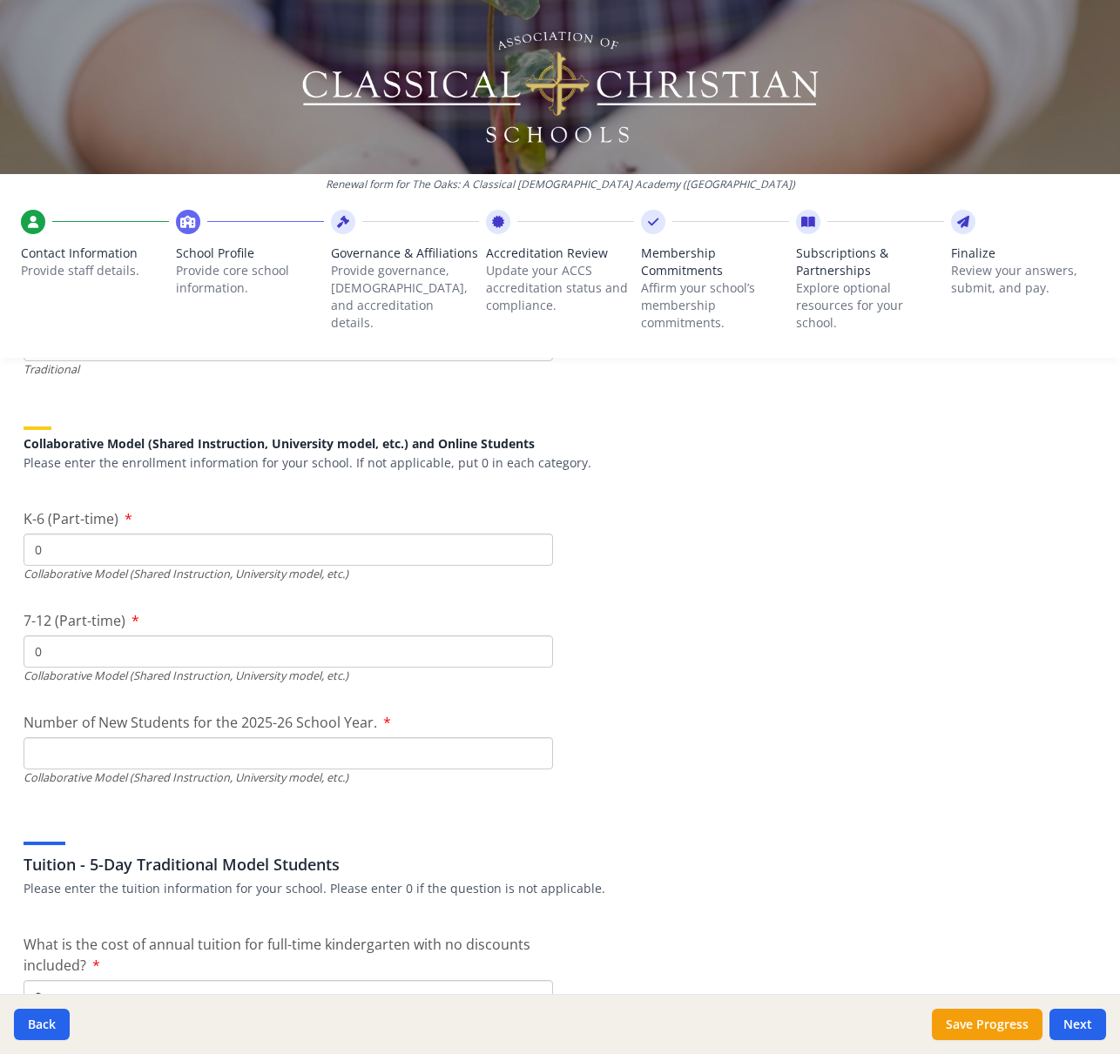
type input "0"
click at [157, 361] on input "Number of New Students for the 2025-26 School Year." at bounding box center [288, 345] width 529 height 32
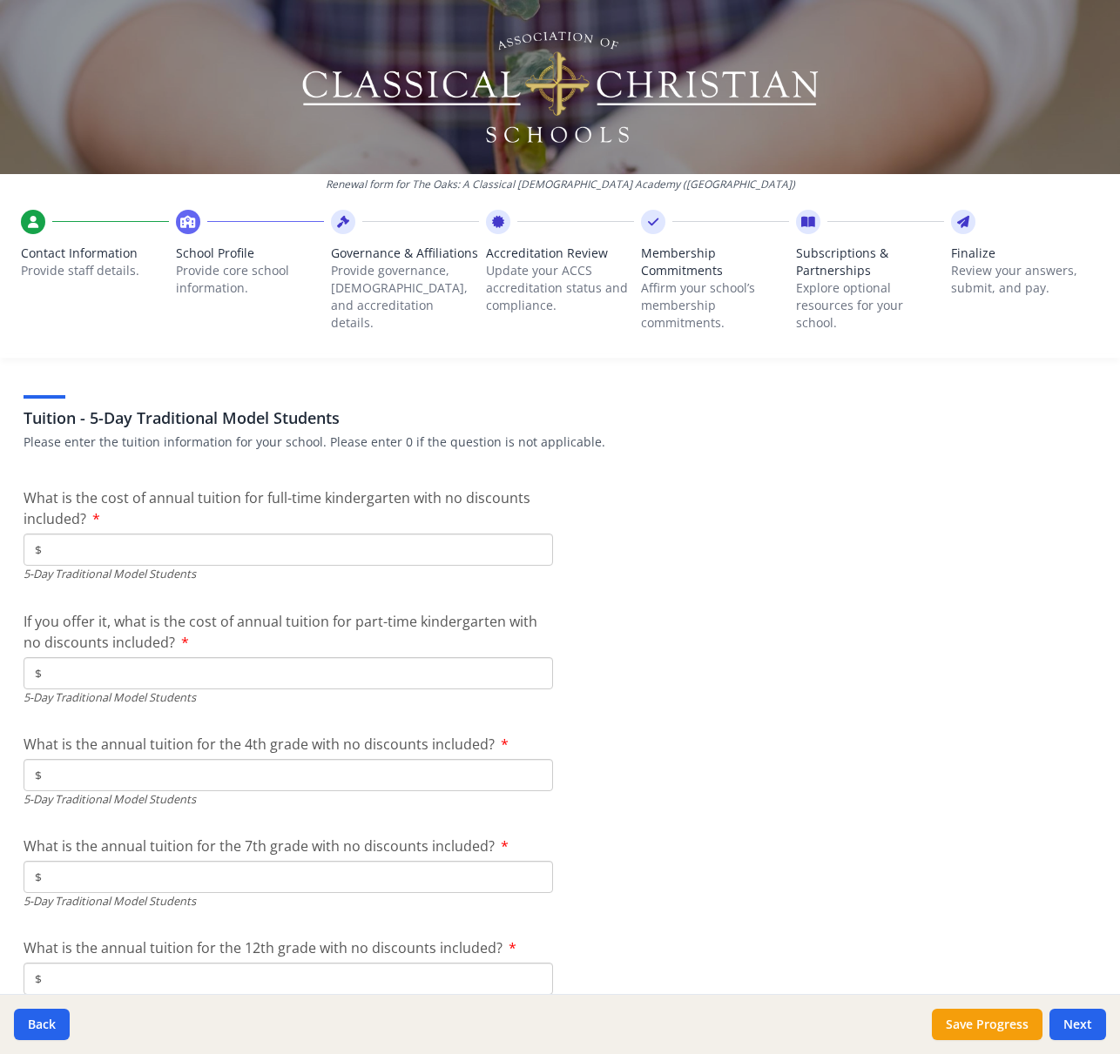
scroll to position [4476, 0]
type input "0"
click at [150, 551] on input "$" at bounding box center [288, 547] width 529 height 32
type input "$9 620"
click at [158, 665] on input "$" at bounding box center [288, 671] width 529 height 32
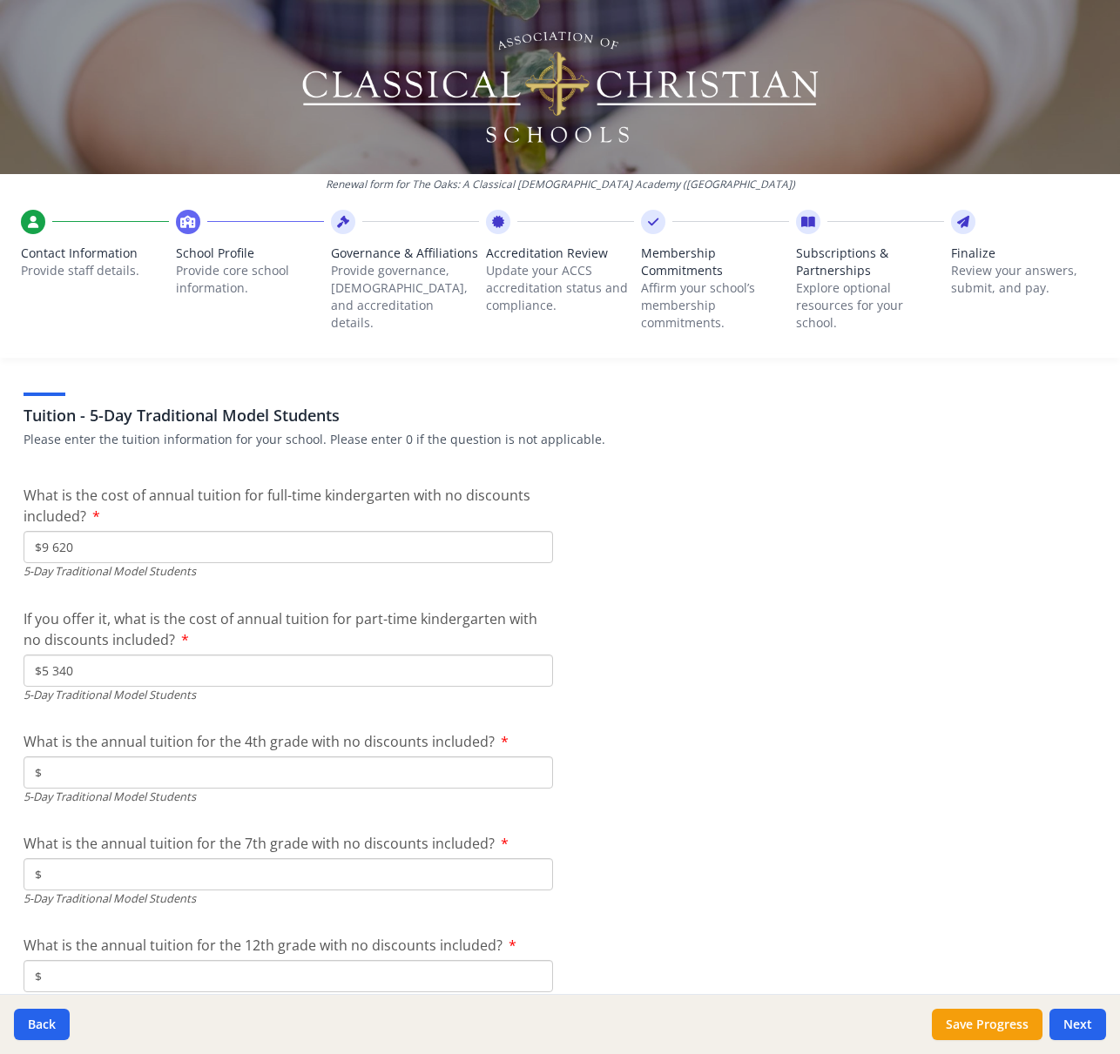
type input "$5 340"
click at [115, 768] on input "$" at bounding box center [288, 773] width 529 height 32
type input "$9 620"
click at [144, 873] on input "$" at bounding box center [288, 874] width 529 height 32
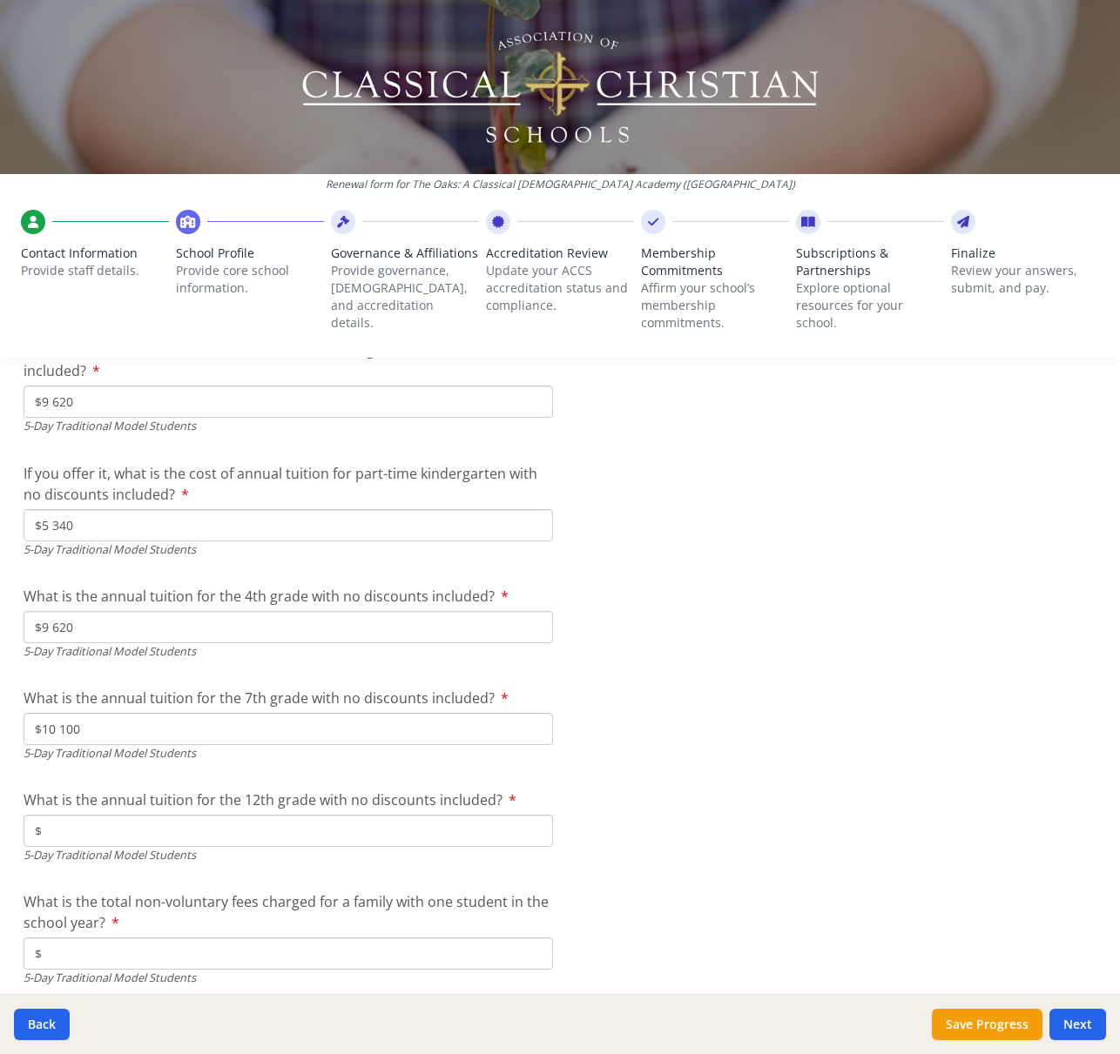
scroll to position [4642, 0]
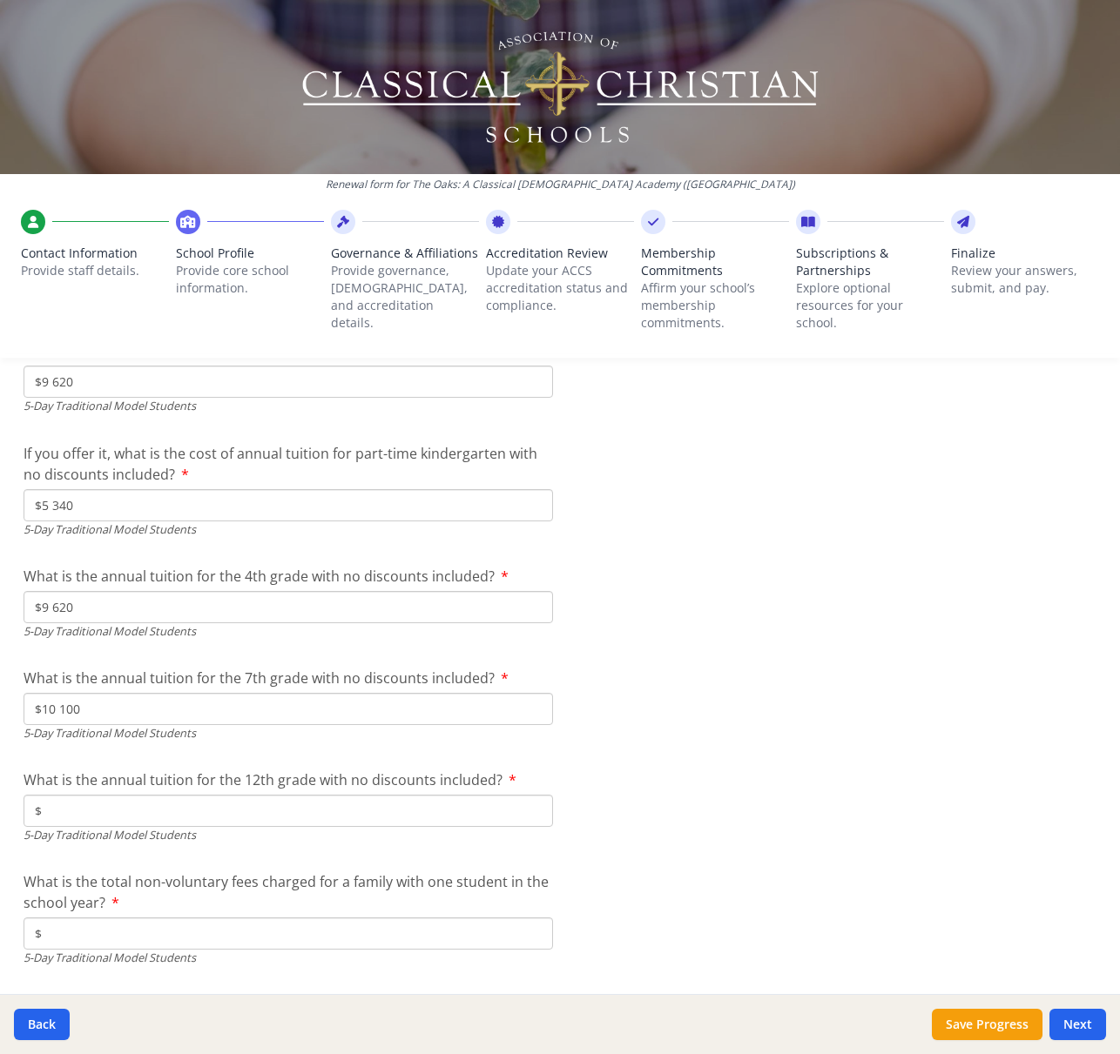
type input "$10 100"
click at [194, 819] on input "$" at bounding box center [288, 811] width 529 height 32
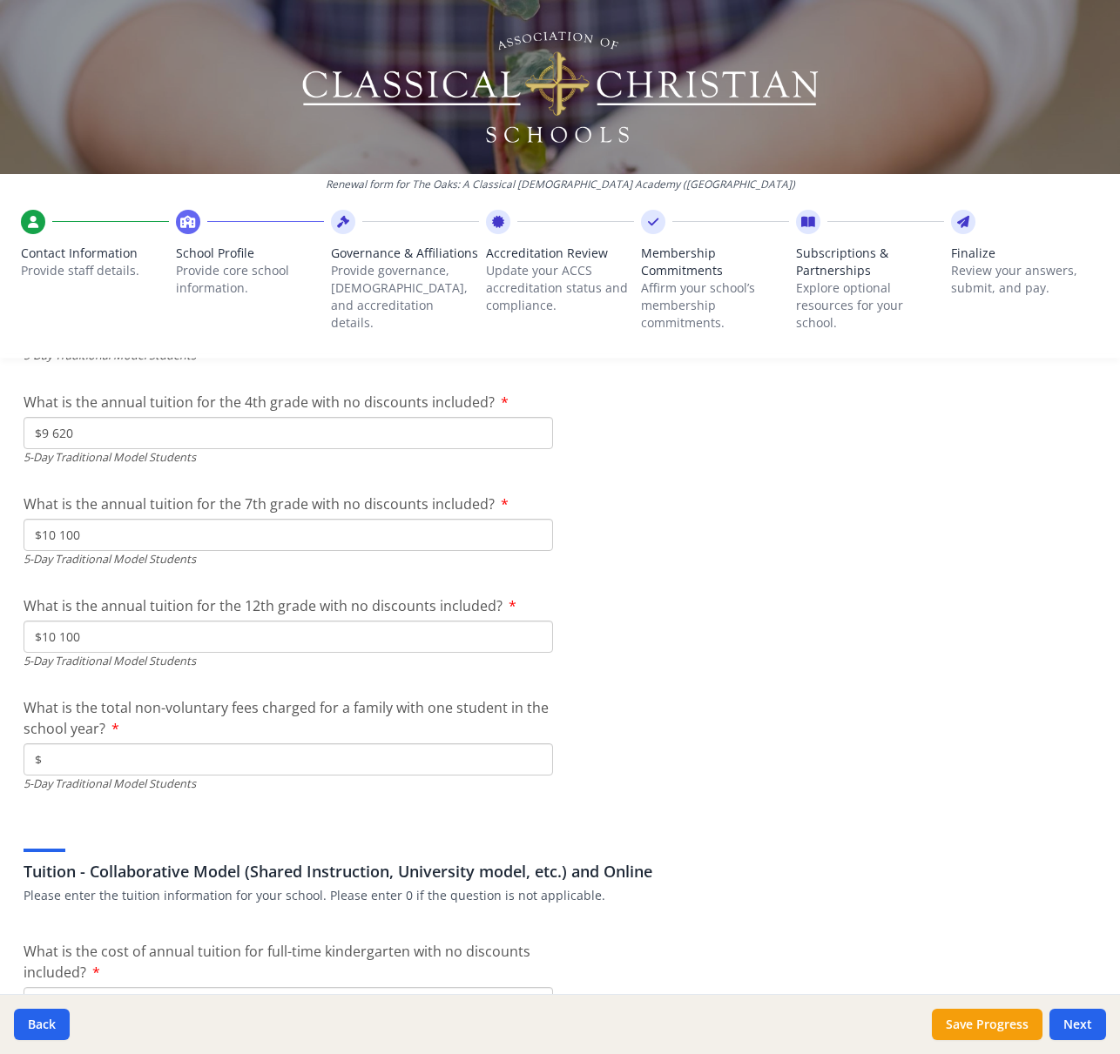
scroll to position [4818, 0]
type input "$10 100"
click at [303, 758] on input "$" at bounding box center [288, 757] width 529 height 32
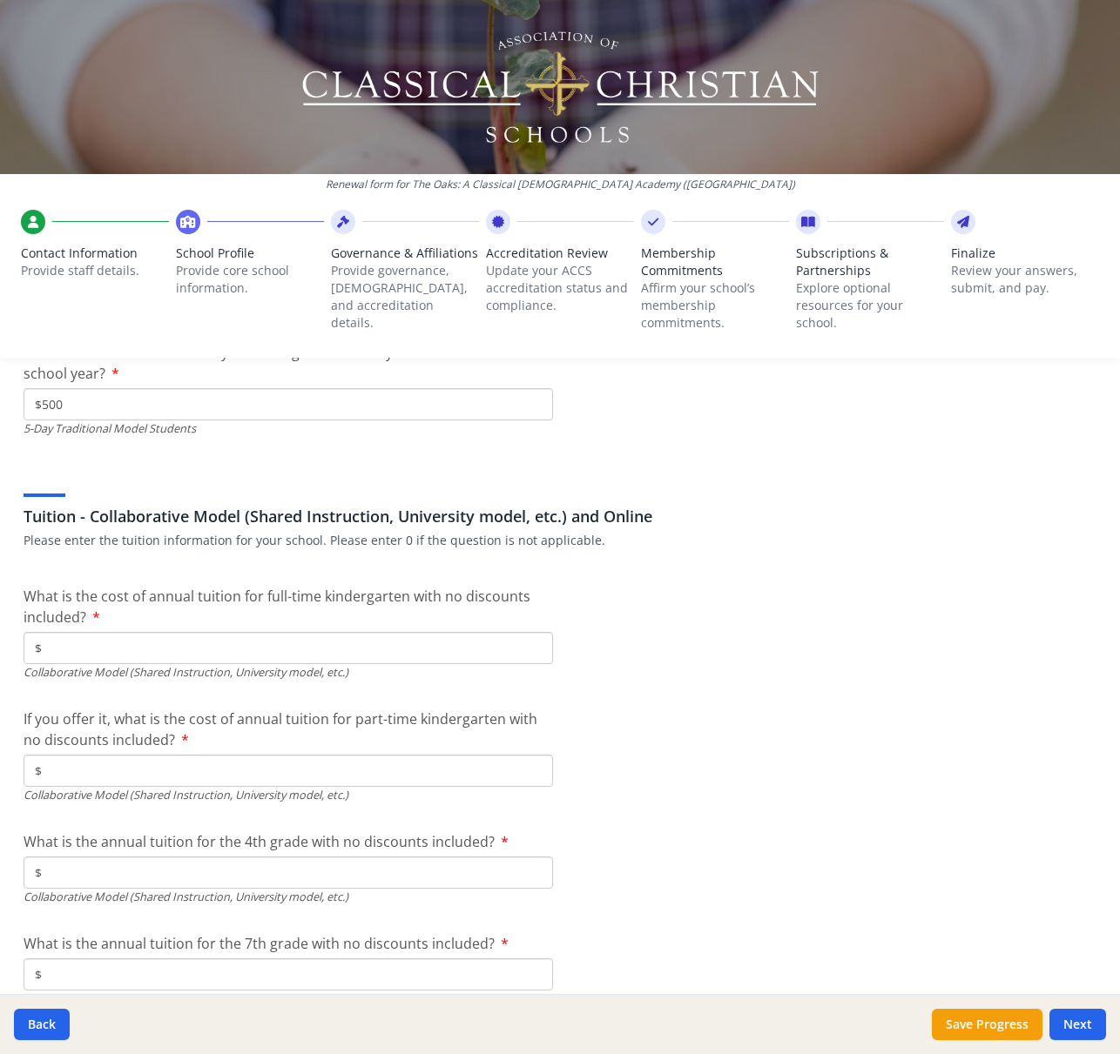
scroll to position [5182, 0]
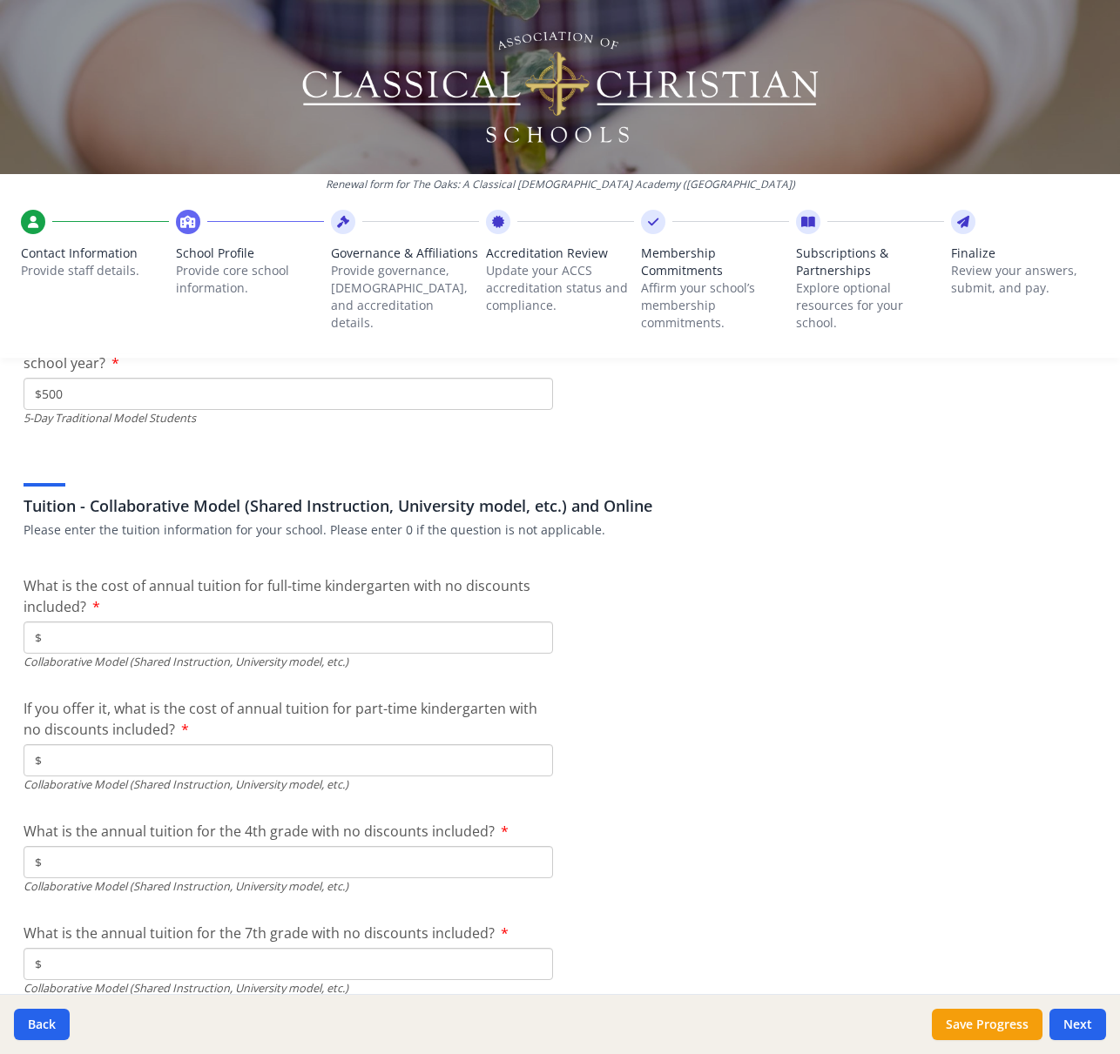
type input "$500"
type input "$0"
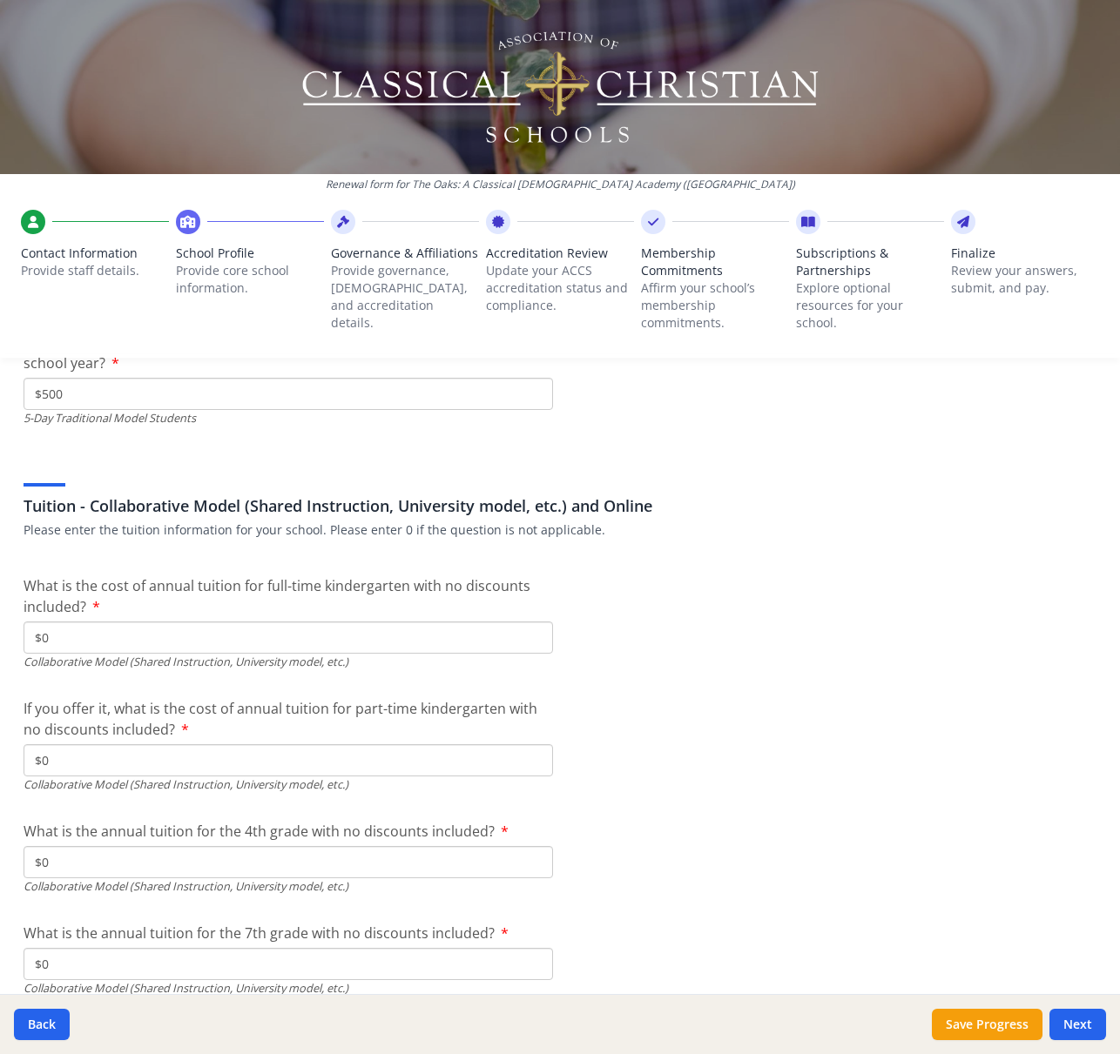
type input "$0"
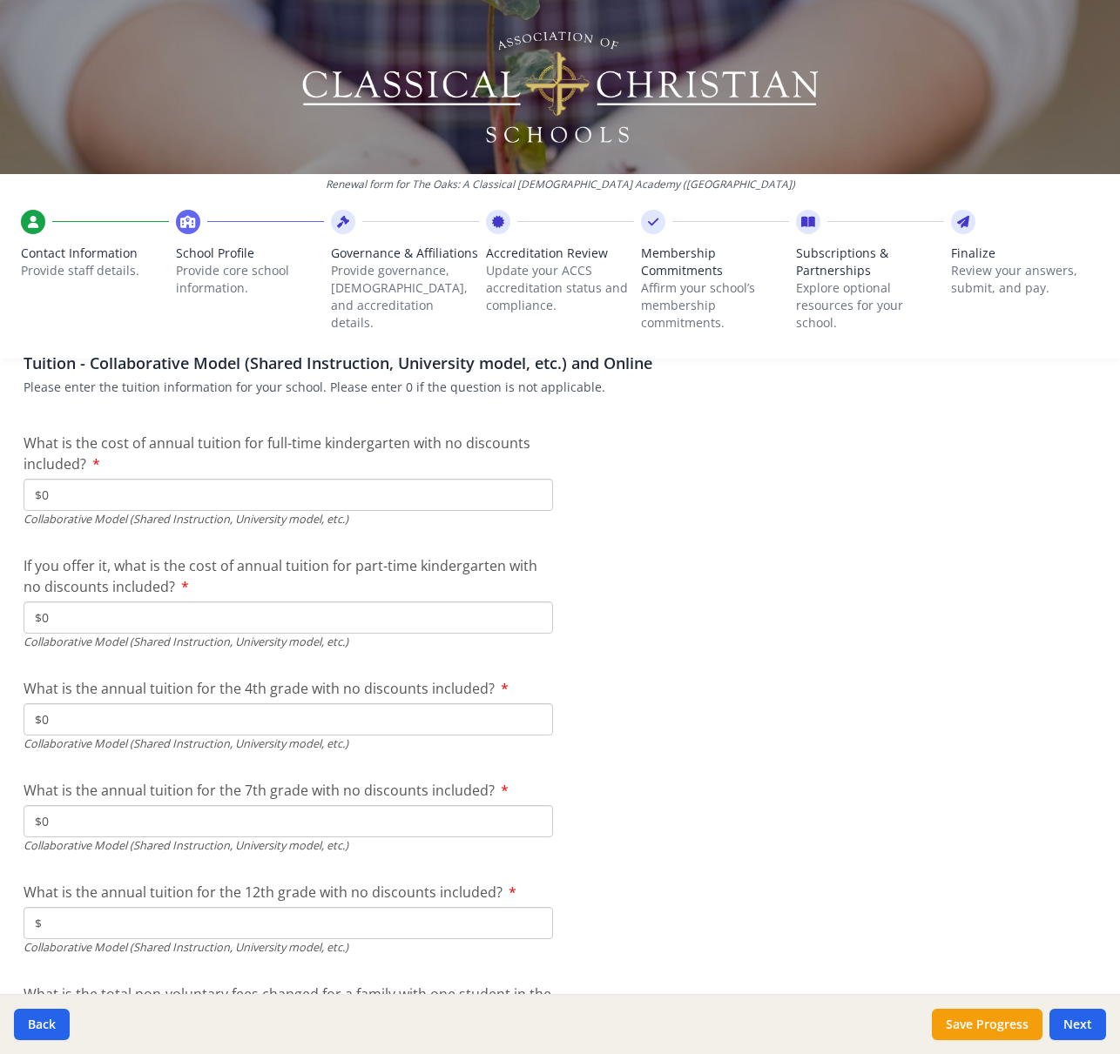
scroll to position [5326, 0]
type input "$0"
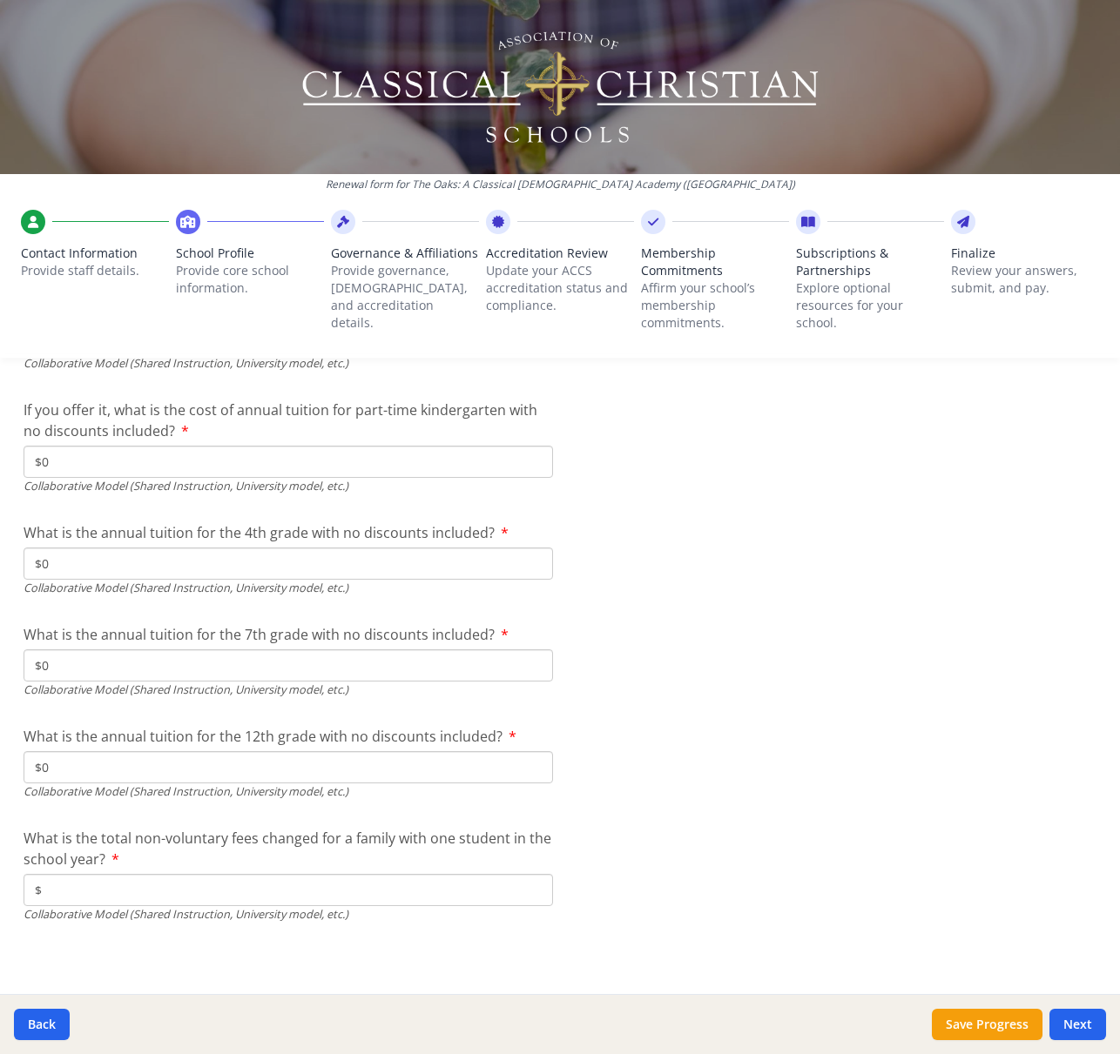
scroll to position [5483, 0]
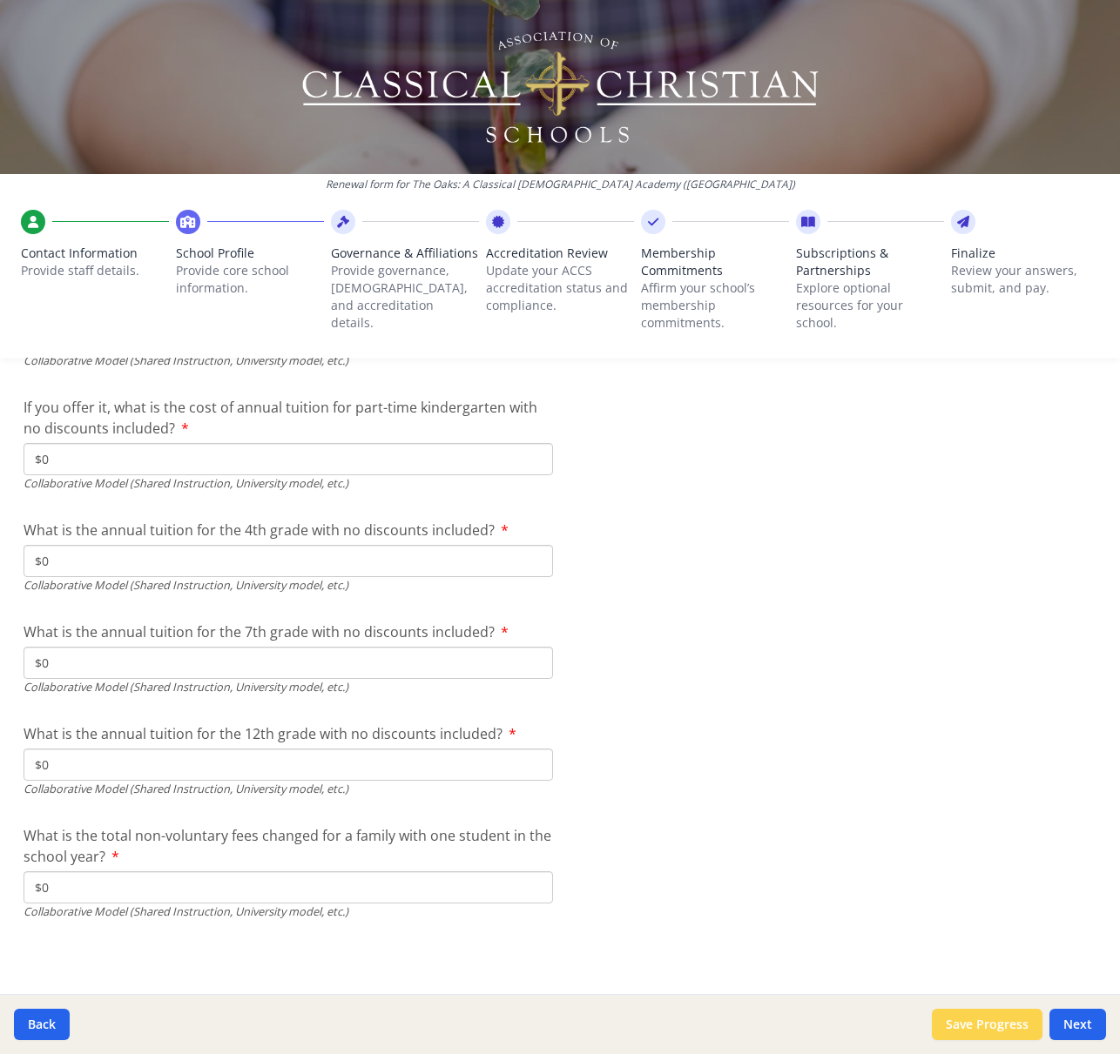
type input "$0"
click at [1001, 1029] on button "Save Progress" at bounding box center [986, 1024] width 111 height 31
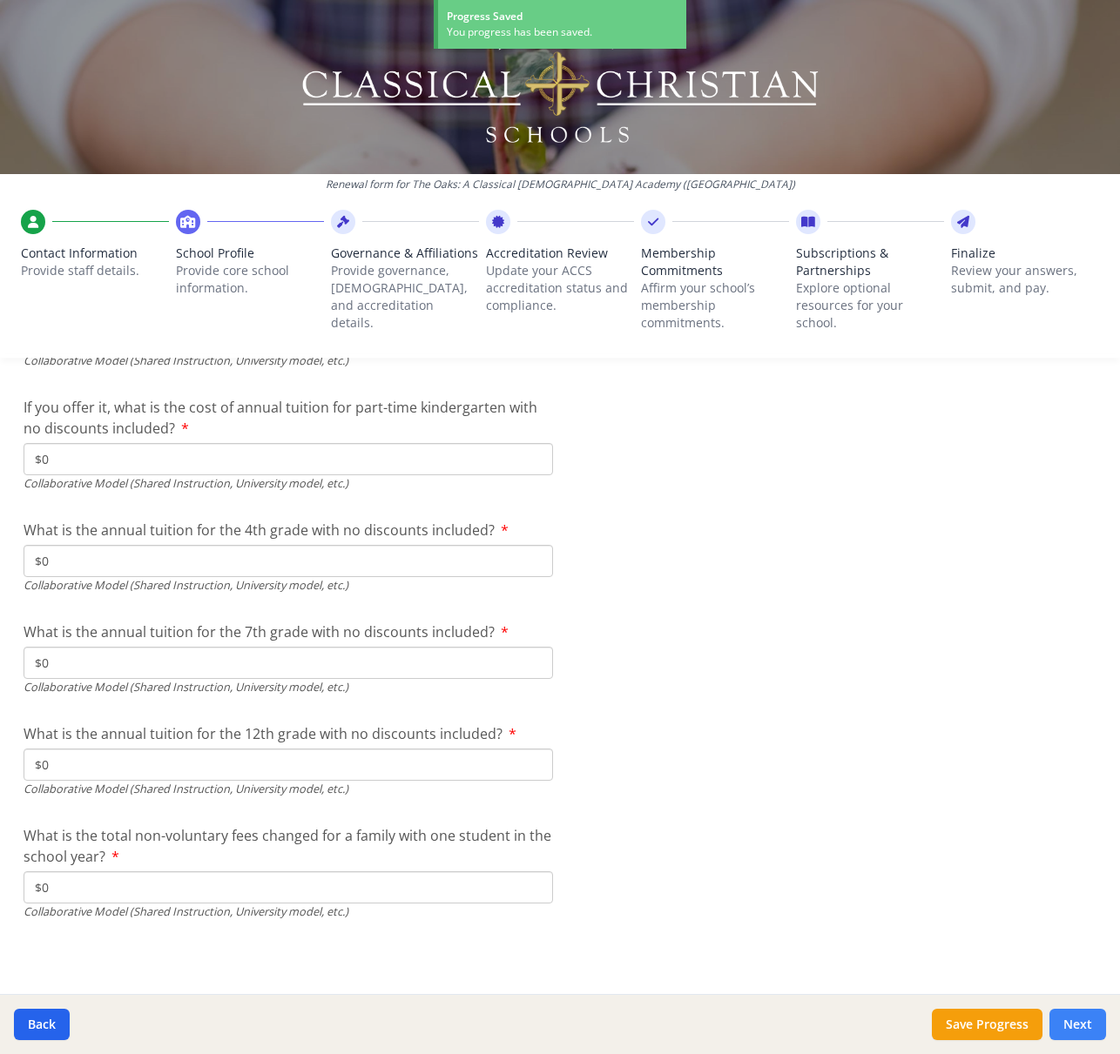
click at [1080, 1027] on button "Next" at bounding box center [1077, 1024] width 57 height 31
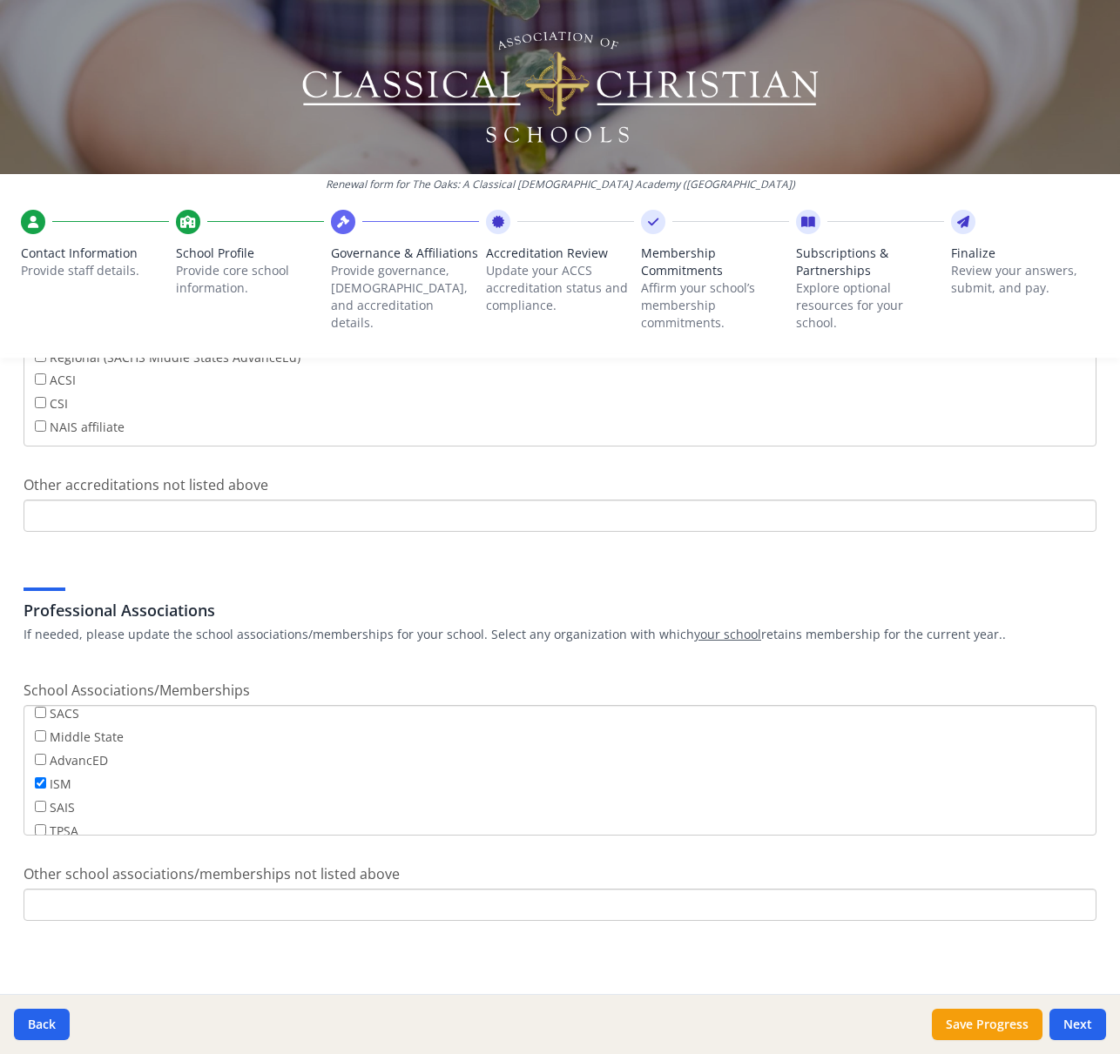
scroll to position [140, 0]
click at [1023, 1022] on button "Save Progress" at bounding box center [986, 1024] width 111 height 31
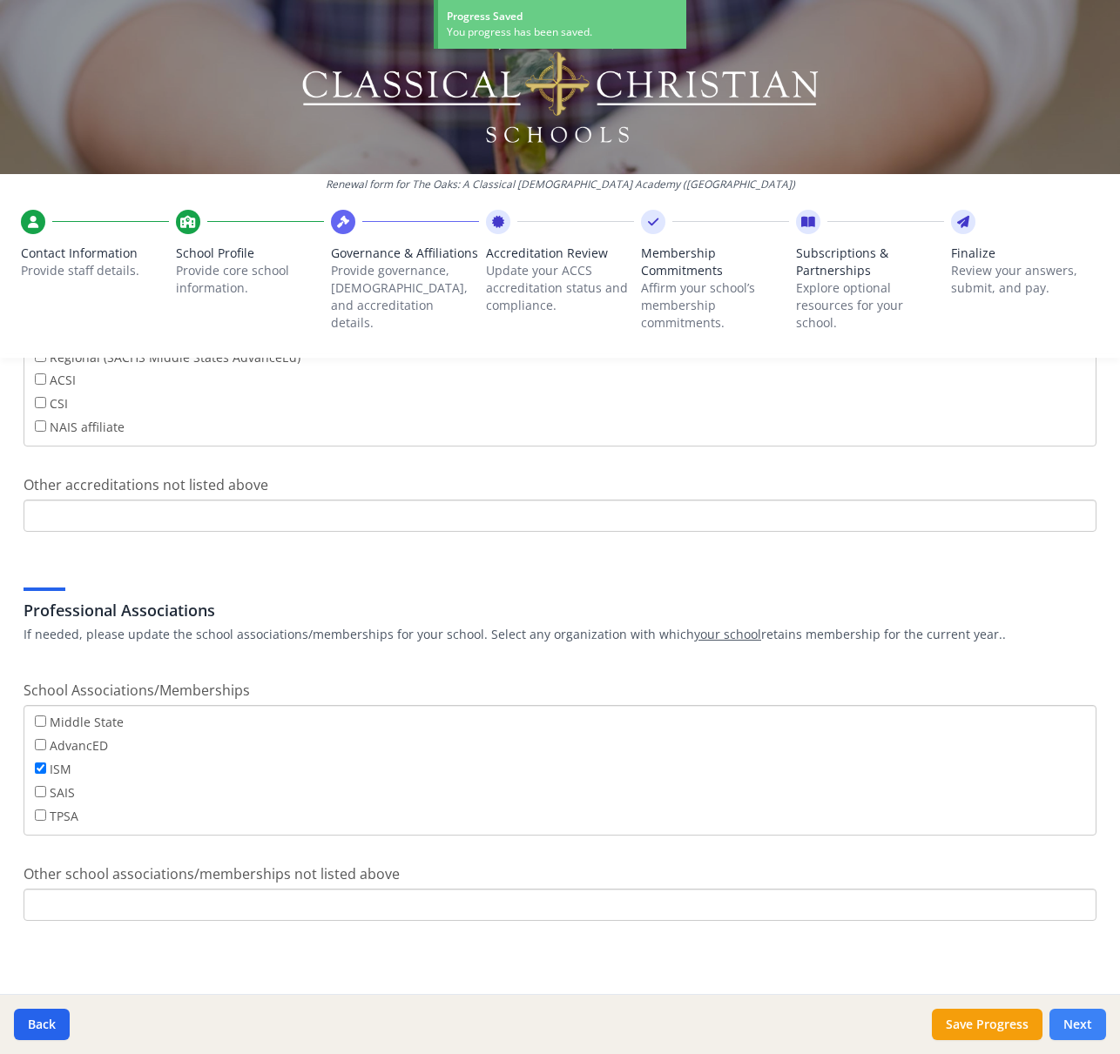
click at [1080, 1023] on button "Next" at bounding box center [1077, 1024] width 57 height 31
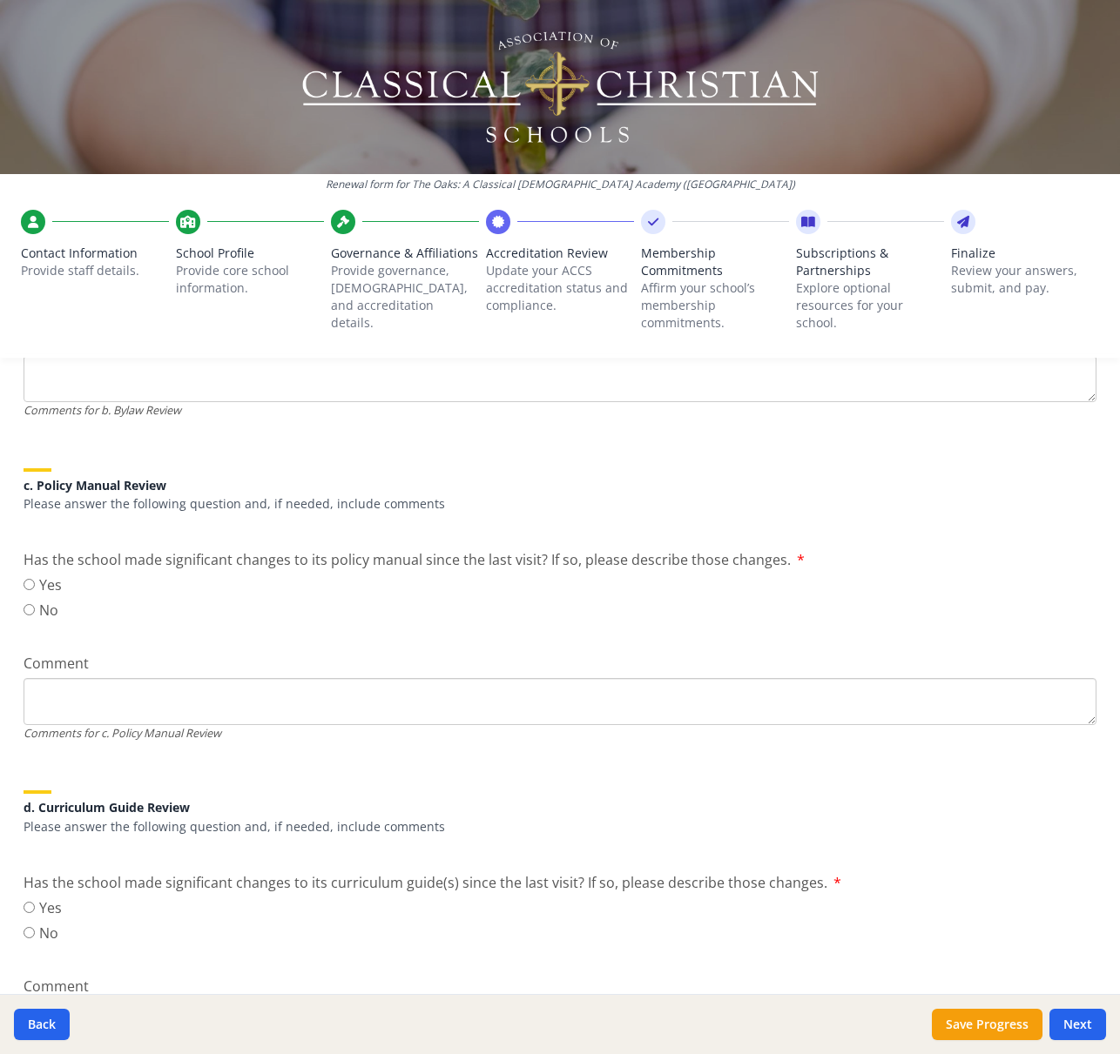
click at [56, 603] on label "No" at bounding box center [43, 610] width 38 height 21
click at [35, 604] on input "No" at bounding box center [29, 609] width 11 height 11
radio input "true"
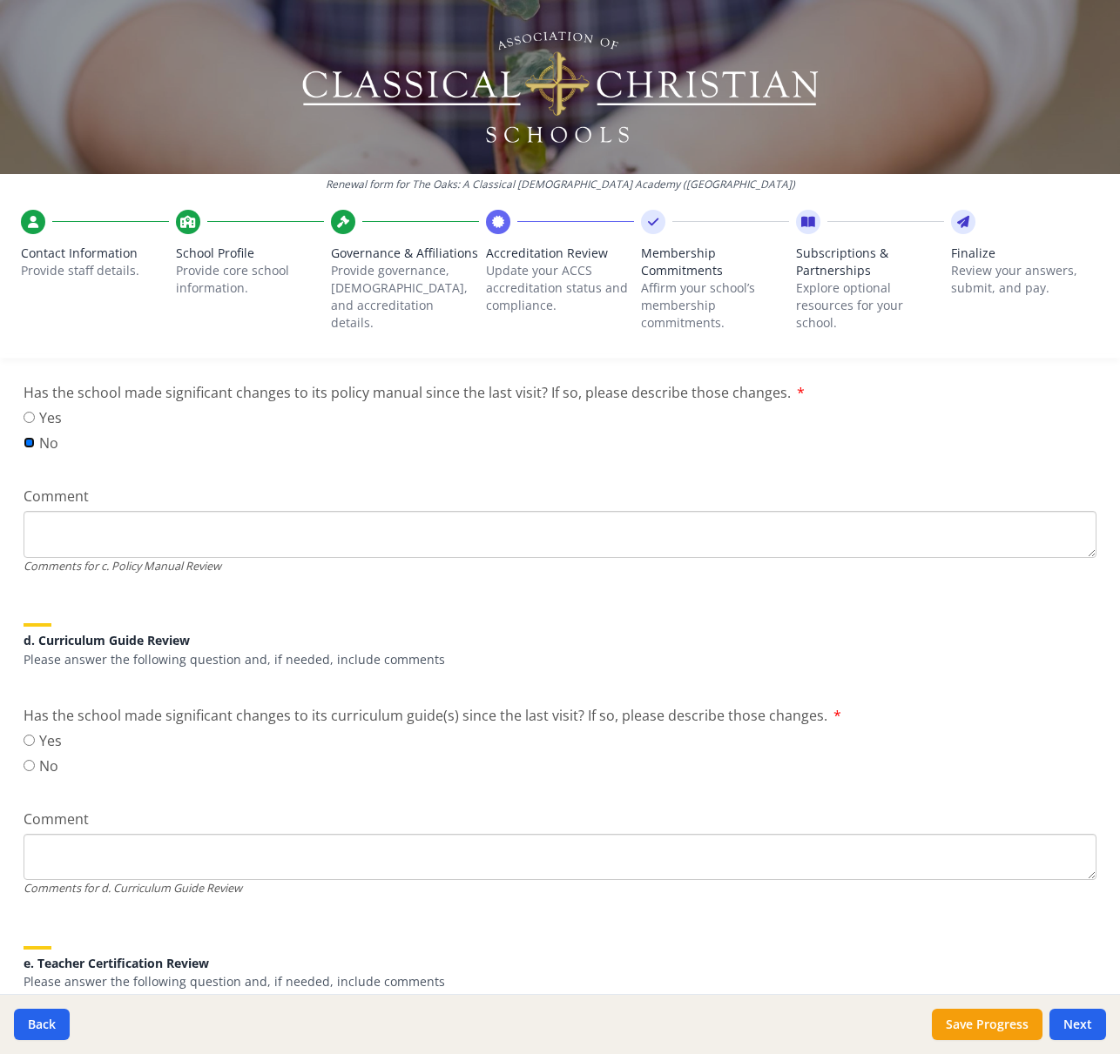
scroll to position [976, 0]
click at [33, 761] on input "No" at bounding box center [29, 764] width 11 height 11
radio input "true"
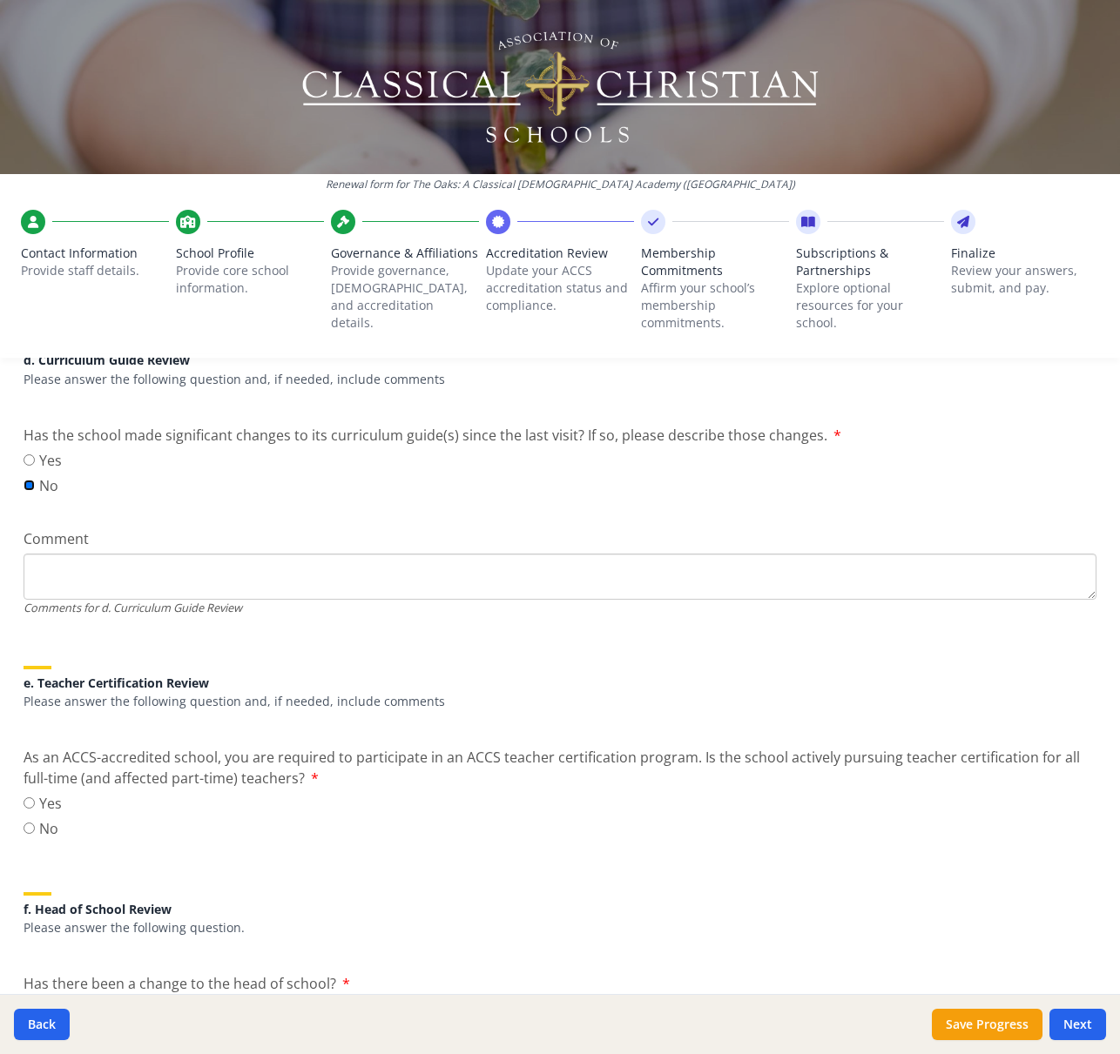
scroll to position [1288, 0]
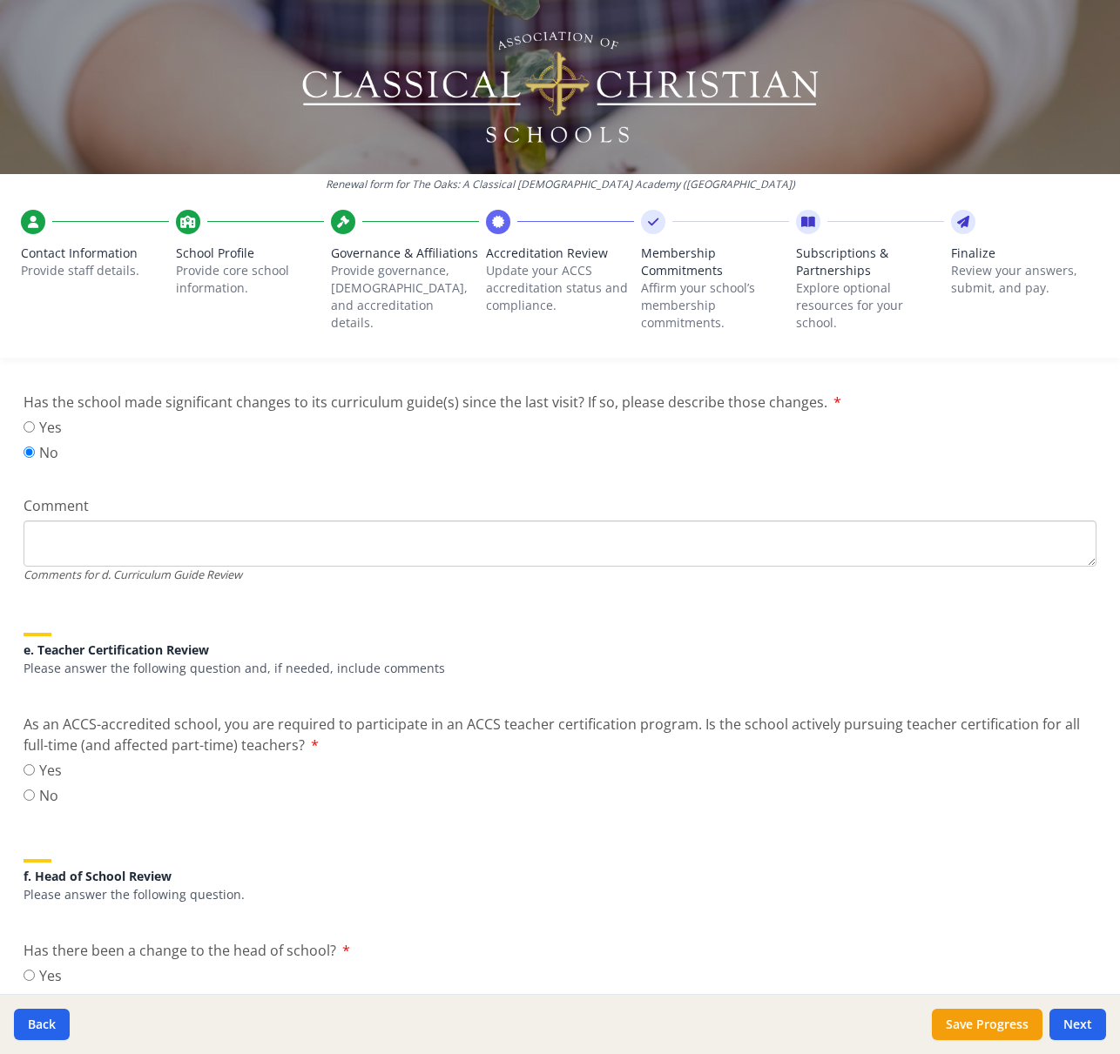
click at [42, 778] on label "Yes" at bounding box center [43, 770] width 38 height 21
click at [35, 776] on input "Yes" at bounding box center [29, 769] width 11 height 11
radio input "true"
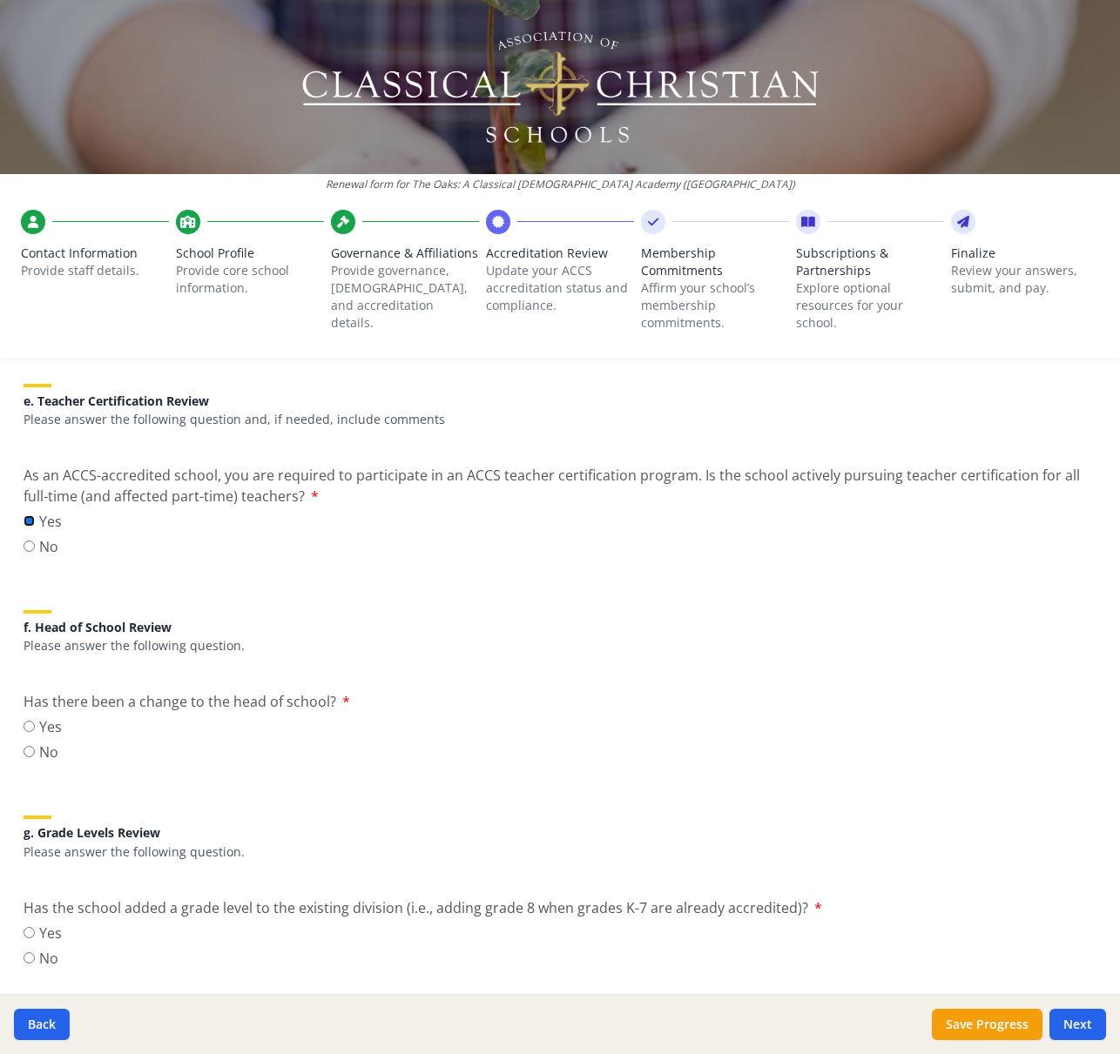
scroll to position [1540, 0]
click at [38, 750] on label "No" at bounding box center [43, 749] width 38 height 21
click at [35, 750] on input "No" at bounding box center [29, 748] width 11 height 11
radio input "true"
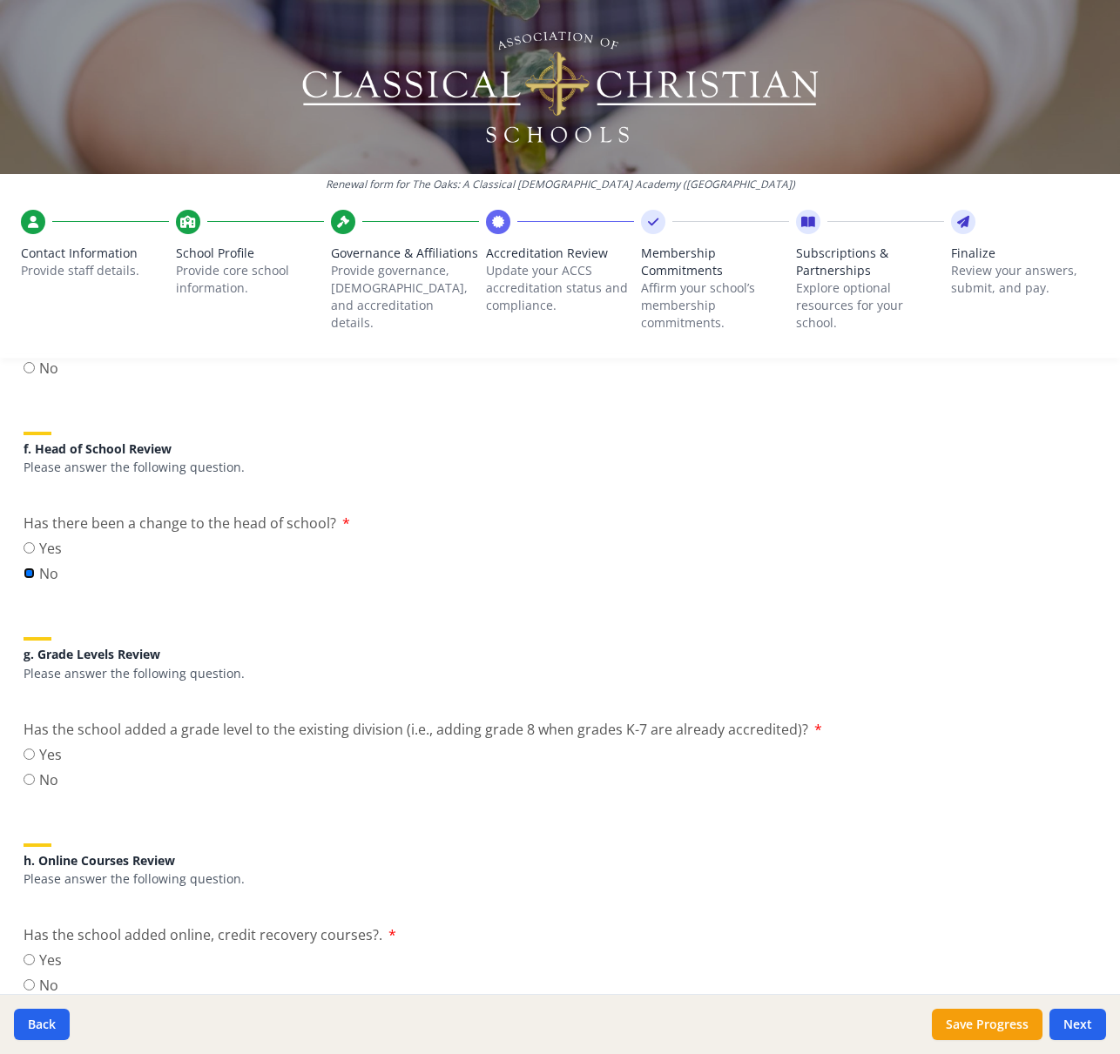
scroll to position [1714, 0]
click at [51, 786] on label "No" at bounding box center [43, 781] width 38 height 21
click at [35, 786] on input "No" at bounding box center [29, 781] width 11 height 11
radio input "true"
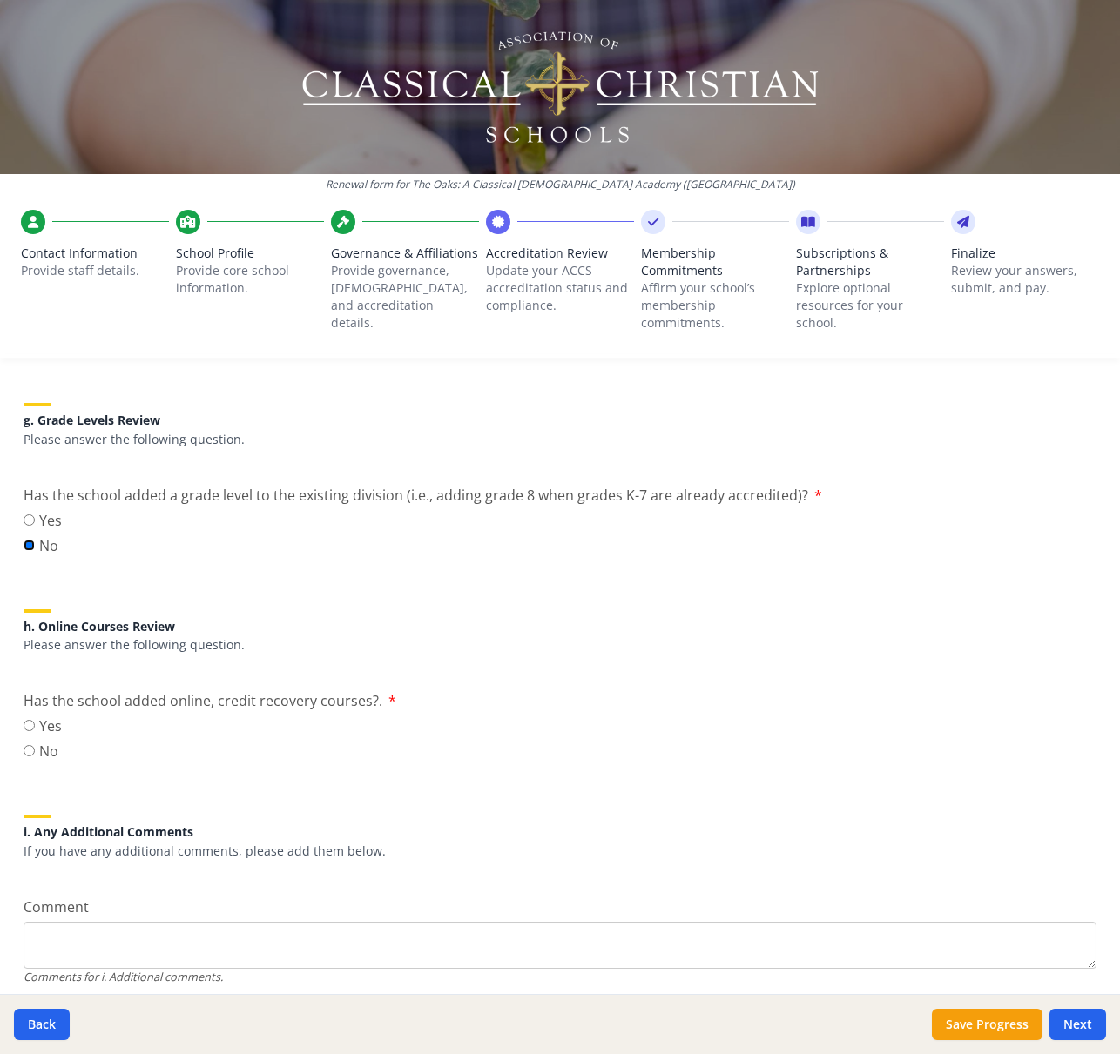
scroll to position [1956, 0]
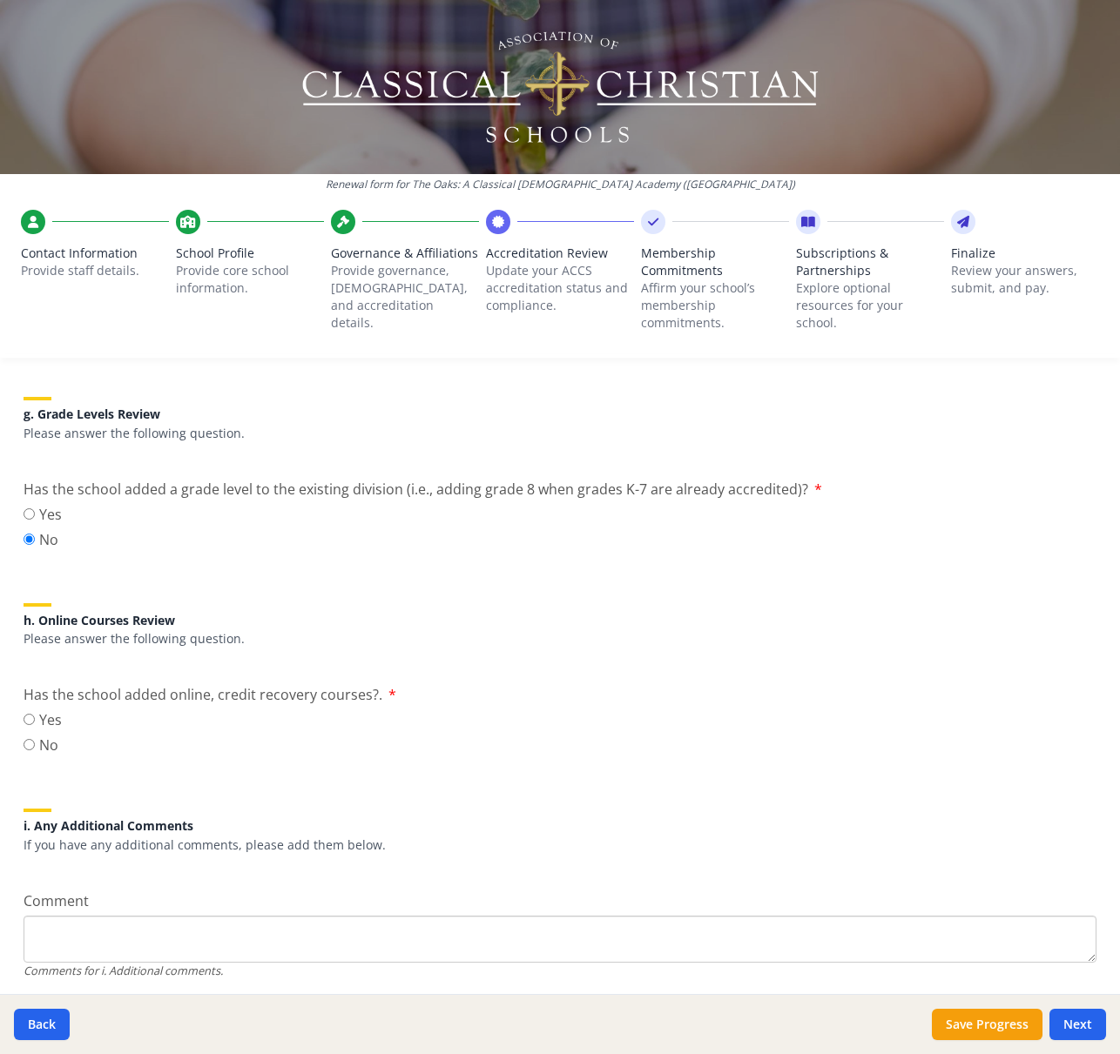
click at [49, 751] on label "No" at bounding box center [43, 745] width 38 height 21
click at [35, 750] on input "No" at bounding box center [29, 744] width 11 height 11
radio input "true"
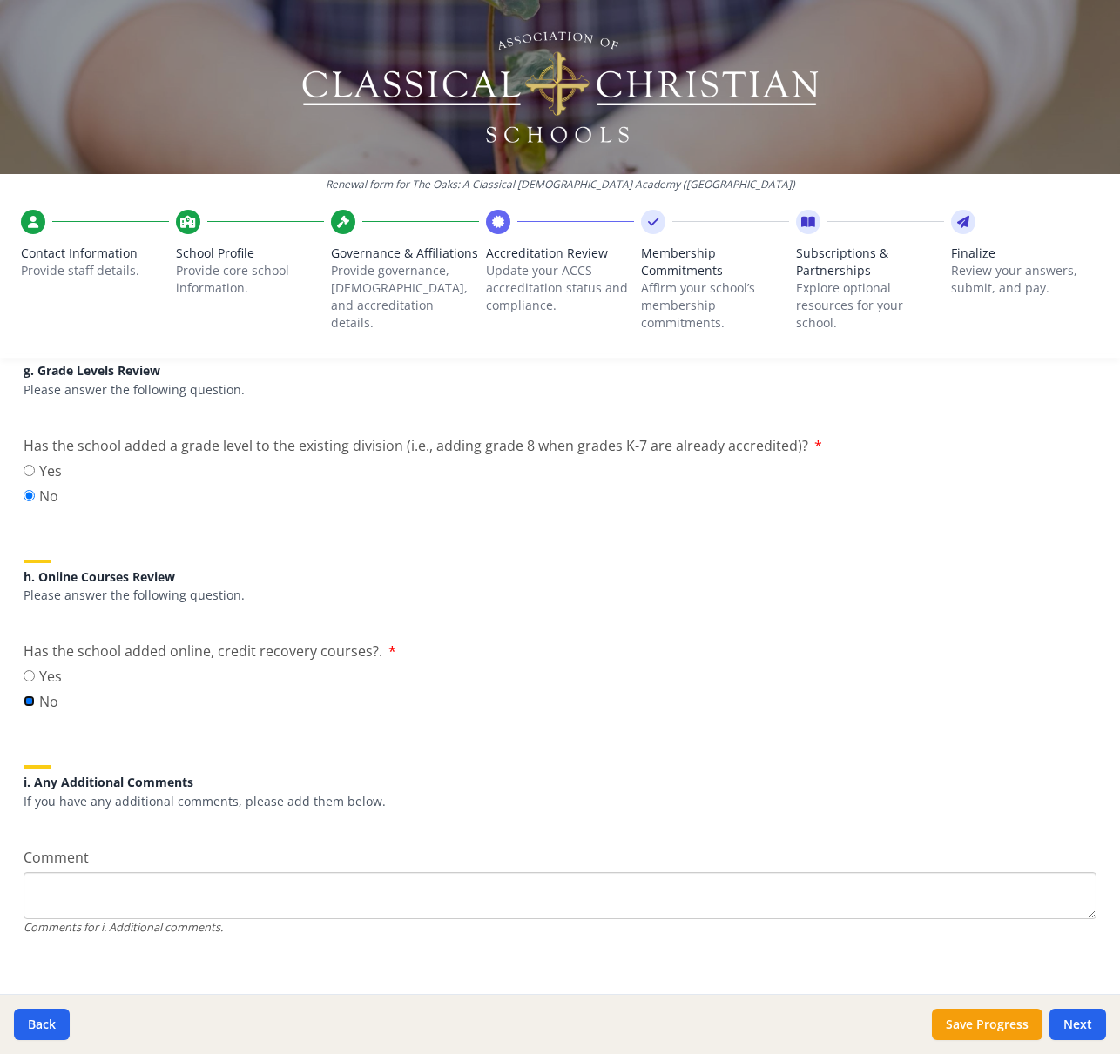
scroll to position [2014, 0]
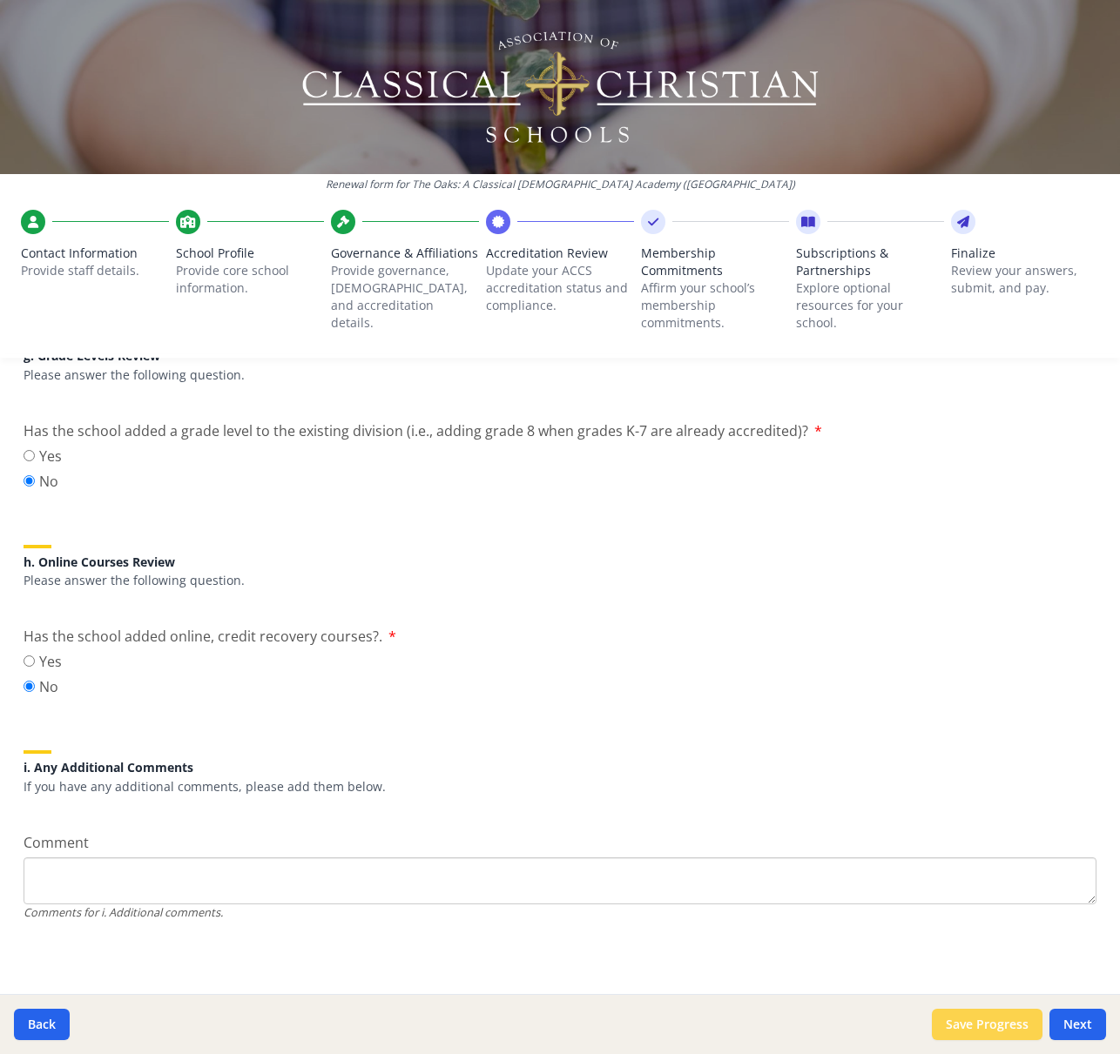
drag, startPoint x: 997, startPoint y: 1026, endPoint x: 1005, endPoint y: 1032, distance: 11.1
click at [997, 1026] on button "Save Progress" at bounding box center [986, 1024] width 111 height 31
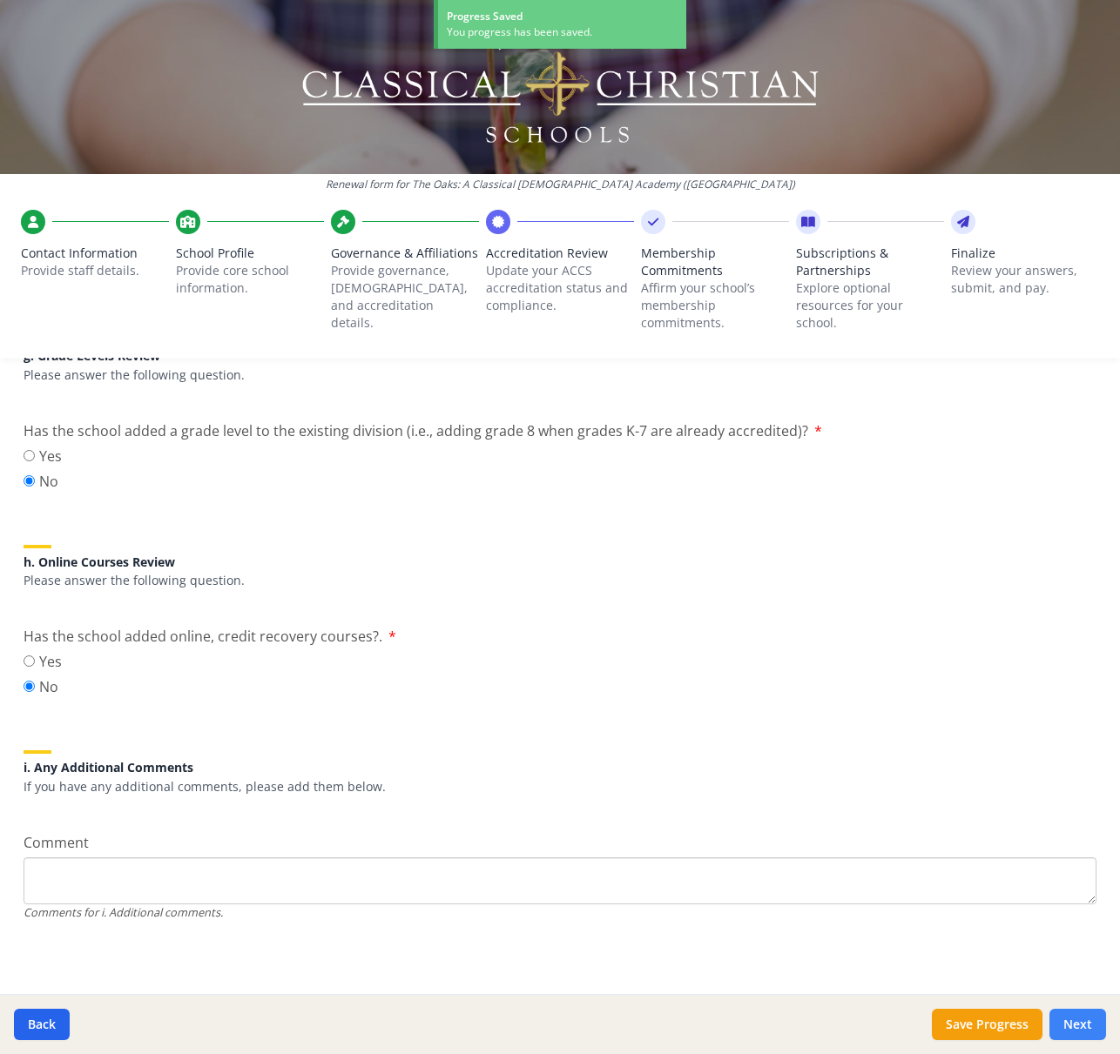
click at [1090, 1026] on button "Next" at bounding box center [1077, 1024] width 57 height 31
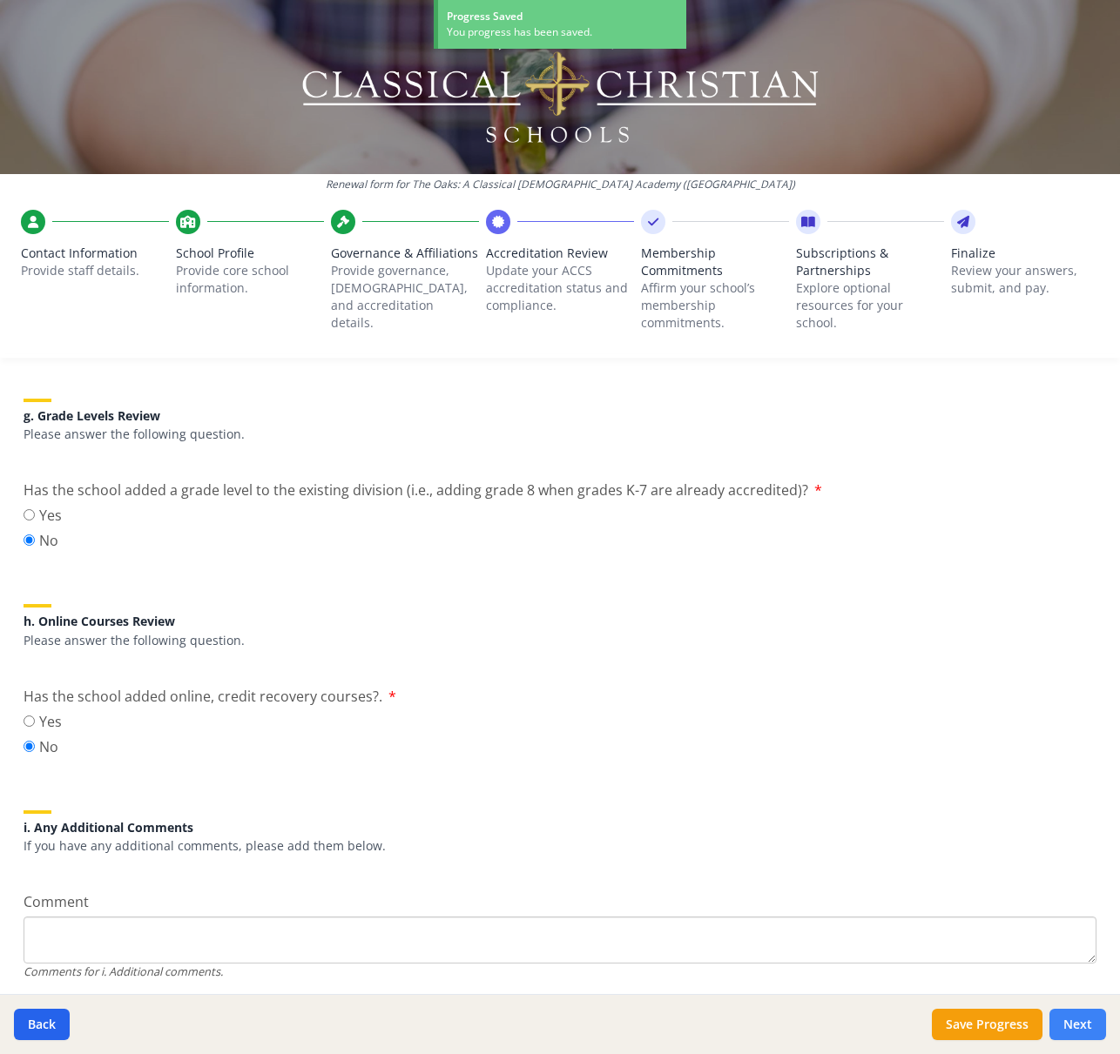
scroll to position [2074, 0]
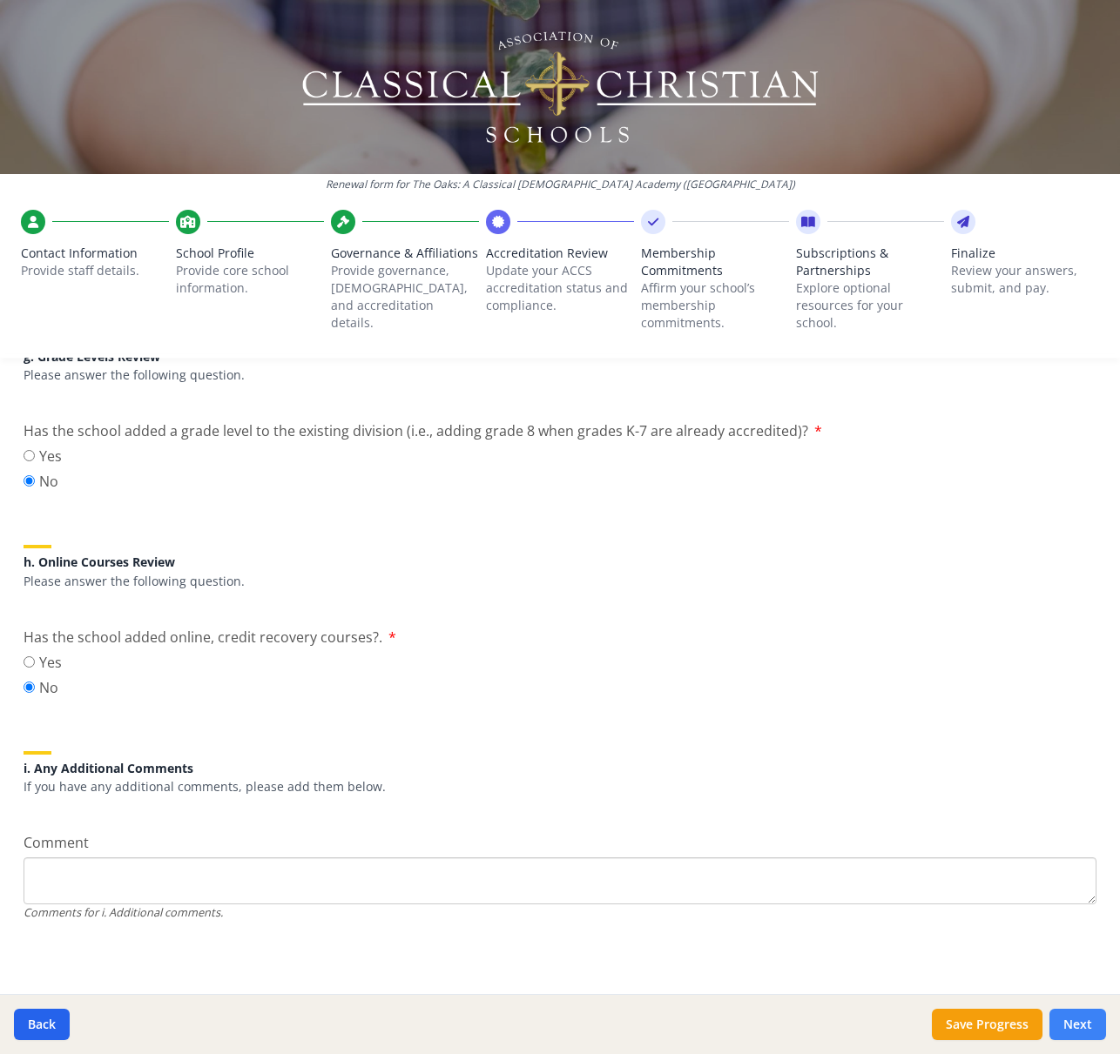
click at [1090, 1026] on button "Next" at bounding box center [1077, 1024] width 57 height 31
click at [1059, 1023] on button "Next" at bounding box center [1077, 1024] width 57 height 31
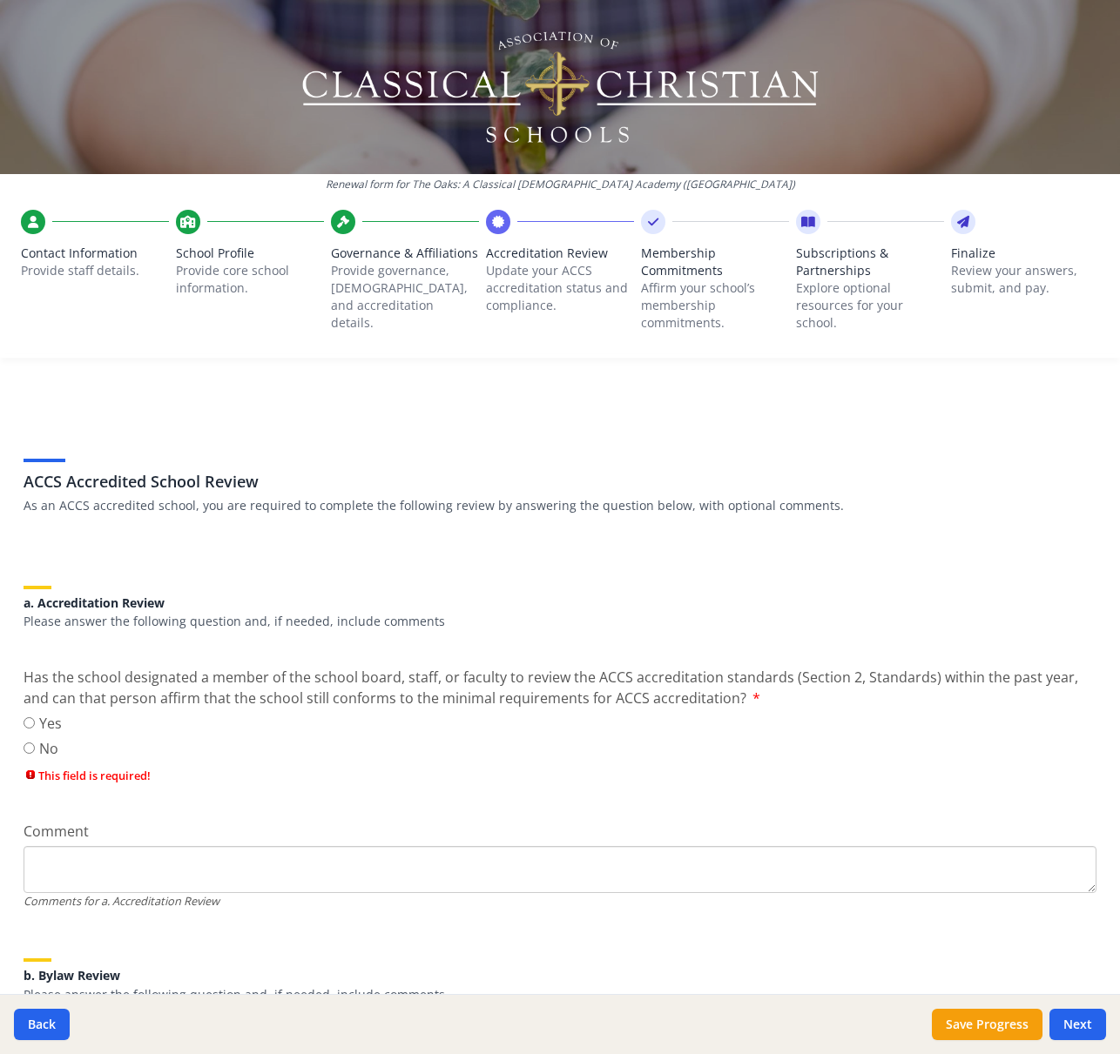
scroll to position [0, 0]
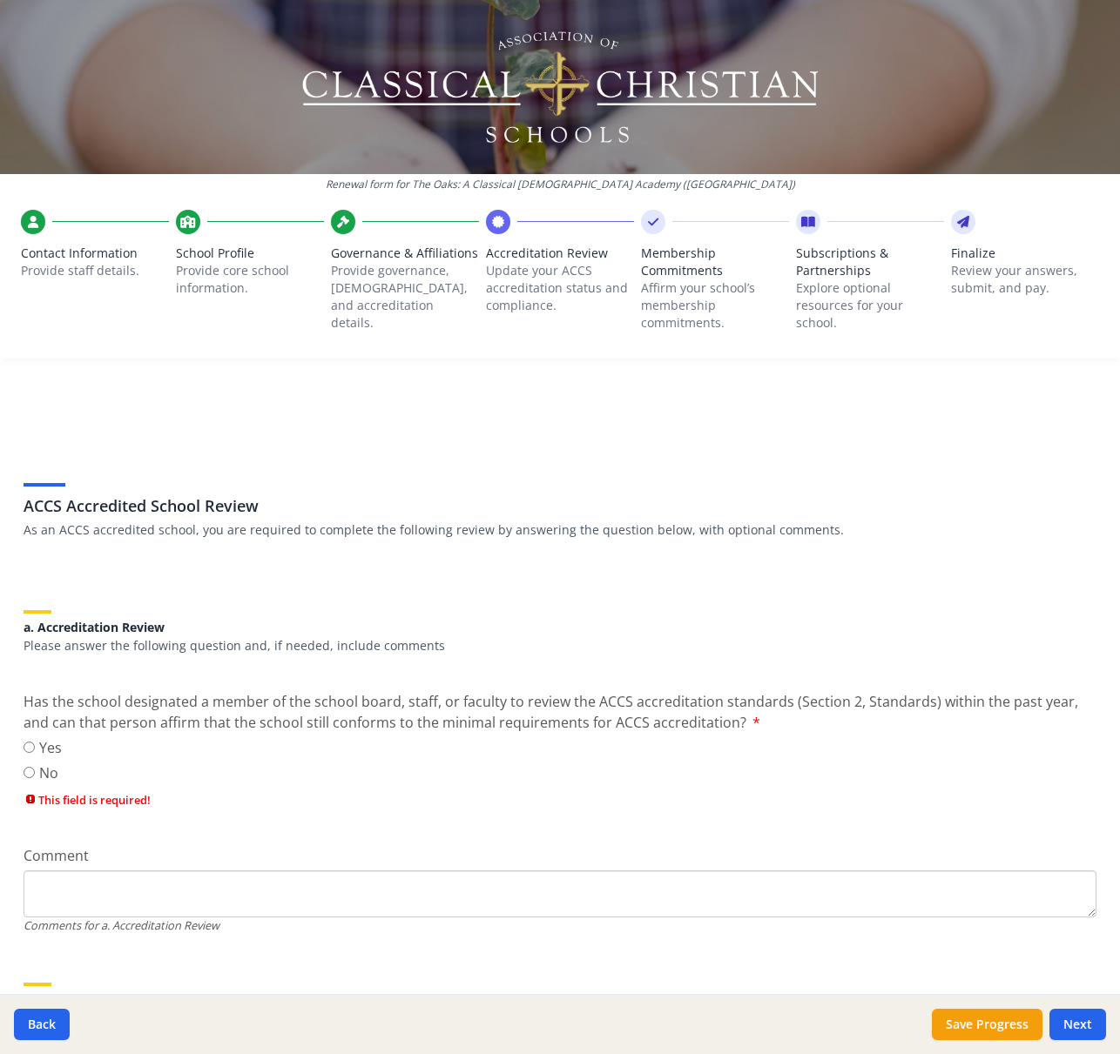
click at [53, 750] on label "Yes" at bounding box center [43, 747] width 38 height 21
click at [35, 750] on input "Yes" at bounding box center [29, 747] width 11 height 11
radio input "true"
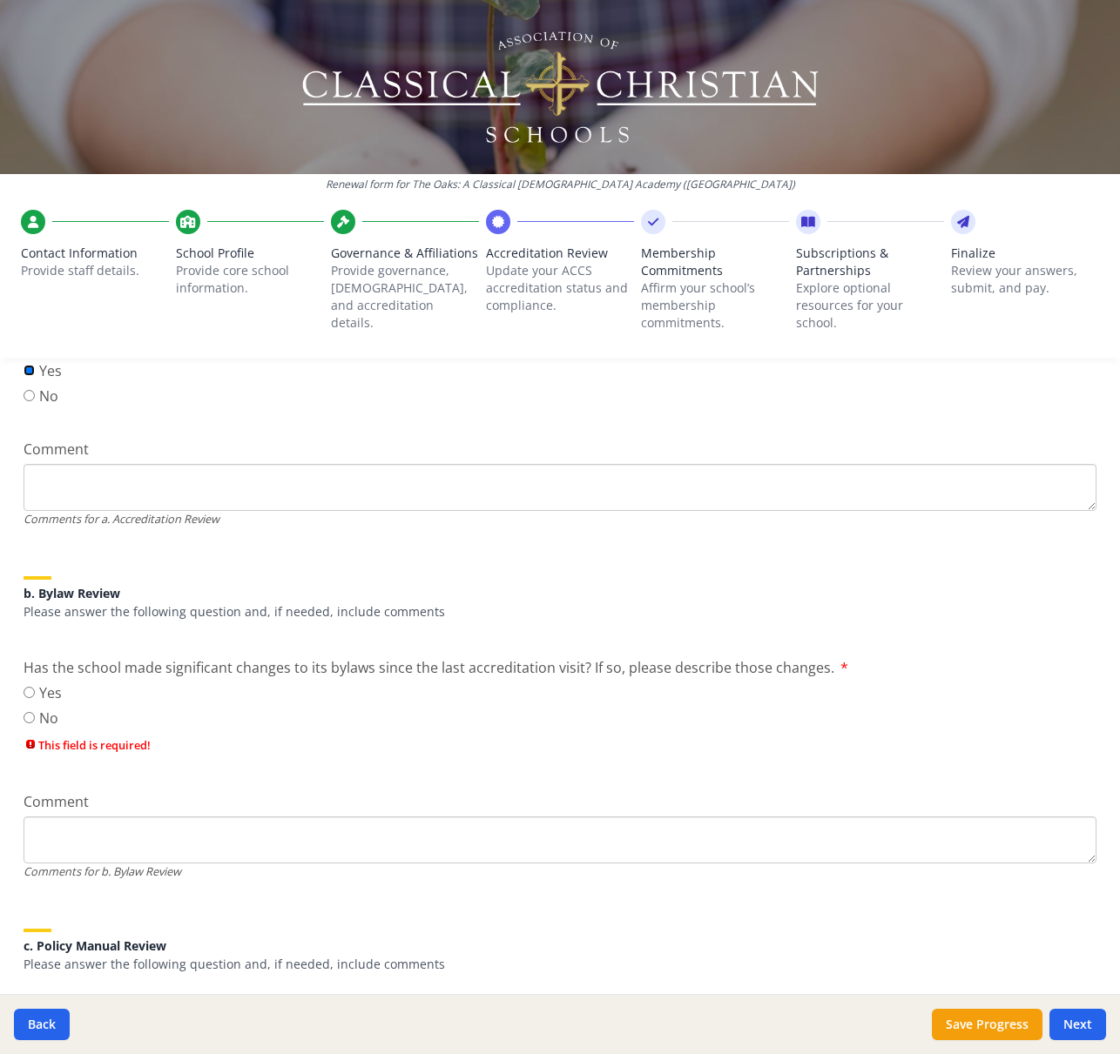
scroll to position [379, 0]
click at [46, 719] on label "No" at bounding box center [43, 716] width 38 height 21
click at [35, 719] on input "No" at bounding box center [29, 715] width 11 height 11
radio input "true"
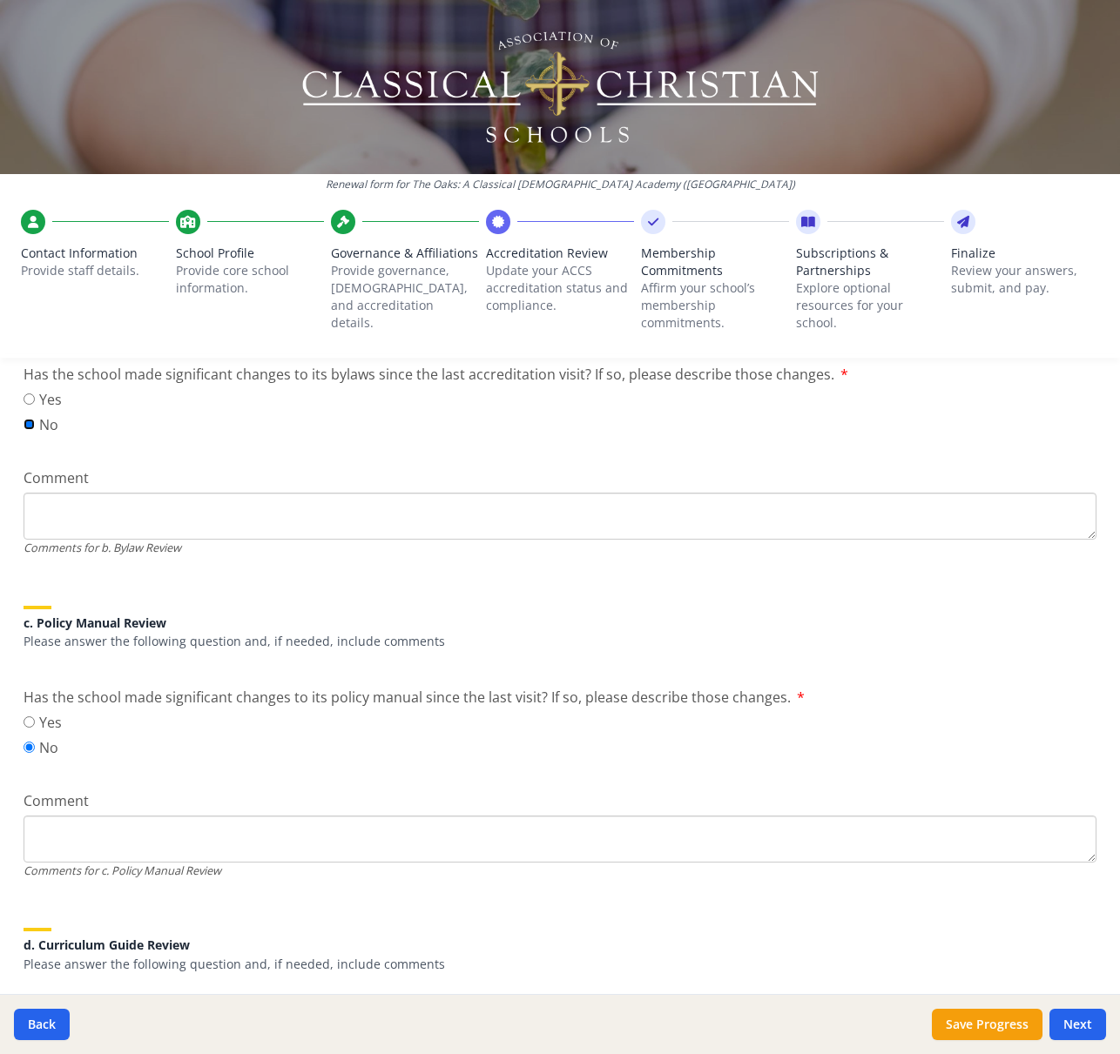
scroll to position [698, 0]
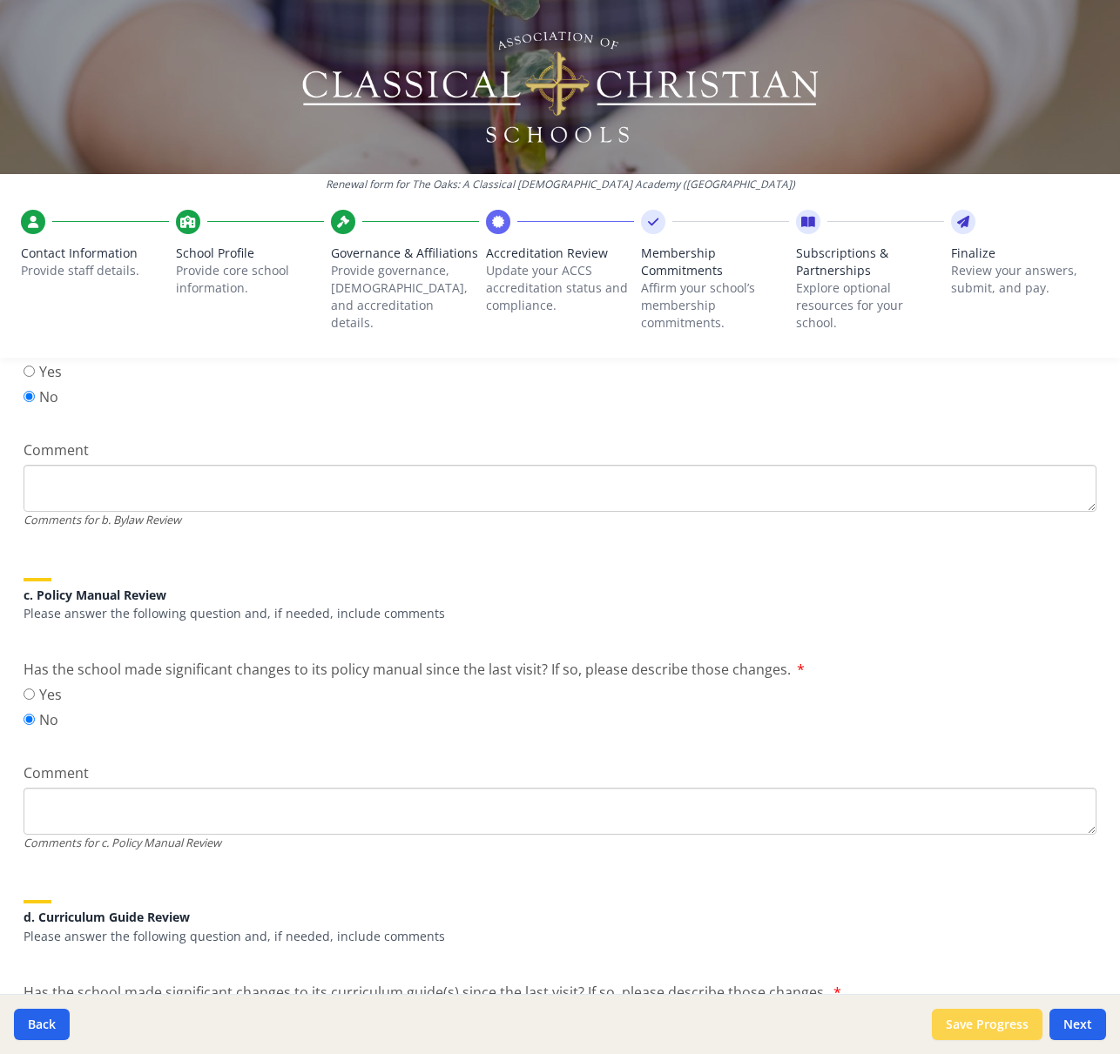
click at [1006, 1028] on button "Save Progress" at bounding box center [986, 1024] width 111 height 31
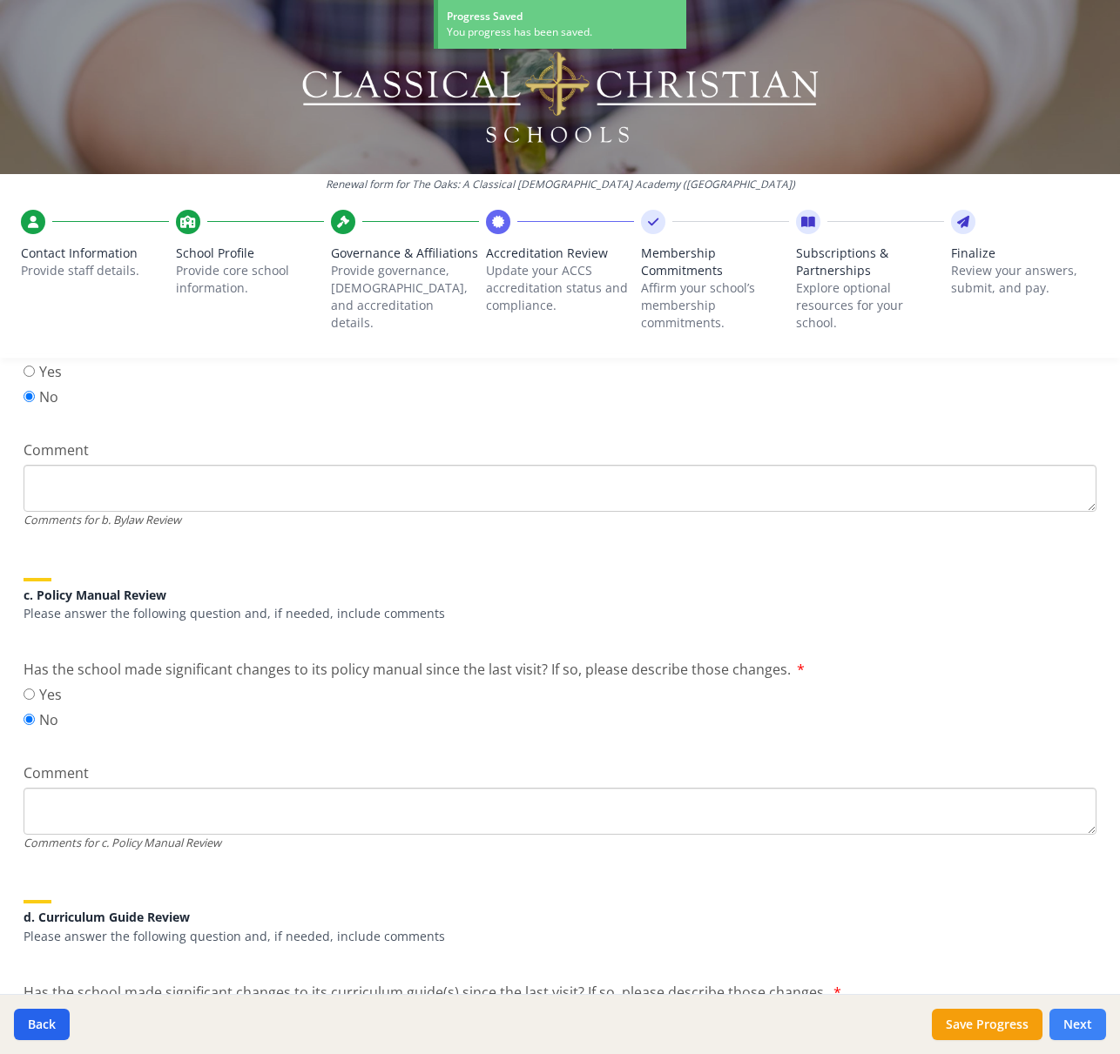
click at [1068, 1025] on button "Next" at bounding box center [1077, 1024] width 57 height 31
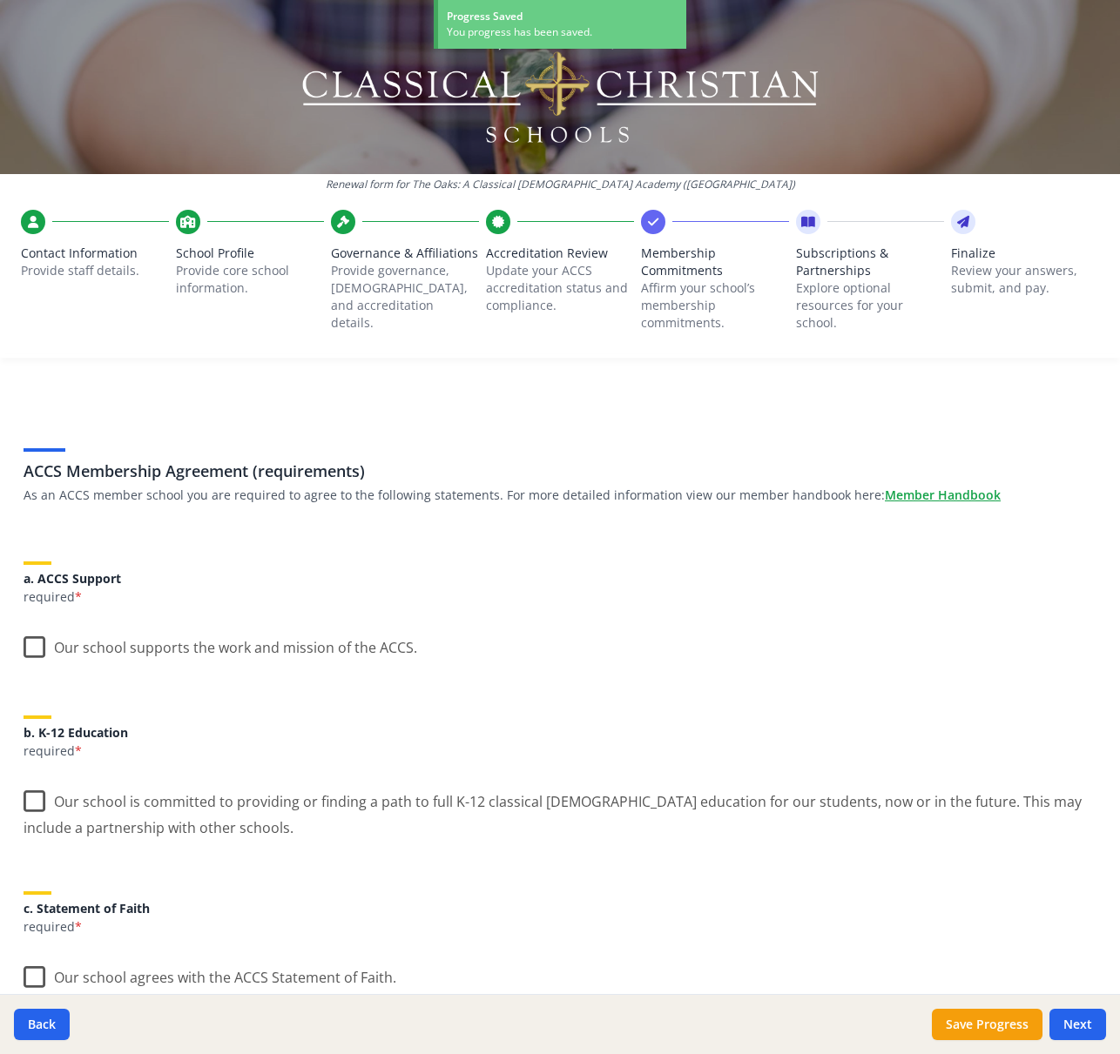
scroll to position [0, 0]
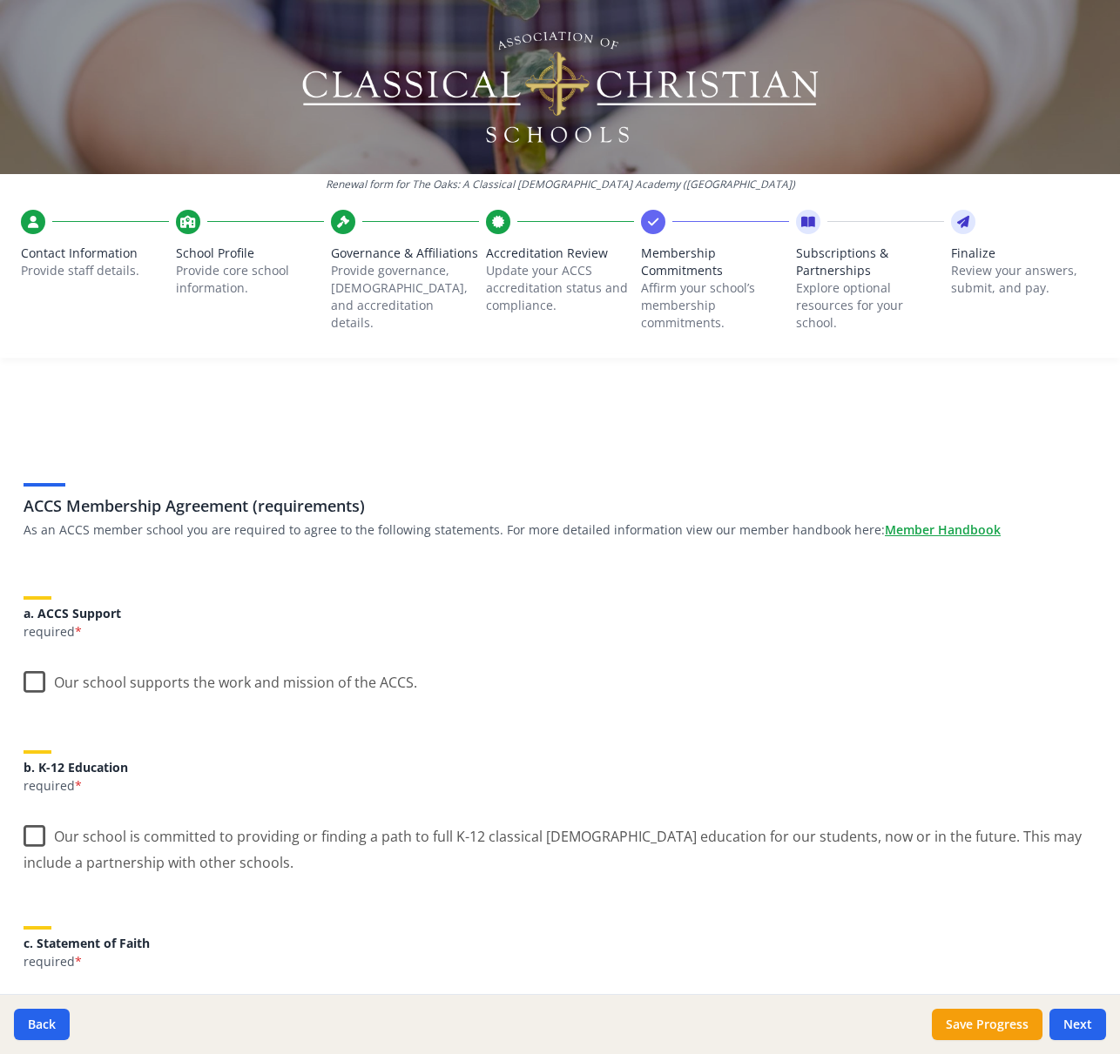
click at [38, 683] on label "Our school supports the work and mission of the ACCS." at bounding box center [220, 678] width 393 height 37
click at [0, 0] on input "Our school supports the work and mission of the ACCS." at bounding box center [0, 0] width 0 height 0
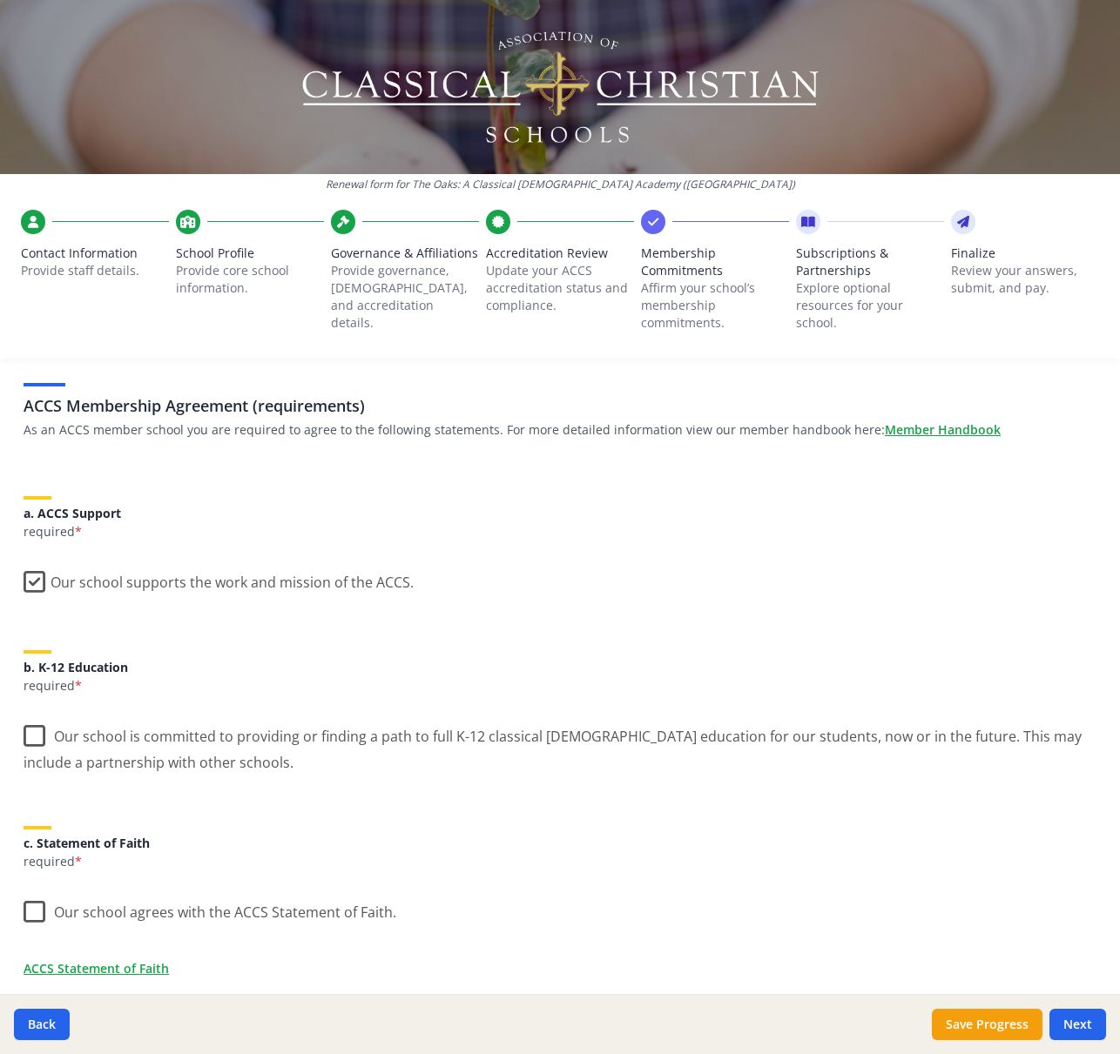
scroll to position [99, 0]
click at [31, 736] on label "Our school is committed to providing or finding a path to full K-12 classical […" at bounding box center [560, 744] width 1073 height 58
click at [0, 0] on input "Our school is committed to providing or finding a path to full K-12 classical […" at bounding box center [0, 0] width 0 height 0
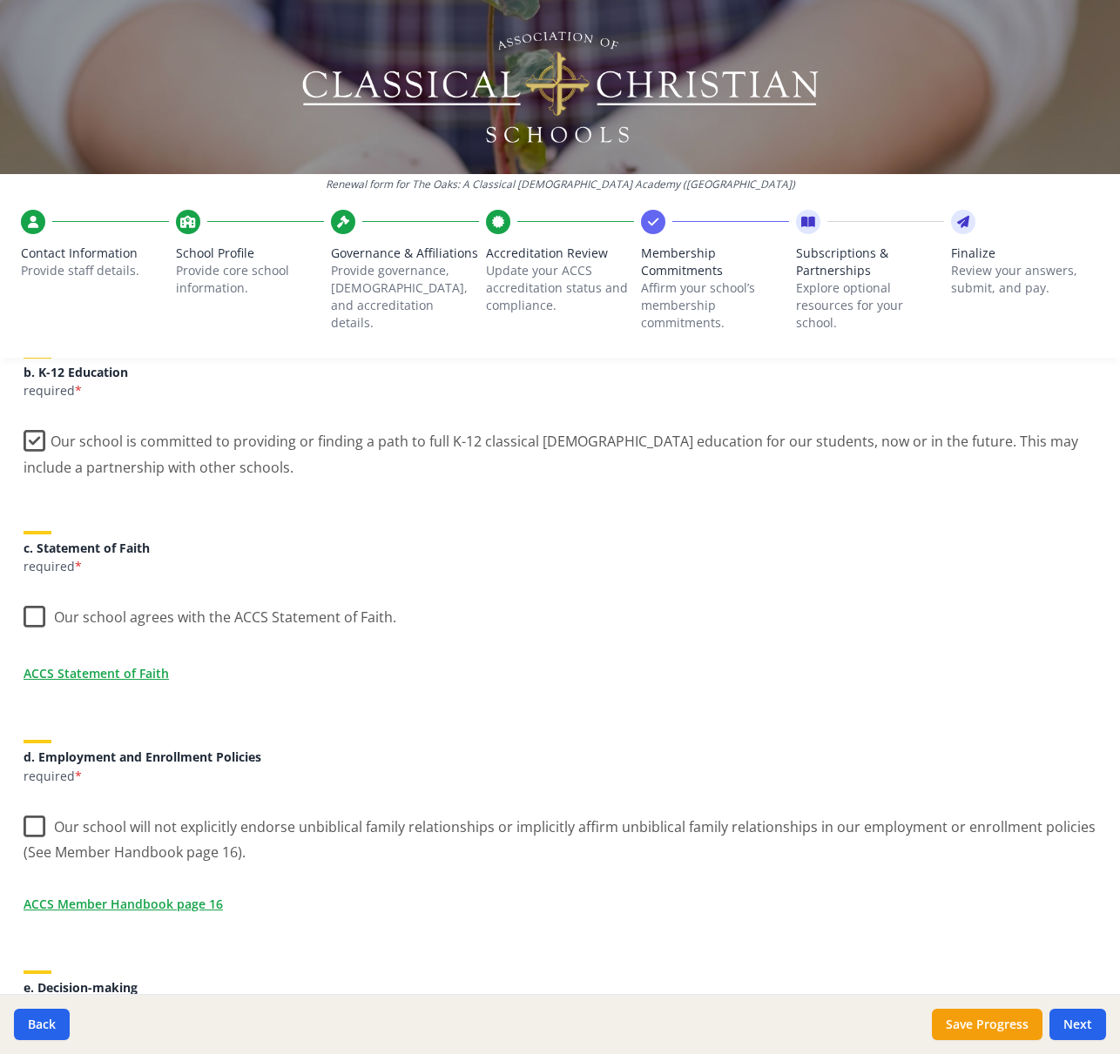
scroll to position [399, 0]
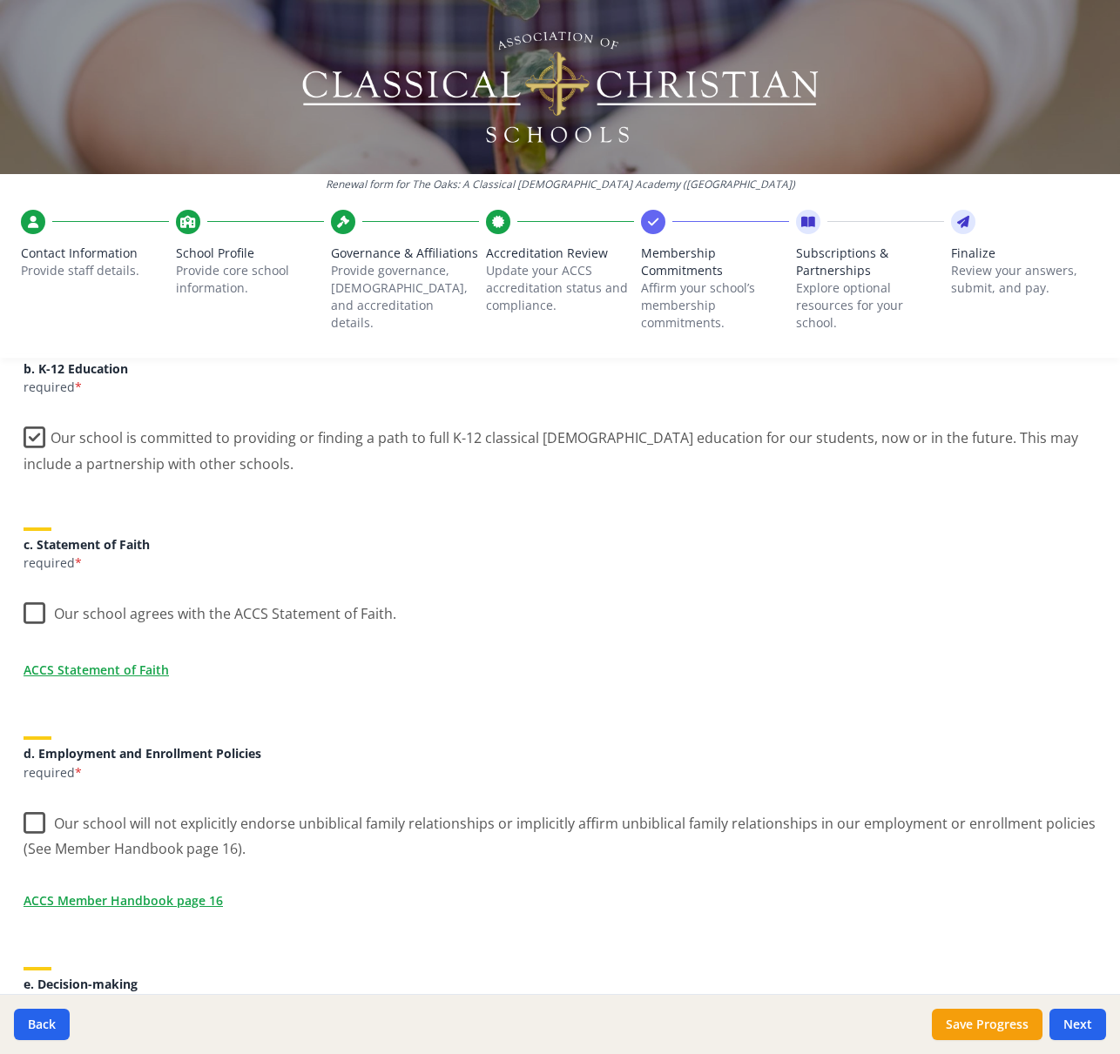
click at [29, 611] on label "Our school agrees with the ACCS Statement of Faith." at bounding box center [210, 609] width 373 height 37
click at [0, 0] on input "Our school agrees with the ACCS Statement of Faith." at bounding box center [0, 0] width 0 height 0
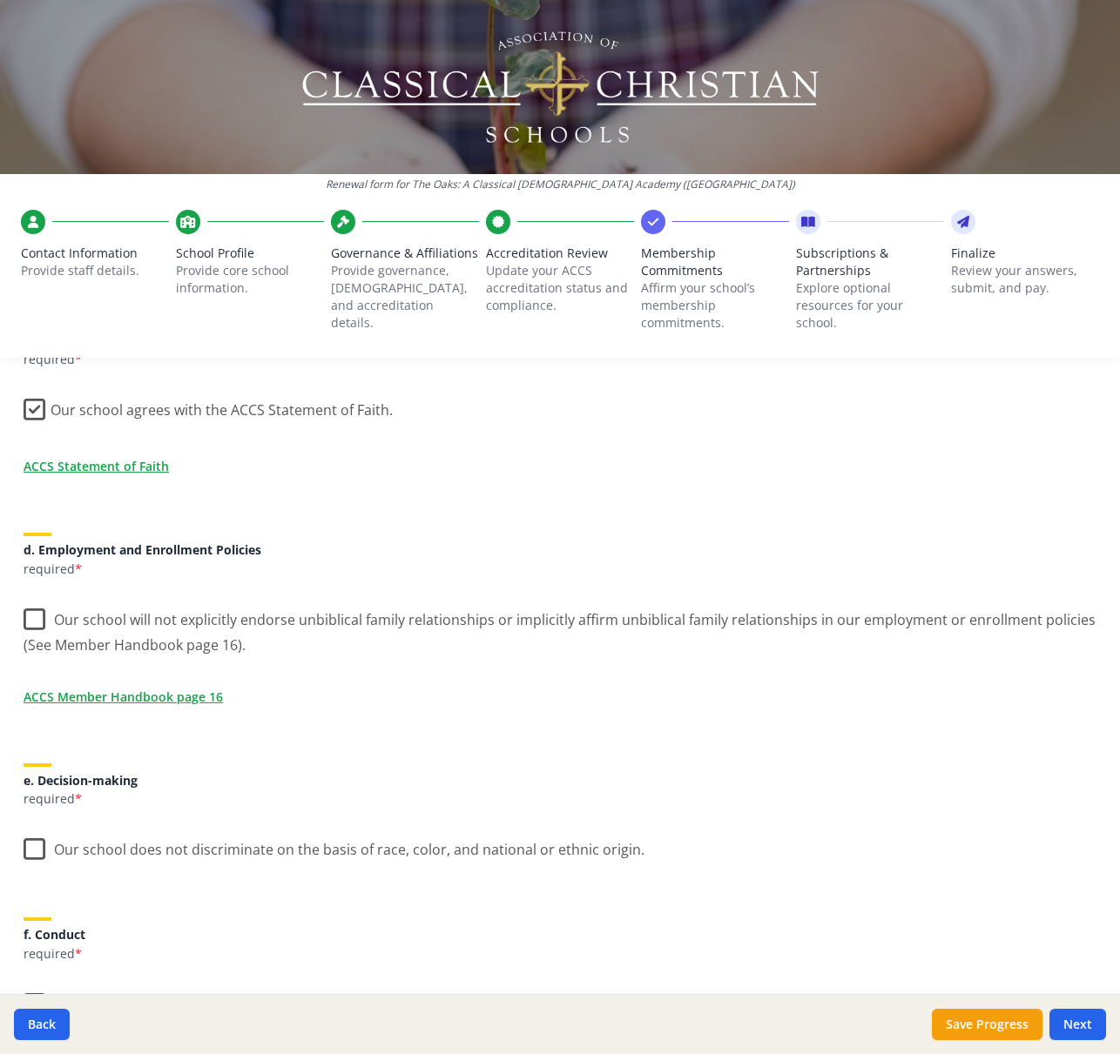
scroll to position [608, 0]
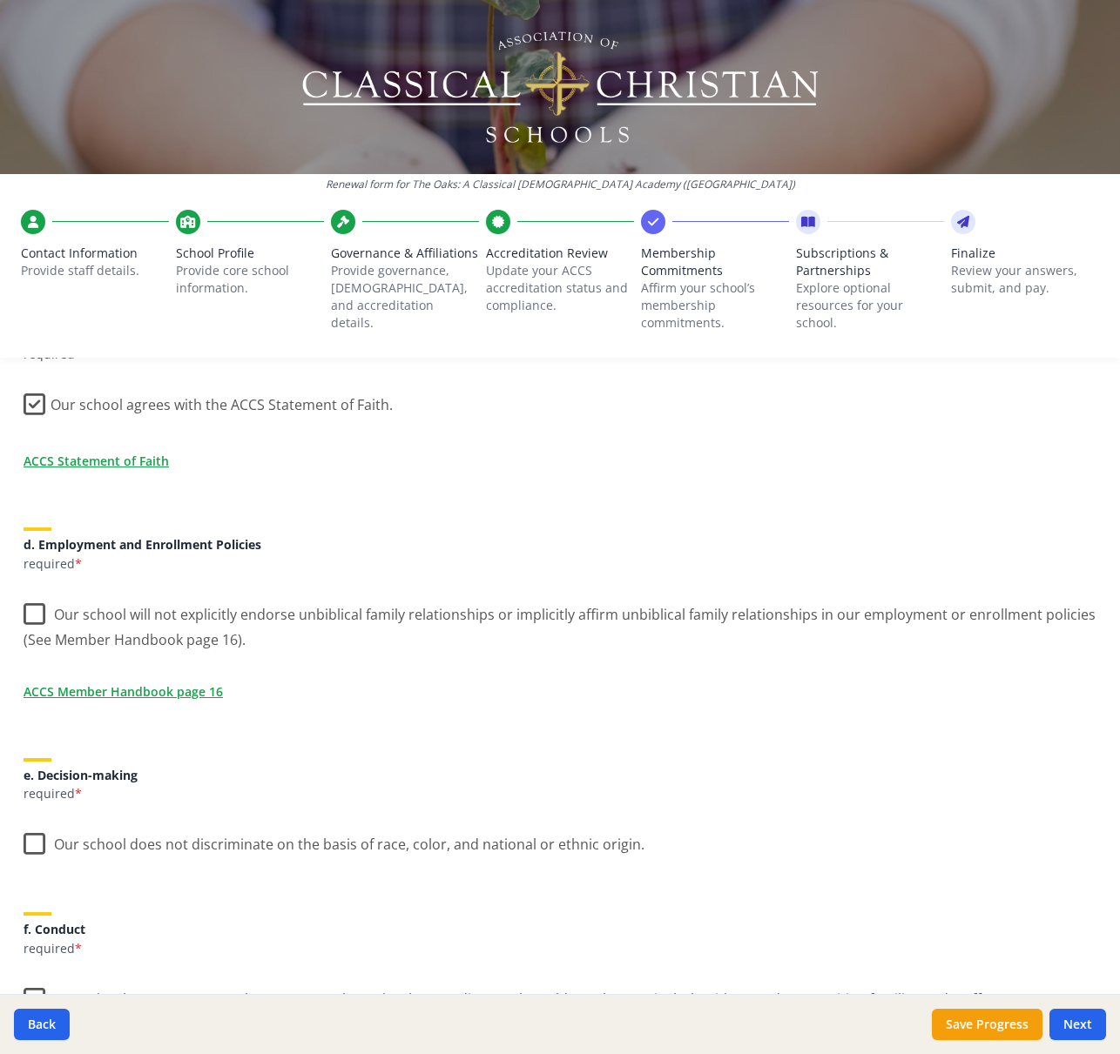
click at [39, 616] on label "Our school will not explicitly endorse unbiblical family relationships or impli…" at bounding box center [560, 621] width 1073 height 58
click at [0, 0] on input "Our school will not explicitly endorse unbiblical family relationships or impli…" at bounding box center [0, 0] width 0 height 0
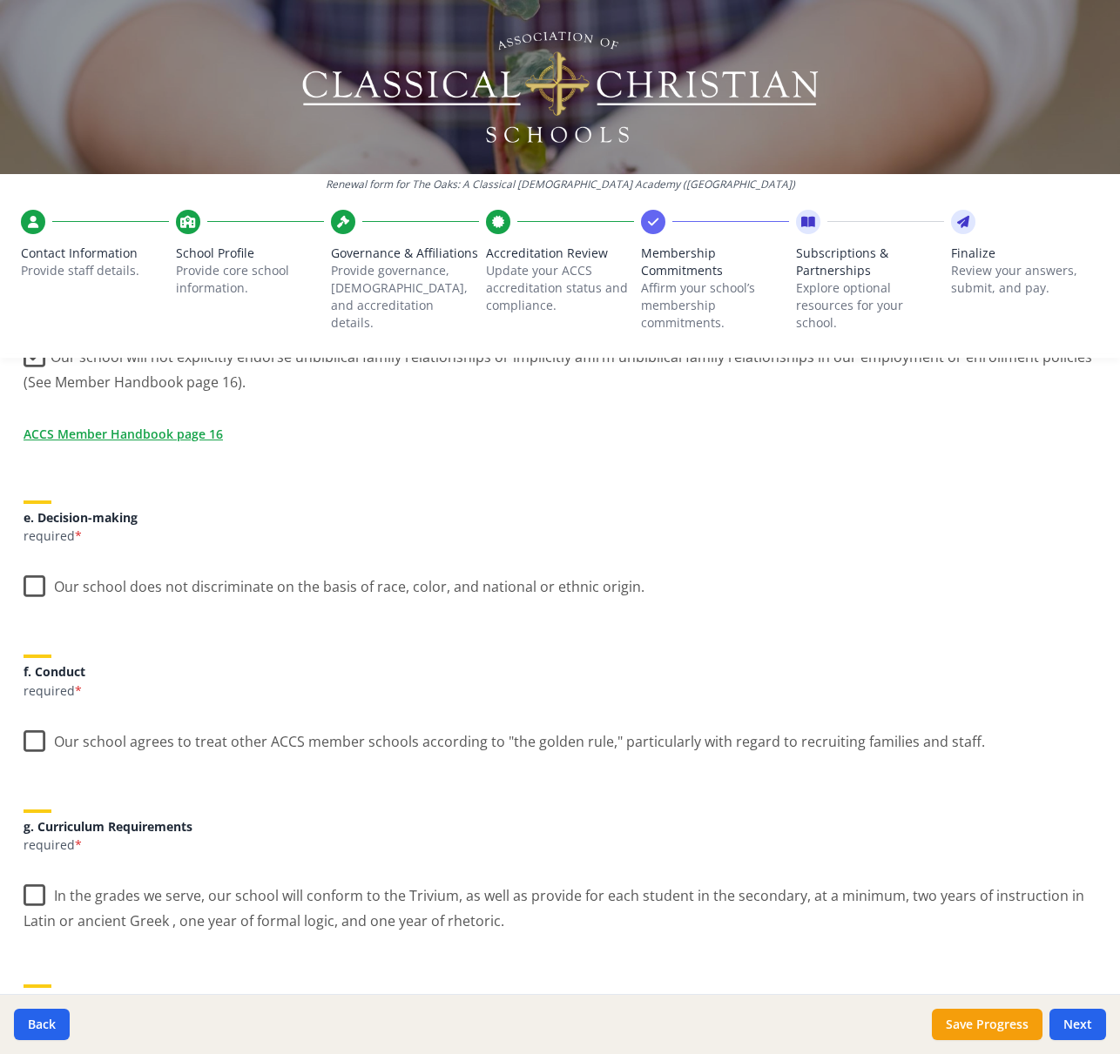
scroll to position [871, 0]
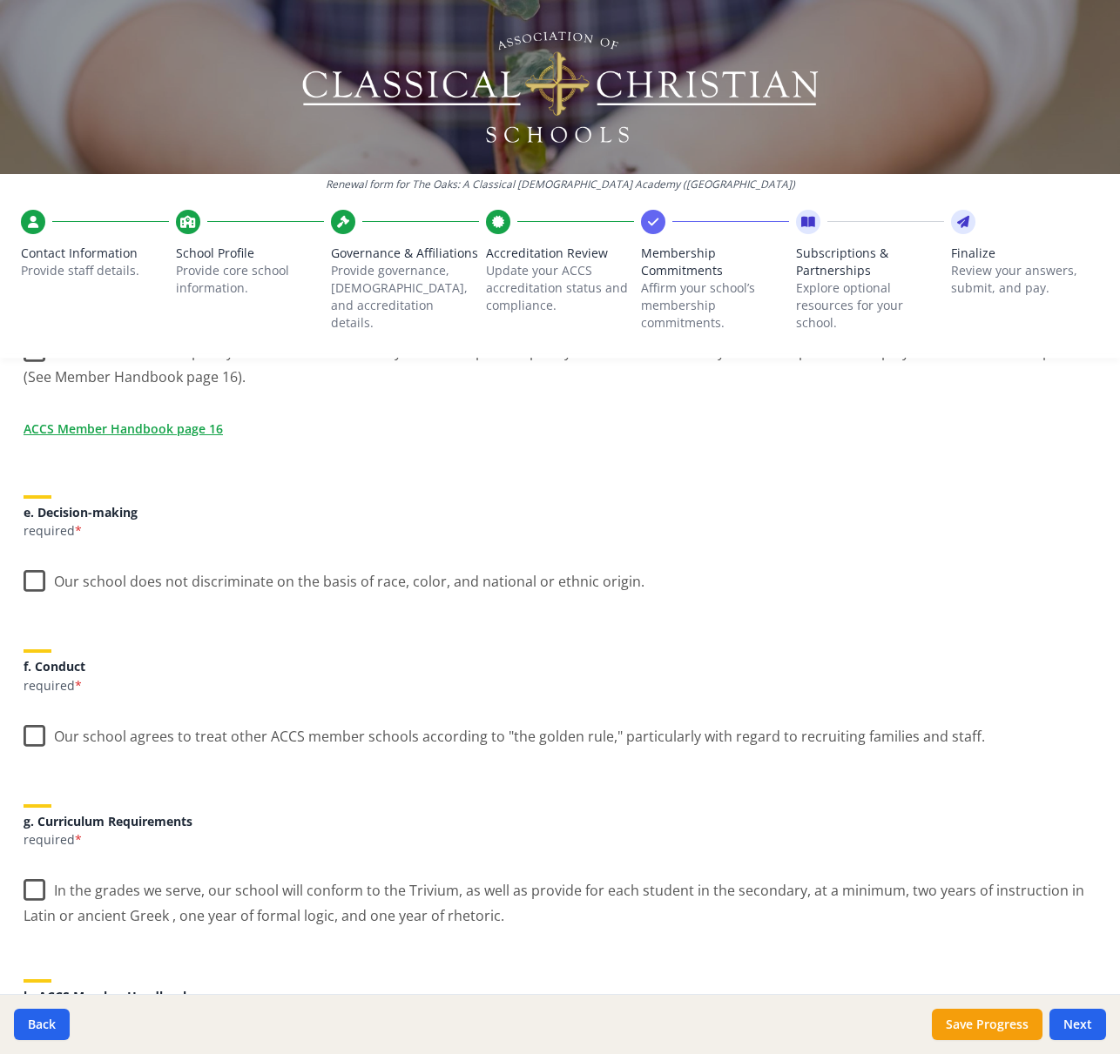
click at [31, 582] on label "Our school does not discriminate on the basis of race, color, and national or e…" at bounding box center [334, 577] width 621 height 37
click at [0, 0] on input "Our school does not discriminate on the basis of race, color, and national or e…" at bounding box center [0, 0] width 0 height 0
click at [32, 739] on label "Our school agrees to treat other ACCS member schools according to "the golden r…" at bounding box center [504, 732] width 961 height 37
click at [0, 0] on input "Our school agrees to treat other ACCS member schools according to "the golden r…" at bounding box center [0, 0] width 0 height 0
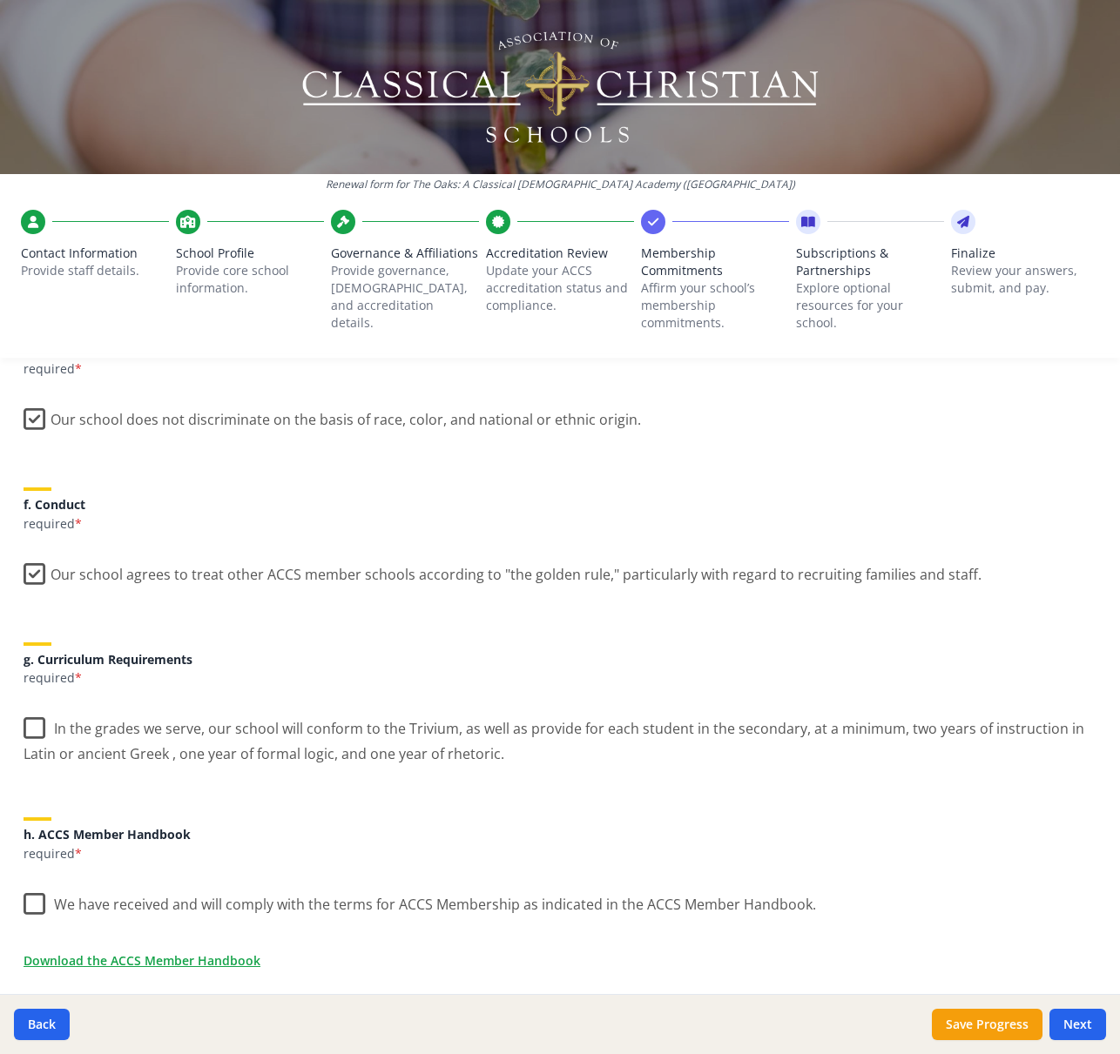
scroll to position [1034, 0]
click at [30, 724] on label "In the grades we serve, our school will conform to the Trivium, as well as prov…" at bounding box center [560, 733] width 1073 height 58
click at [0, 0] on input "In the grades we serve, our school will conform to the Trivium, as well as prov…" at bounding box center [0, 0] width 0 height 0
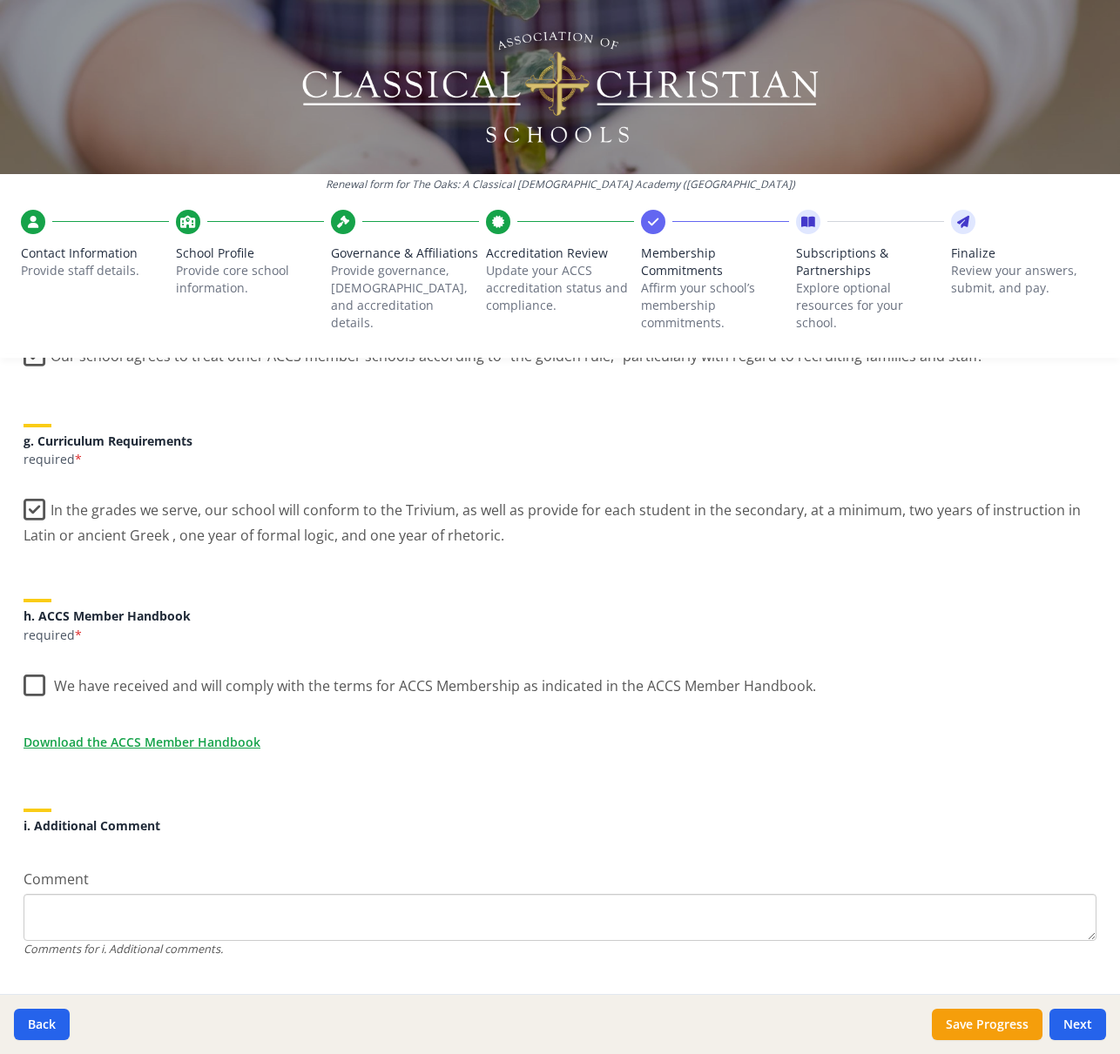
scroll to position [1253, 0]
click at [42, 683] on label "We have received and will comply with the terms for ACCS Membership as indicate…" at bounding box center [420, 680] width 792 height 37
click at [0, 0] on input "We have received and will comply with the terms for ACCS Membership as indicate…" at bounding box center [0, 0] width 0 height 0
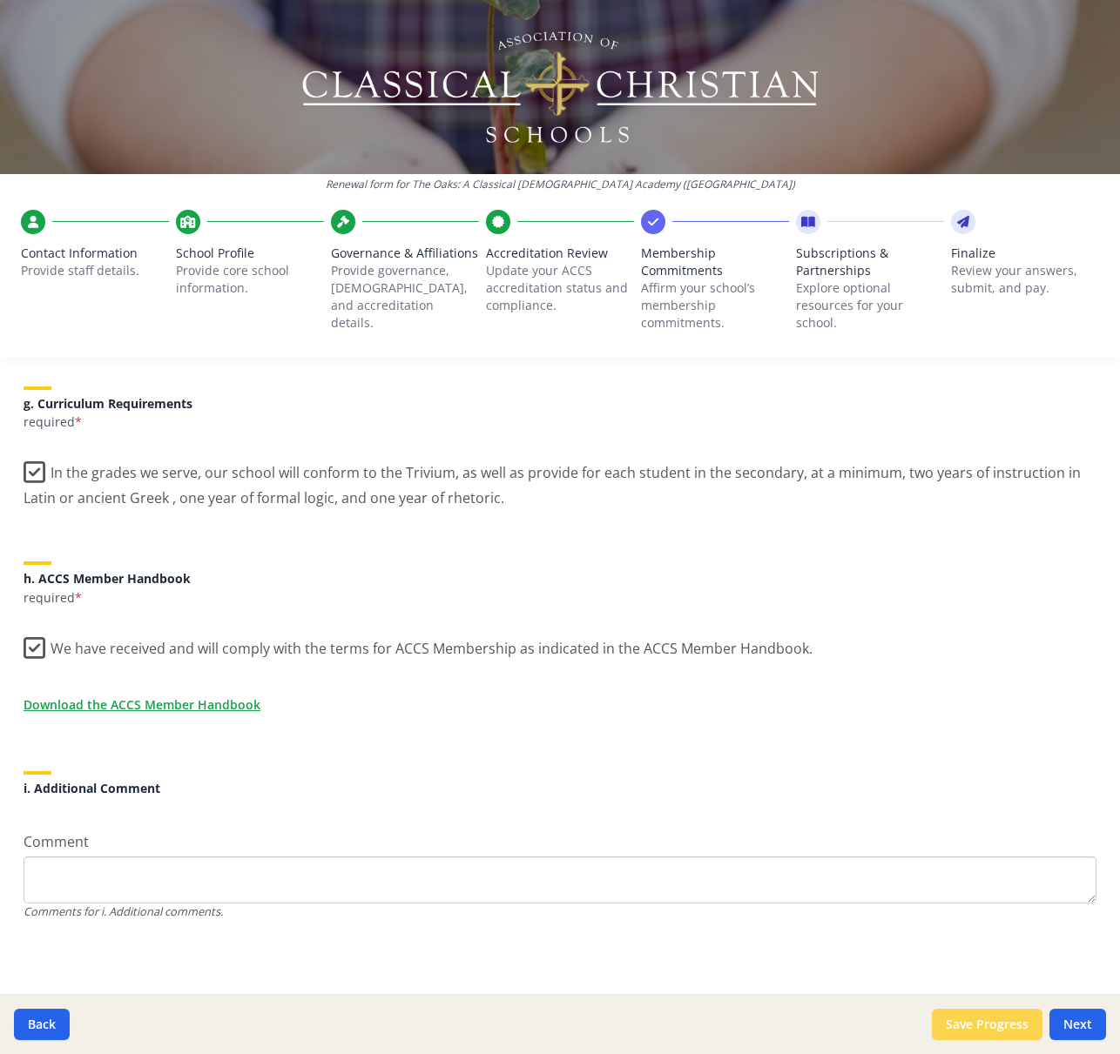
click at [993, 1019] on button "Save Progress" at bounding box center [986, 1024] width 111 height 31
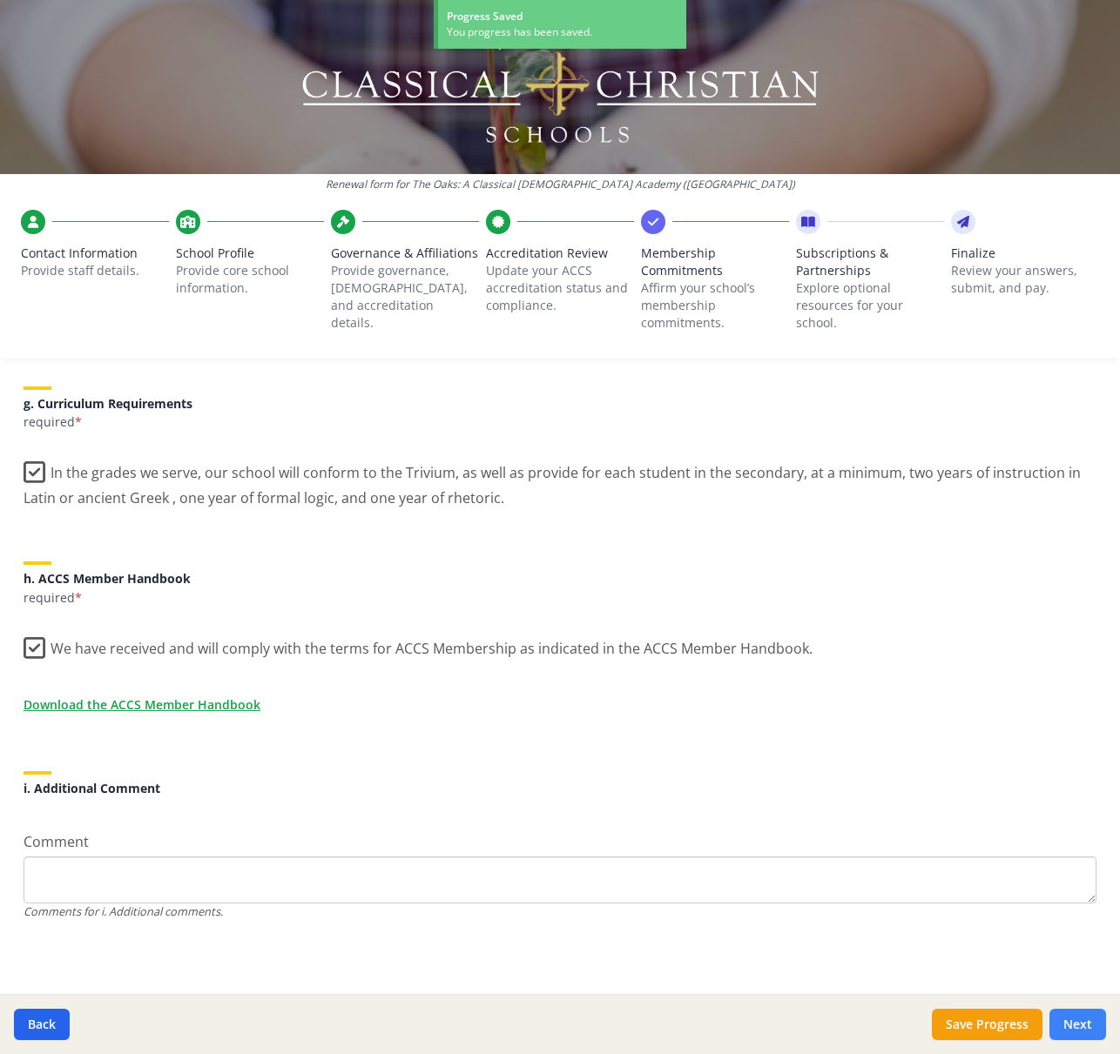
click at [1086, 1024] on button "Next" at bounding box center [1077, 1024] width 57 height 31
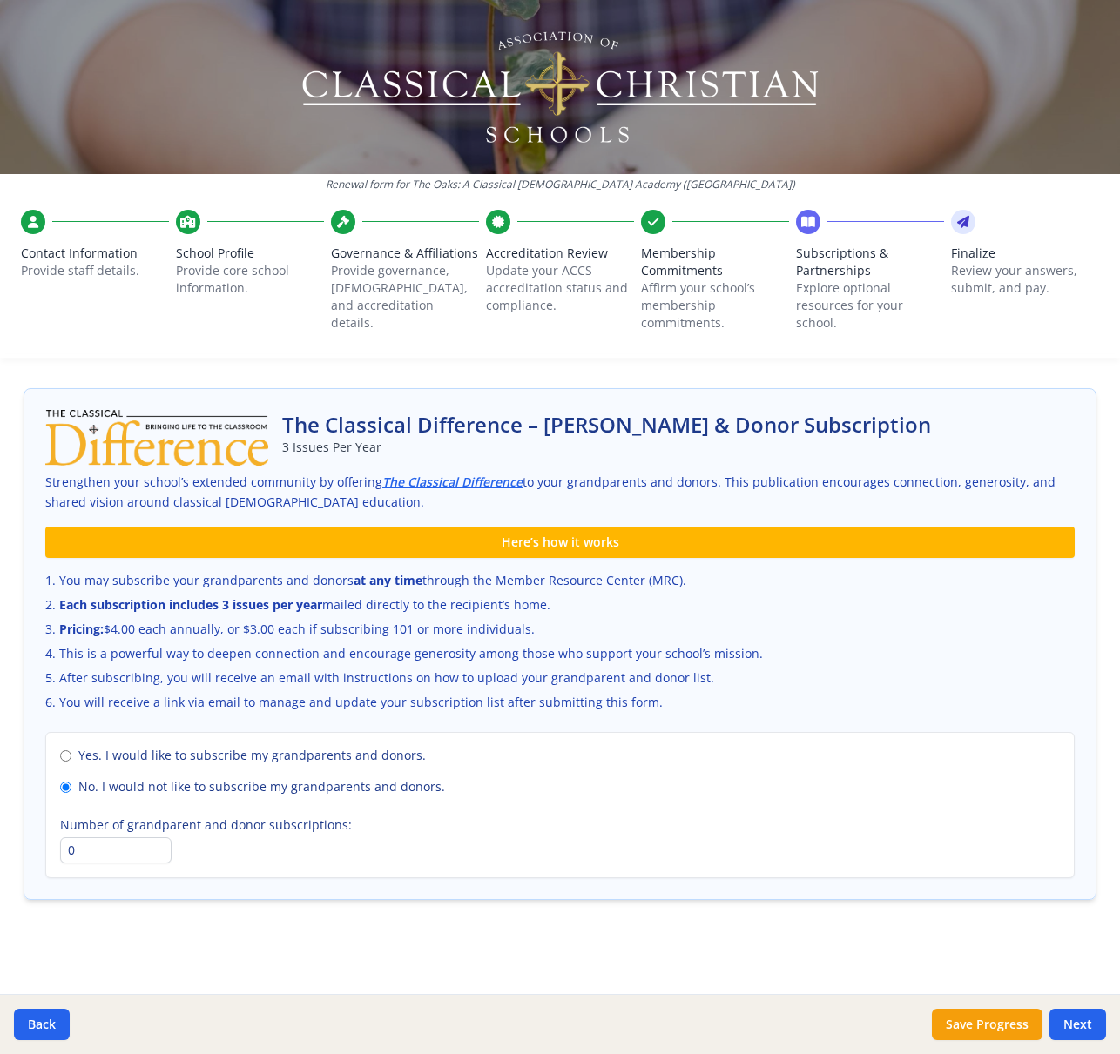
click at [256, 759] on span "Yes. I would like to subscribe my grandparents and donors." at bounding box center [251, 755] width 347 height 17
click at [71, 759] on input "Yes. I would like to subscribe my grandparents and donors." at bounding box center [65, 755] width 11 height 11
radio input "true"
radio input "false"
click at [77, 851] on input "0" at bounding box center [115, 850] width 111 height 26
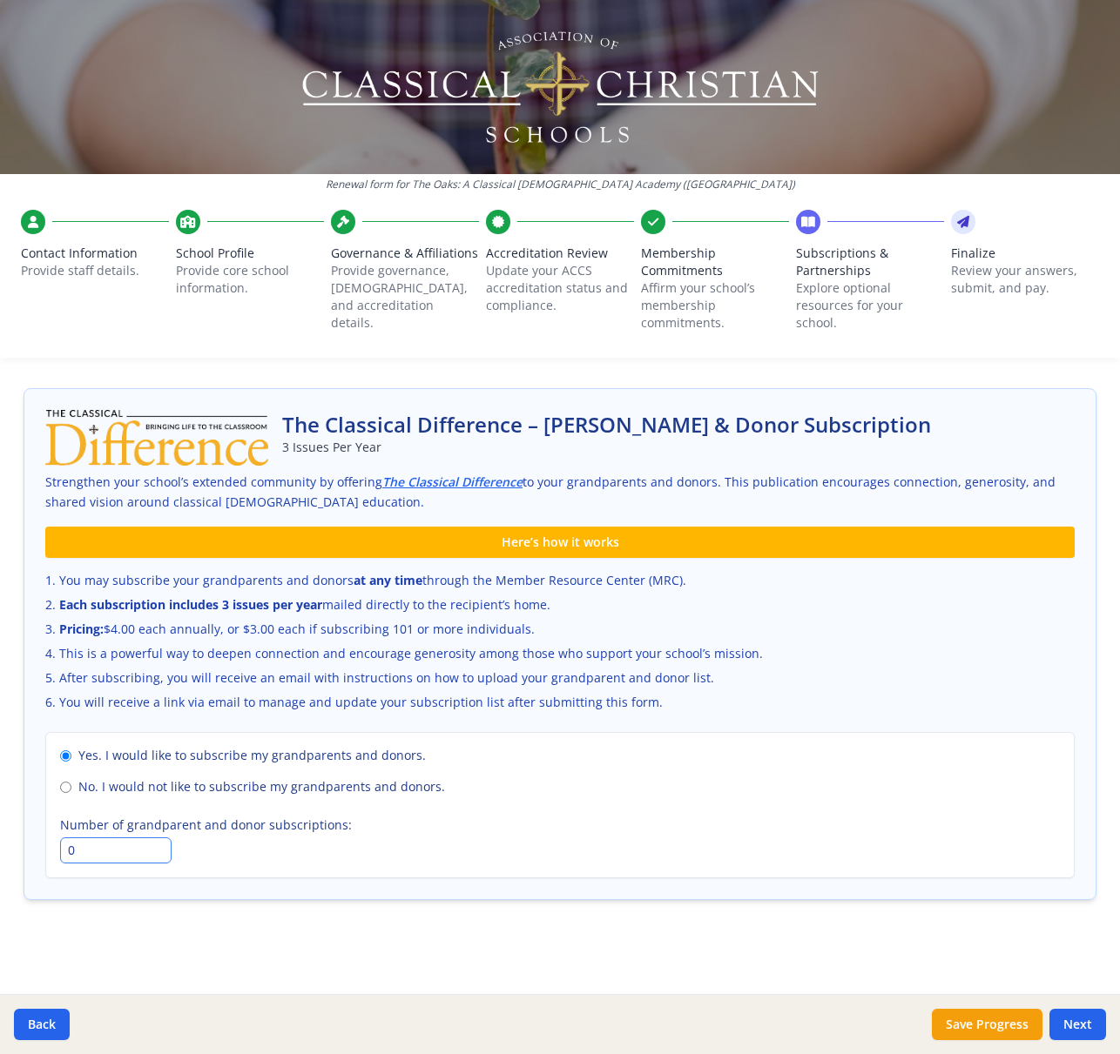
click at [77, 851] on input "0" at bounding box center [115, 850] width 111 height 26
drag, startPoint x: 77, startPoint y: 851, endPoint x: 59, endPoint y: 849, distance: 17.5
click at [60, 849] on input "0" at bounding box center [115, 850] width 111 height 26
type input "275"
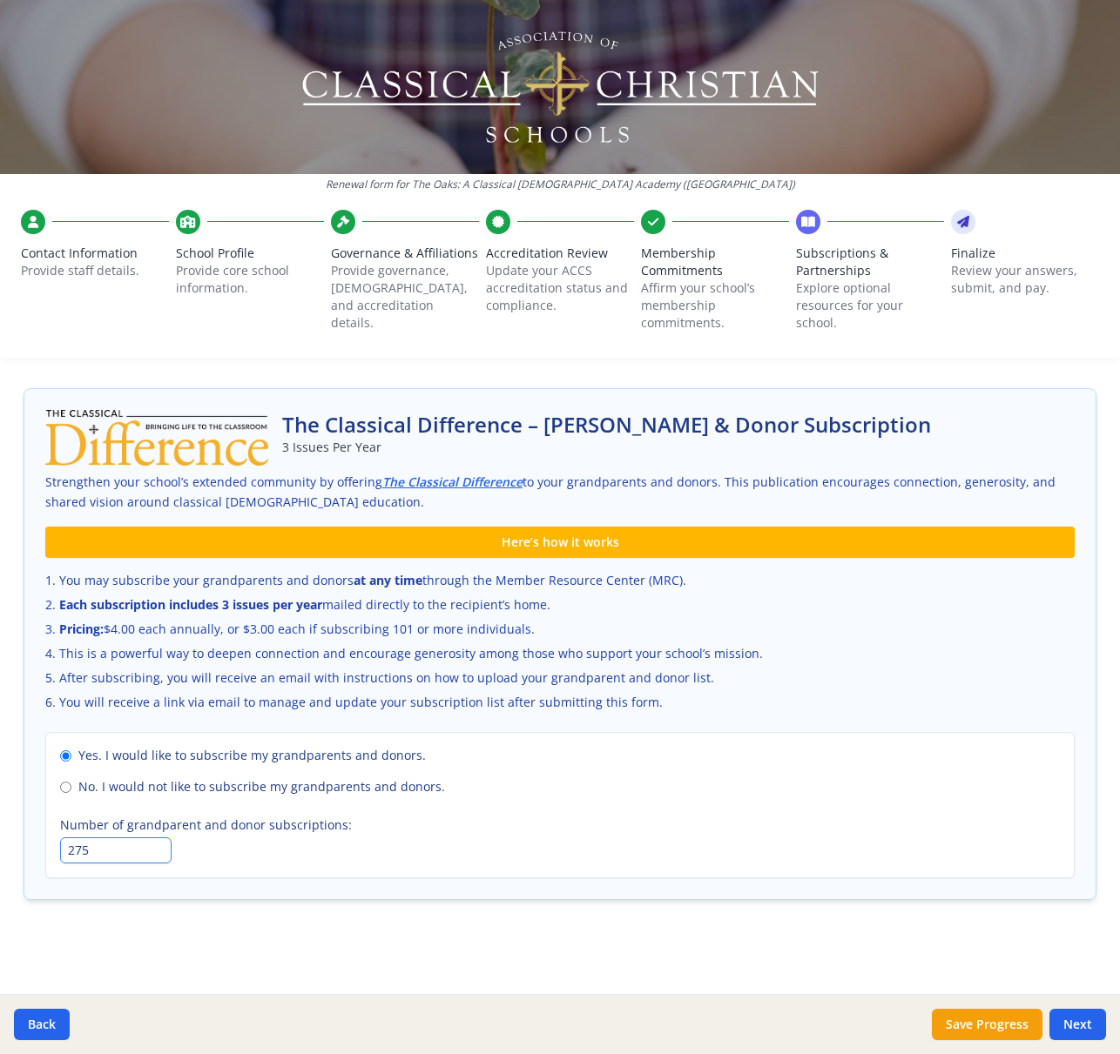
drag, startPoint x: 282, startPoint y: 915, endPoint x: 298, endPoint y: 920, distance: 16.5
click at [282, 915] on div "The Classical Difference – [PERSON_NAME] & Donor Subscription 3 Issues Per Year…" at bounding box center [560, 654] width 1073 height 533
drag, startPoint x: 978, startPoint y: 1037, endPoint x: 1005, endPoint y: 1030, distance: 27.0
click at [978, 1036] on button "Save Progress" at bounding box center [986, 1024] width 111 height 31
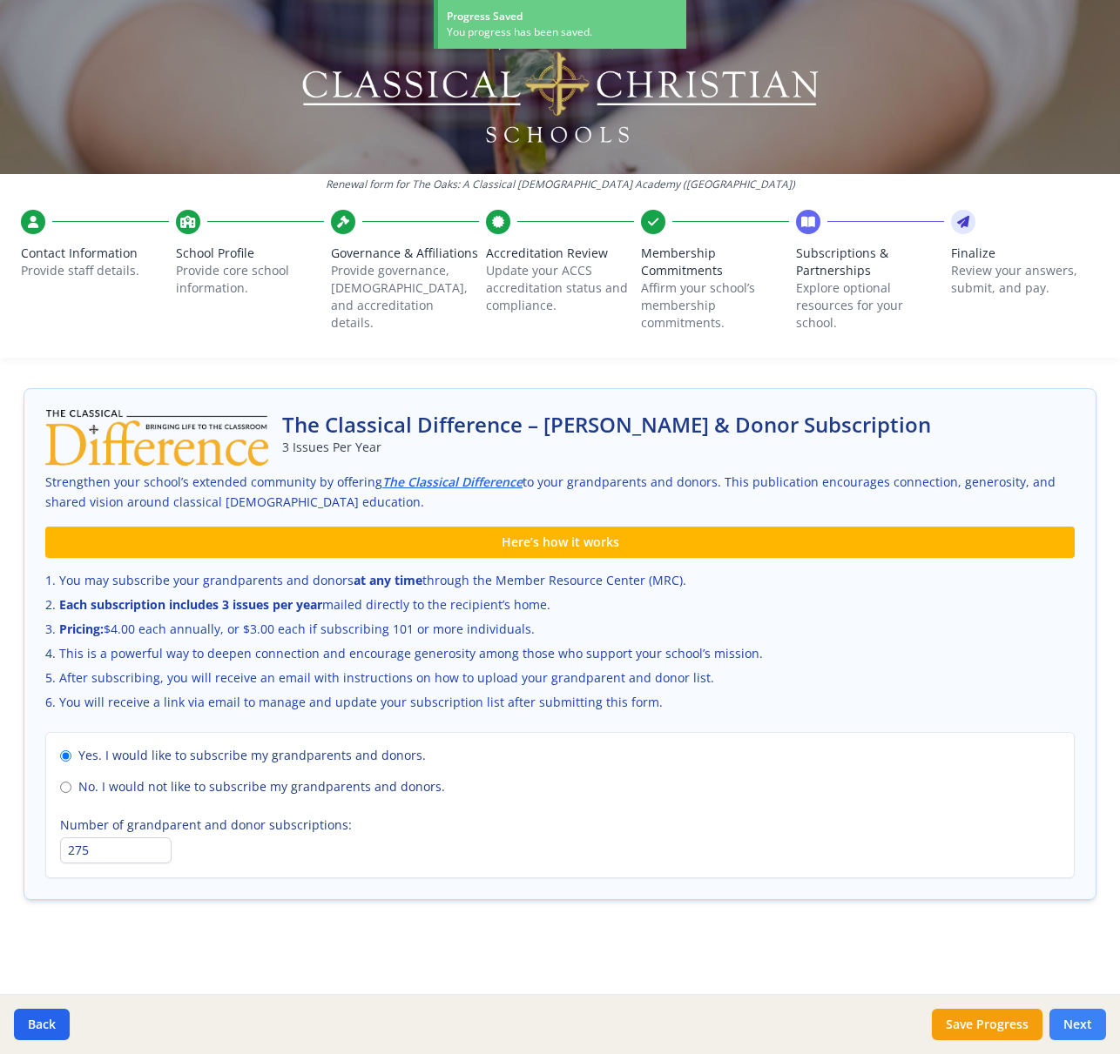
click at [1080, 1026] on button "Next" at bounding box center [1077, 1024] width 57 height 31
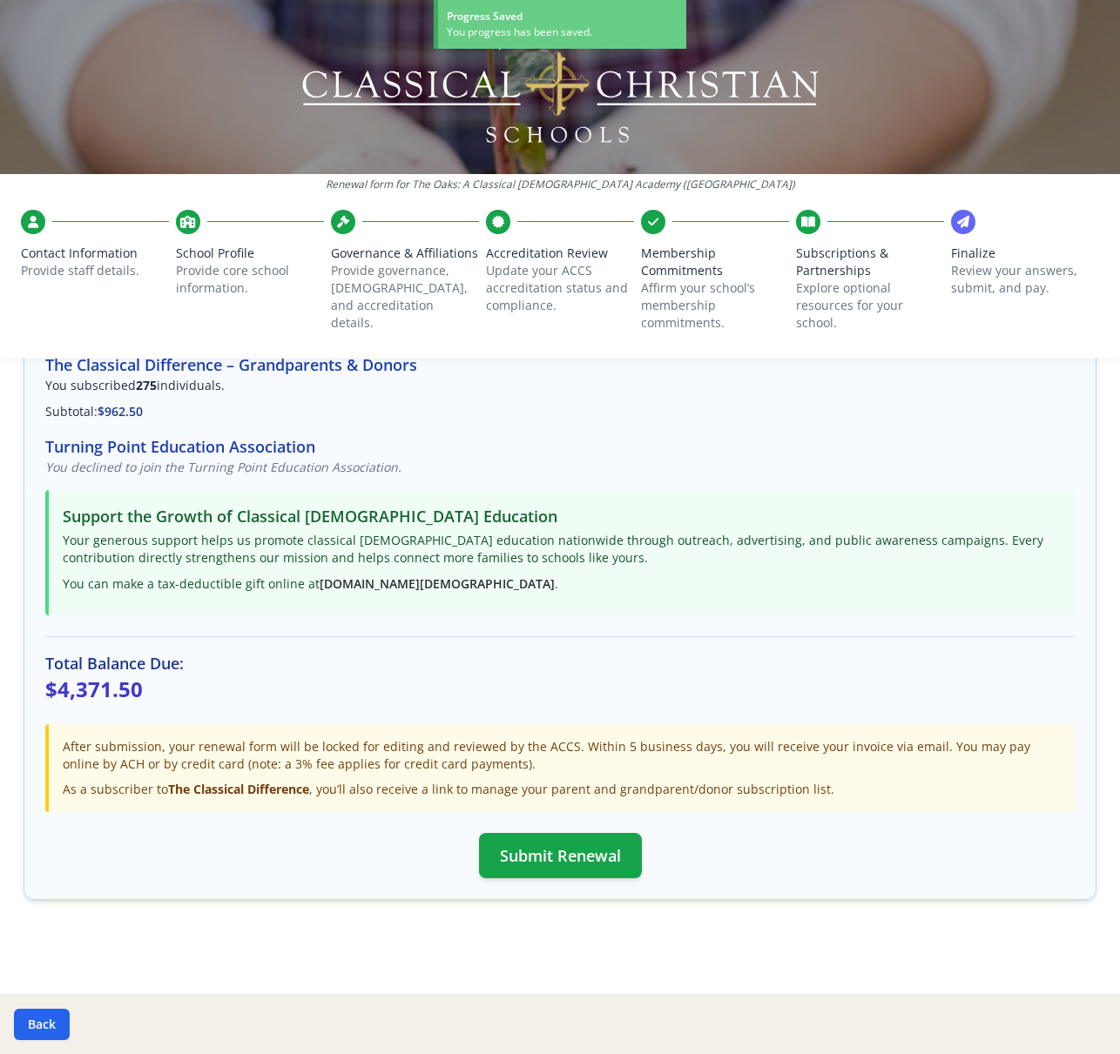
scroll to position [278, 0]
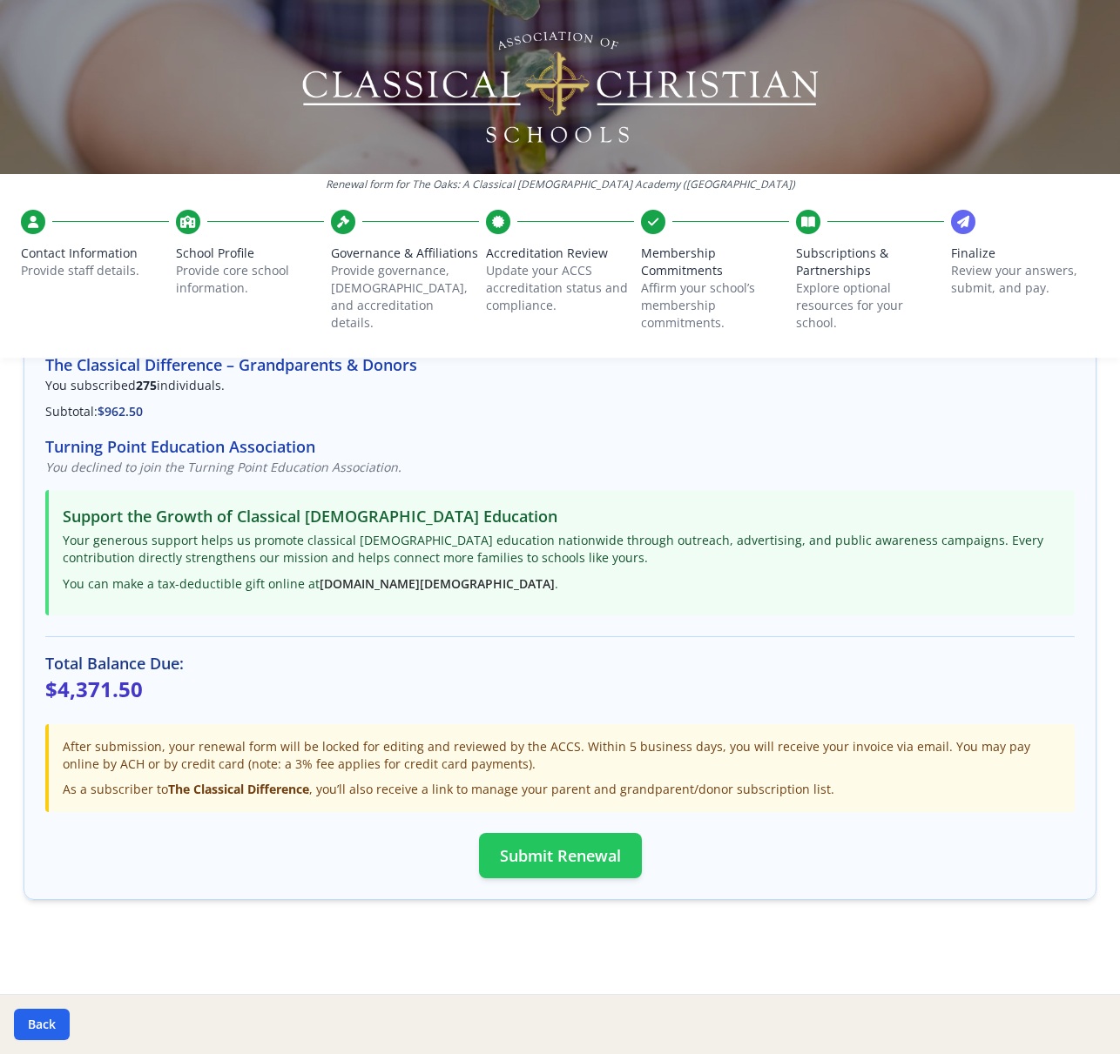
click at [601, 851] on button "Submit Renewal" at bounding box center [560, 855] width 163 height 45
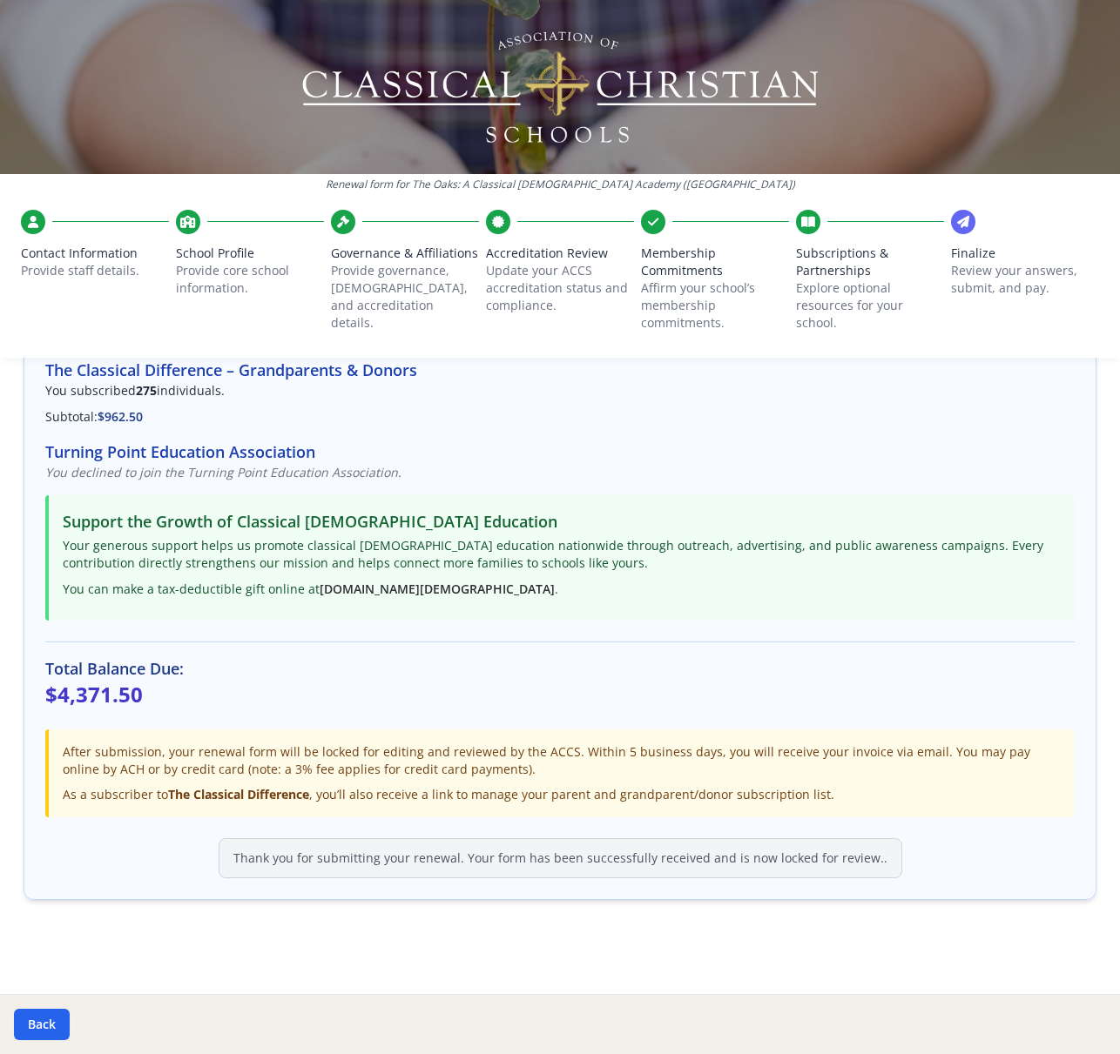
scroll to position [0, 0]
